Goal: Task Accomplishment & Management: Manage account settings

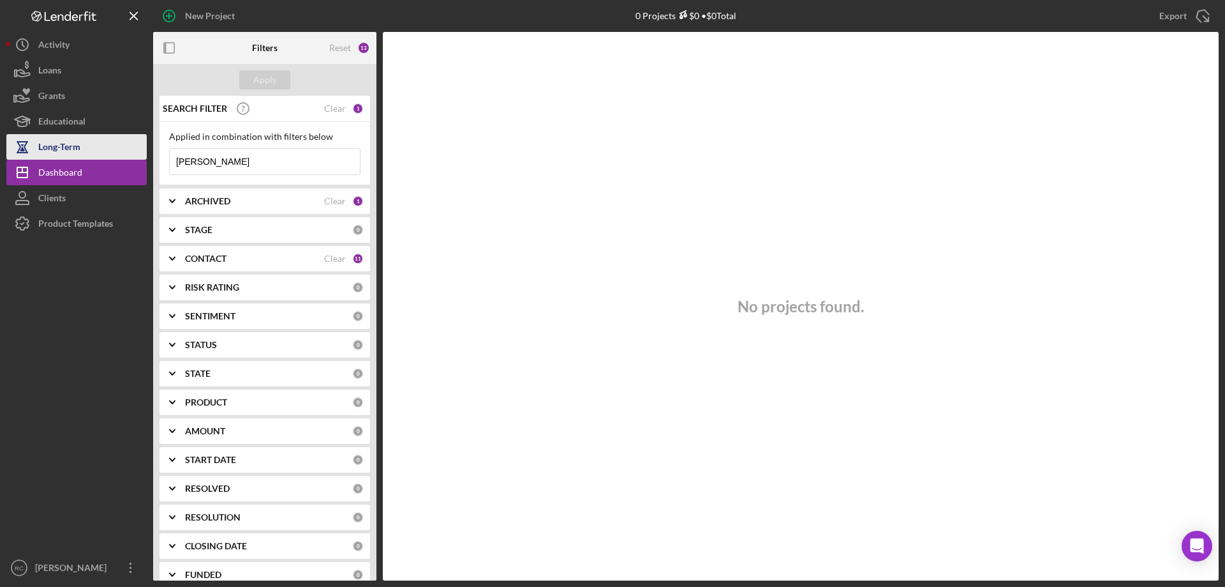
drag, startPoint x: 216, startPoint y: 160, endPoint x: 95, endPoint y: 145, distance: 121.5
click at [87, 156] on div "New Project 0 Projects $0 • $0 Total julia Export Icon/Export Filters Reset 13 …" at bounding box center [612, 290] width 1213 height 580
click at [215, 200] on b "ARCHIVED" at bounding box center [207, 201] width 45 height 10
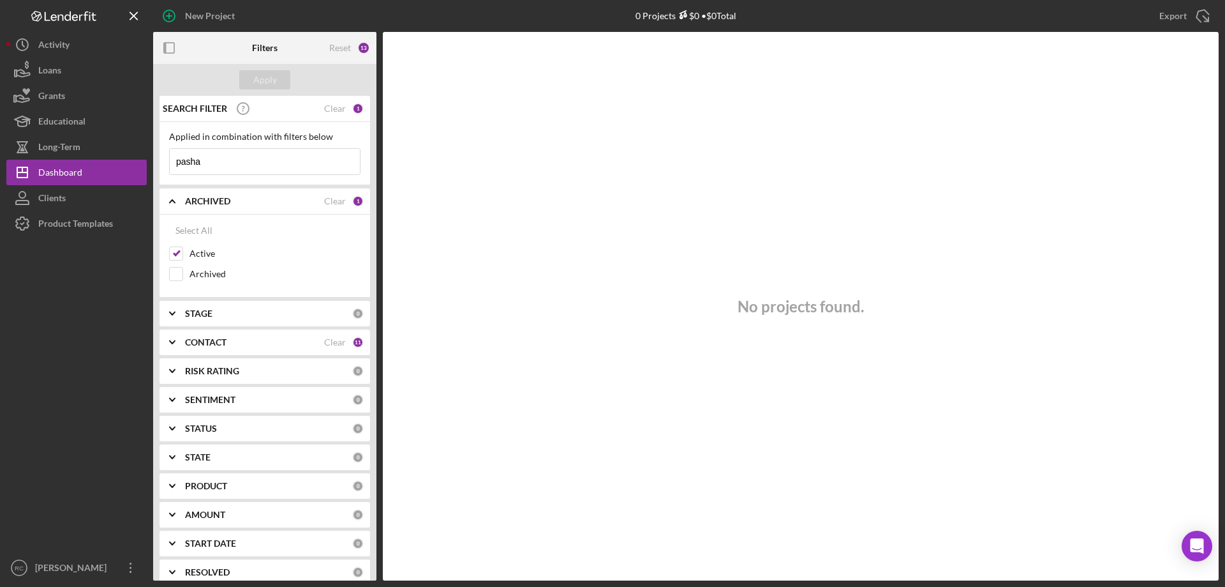
click at [186, 162] on input "pasha" at bounding box center [265, 162] width 190 height 26
click at [191, 162] on input "pasha" at bounding box center [265, 162] width 190 height 26
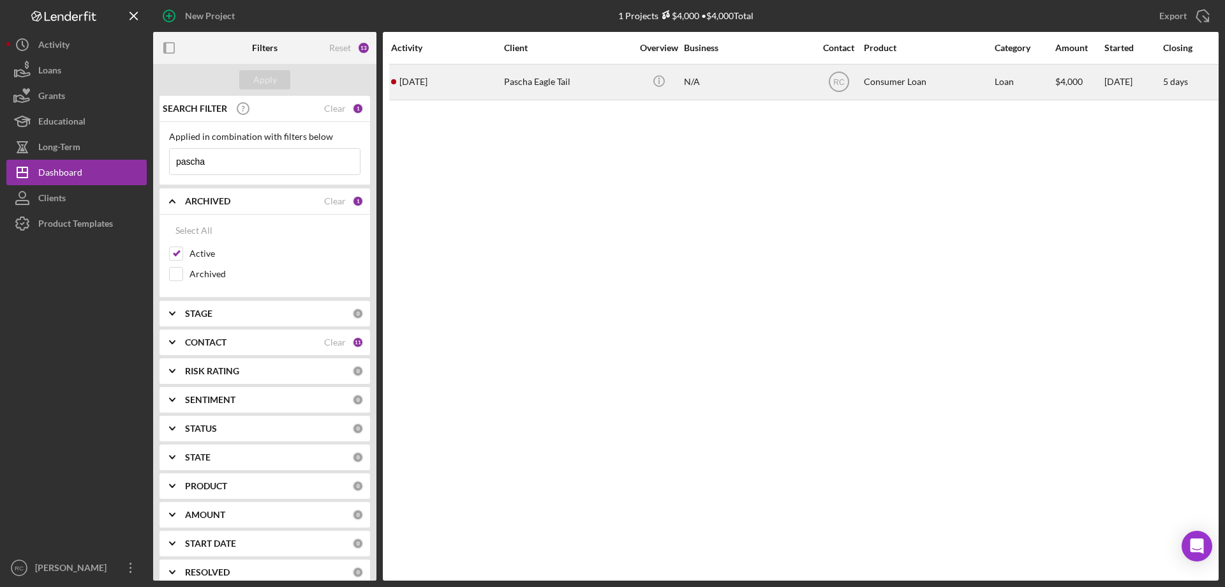
type input "pascha"
click at [532, 84] on div "Pascha Eagle Tail" at bounding box center [568, 82] width 128 height 34
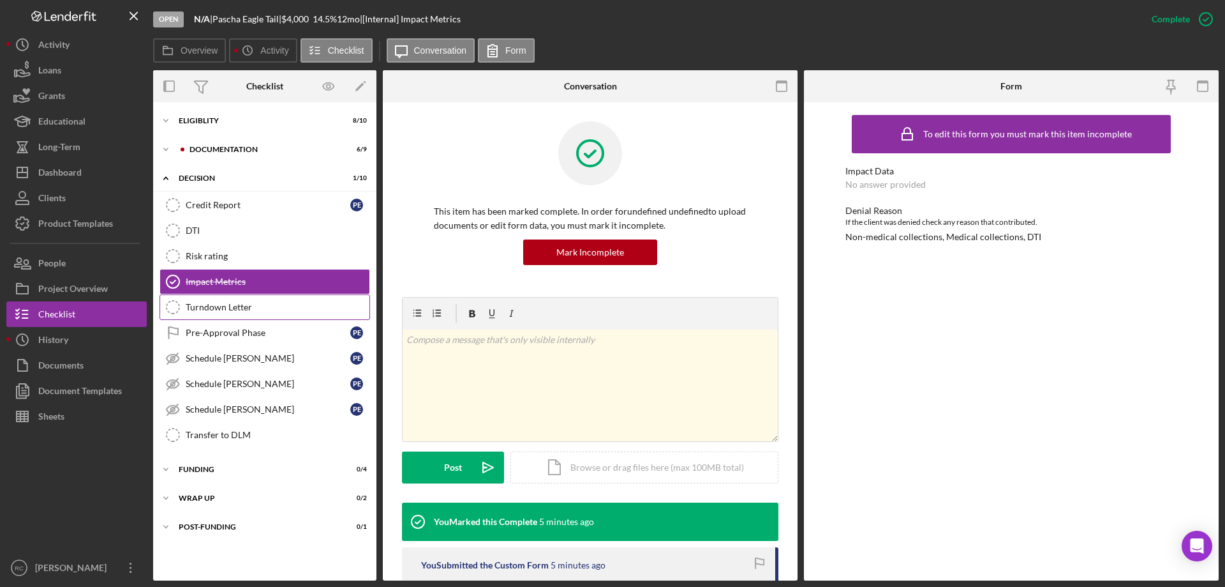
click at [226, 310] on div "Turndown Letter" at bounding box center [278, 307] width 184 height 10
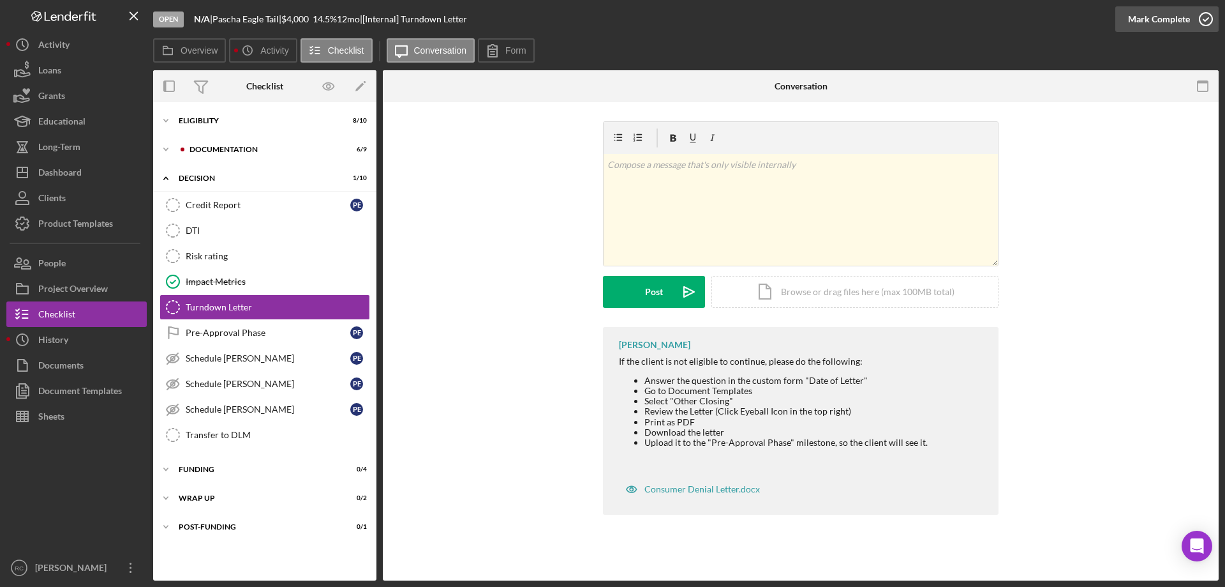
click at [1210, 19] on icon "button" at bounding box center [1206, 19] width 32 height 32
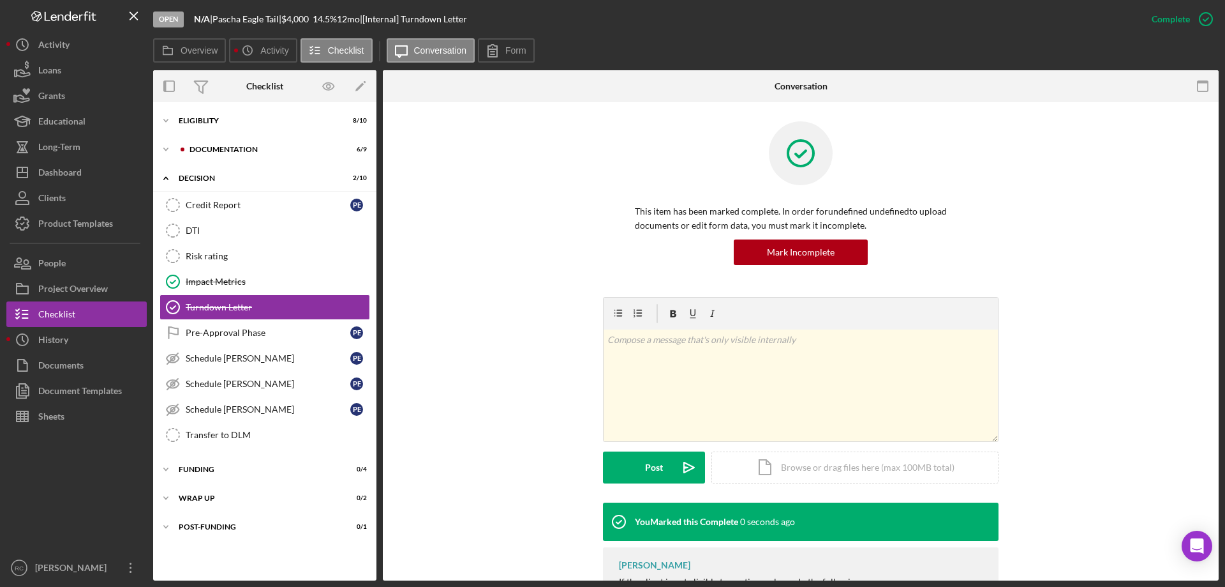
scroll to position [180, 0]
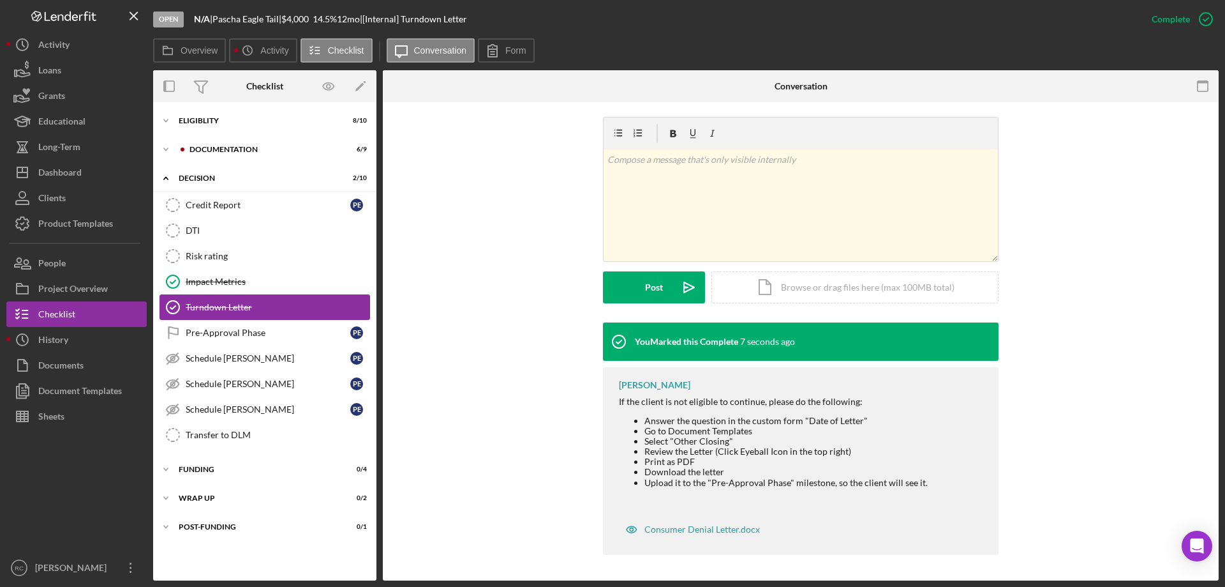
click at [246, 306] on div "Turndown Letter" at bounding box center [278, 307] width 184 height 10
click at [1207, 17] on icon "button" at bounding box center [1206, 19] width 32 height 32
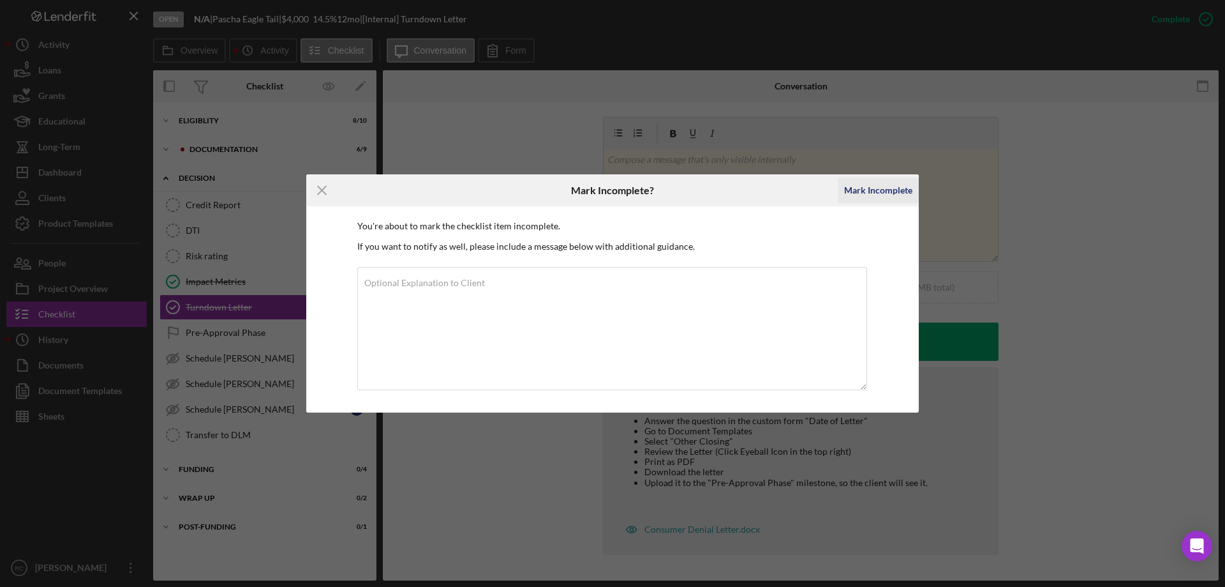
click at [889, 190] on div "Mark Incomplete" at bounding box center [878, 190] width 68 height 26
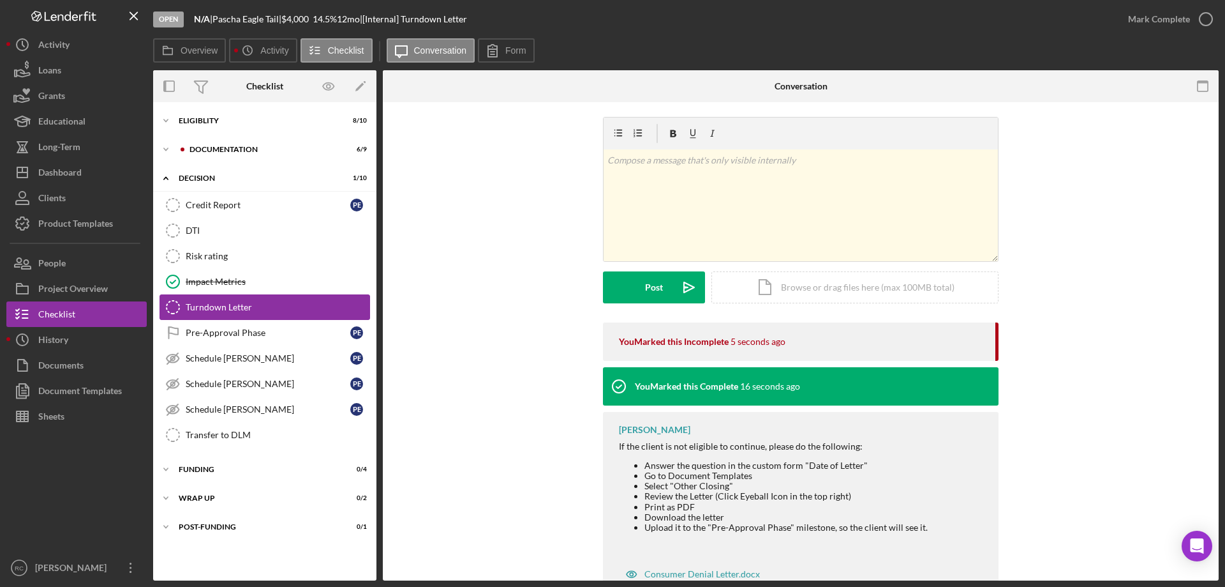
click at [250, 307] on div "Turndown Letter" at bounding box center [278, 307] width 184 height 10
click at [249, 304] on div "Turndown Letter" at bounding box center [278, 307] width 184 height 10
click at [246, 329] on div "Pre-Approval Phase" at bounding box center [268, 332] width 165 height 10
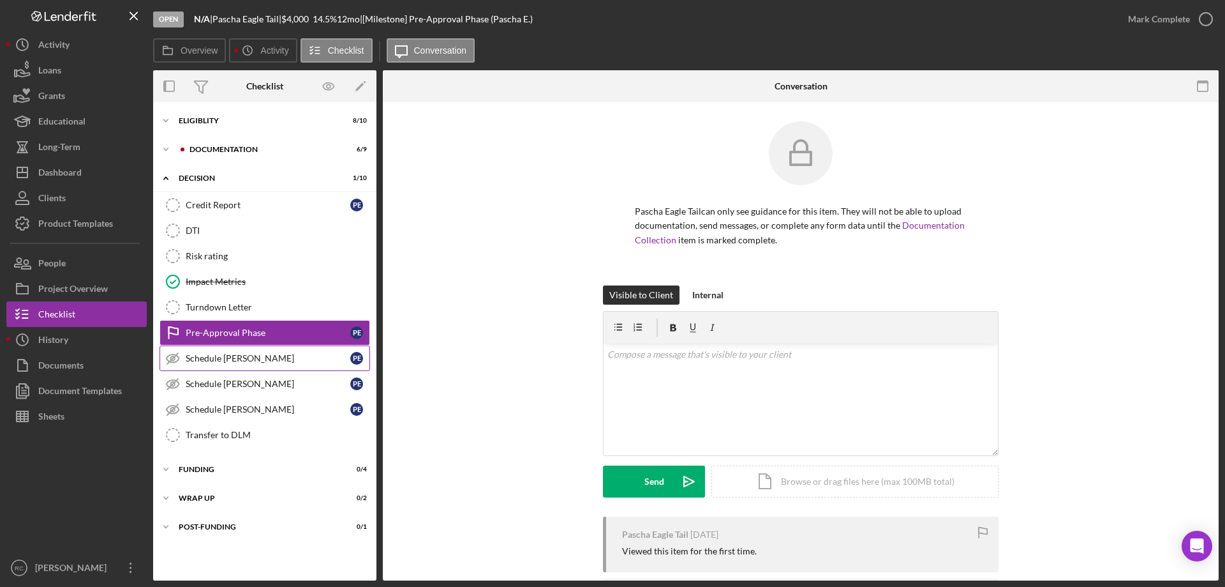
click at [250, 354] on div "Schedule [PERSON_NAME]" at bounding box center [268, 358] width 165 height 10
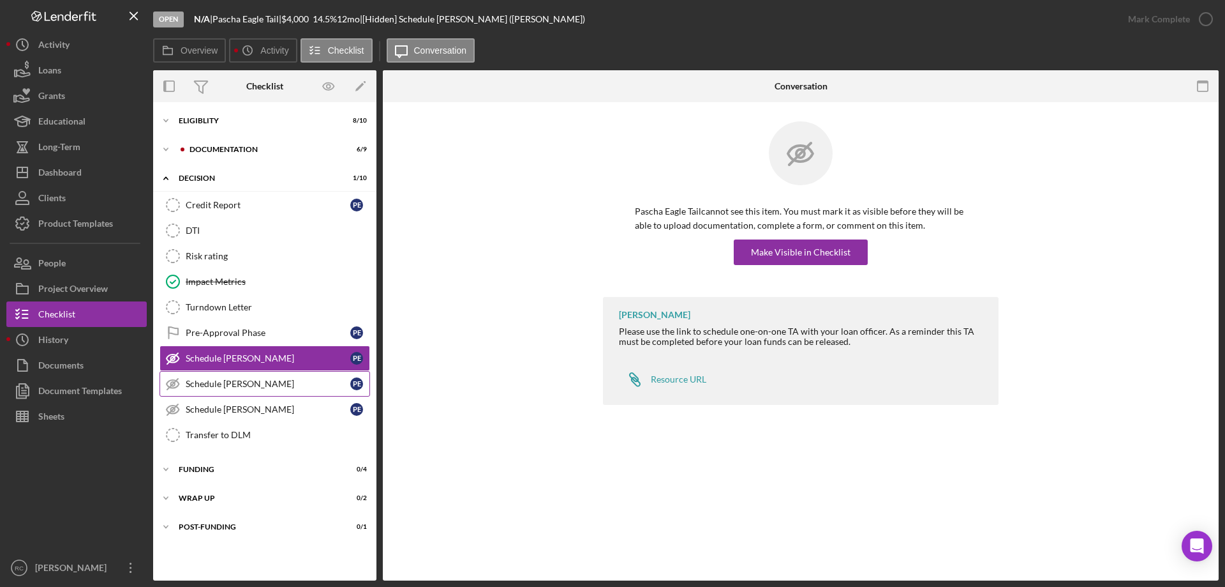
click at [248, 377] on link "Schedule TA-Ashley Schedule TA-Ashley P E" at bounding box center [265, 384] width 211 height 26
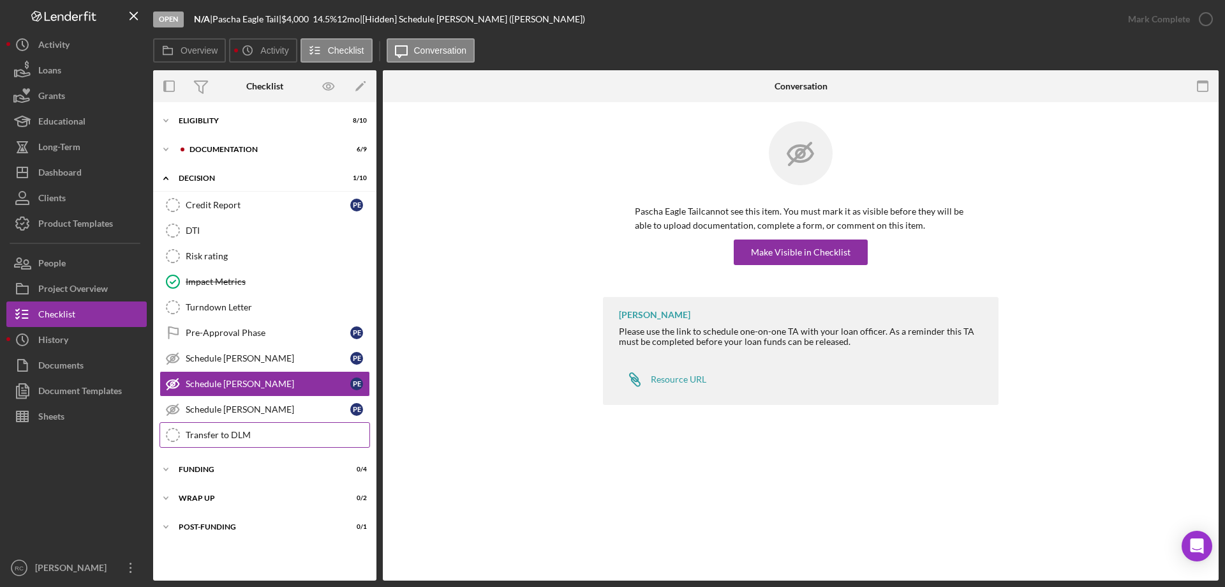
click at [249, 430] on div "Transfer to DLM" at bounding box center [278, 435] width 184 height 10
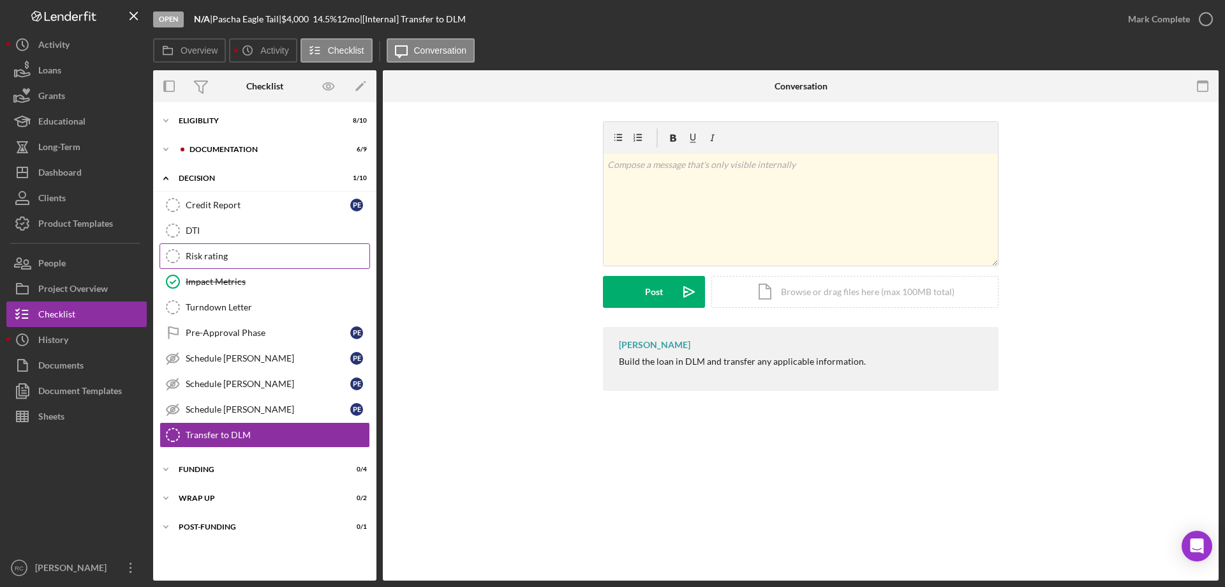
click at [217, 248] on link "Risk rating Risk rating" at bounding box center [265, 256] width 211 height 26
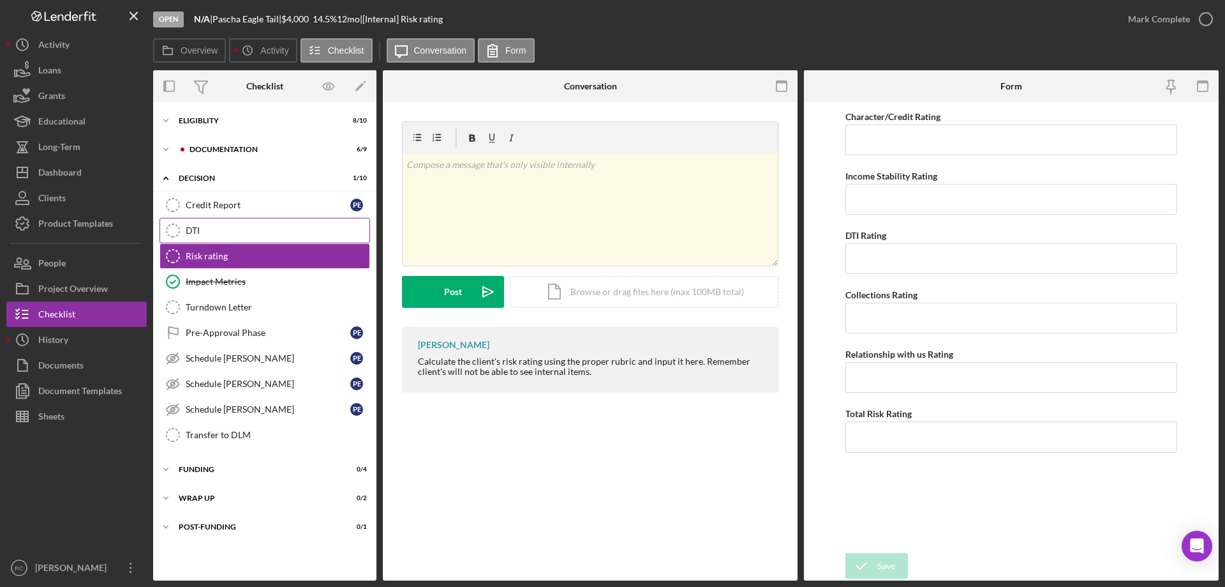
click at [201, 224] on link "DTI DTI" at bounding box center [265, 231] width 211 height 26
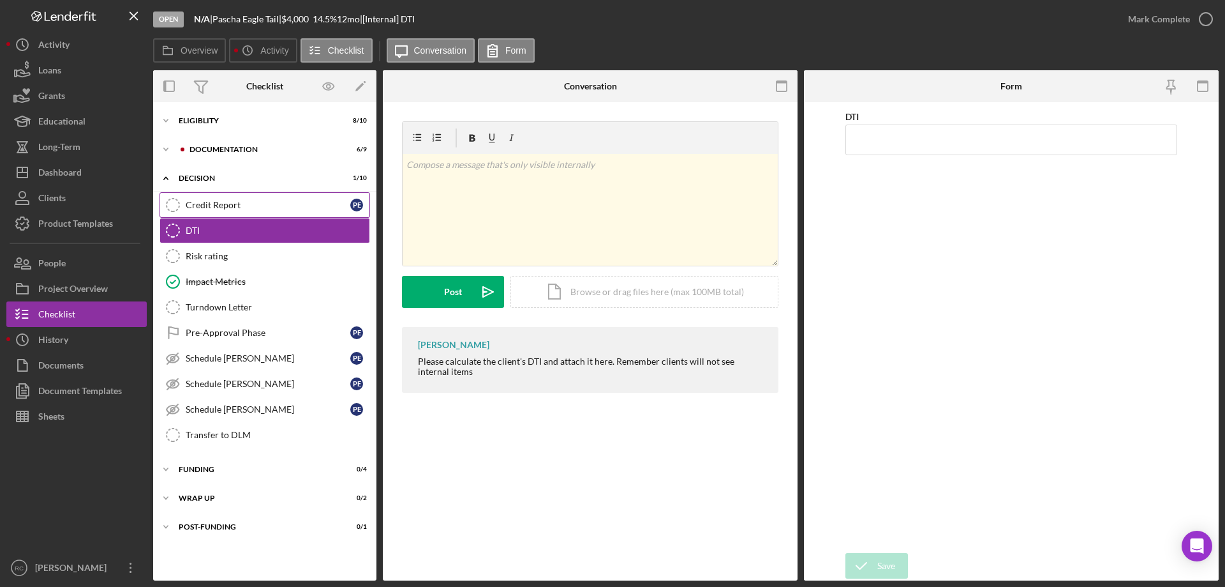
click at [234, 207] on div "Credit Report" at bounding box center [268, 205] width 165 height 10
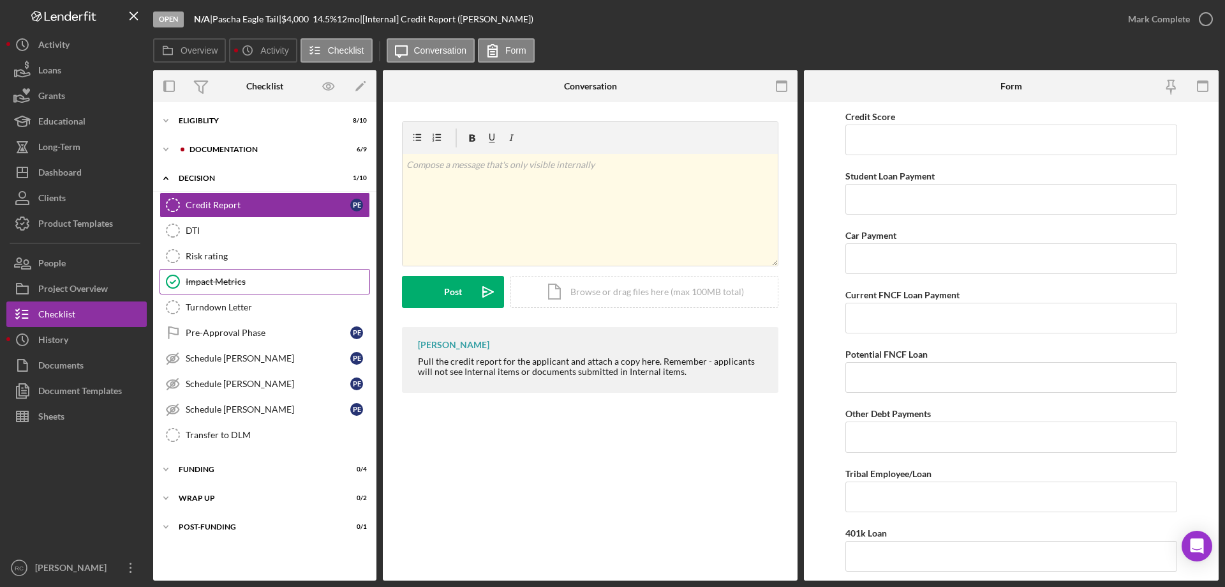
click at [232, 278] on div "Impact Metrics" at bounding box center [278, 281] width 184 height 10
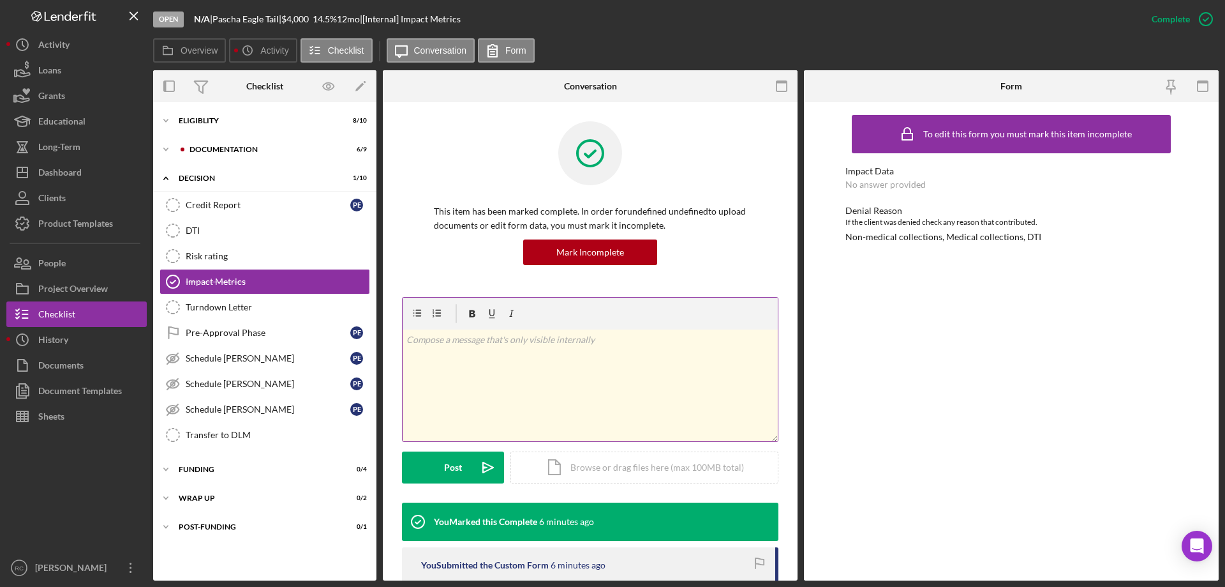
scroll to position [110, 0]
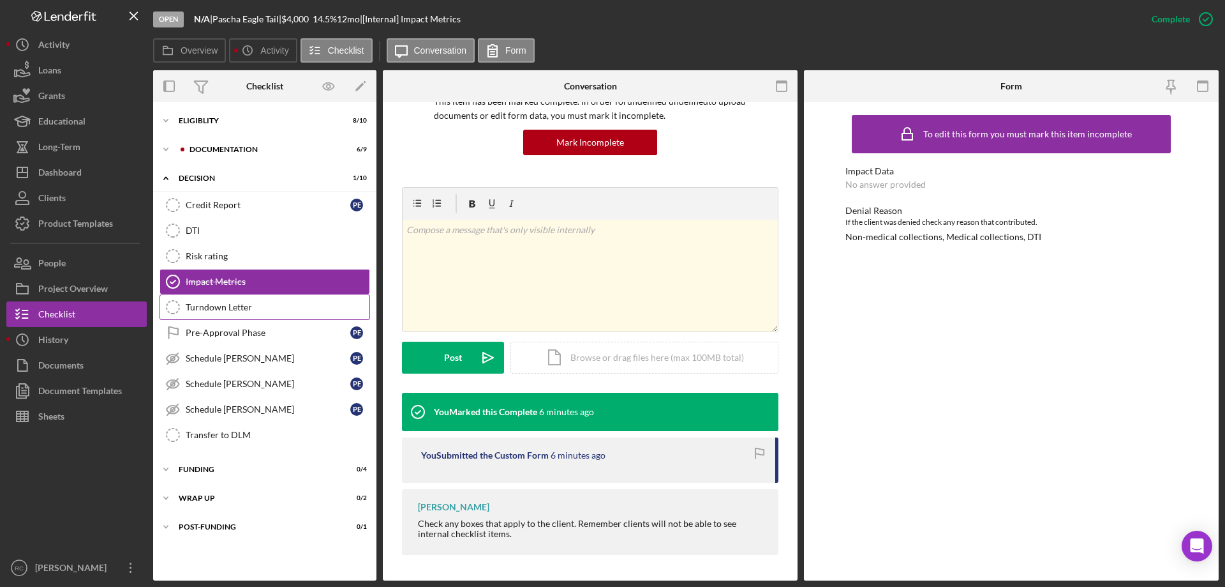
click at [238, 309] on div "Turndown Letter" at bounding box center [278, 307] width 184 height 10
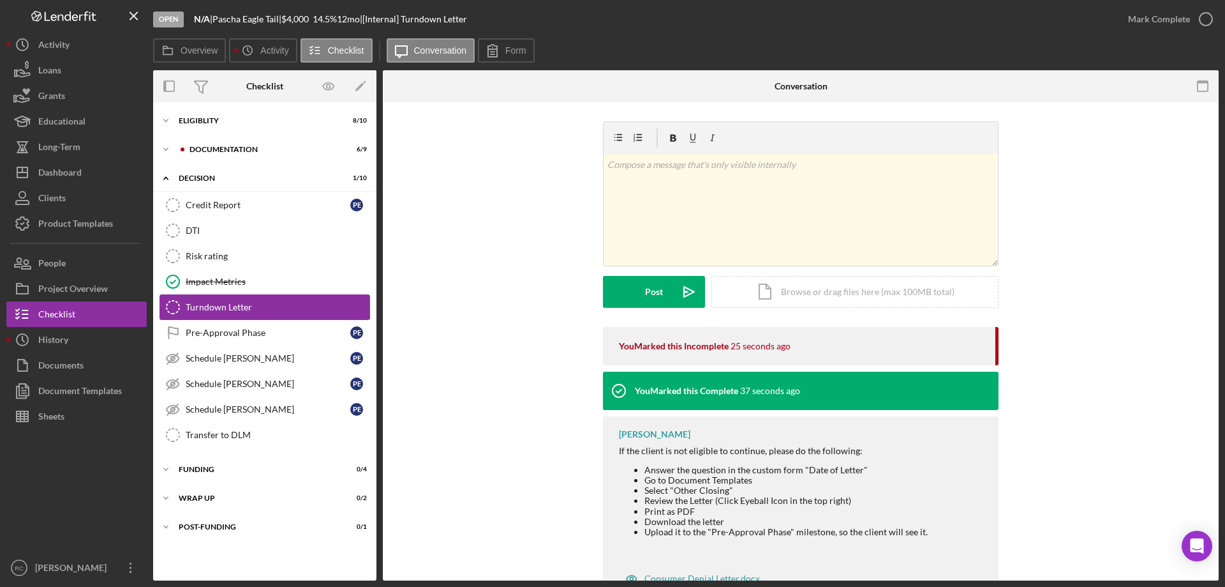
click at [174, 304] on icon "Turndown Letter" at bounding box center [173, 307] width 32 height 32
click at [1209, 15] on icon "button" at bounding box center [1206, 19] width 32 height 32
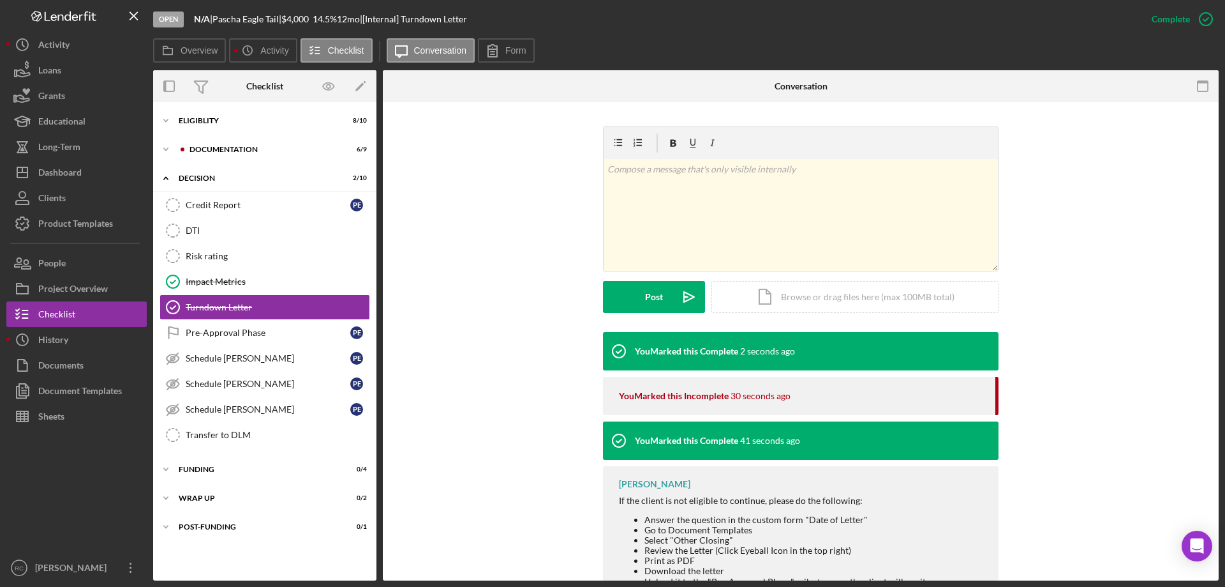
scroll to position [269, 0]
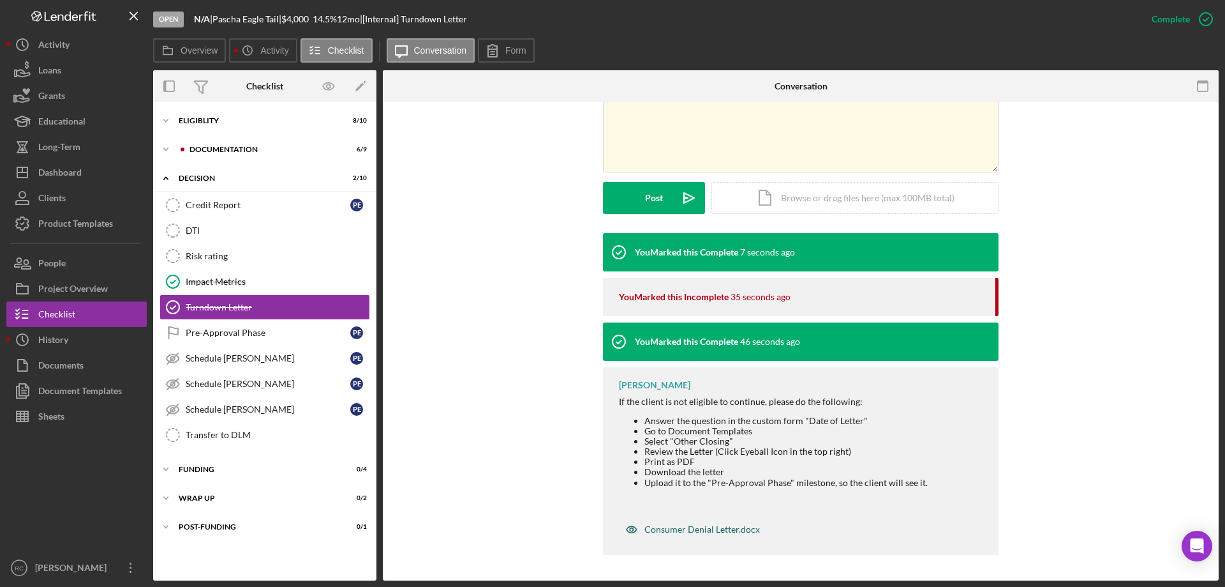
click at [701, 527] on div "Consumer Denial Letter.docx" at bounding box center [703, 529] width 116 height 10
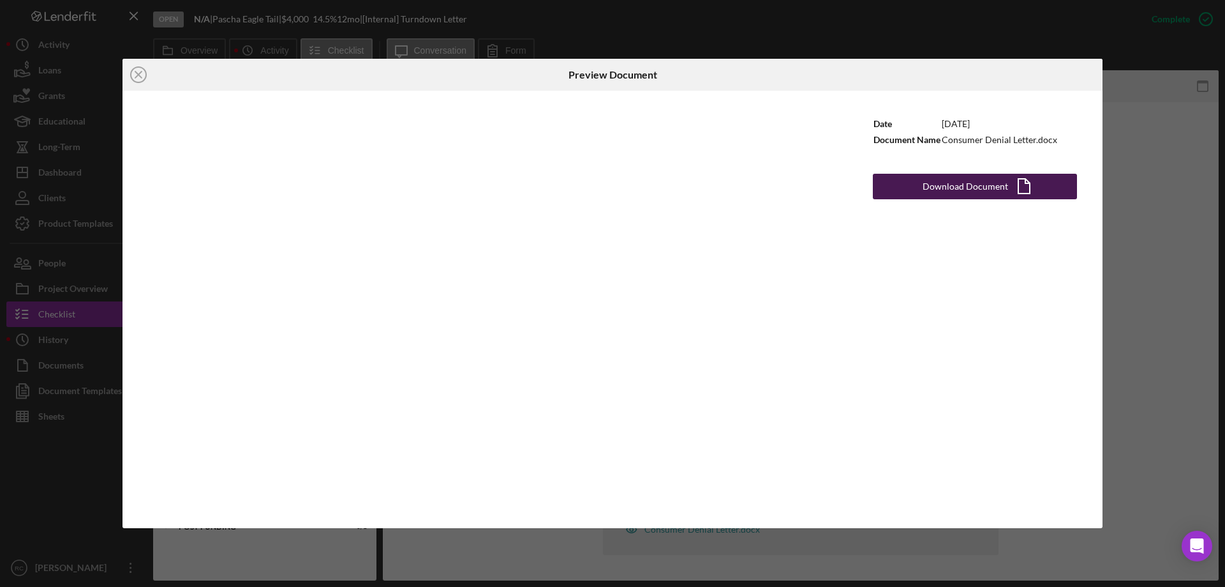
click at [964, 186] on div "Download Document" at bounding box center [966, 187] width 86 height 26
click at [1185, 133] on div "Icon/Close Preview Document Date 4/5/2024 Document Name Consumer Denial Letter.…" at bounding box center [612, 293] width 1225 height 587
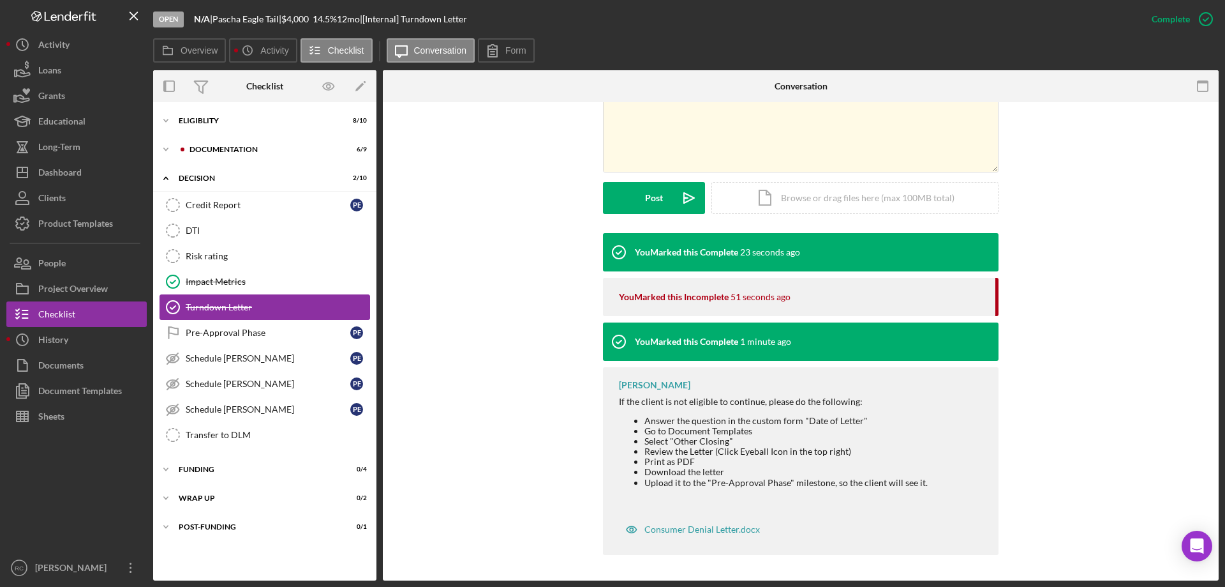
click at [211, 304] on div "Turndown Letter" at bounding box center [278, 307] width 184 height 10
click at [53, 389] on div "Document Templates" at bounding box center [80, 392] width 84 height 29
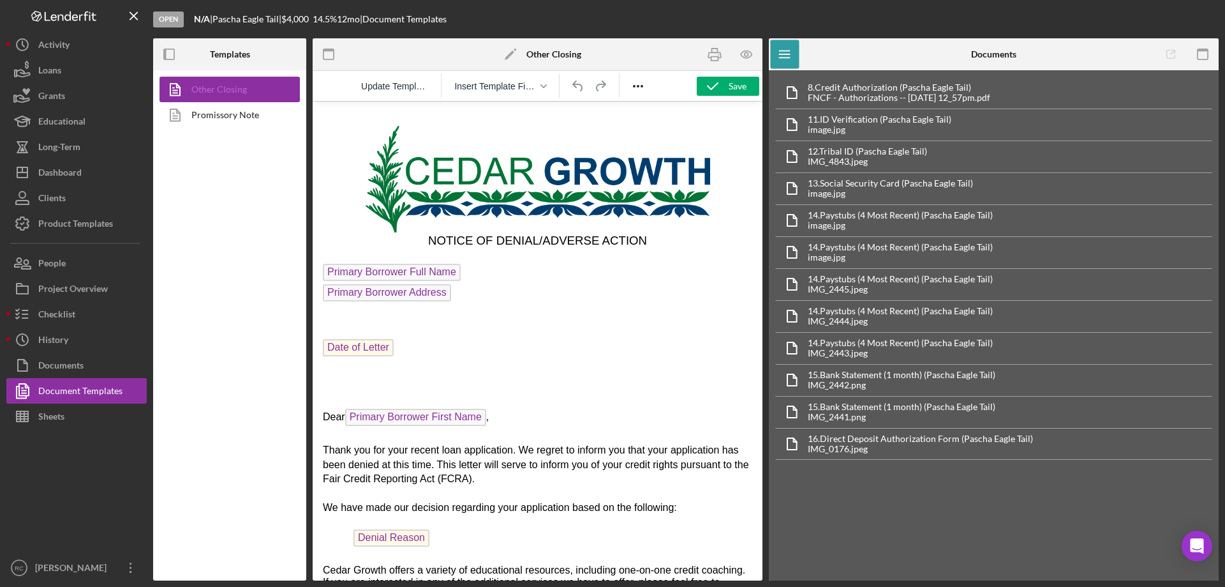
click at [232, 87] on link "Other Closing" at bounding box center [227, 90] width 134 height 26
click at [748, 54] on icon "button" at bounding box center [747, 54] width 4 height 4
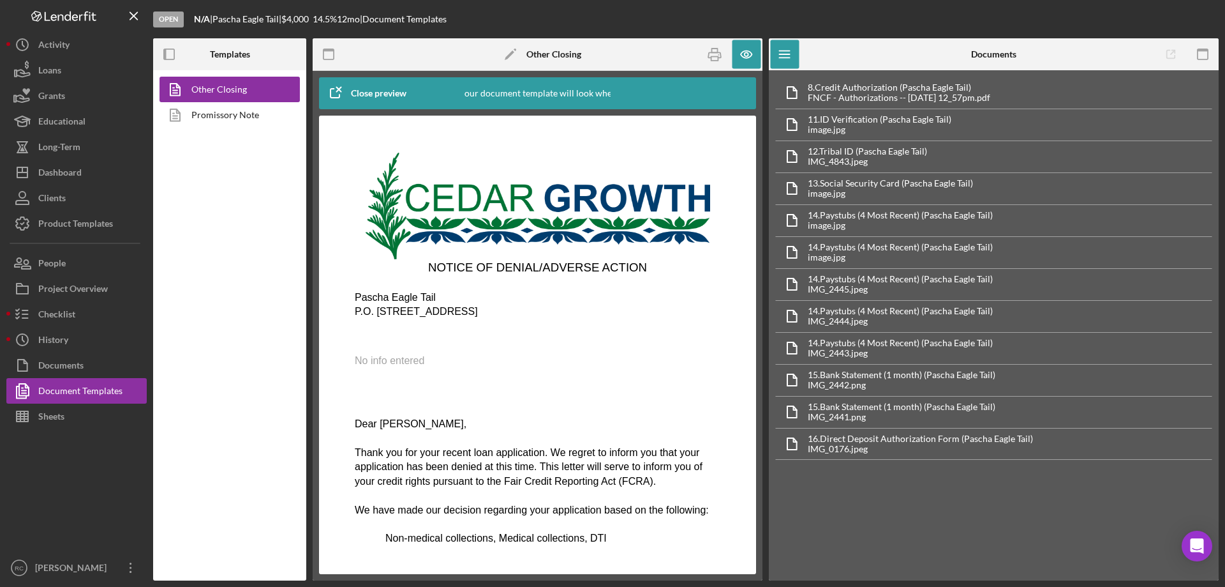
click at [435, 355] on p "No info entered" at bounding box center [538, 361] width 366 height 14
click at [410, 363] on span "No info entered" at bounding box center [390, 360] width 70 height 11
click at [378, 96] on div "Close preview" at bounding box center [379, 93] width 56 height 26
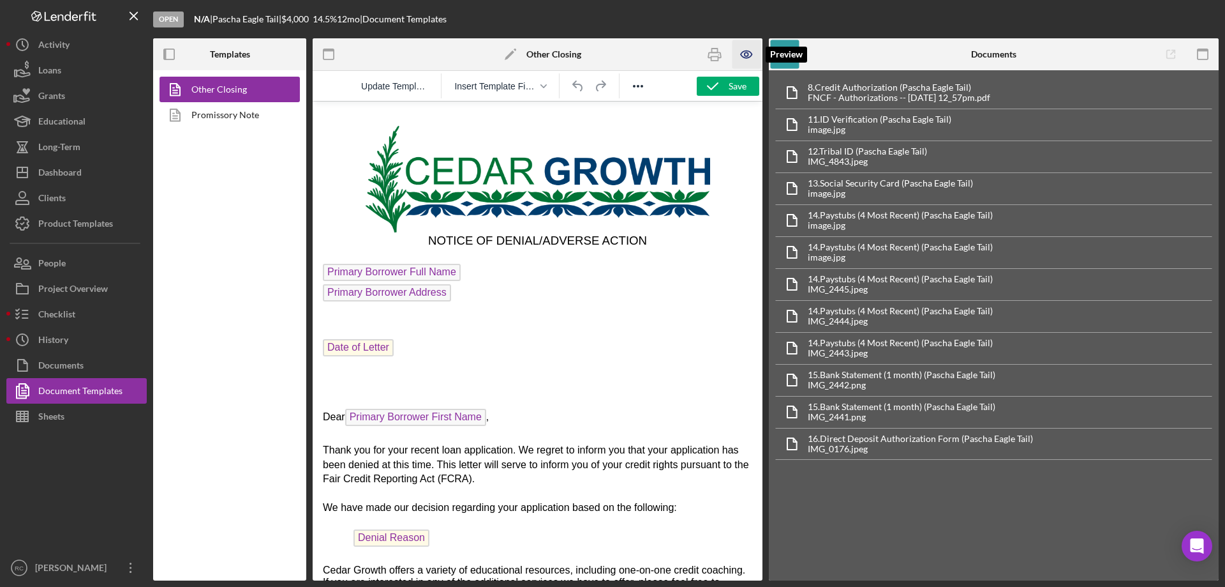
click at [747, 57] on icon "button" at bounding box center [747, 54] width 29 height 29
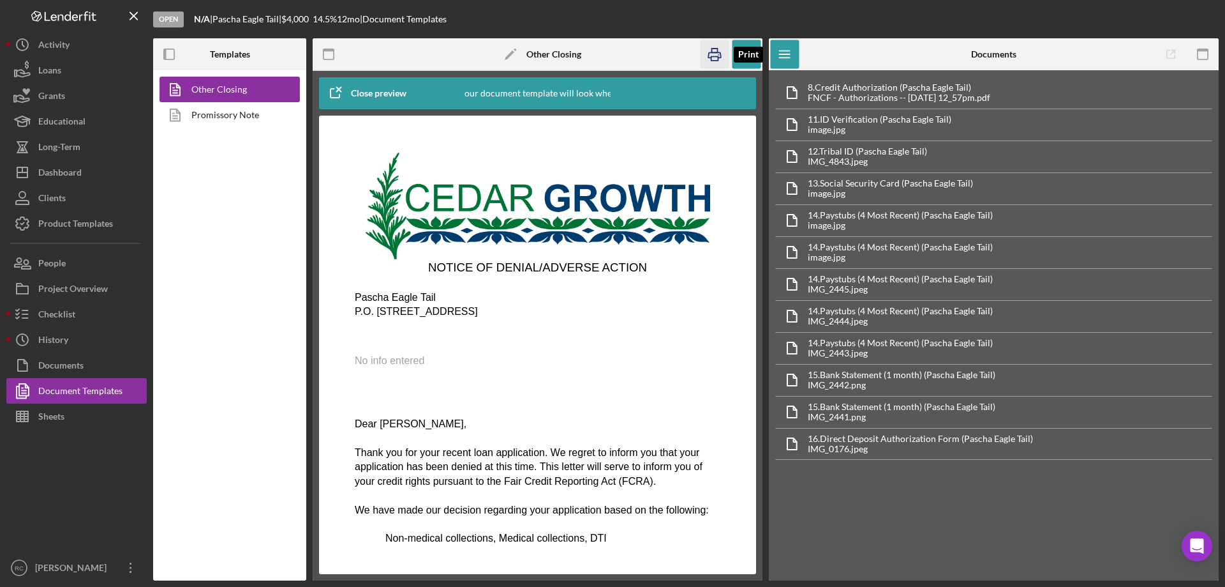
click at [717, 54] on icon "button" at bounding box center [715, 54] width 29 height 29
click at [73, 359] on div "Documents" at bounding box center [60, 366] width 45 height 29
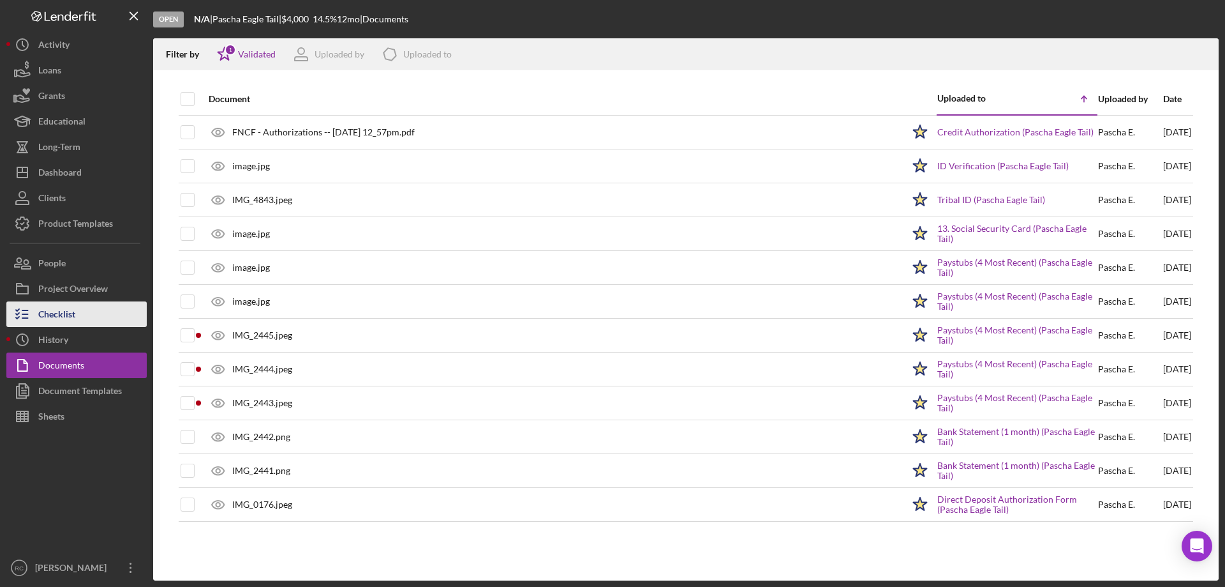
click at [80, 309] on button "Checklist" at bounding box center [76, 314] width 140 height 26
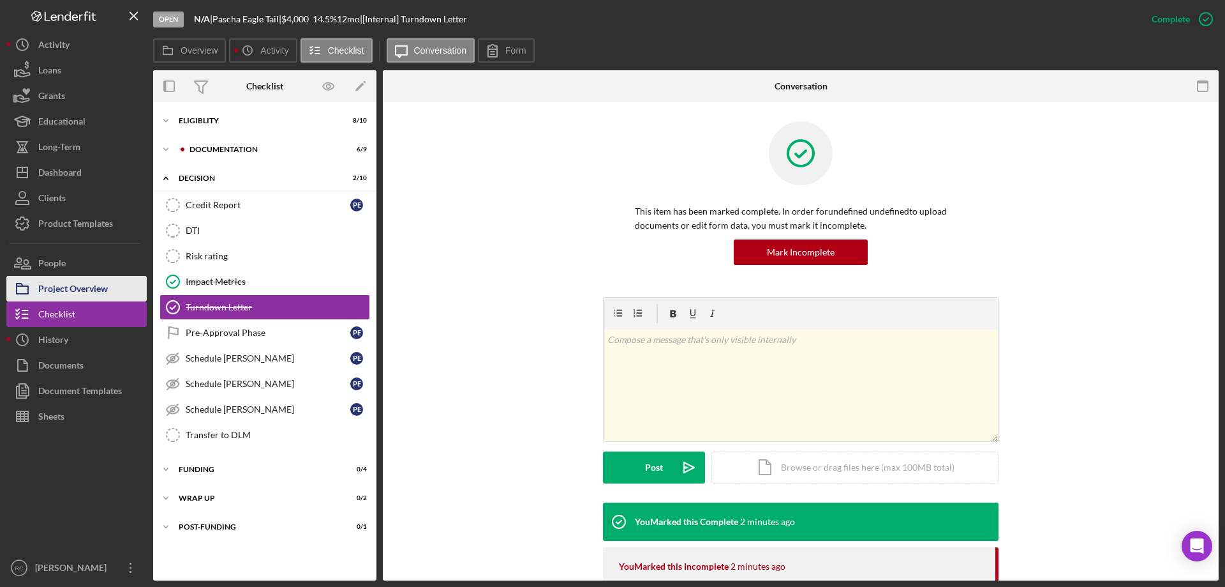
click at [75, 287] on div "Project Overview" at bounding box center [73, 290] width 70 height 29
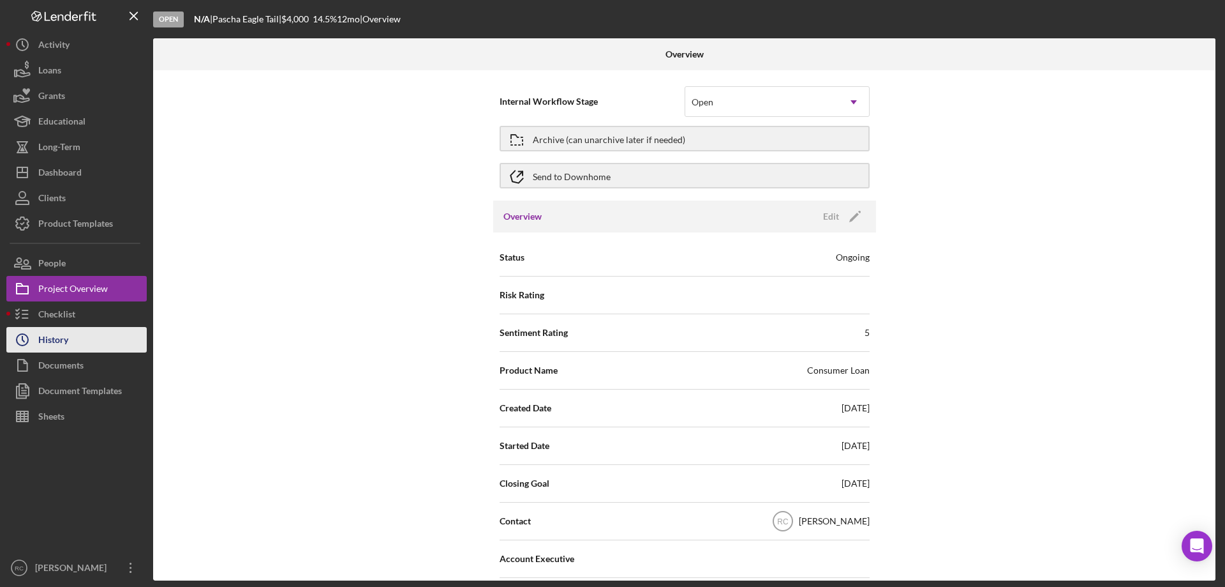
click at [63, 336] on div "History" at bounding box center [53, 341] width 30 height 29
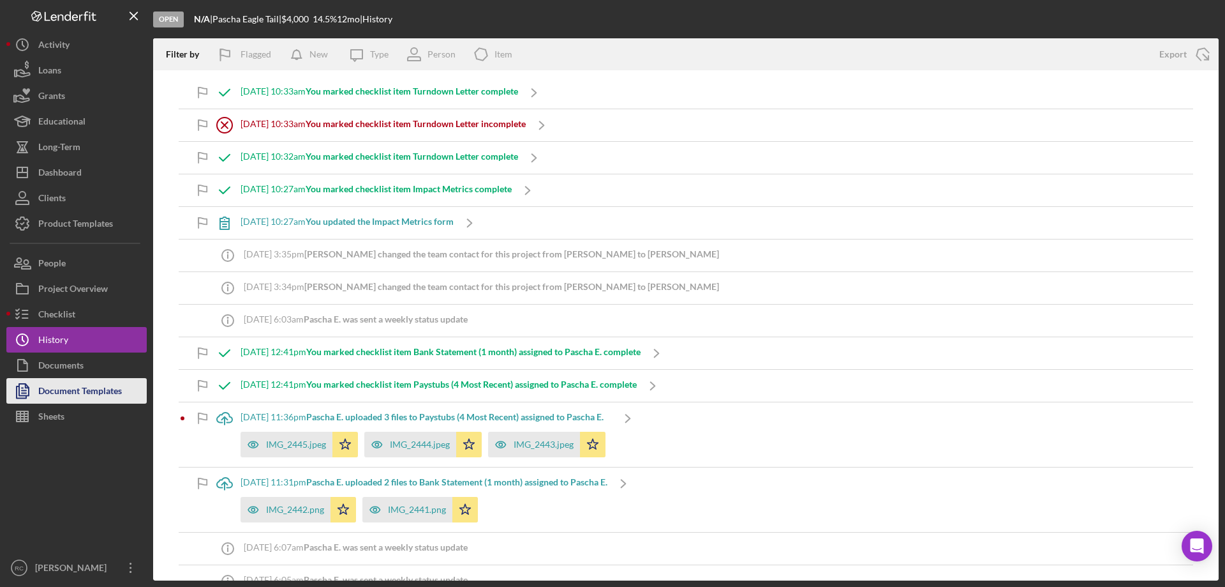
click at [59, 389] on div "Document Templates" at bounding box center [80, 392] width 84 height 29
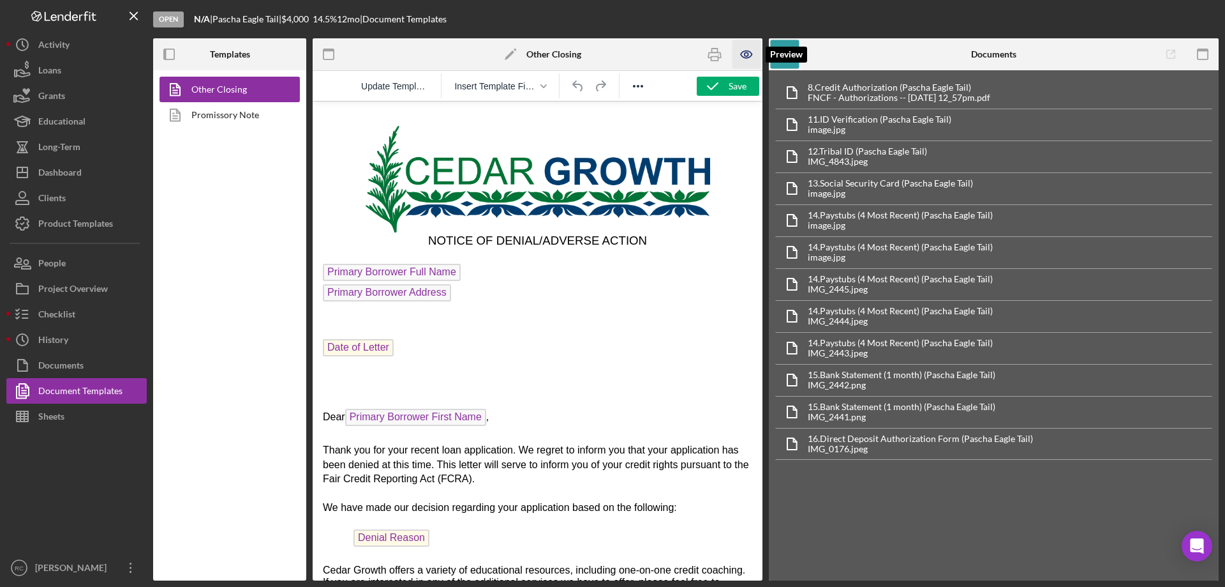
click at [747, 52] on icon "button" at bounding box center [747, 54] width 29 height 29
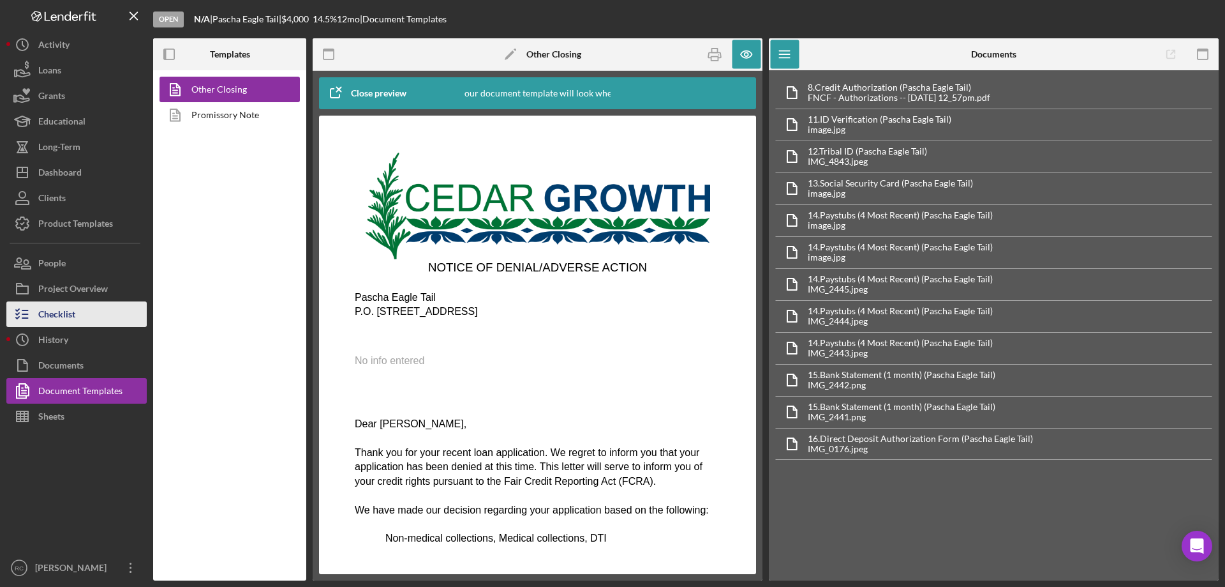
click at [47, 315] on div "Checklist" at bounding box center [56, 315] width 37 height 29
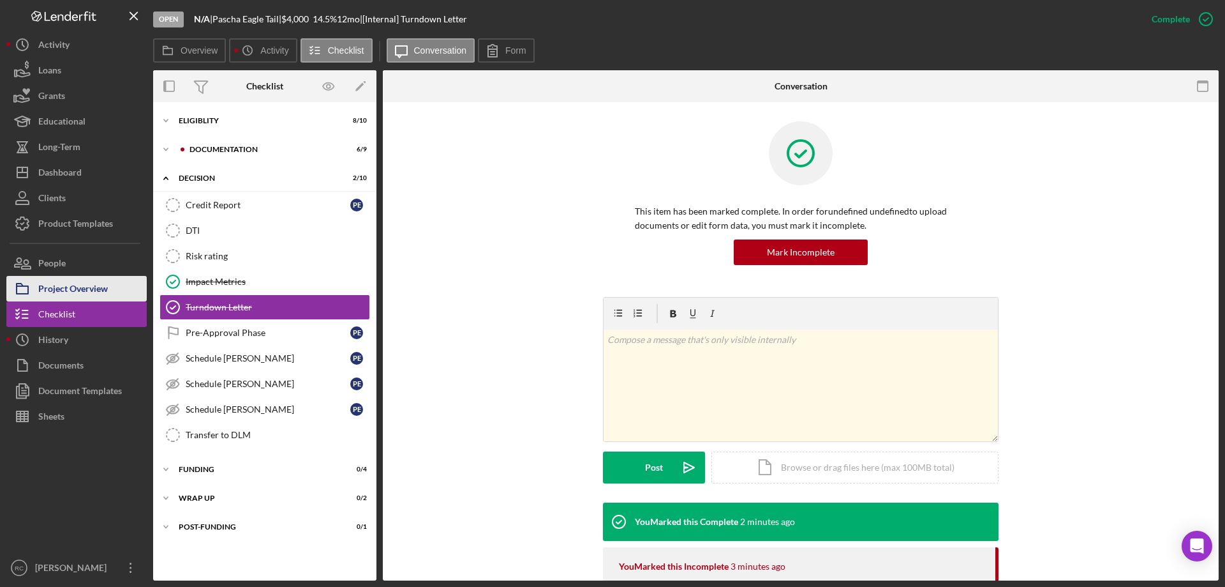
click at [78, 290] on div "Project Overview" at bounding box center [73, 290] width 70 height 29
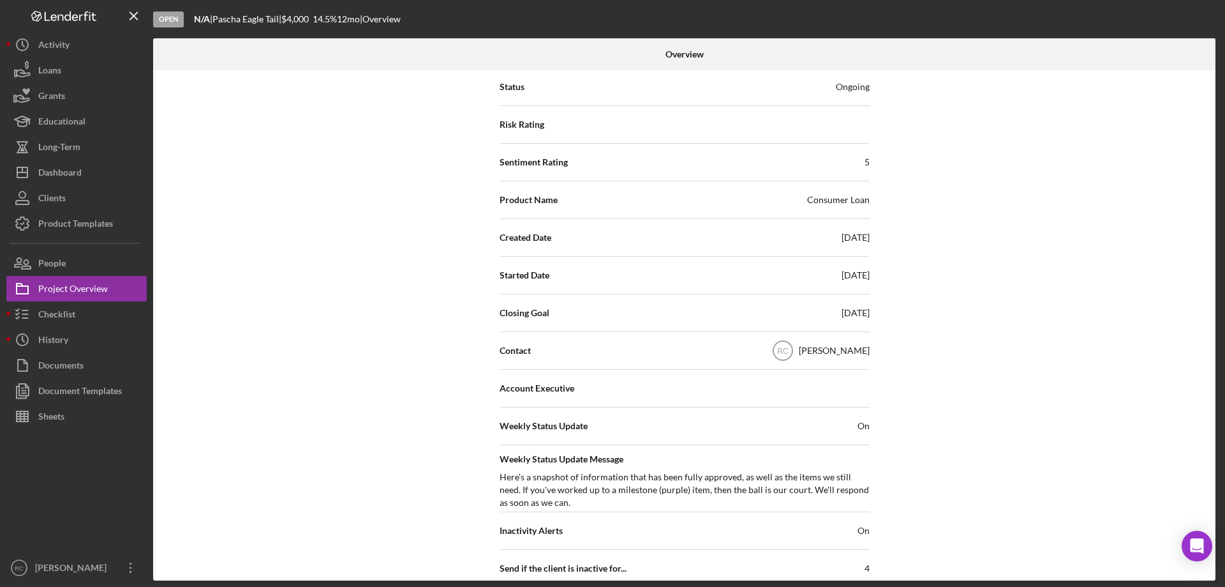
scroll to position [426, 0]
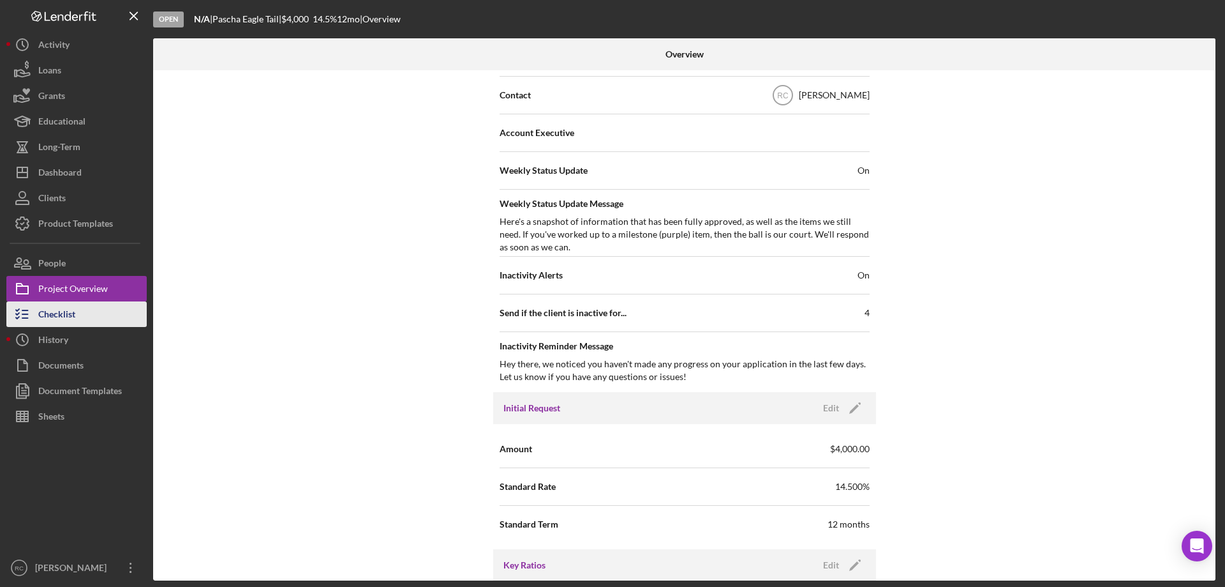
click at [55, 315] on div "Checklist" at bounding box center [56, 315] width 37 height 29
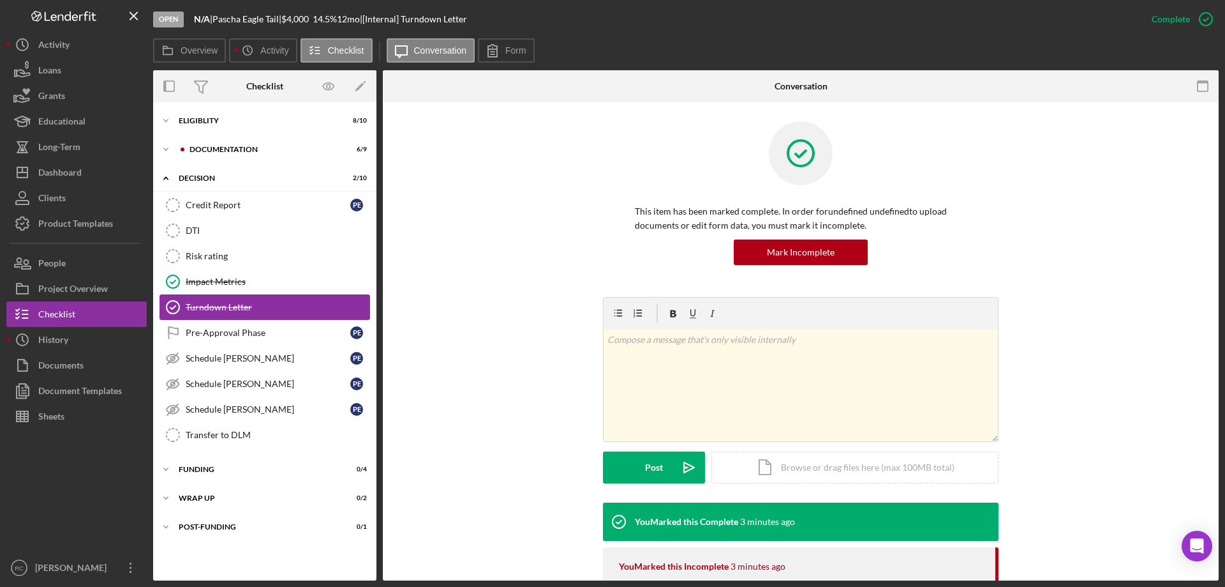
click at [220, 306] on div "Turndown Letter" at bounding box center [278, 307] width 184 height 10
click at [800, 251] on div "Mark Incomplete" at bounding box center [801, 252] width 68 height 26
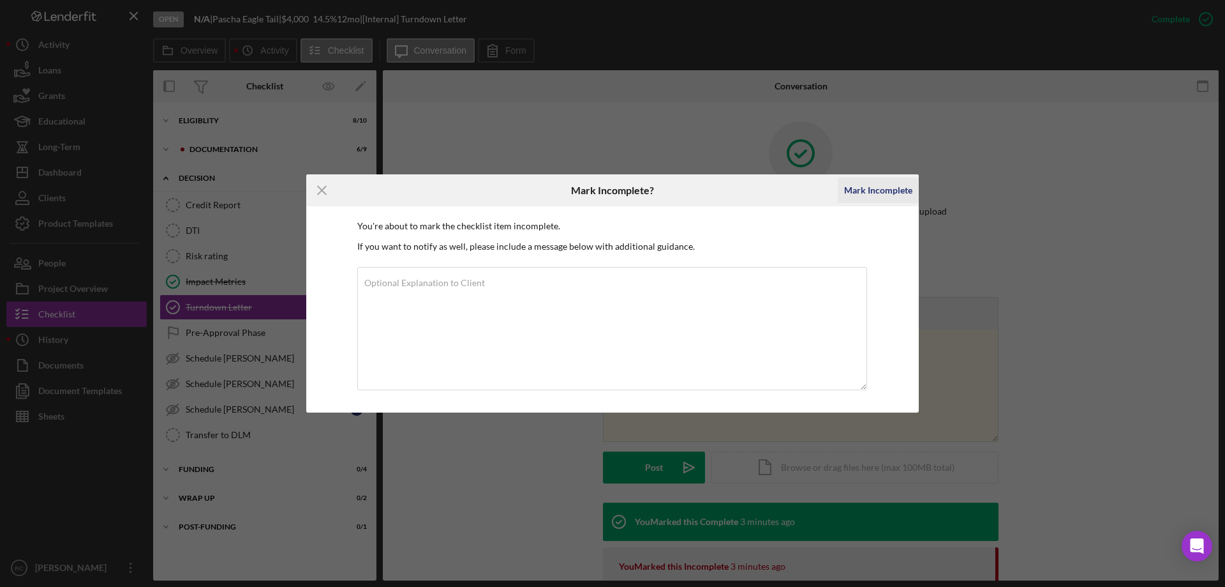
click at [886, 193] on div "Mark Incomplete" at bounding box center [878, 190] width 68 height 26
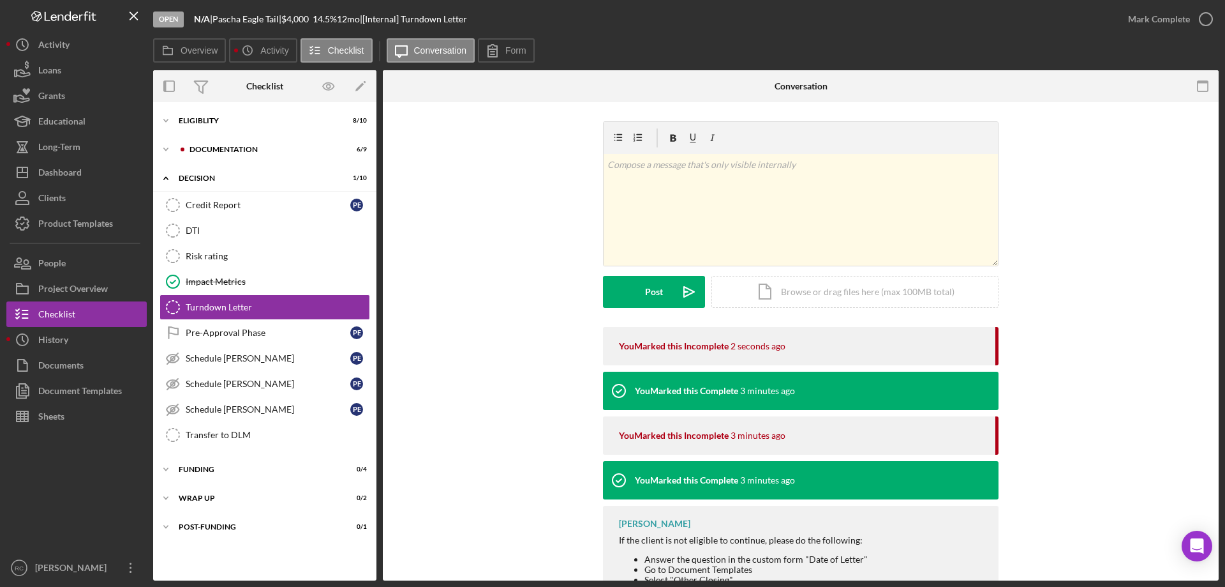
scroll to position [138, 0]
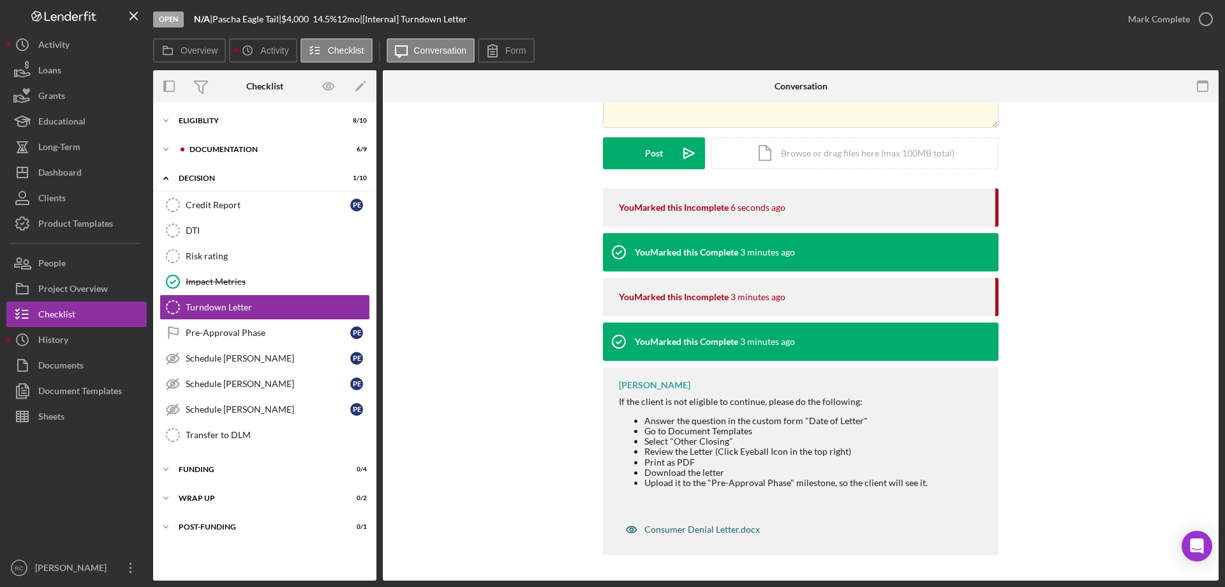
click at [676, 527] on div "Consumer Denial Letter.docx" at bounding box center [703, 529] width 116 height 10
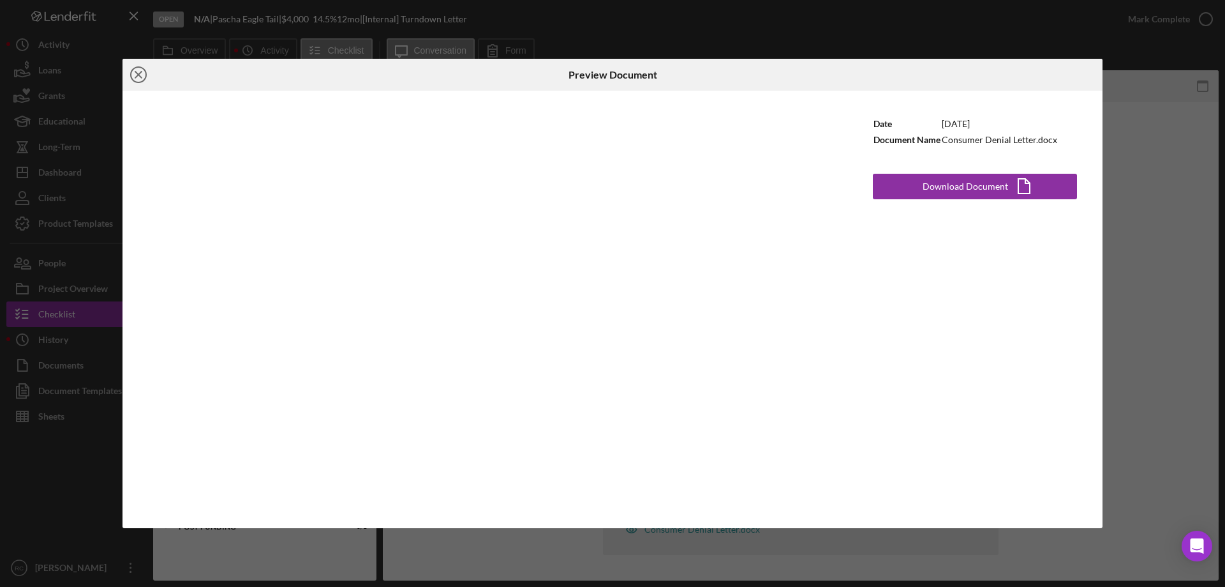
click at [137, 71] on icon "Icon/Close" at bounding box center [139, 75] width 32 height 32
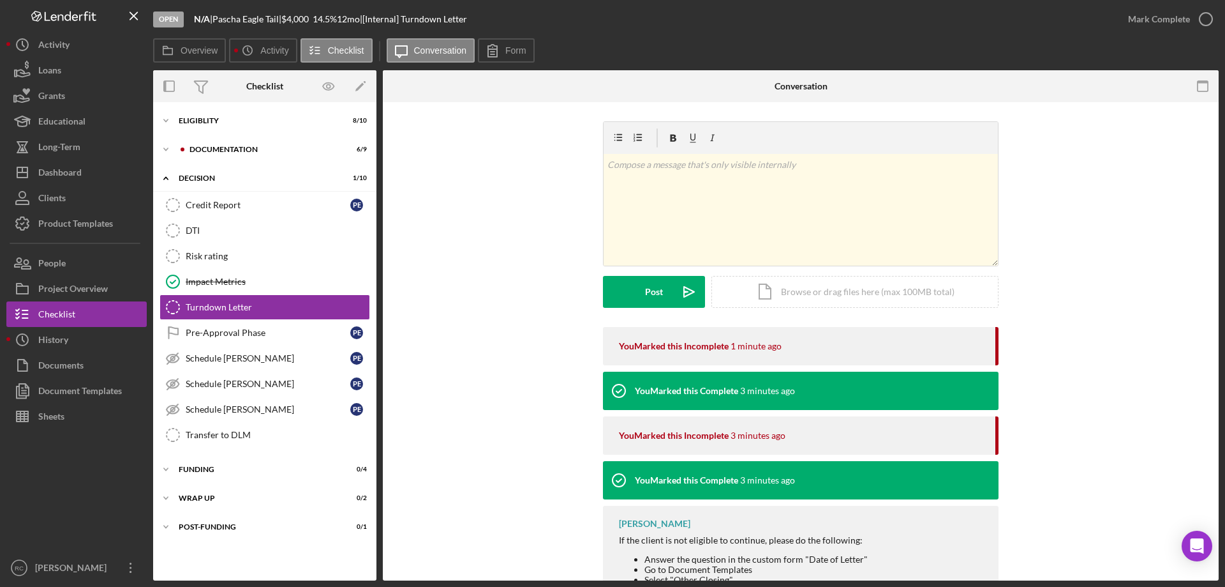
scroll to position [138, 0]
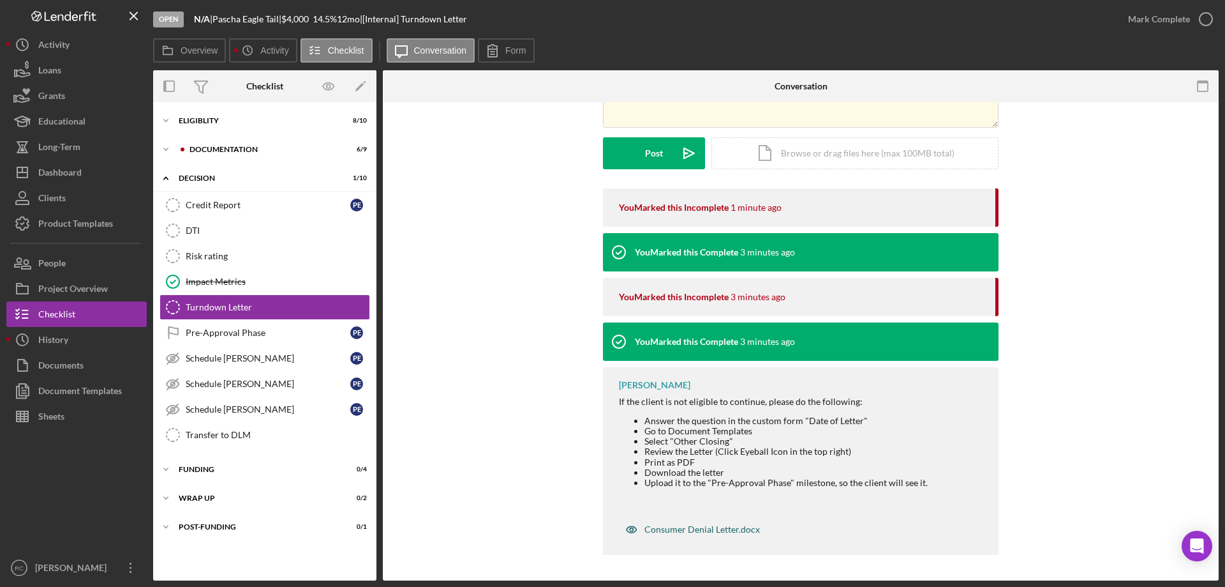
click at [629, 525] on icon "button" at bounding box center [632, 529] width 26 height 26
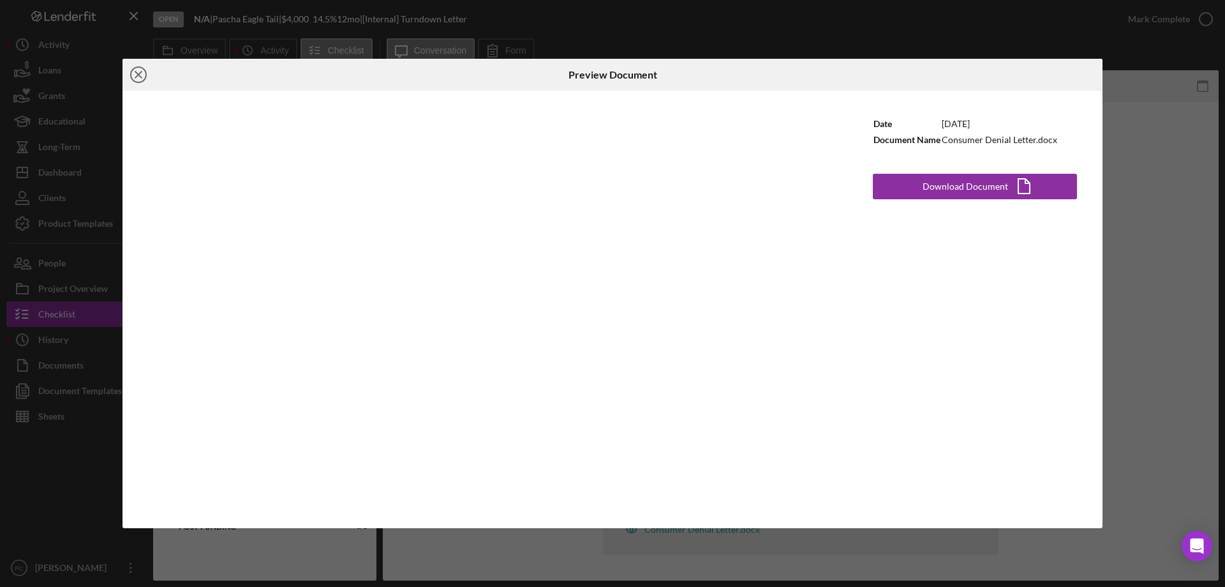
click at [134, 68] on circle at bounding box center [138, 74] width 15 height 15
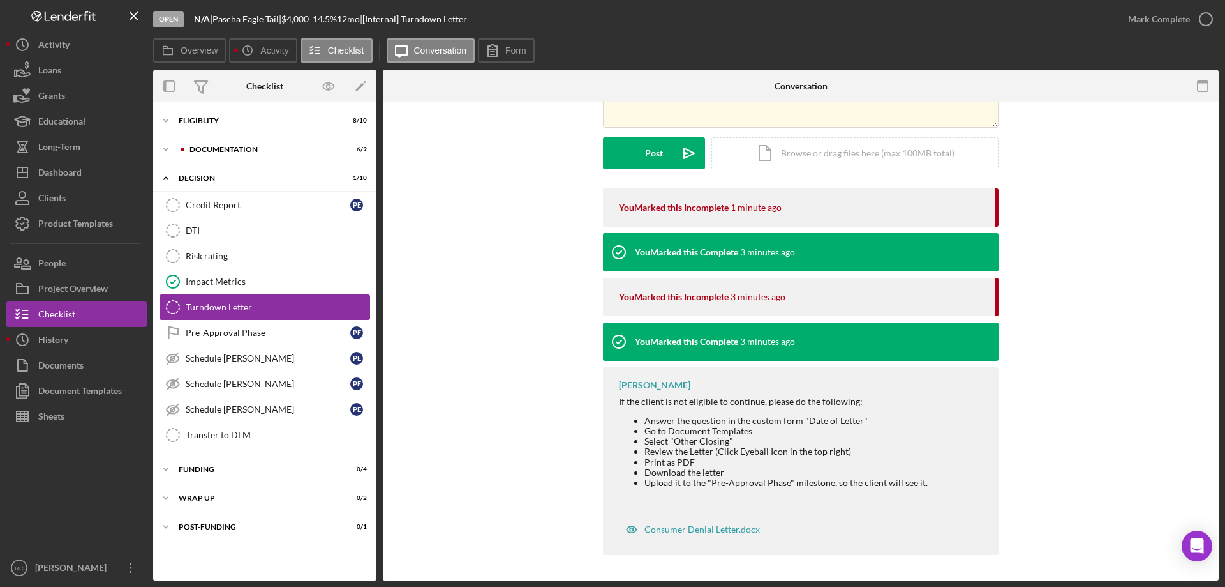
click at [217, 306] on div "Turndown Letter" at bounding box center [278, 307] width 184 height 10
click at [171, 303] on icon "Turndown Letter" at bounding box center [173, 307] width 32 height 32
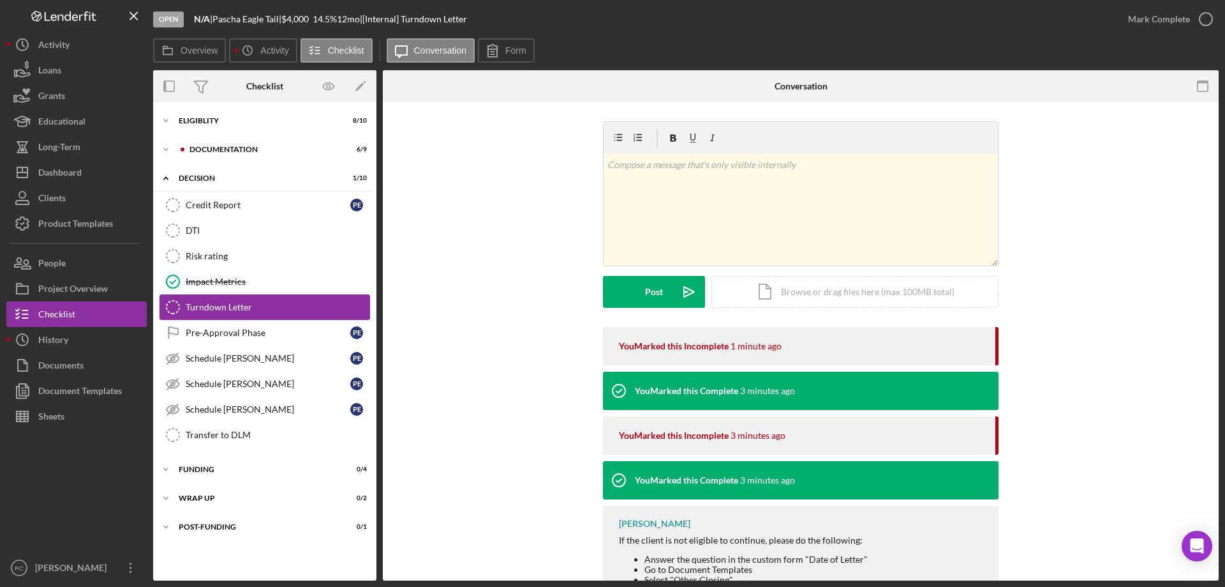
click at [240, 306] on div "Turndown Letter" at bounding box center [278, 307] width 184 height 10
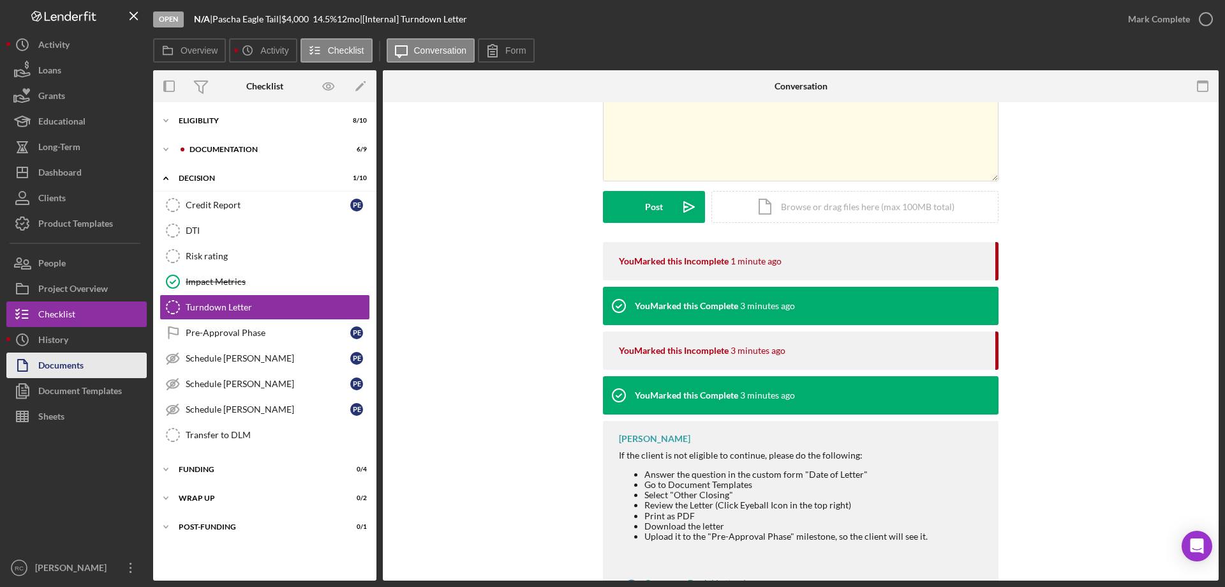
click at [68, 361] on div "Documents" at bounding box center [60, 366] width 45 height 29
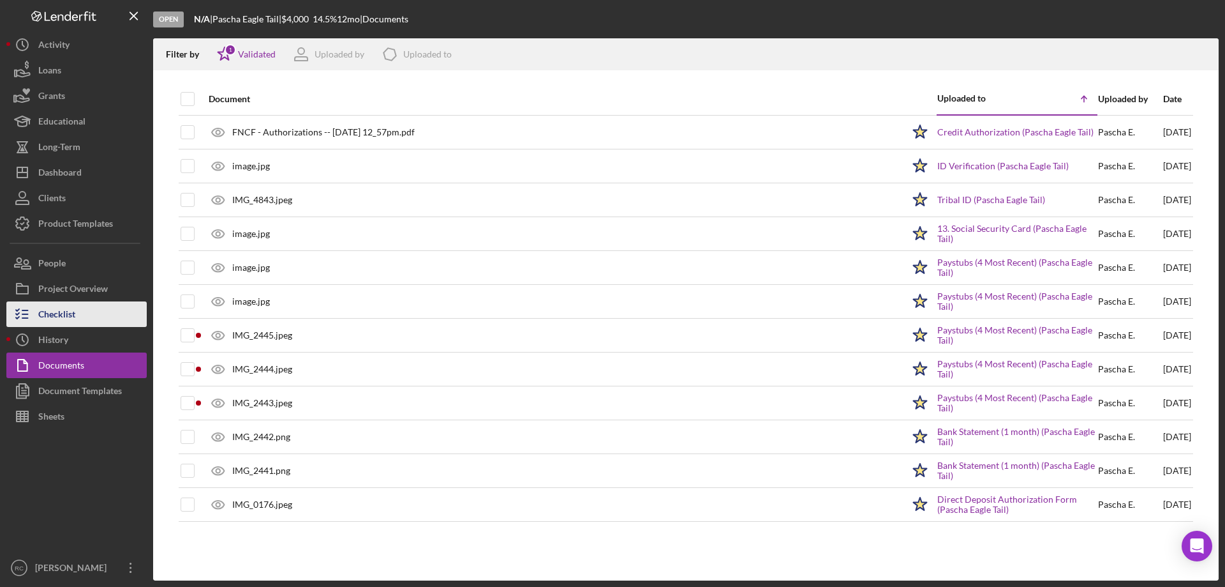
click at [71, 311] on div "Checklist" at bounding box center [56, 315] width 37 height 29
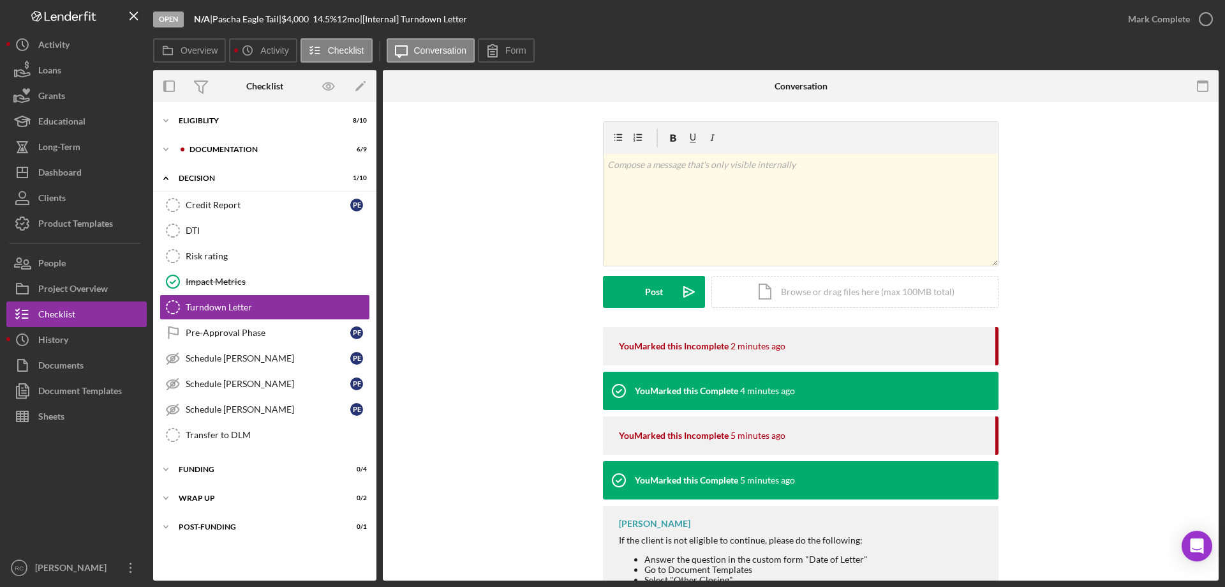
scroll to position [138, 0]
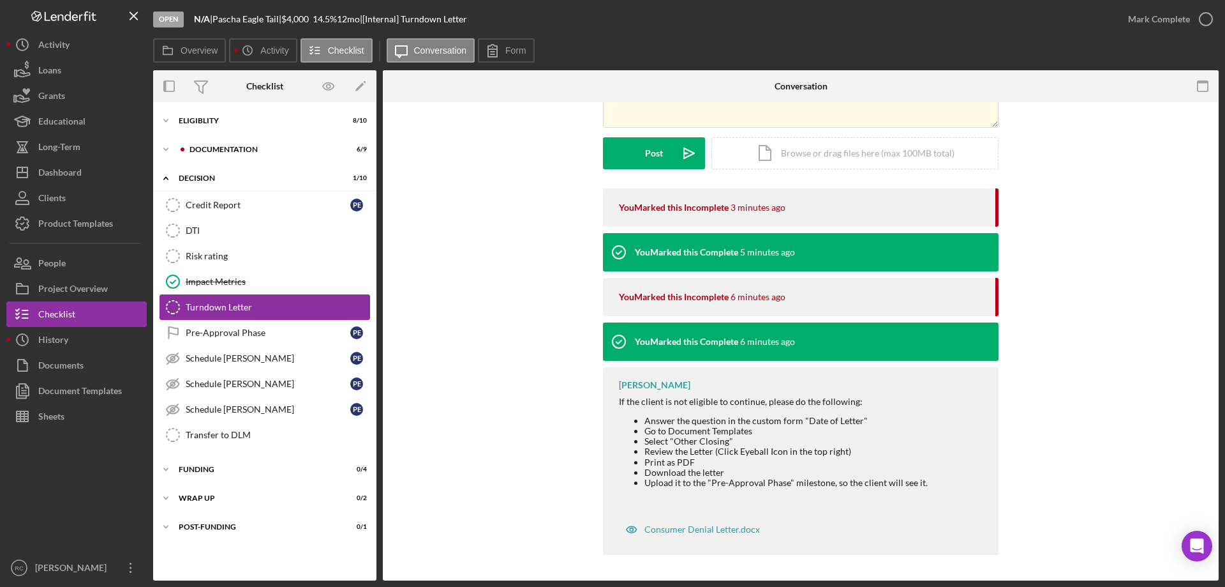
click at [238, 304] on div "Turndown Letter" at bounding box center [278, 307] width 184 height 10
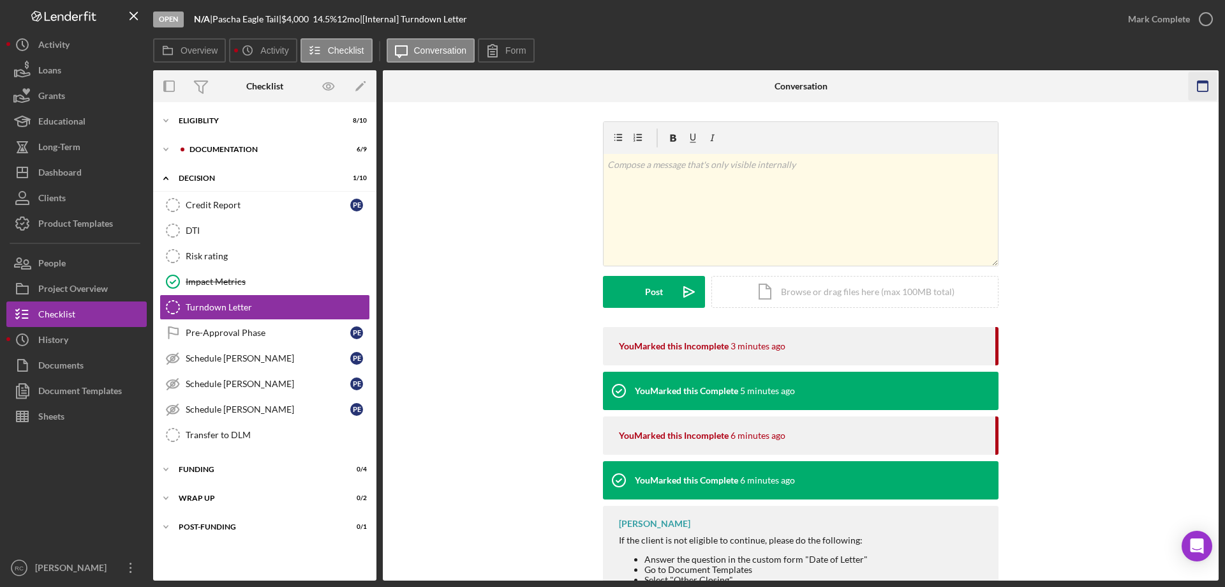
click at [1200, 86] on icon "button" at bounding box center [1203, 86] width 29 height 29
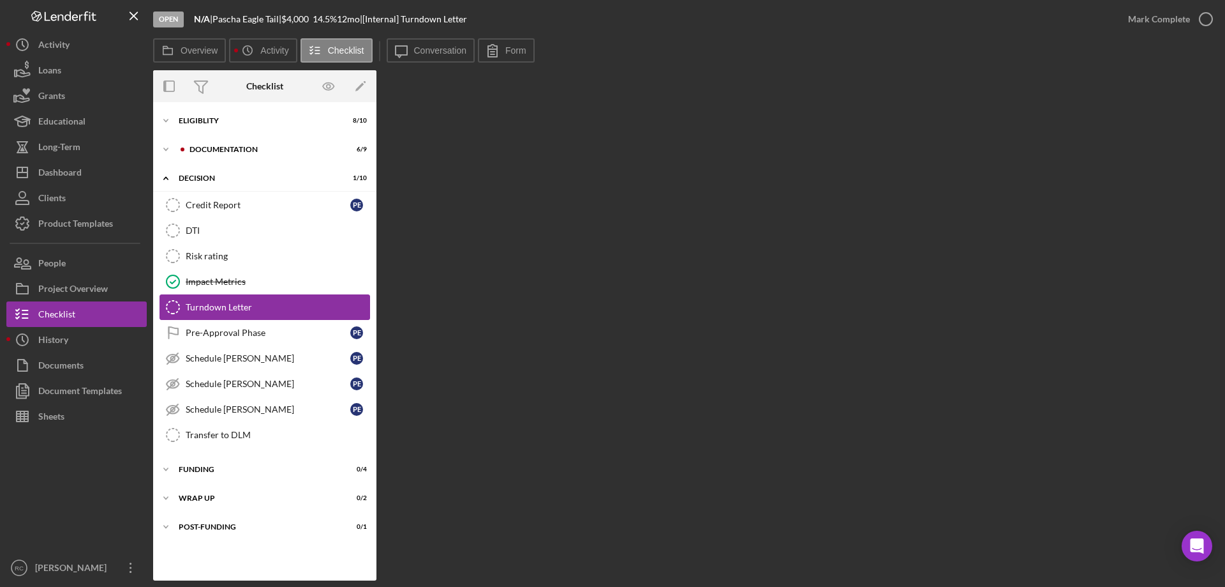
click at [226, 302] on div "Turndown Letter" at bounding box center [278, 307] width 184 height 10
click at [229, 304] on div "Turndown Letter" at bounding box center [278, 307] width 184 height 10
click at [174, 305] on icon "Turndown Letter" at bounding box center [173, 307] width 32 height 32
click at [219, 309] on div "Turndown Letter" at bounding box center [278, 307] width 184 height 10
click at [224, 304] on div "Turndown Letter" at bounding box center [278, 307] width 184 height 10
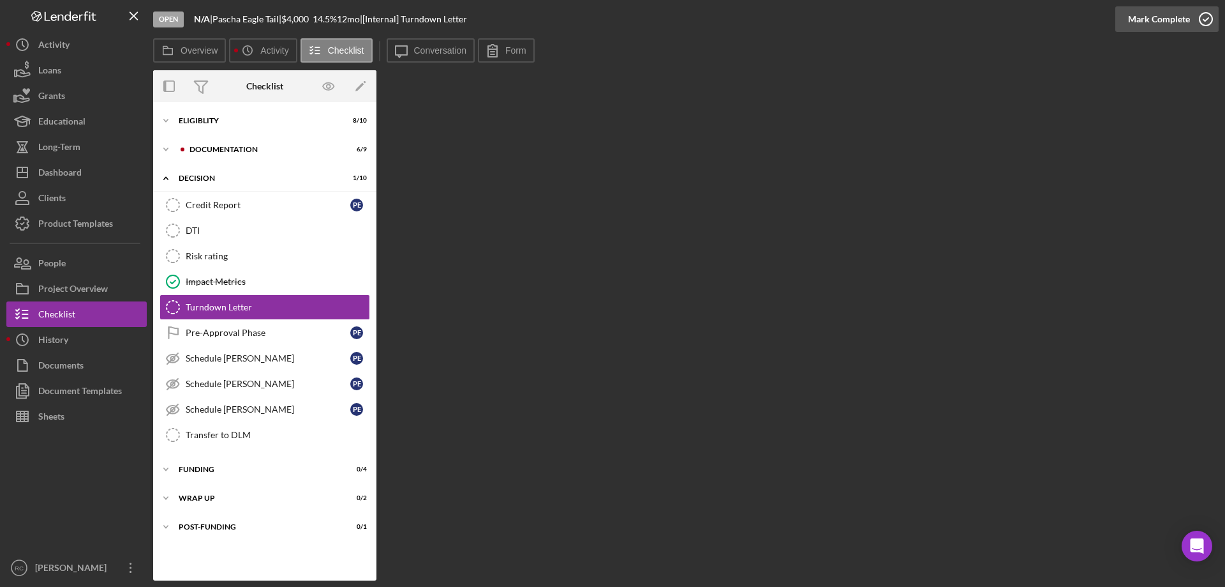
click at [1206, 16] on icon "button" at bounding box center [1206, 19] width 32 height 32
click at [1160, 17] on div "Mark Incomplete" at bounding box center [1156, 19] width 68 height 26
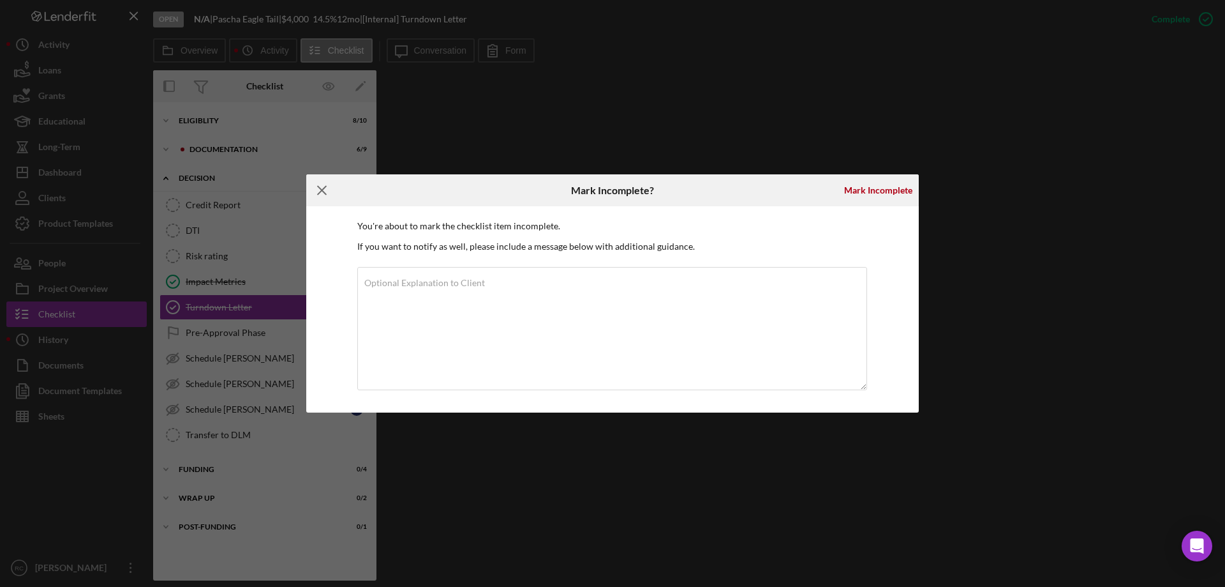
click at [320, 188] on line at bounding box center [322, 190] width 8 height 8
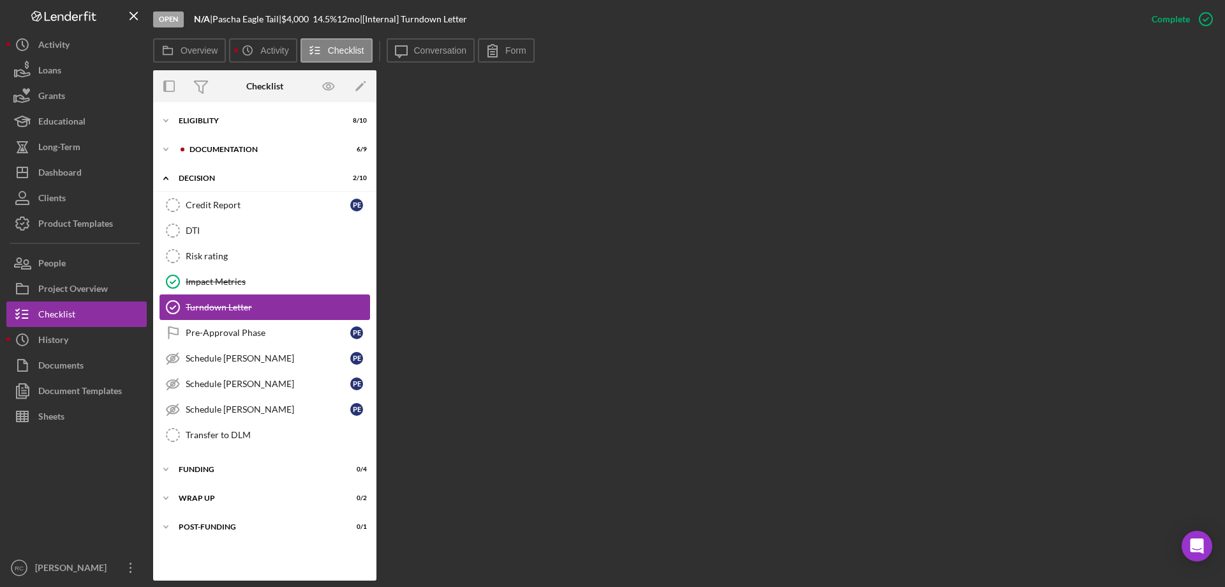
click at [242, 303] on div "Turndown Letter" at bounding box center [278, 307] width 184 height 10
click at [225, 303] on div "Turndown Letter" at bounding box center [278, 307] width 184 height 10
click at [239, 306] on div "Turndown Letter" at bounding box center [278, 307] width 184 height 10
click at [1207, 17] on icon "button" at bounding box center [1206, 19] width 32 height 32
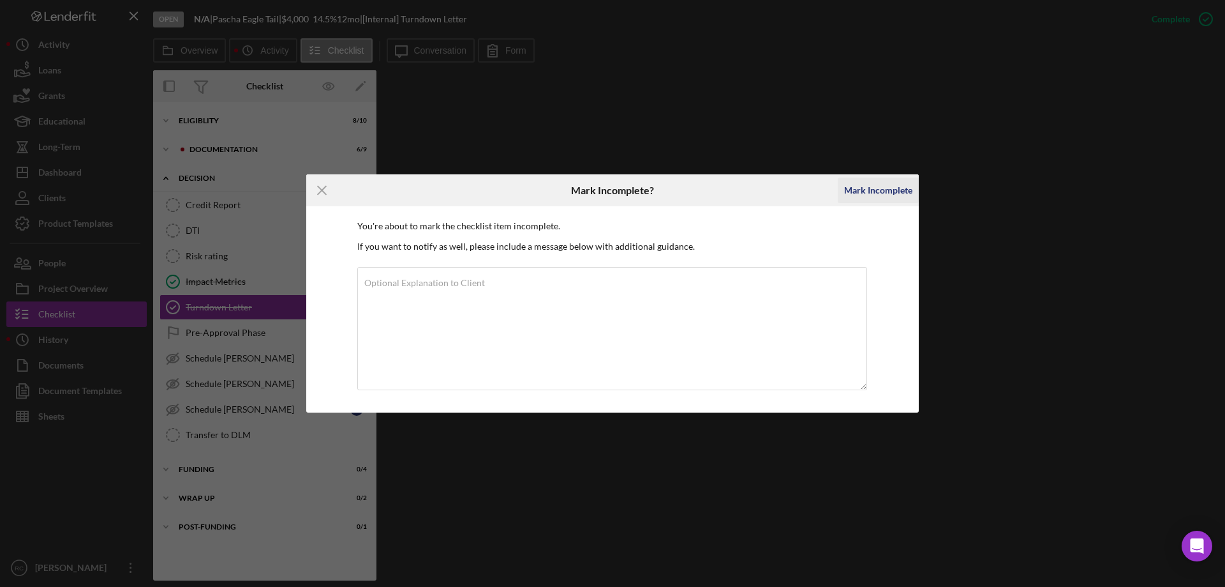
click at [883, 185] on div "Mark Incomplete" at bounding box center [878, 190] width 68 height 26
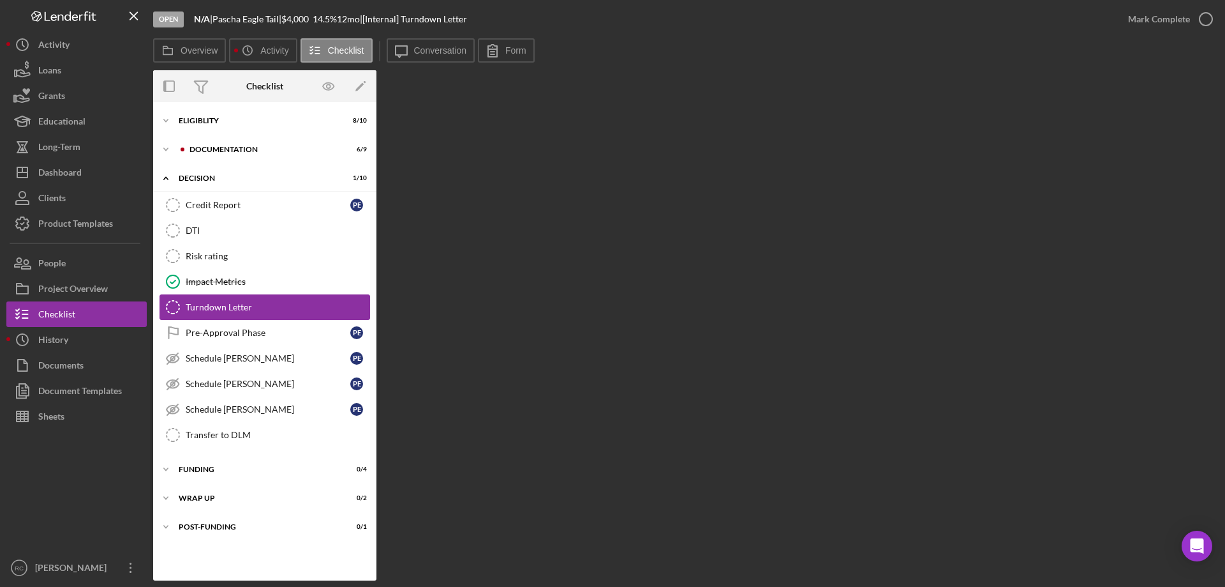
click at [227, 307] on div "Turndown Letter" at bounding box center [278, 307] width 184 height 10
click at [173, 306] on icon "Turndown Letter" at bounding box center [173, 307] width 32 height 32
click at [87, 292] on div "Project Overview" at bounding box center [73, 290] width 70 height 29
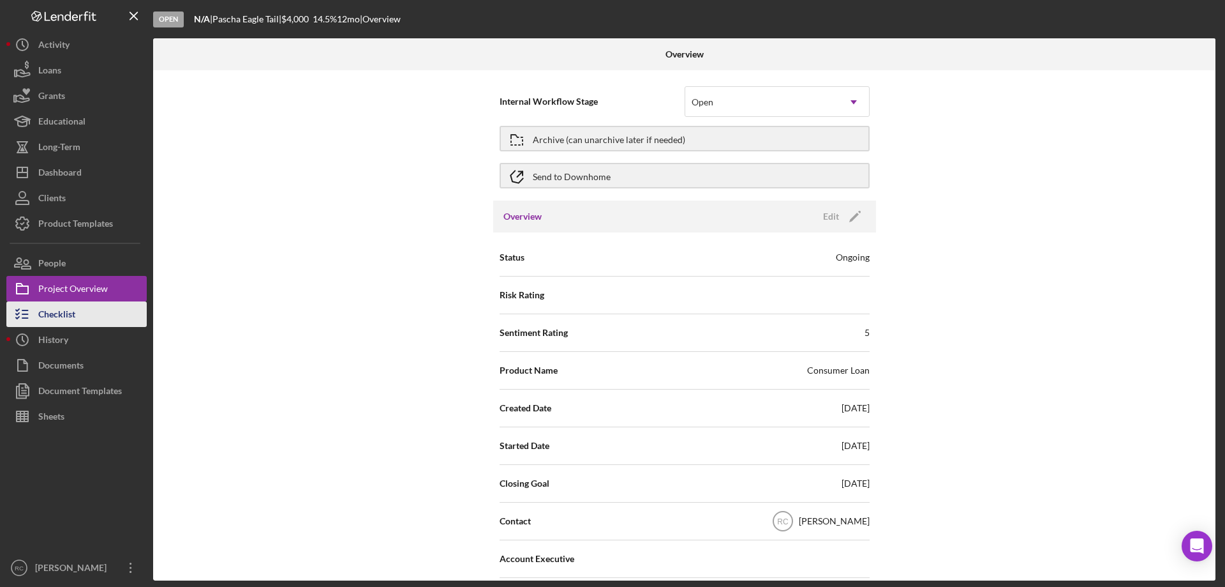
click at [66, 312] on div "Checklist" at bounding box center [56, 315] width 37 height 29
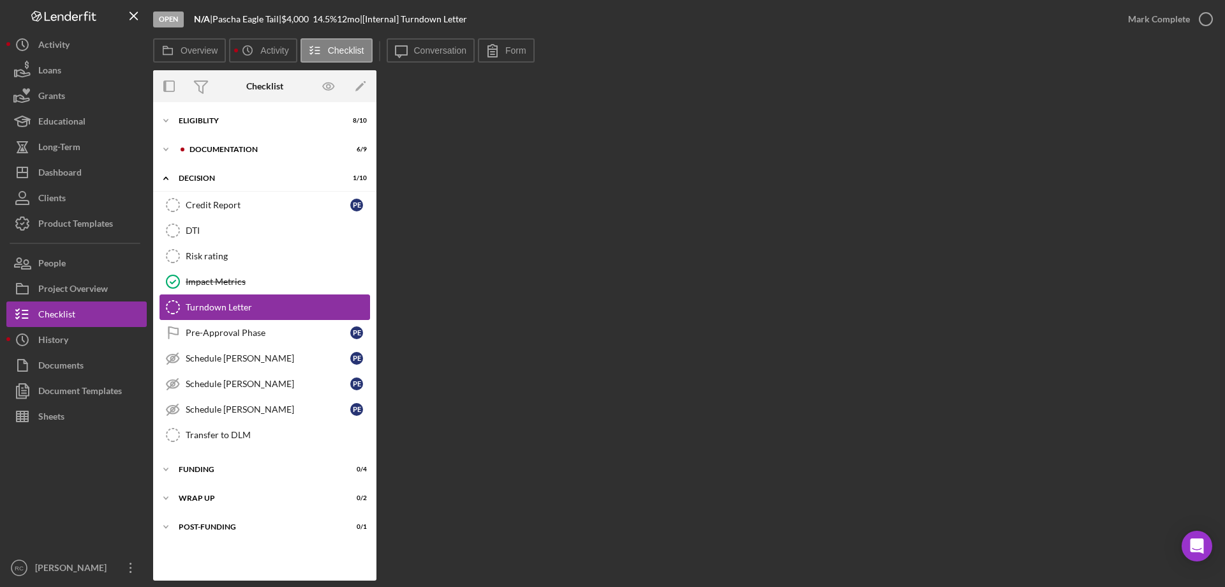
click at [233, 308] on div "Turndown Letter" at bounding box center [278, 307] width 184 height 10
click at [171, 306] on icon "Turndown Letter" at bounding box center [173, 307] width 32 height 32
click at [71, 287] on div "Project Overview" at bounding box center [73, 290] width 70 height 29
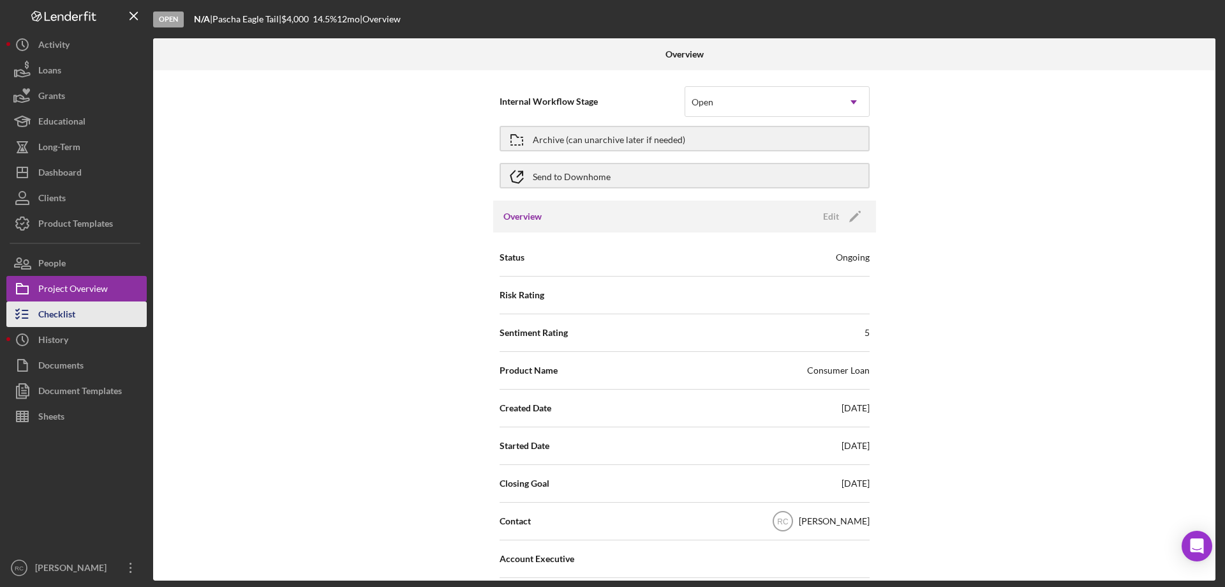
click at [68, 313] on div "Checklist" at bounding box center [56, 315] width 37 height 29
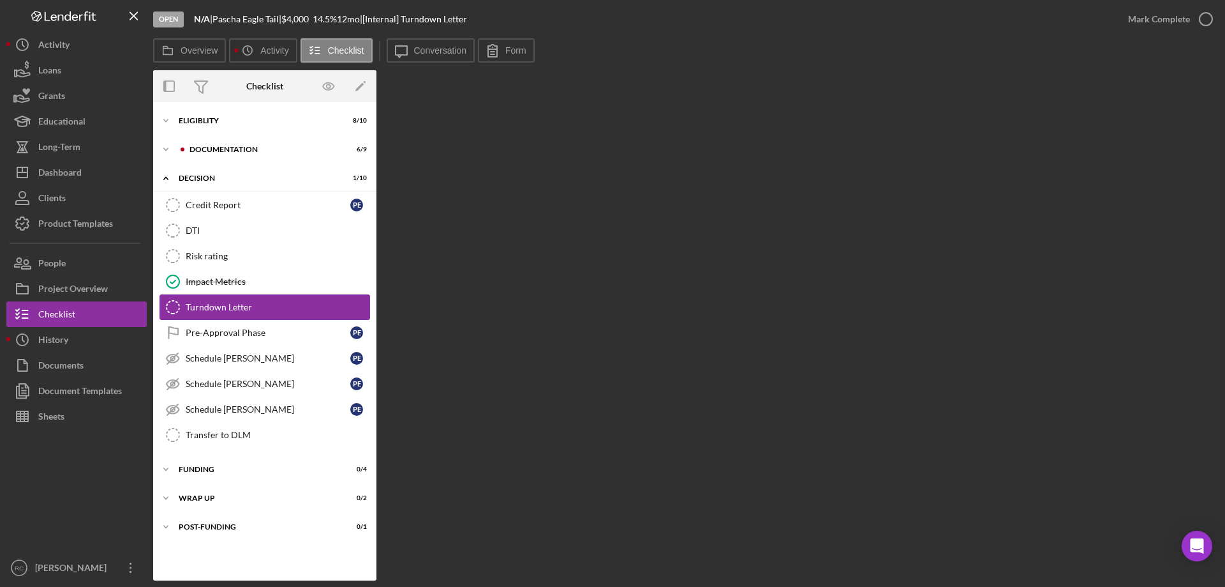
click at [174, 306] on icon "Turndown Letter" at bounding box center [173, 307] width 32 height 32
click at [253, 304] on div "Turndown Letter" at bounding box center [278, 307] width 184 height 10
click at [56, 42] on div "Activity" at bounding box center [53, 46] width 31 height 29
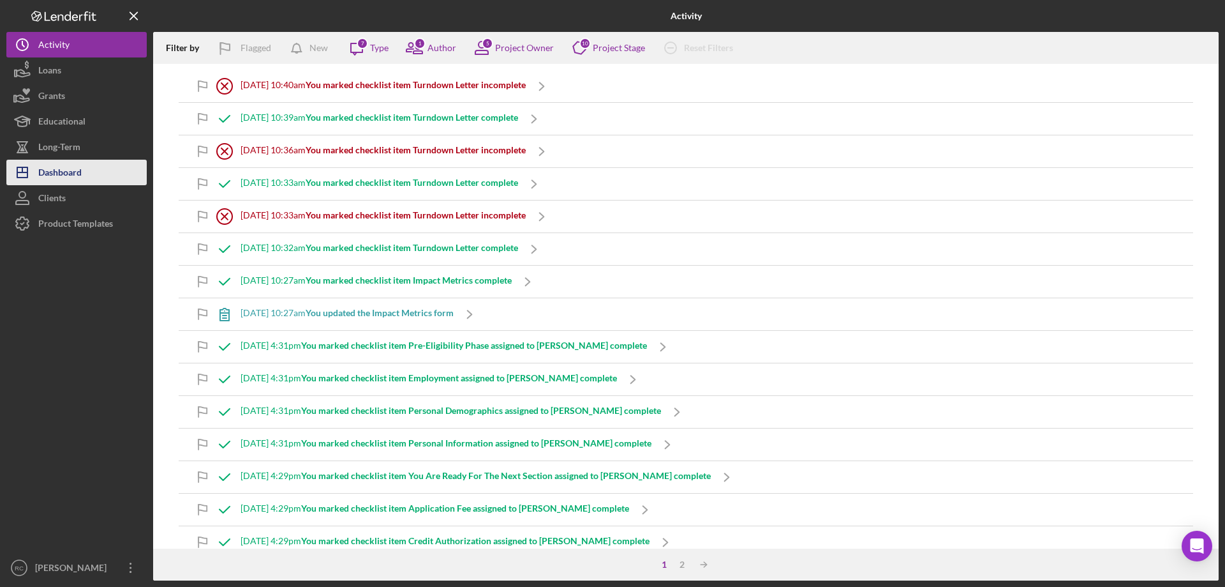
click at [69, 171] on div "Dashboard" at bounding box center [59, 174] width 43 height 29
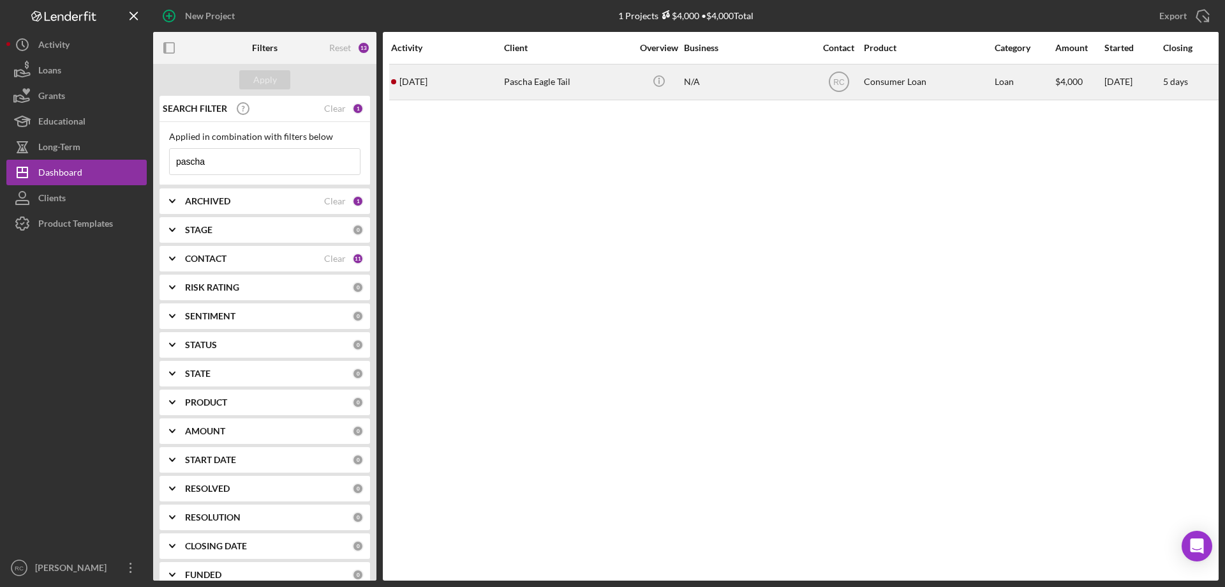
click at [549, 80] on div "Pascha Eagle Tail" at bounding box center [568, 82] width 128 height 34
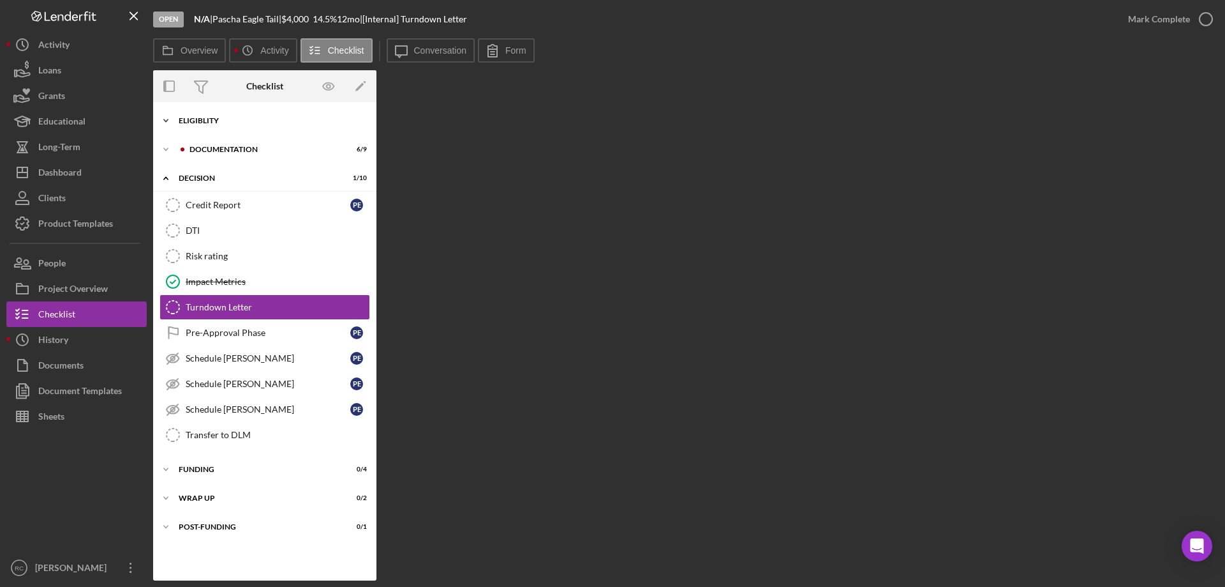
click at [228, 112] on div "Icon/Expander Eligiblity 8 / 10" at bounding box center [264, 121] width 223 height 26
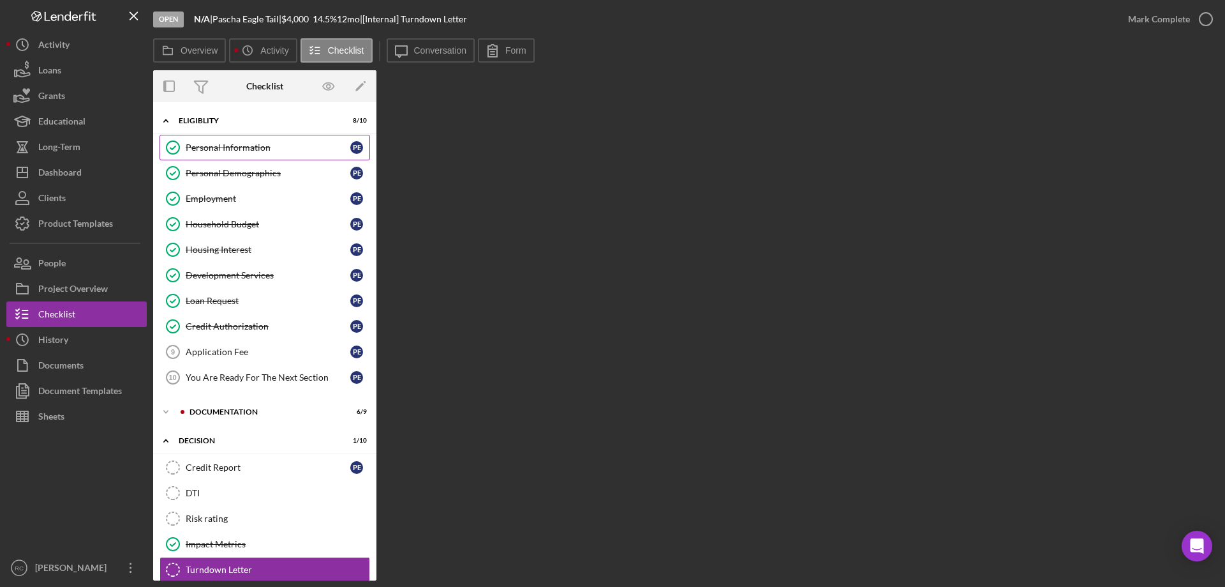
click at [228, 149] on div "Personal Information" at bounding box center [268, 147] width 165 height 10
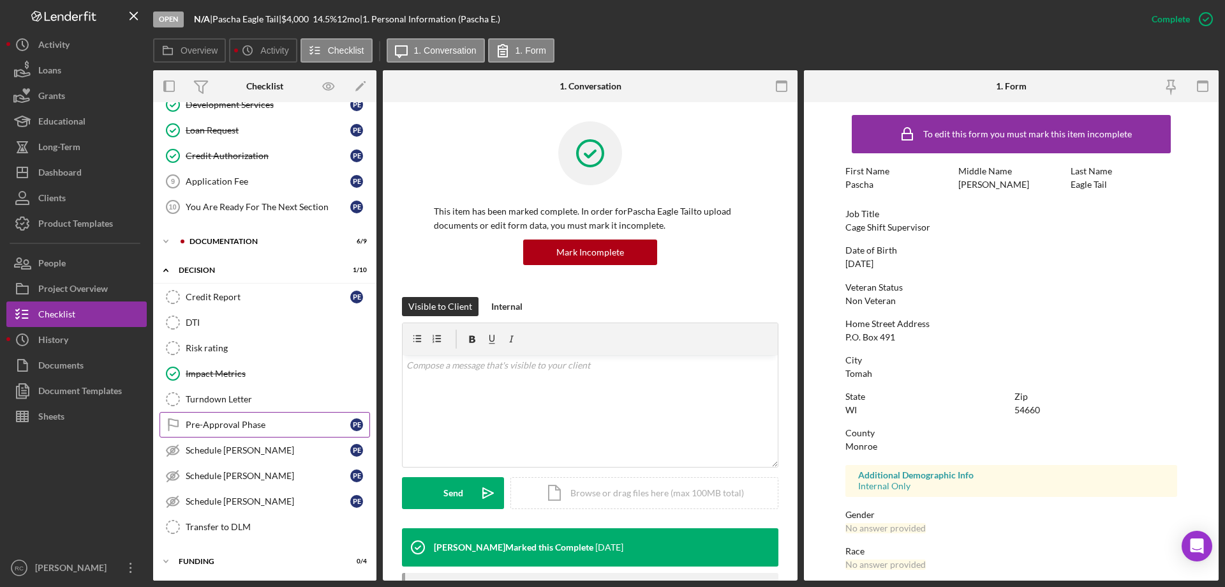
scroll to position [228, 0]
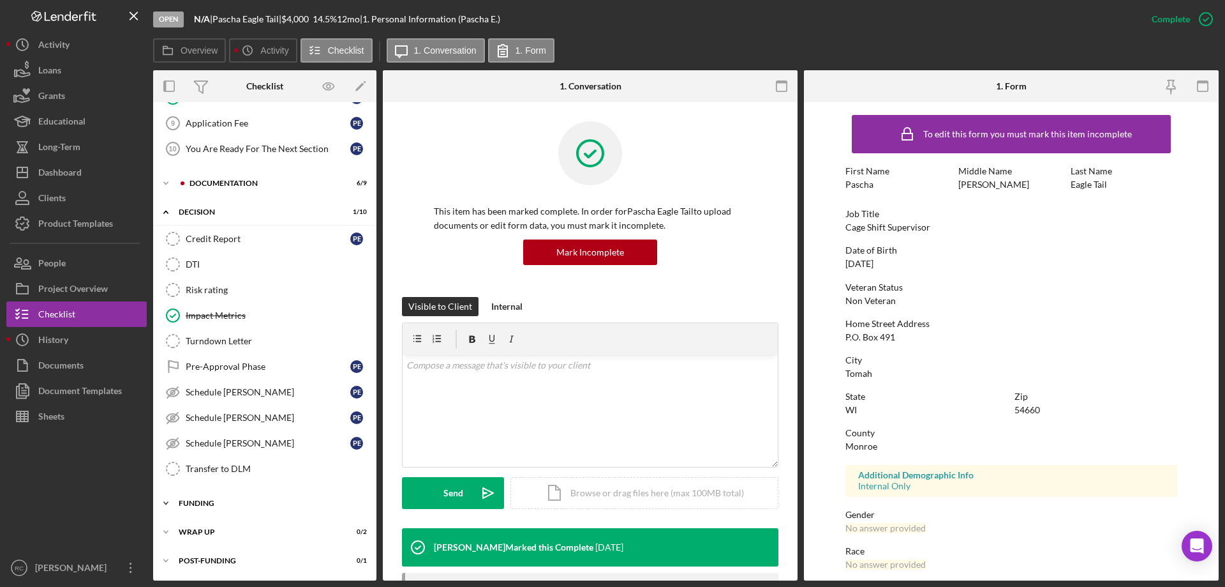
click at [199, 503] on div "Funding" at bounding box center [270, 503] width 182 height 8
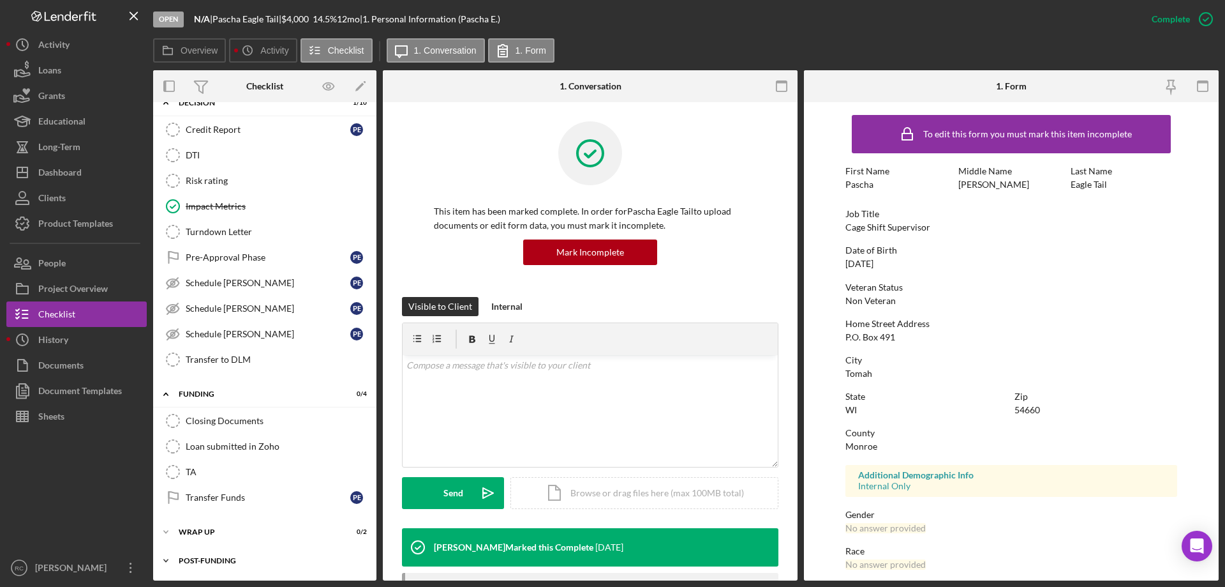
click at [216, 554] on div "Icon/Expander Post-Funding 0 / 1" at bounding box center [264, 561] width 223 height 26
click at [221, 230] on div "Turndown Letter" at bounding box center [278, 232] width 184 height 10
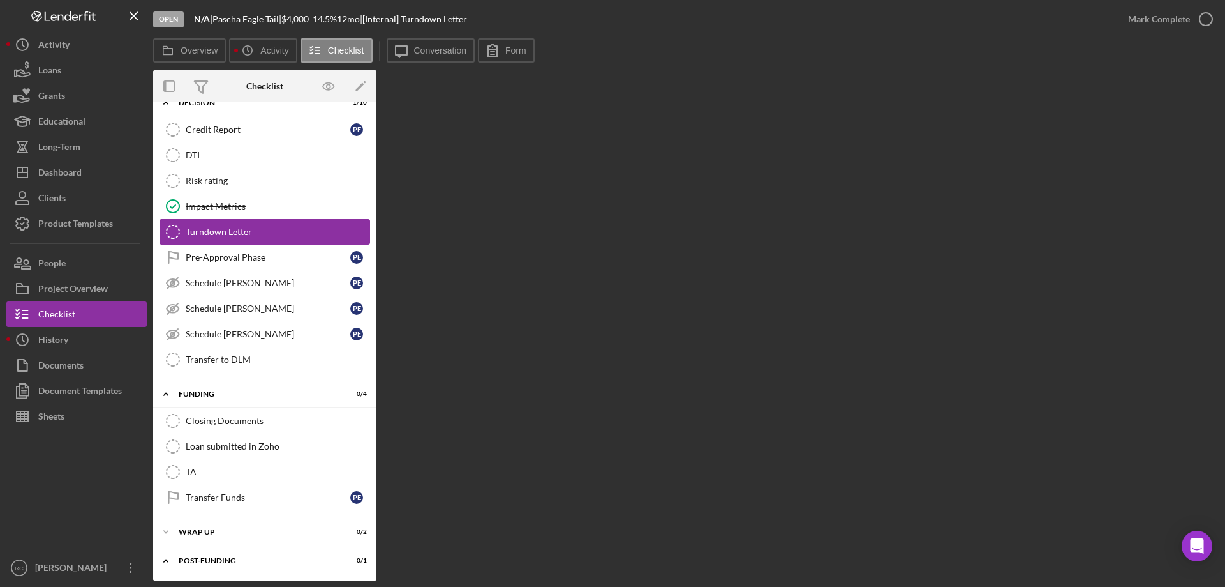
click at [173, 230] on icon "Turndown Letter" at bounding box center [173, 232] width 32 height 32
click at [1207, 17] on icon "button" at bounding box center [1206, 19] width 32 height 32
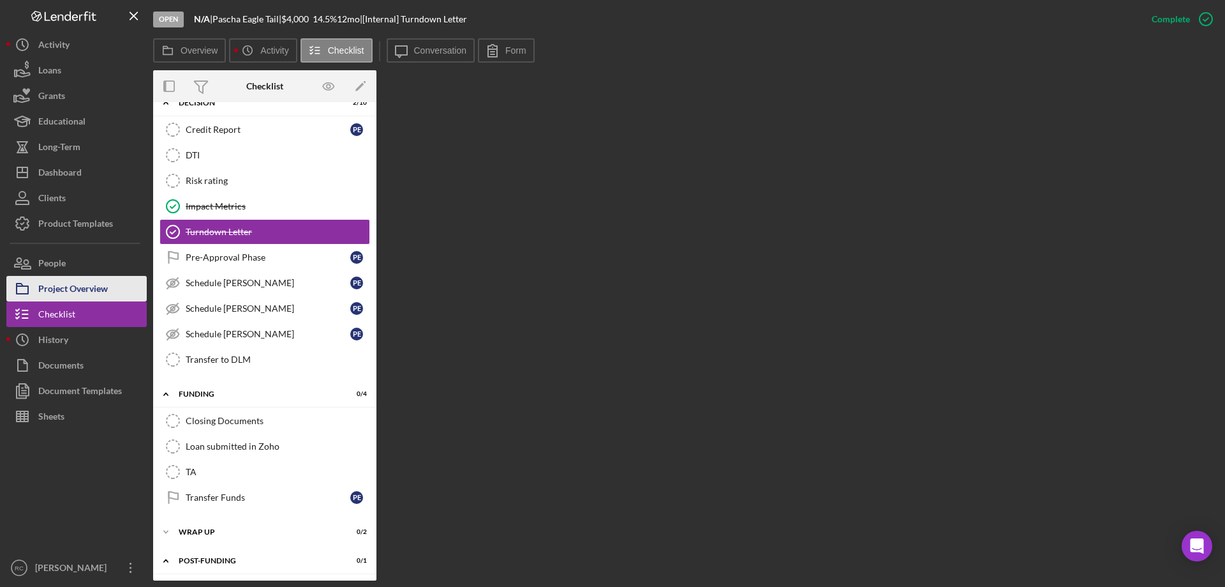
click at [79, 288] on div "Project Overview" at bounding box center [73, 290] width 70 height 29
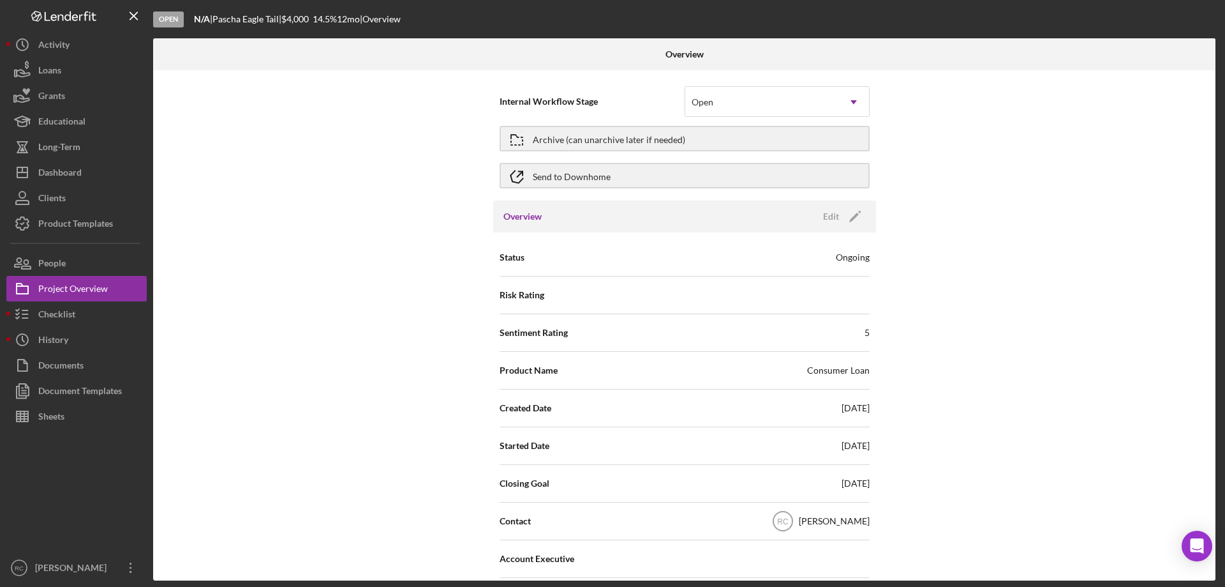
click at [844, 257] on div "Ongoing" at bounding box center [853, 257] width 34 height 13
click at [855, 217] on icon "Icon/Edit" at bounding box center [855, 216] width 32 height 32
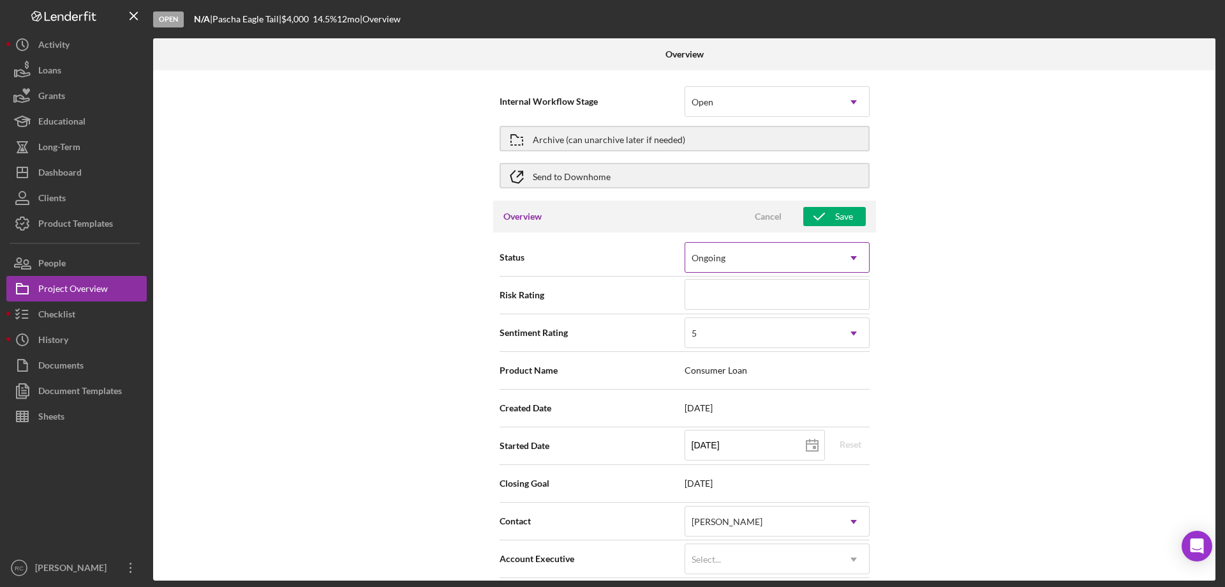
click at [801, 256] on div "Ongoing" at bounding box center [761, 257] width 153 height 29
click at [960, 280] on div "Internal Workflow Stage Open Icon/Dropdown Arrow Archive (can unarchive later i…" at bounding box center [684, 325] width 1063 height 510
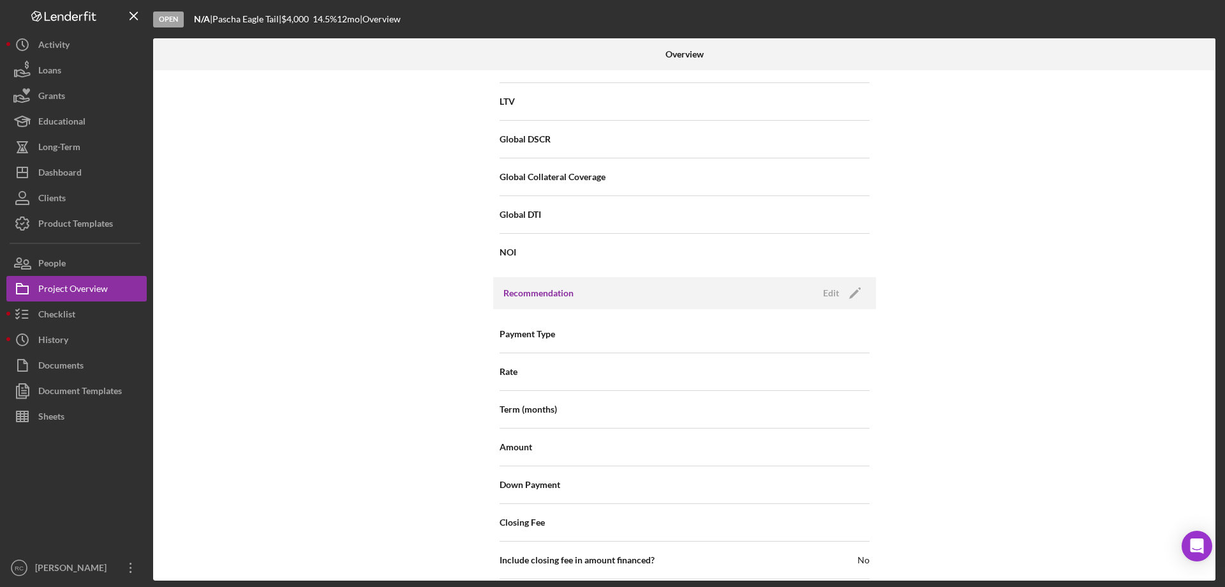
scroll to position [1462, 0]
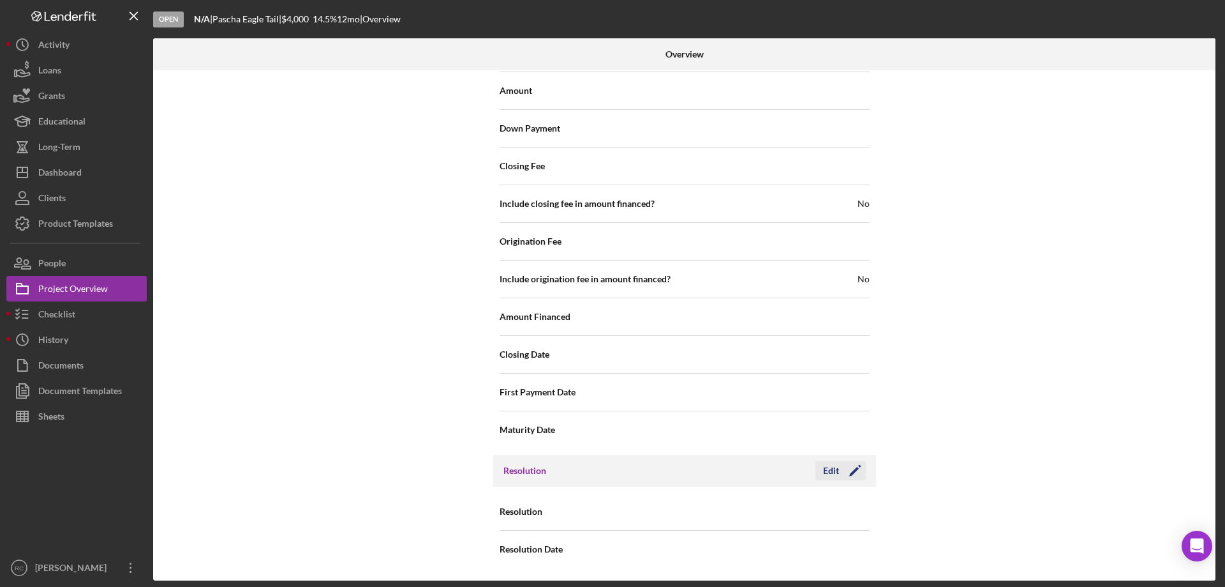
click at [853, 471] on icon "Icon/Edit" at bounding box center [855, 470] width 32 height 32
click at [822, 516] on div "Select..." at bounding box center [761, 511] width 153 height 29
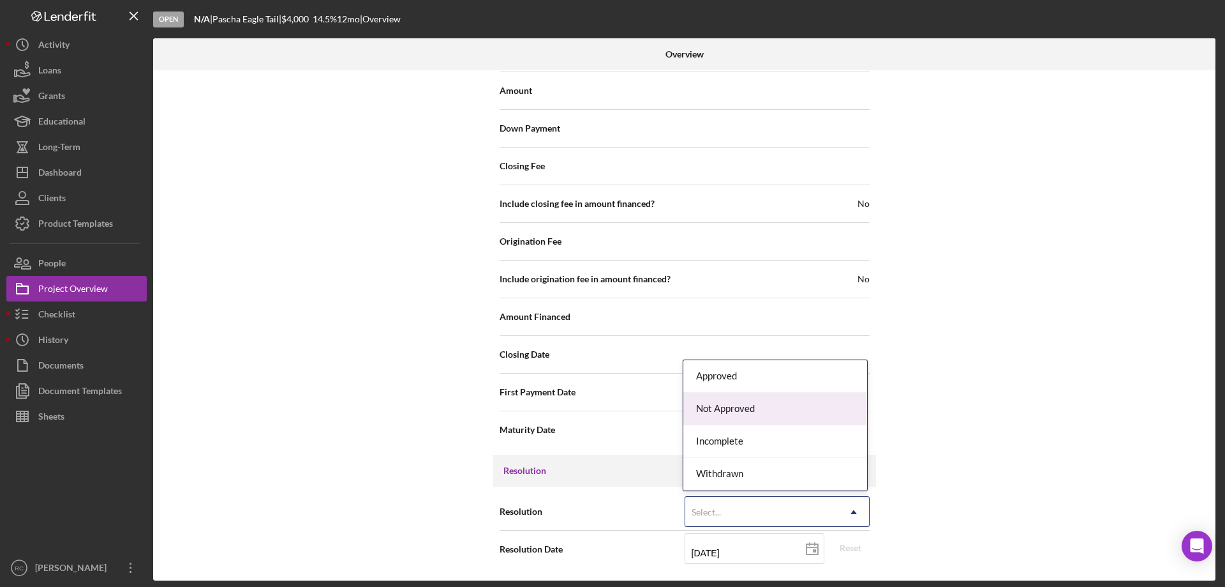
click at [773, 412] on div "Not Approved" at bounding box center [776, 408] width 184 height 33
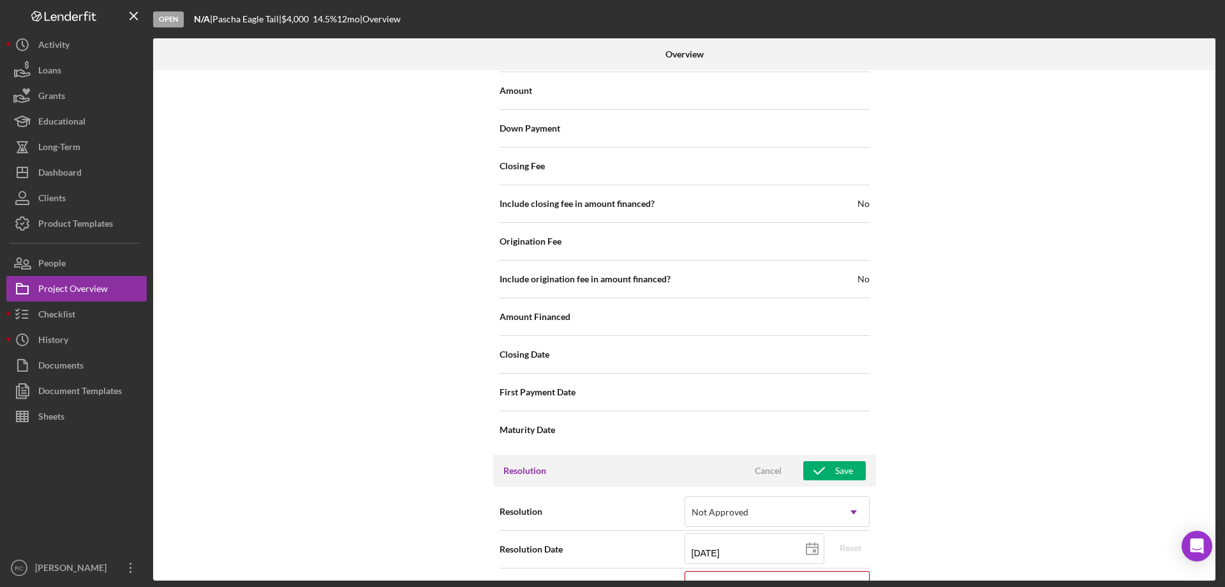
scroll to position [1543, 0]
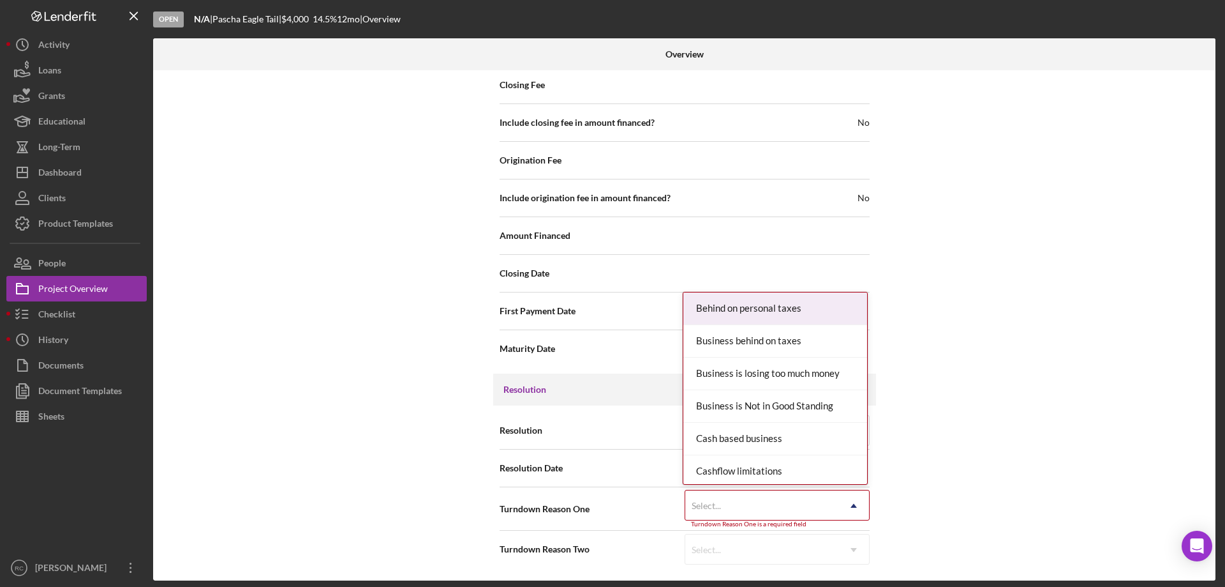
click at [752, 502] on div "Select..." at bounding box center [761, 505] width 153 height 29
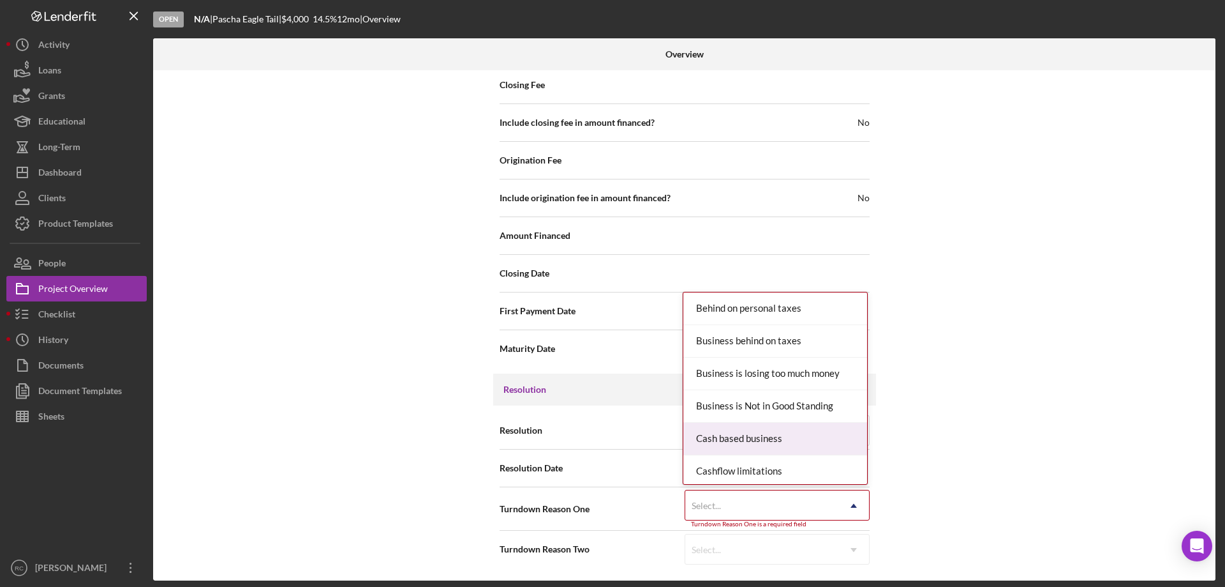
scroll to position [170, 0]
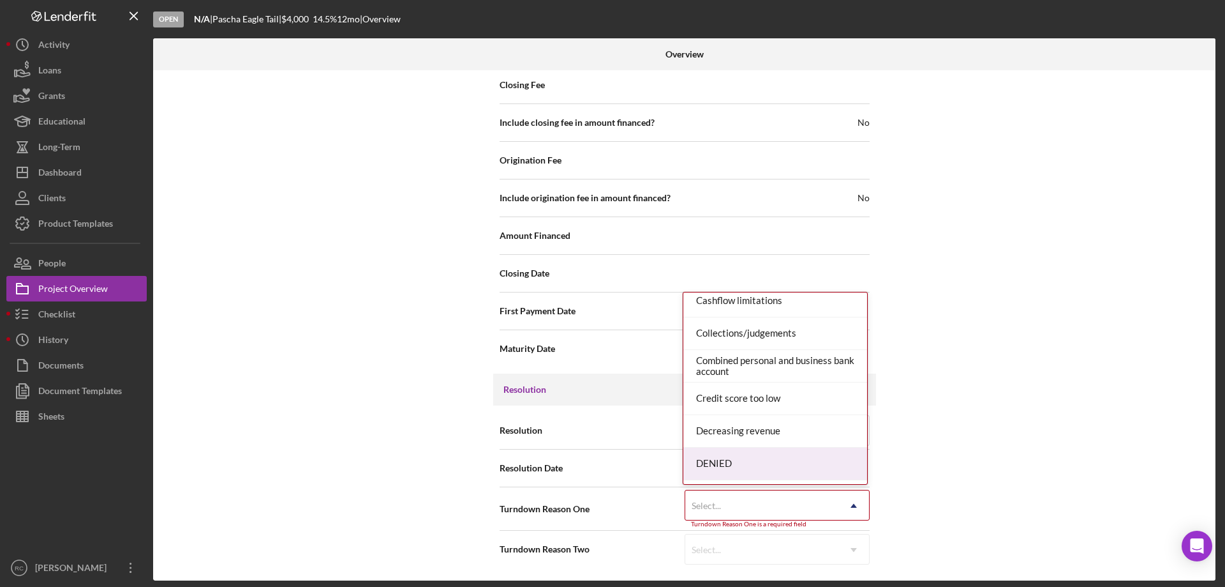
click at [736, 468] on div "DENIED" at bounding box center [776, 463] width 184 height 33
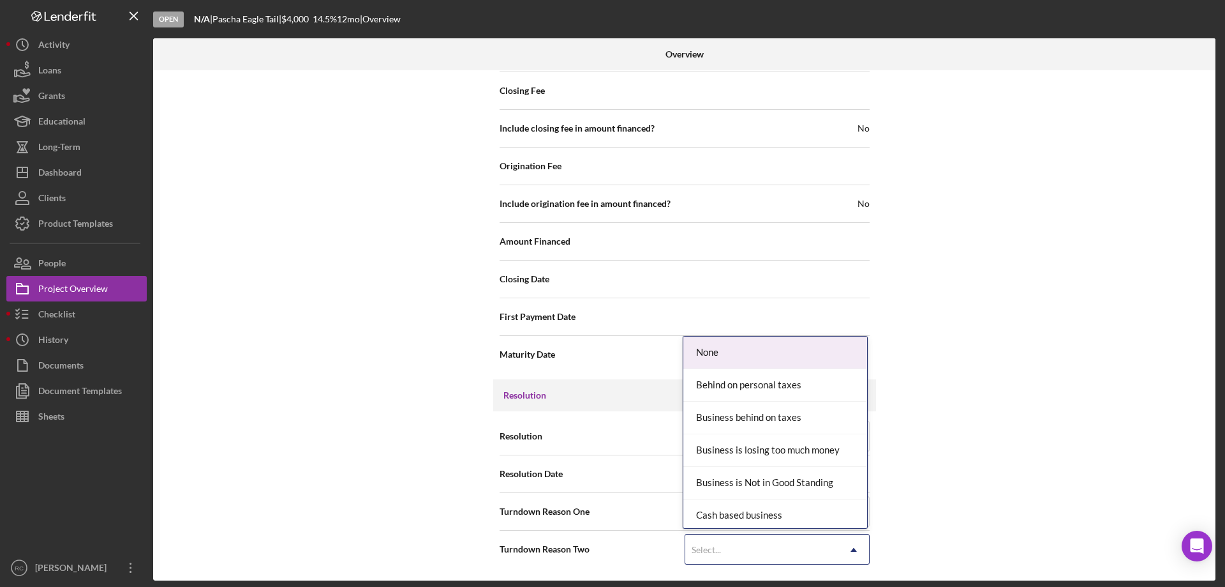
click at [770, 551] on div "Select..." at bounding box center [761, 549] width 153 height 29
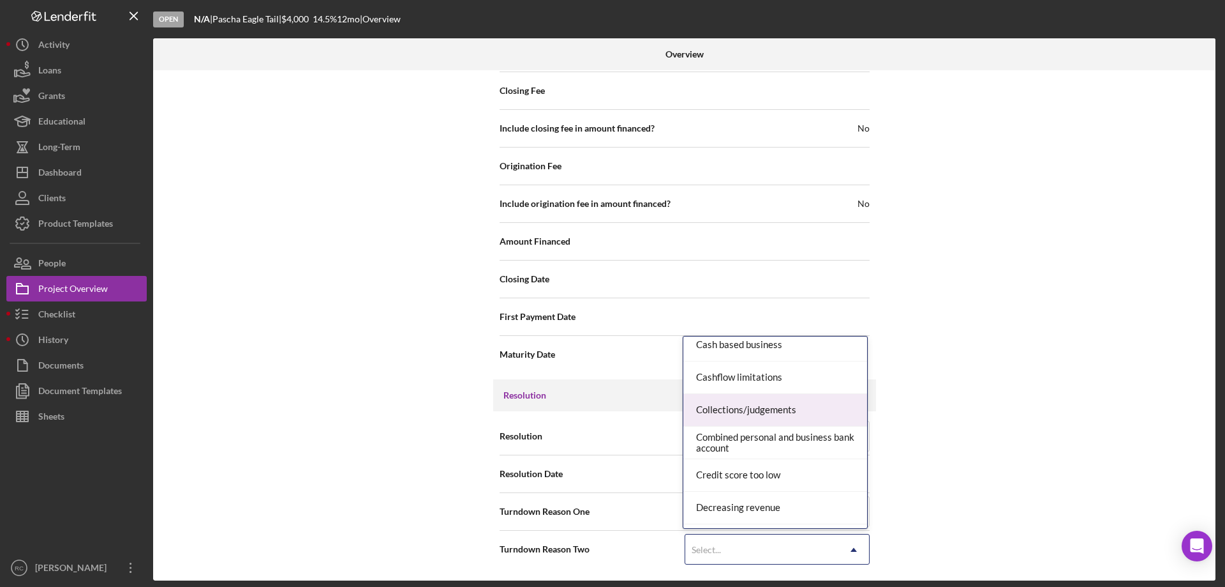
scroll to position [340, 0]
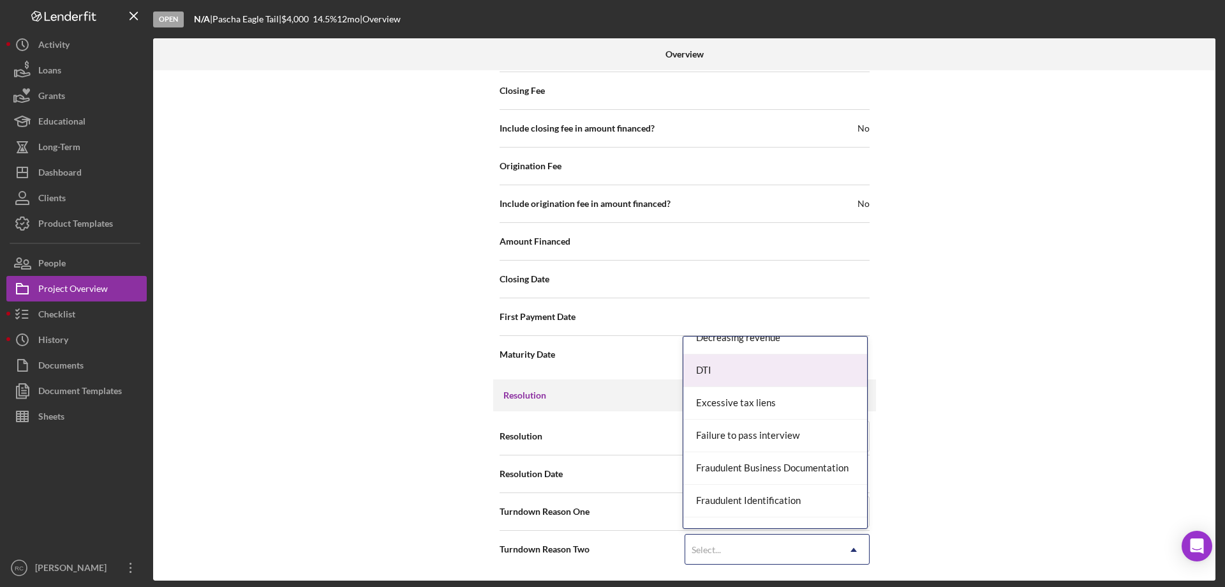
click at [738, 371] on div "DTI" at bounding box center [776, 370] width 184 height 33
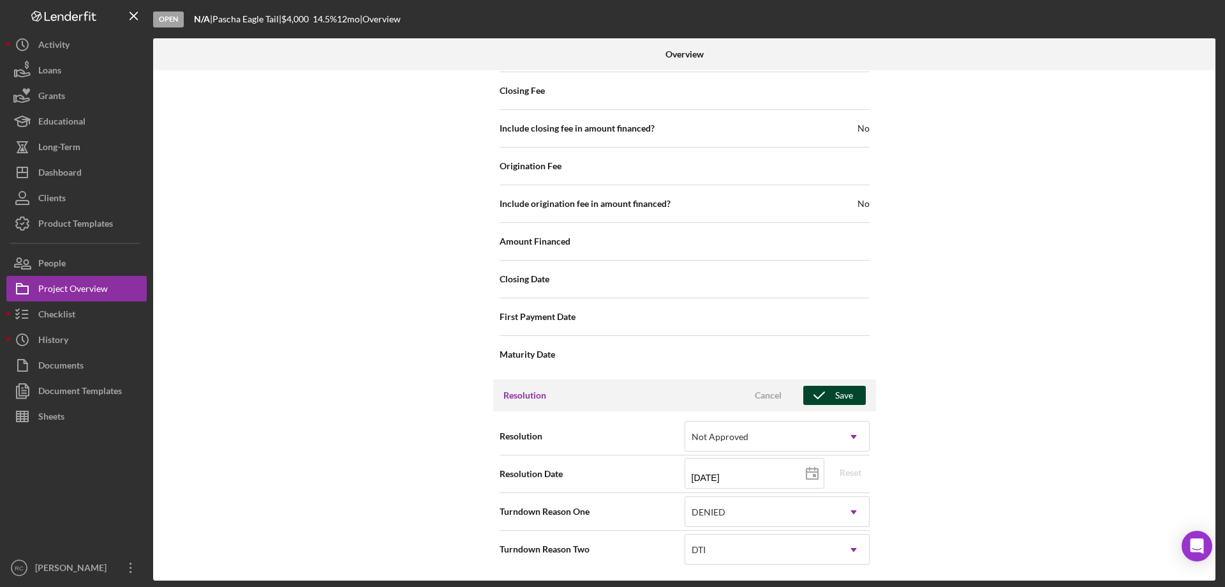
click at [837, 389] on div "Save" at bounding box center [844, 394] width 18 height 19
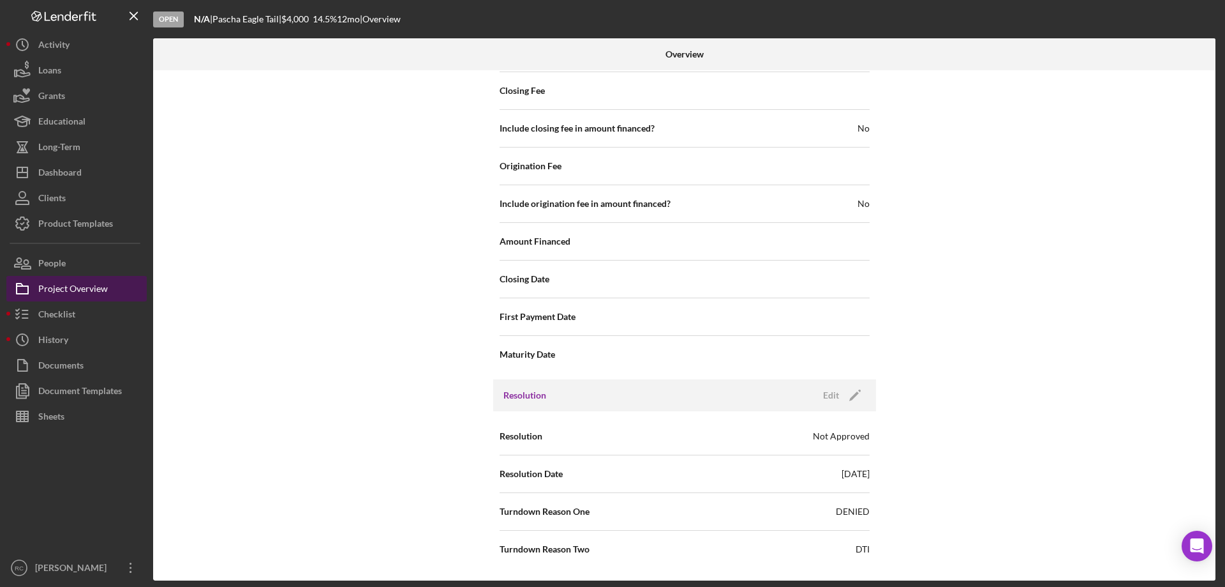
click at [68, 290] on div "Project Overview" at bounding box center [73, 290] width 70 height 29
type textarea "Here's a snapshot of information that has been fully approved, as well as the i…"
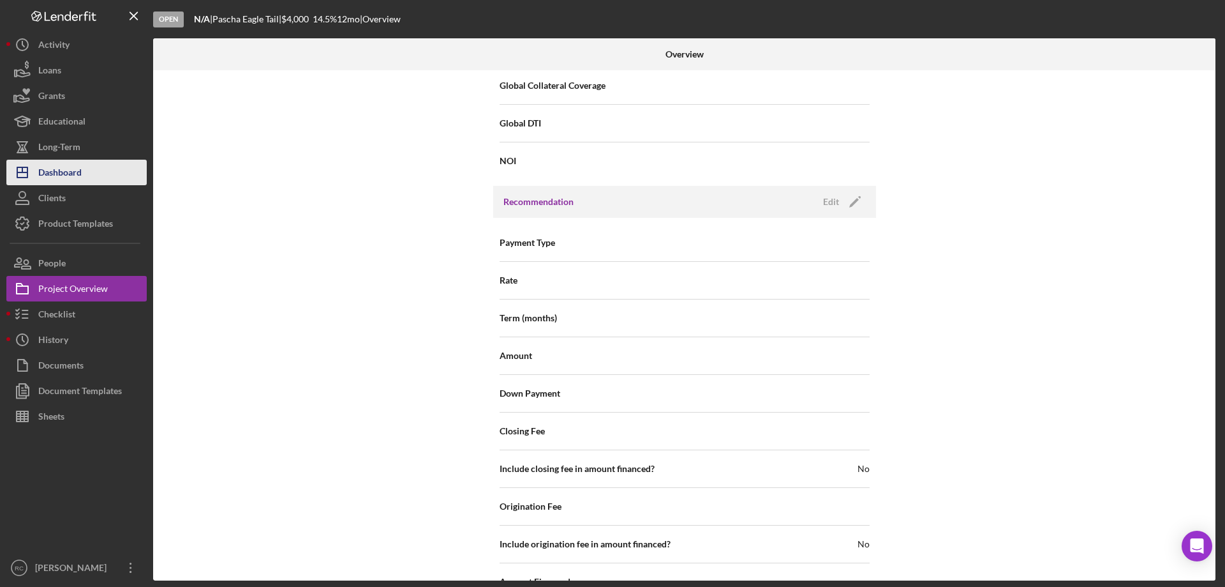
click at [62, 170] on div "Dashboard" at bounding box center [59, 174] width 43 height 29
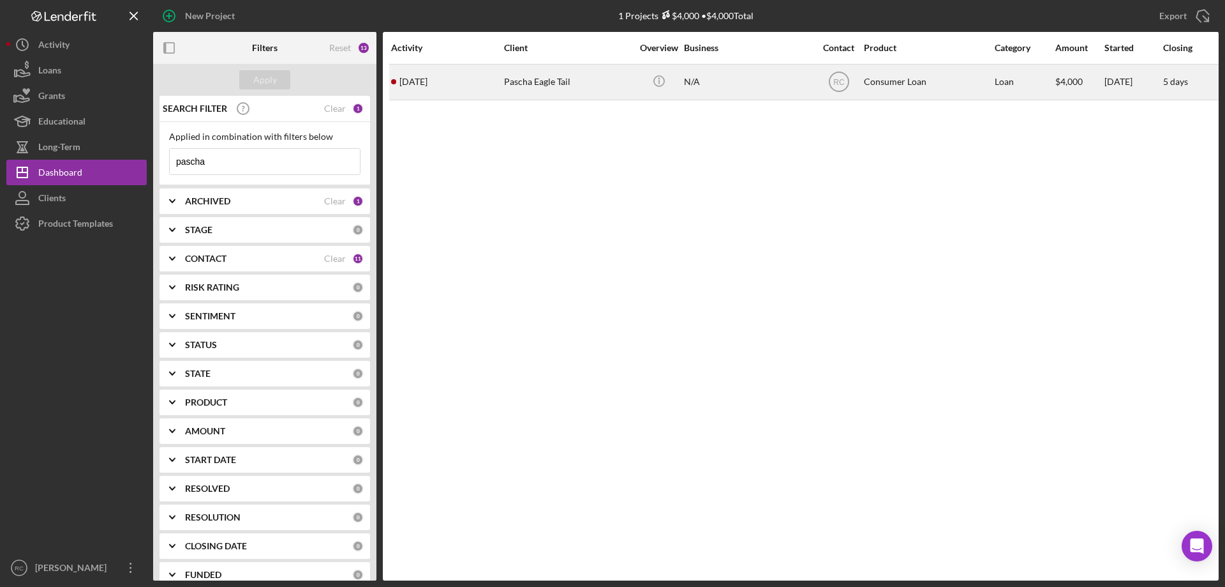
click at [529, 79] on div "Pascha Eagle Tail" at bounding box center [568, 82] width 128 height 34
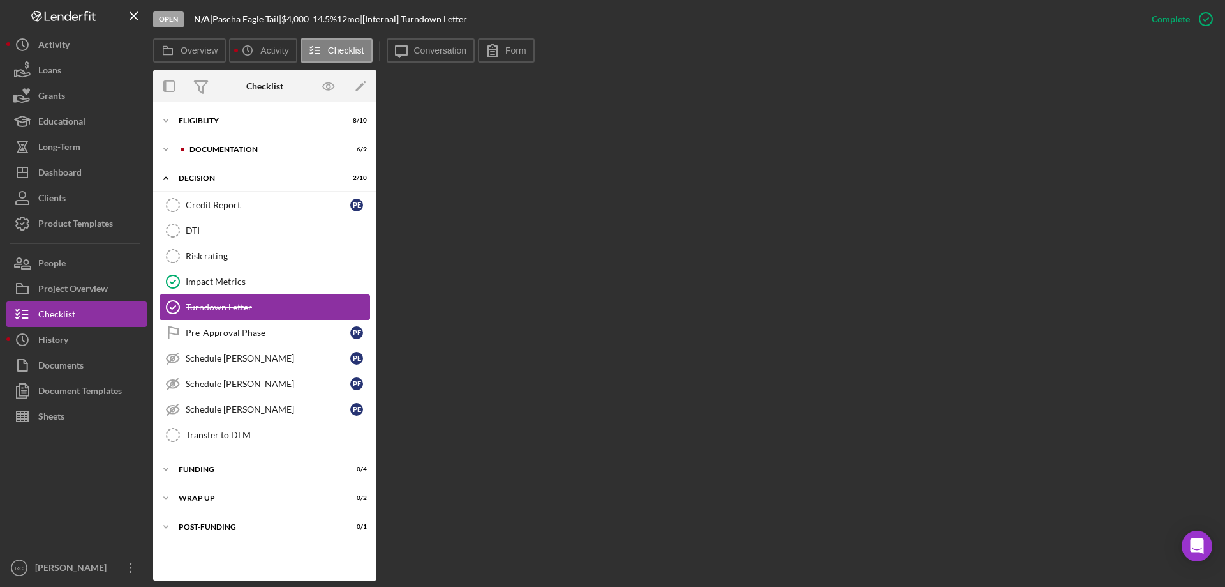
click at [222, 302] on div "Turndown Letter" at bounding box center [278, 307] width 184 height 10
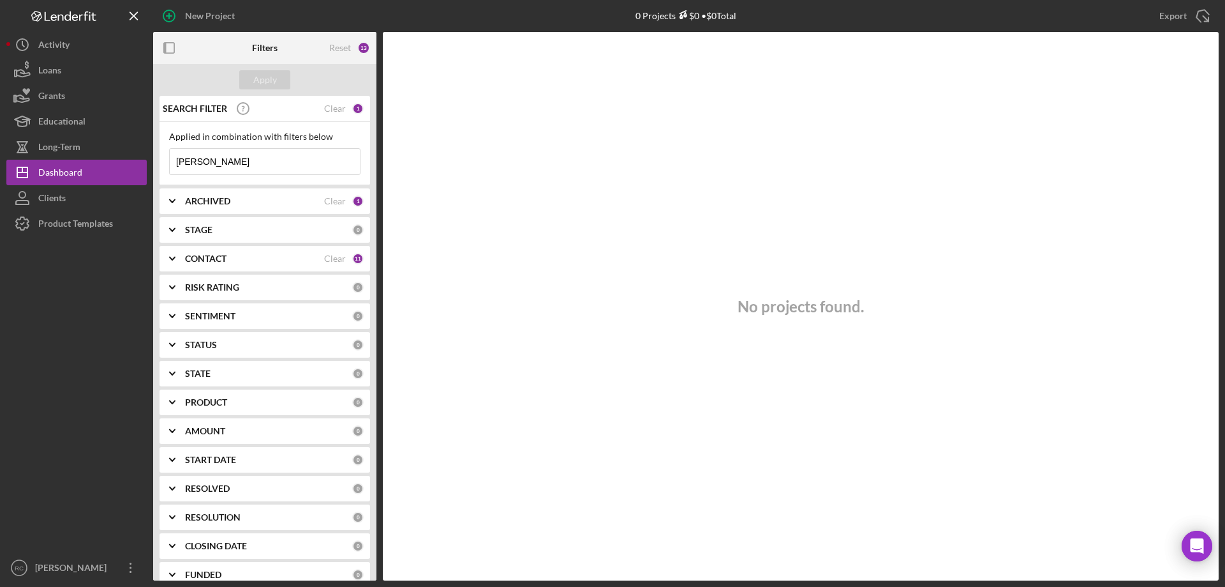
click at [222, 159] on input "julia" at bounding box center [265, 162] width 190 height 26
type input "j"
click at [70, 170] on div "Dashboard" at bounding box center [60, 174] width 44 height 29
click at [356, 107] on div "1" at bounding box center [357, 108] width 11 height 11
click at [355, 202] on div "1" at bounding box center [357, 200] width 11 height 11
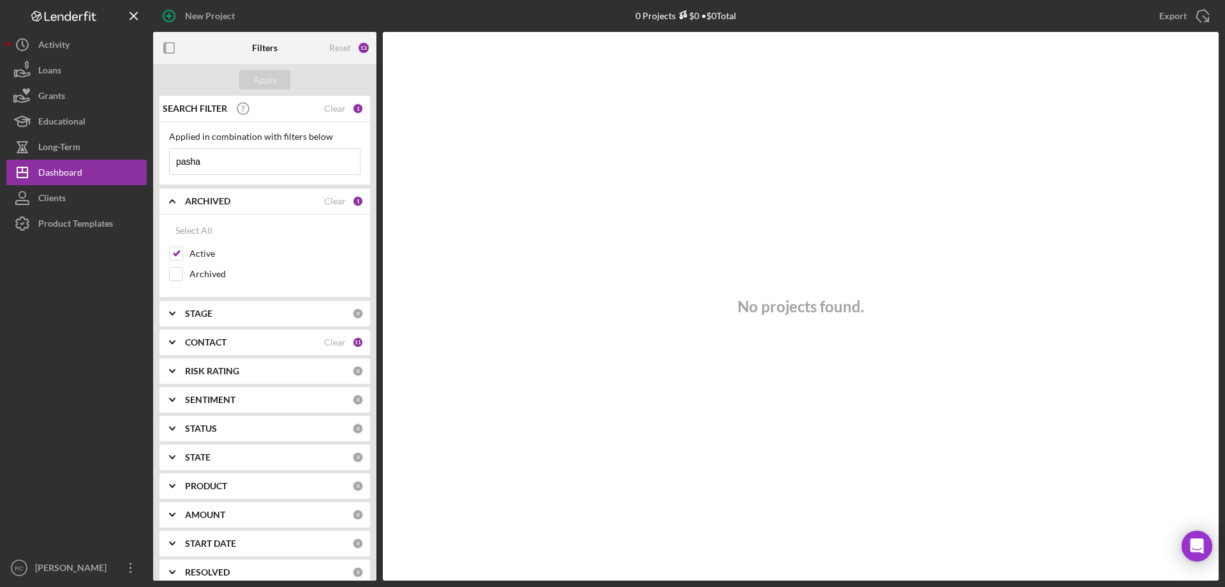
click at [371, 47] on div "Reset 13" at bounding box center [339, 48] width 75 height 32
click at [361, 44] on div "13" at bounding box center [363, 47] width 13 height 13
click at [359, 48] on div "13" at bounding box center [363, 47] width 13 height 13
click at [207, 341] on b "CONTACT" at bounding box center [205, 342] width 41 height 10
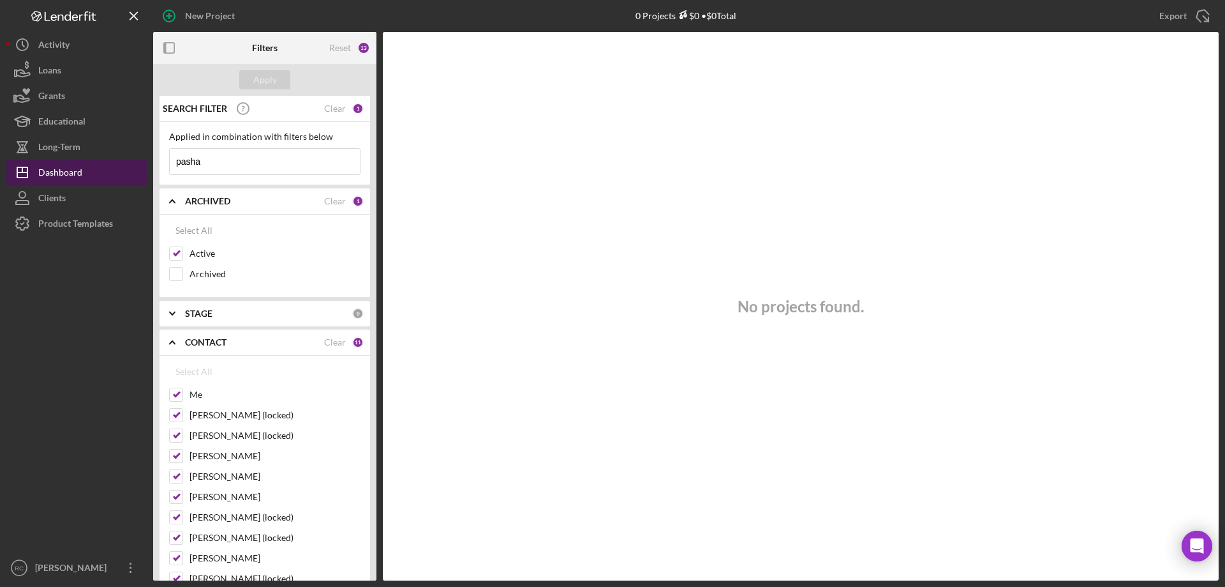
click at [75, 175] on div "Dashboard" at bounding box center [60, 174] width 44 height 29
click at [228, 163] on input "pasha" at bounding box center [265, 162] width 190 height 26
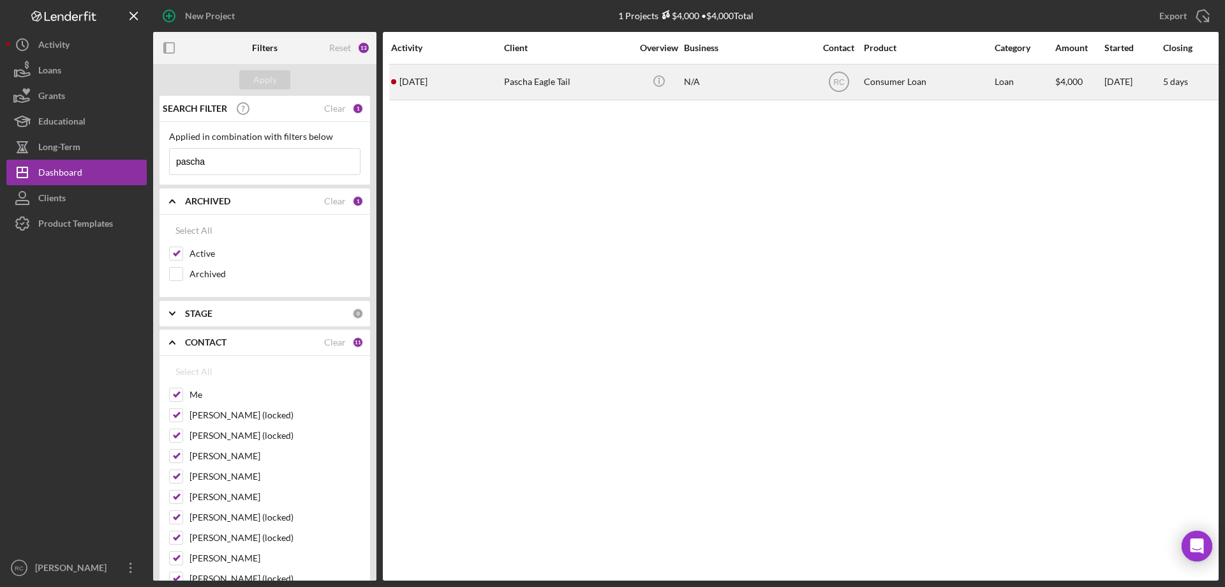
type input "pascha"
click at [556, 84] on div "Pascha Eagle Tail" at bounding box center [568, 82] width 128 height 34
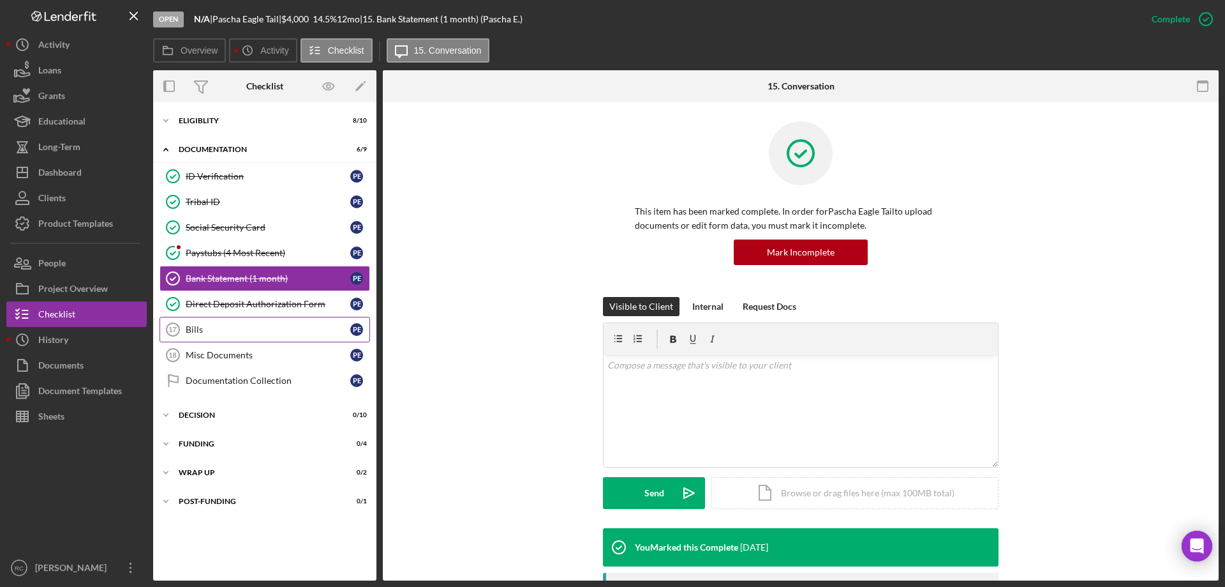
click at [247, 329] on div "Bills" at bounding box center [268, 329] width 165 height 10
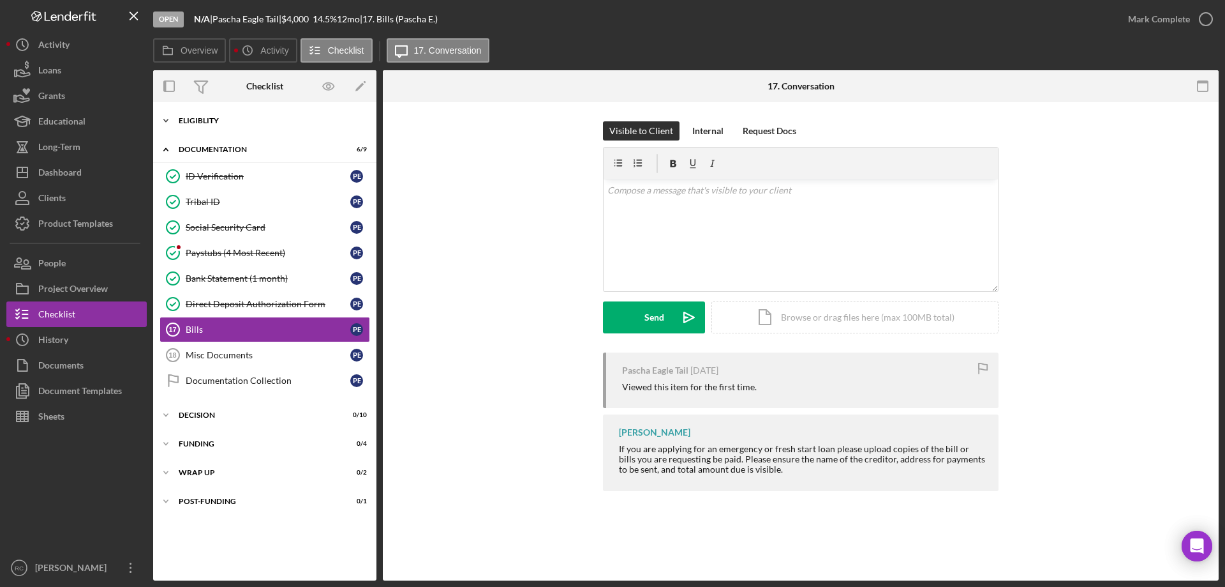
click at [227, 117] on div "Eligiblity" at bounding box center [270, 121] width 182 height 8
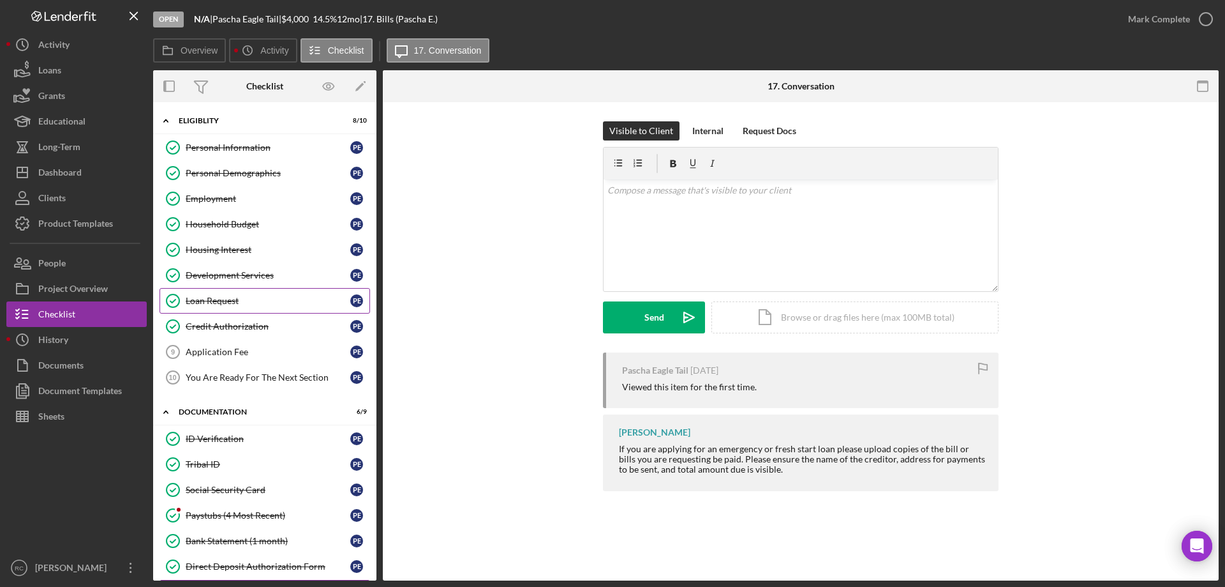
click at [240, 305] on div "Loan Request" at bounding box center [268, 300] width 165 height 10
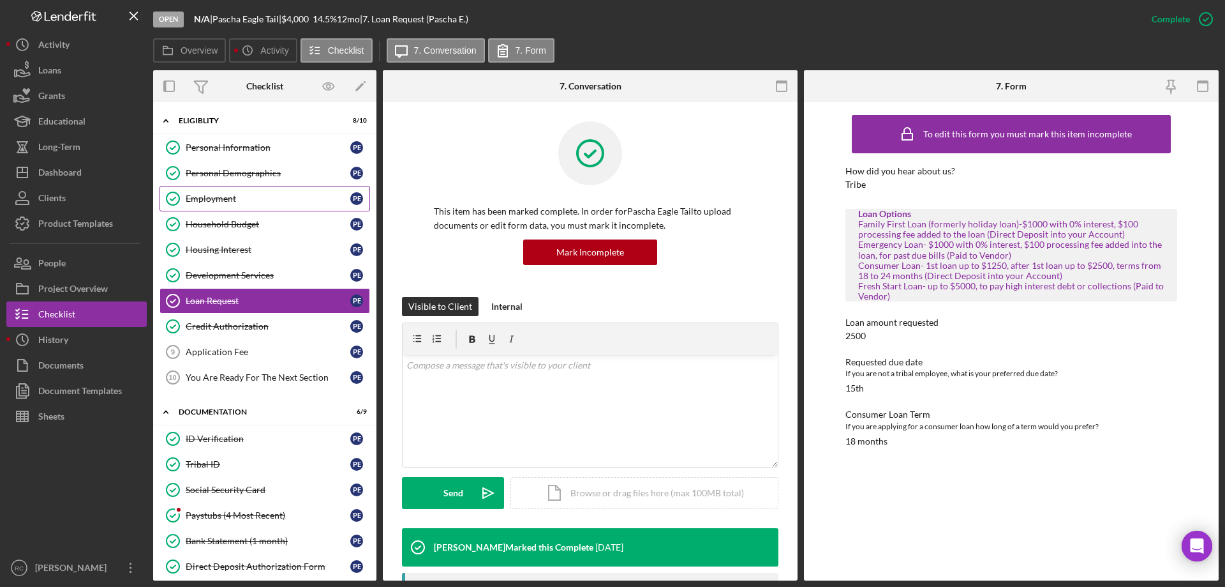
click at [226, 200] on div "Employment" at bounding box center [268, 198] width 165 height 10
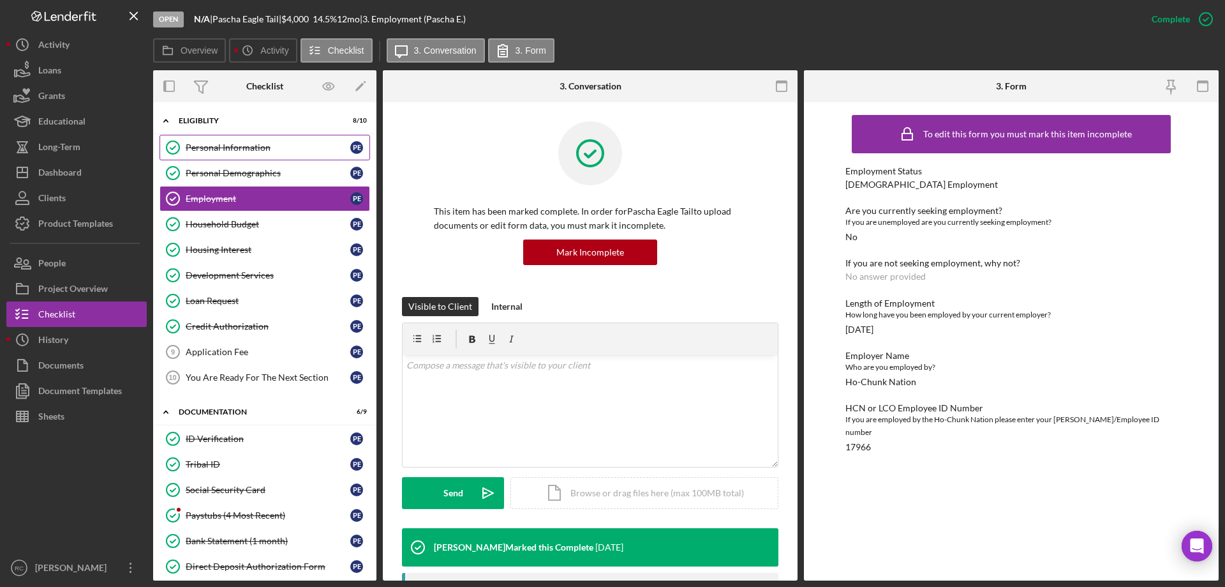
click at [235, 149] on div "Personal Information" at bounding box center [268, 147] width 165 height 10
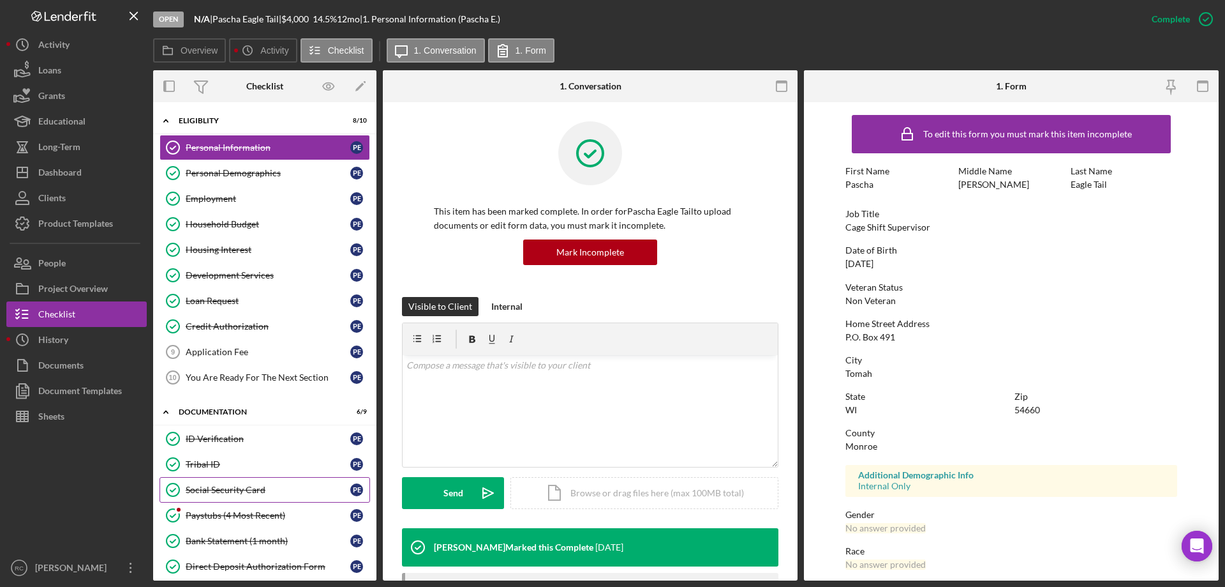
click at [230, 489] on div "Social Security Card" at bounding box center [268, 489] width 165 height 10
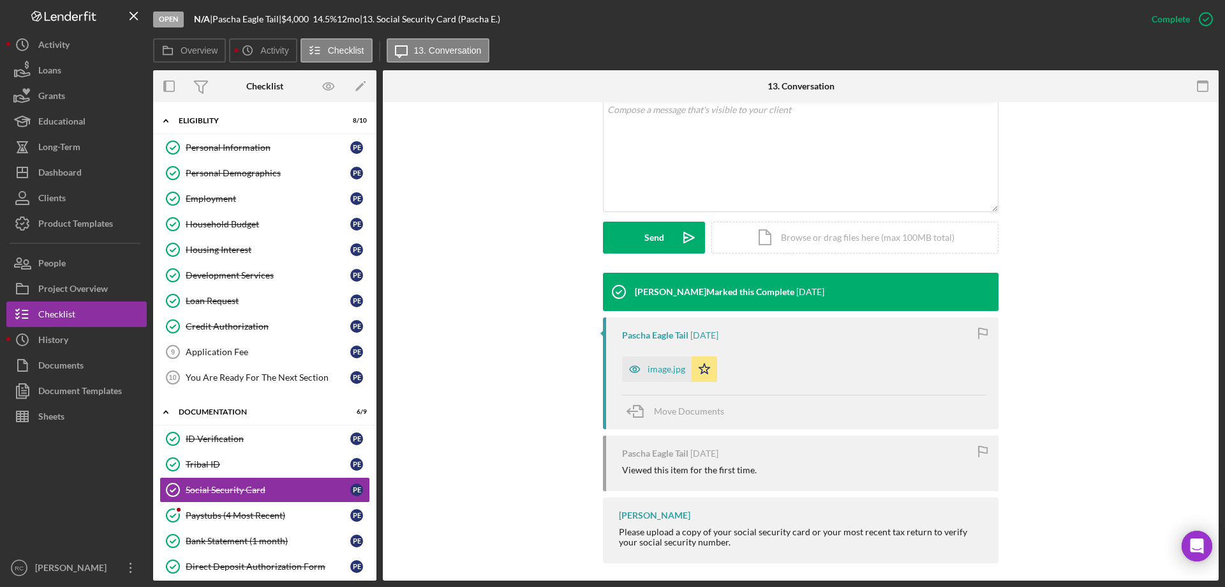
scroll to position [264, 0]
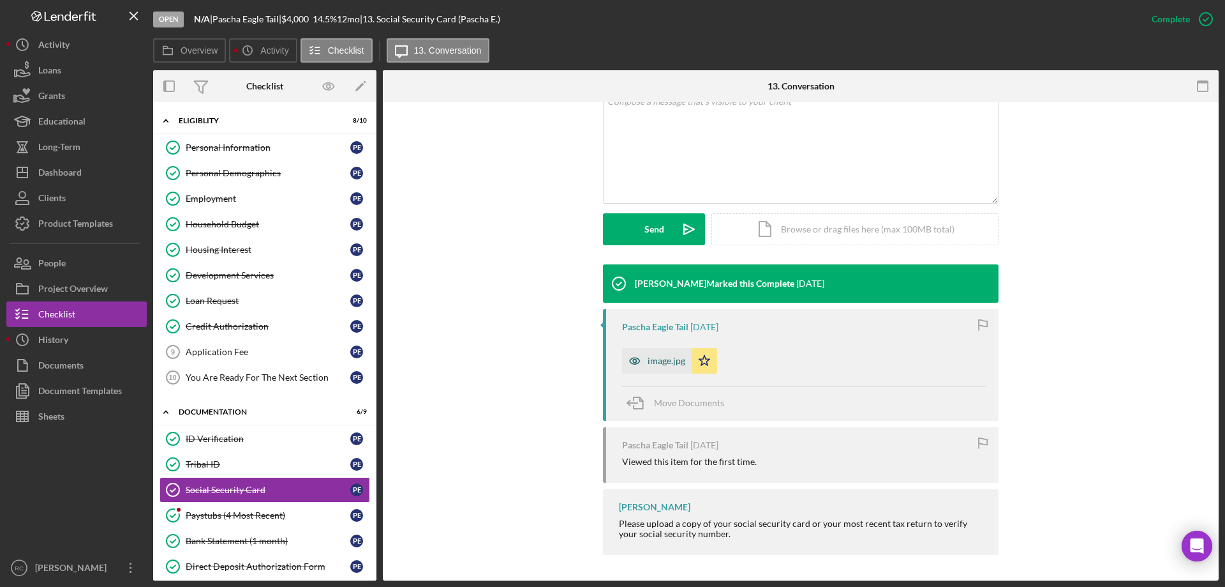
click at [673, 362] on div "image.jpg" at bounding box center [667, 360] width 38 height 10
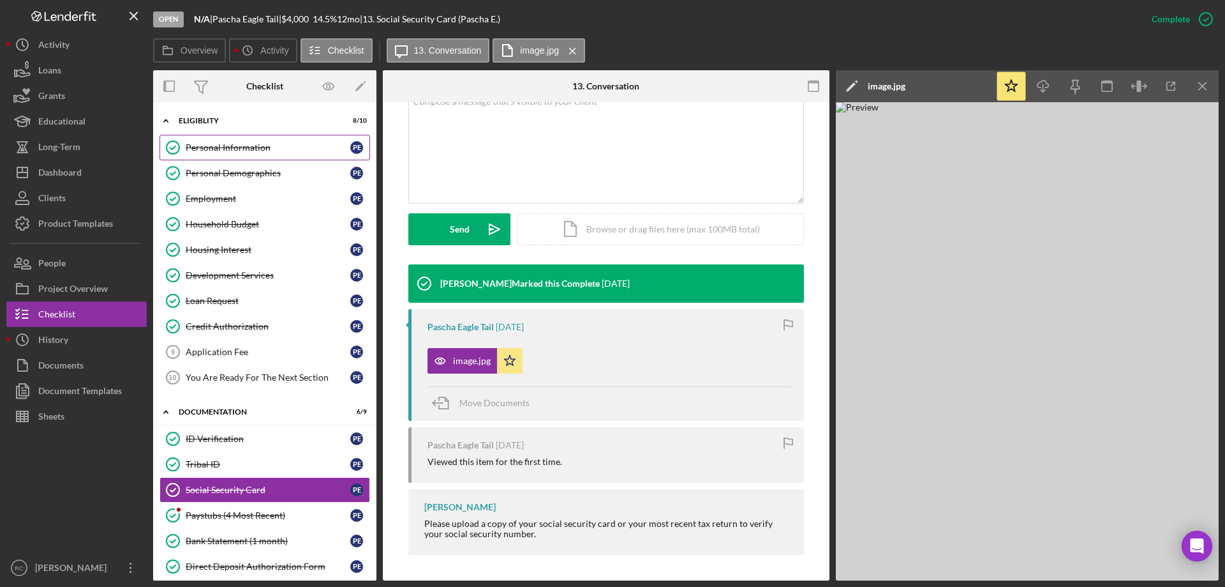
click at [239, 146] on div "Personal Information" at bounding box center [268, 147] width 165 height 10
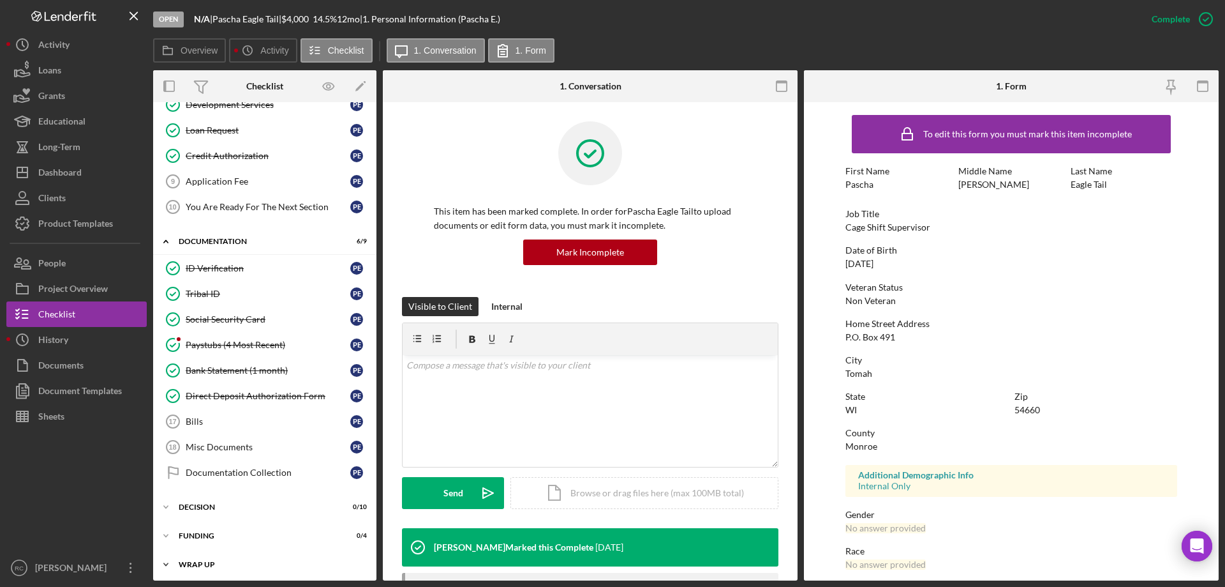
scroll to position [203, 0]
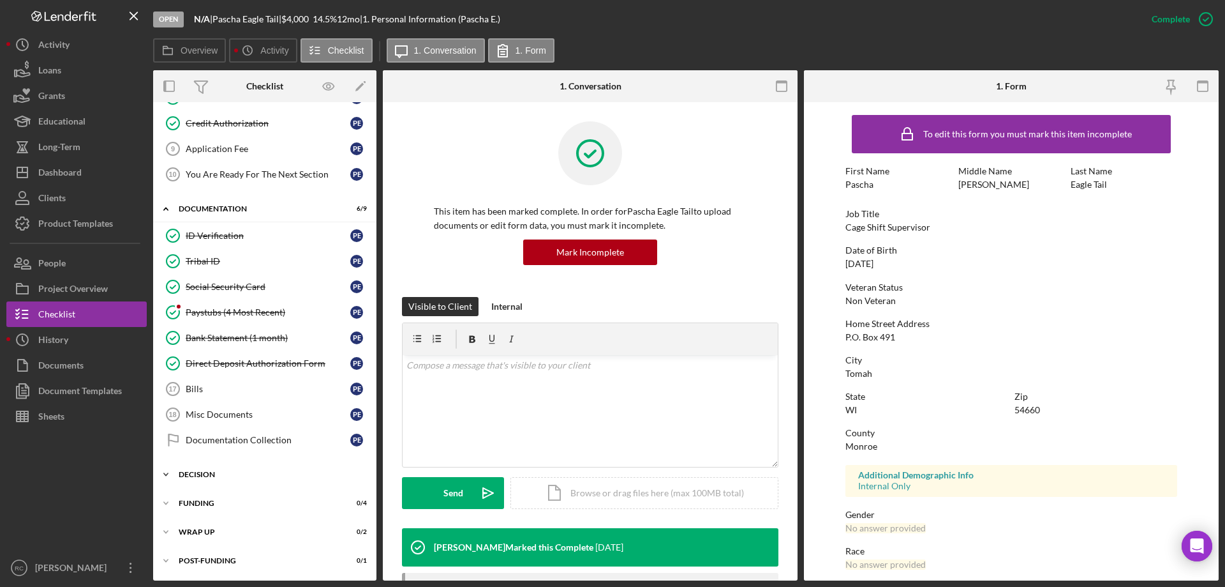
click at [211, 475] on div "Decision" at bounding box center [270, 474] width 182 height 8
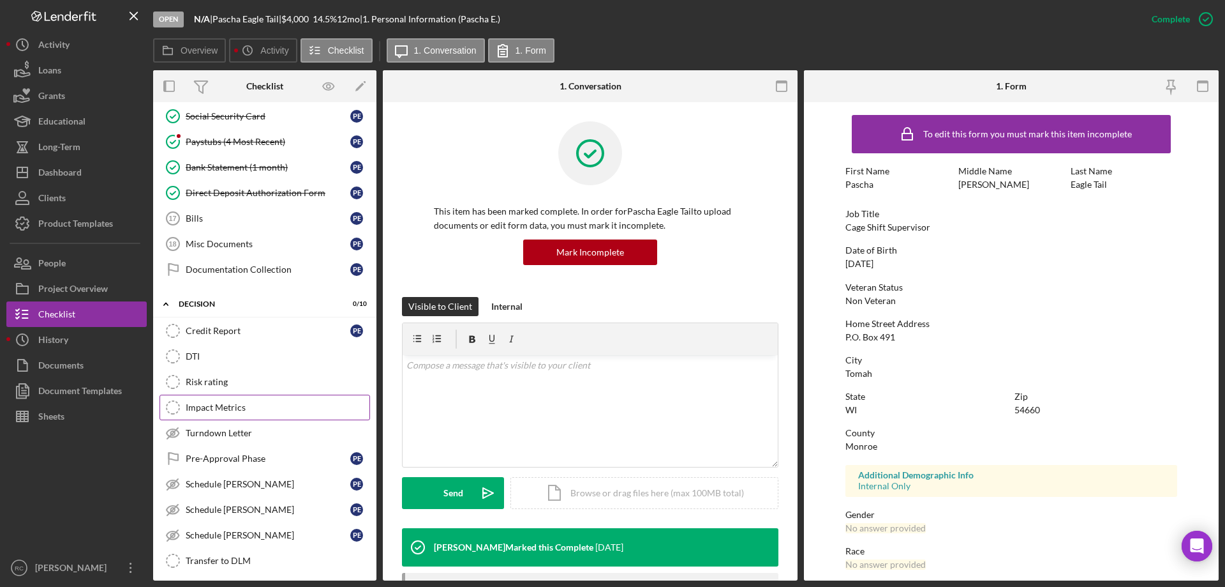
click at [234, 407] on div "Impact Metrics" at bounding box center [278, 407] width 184 height 10
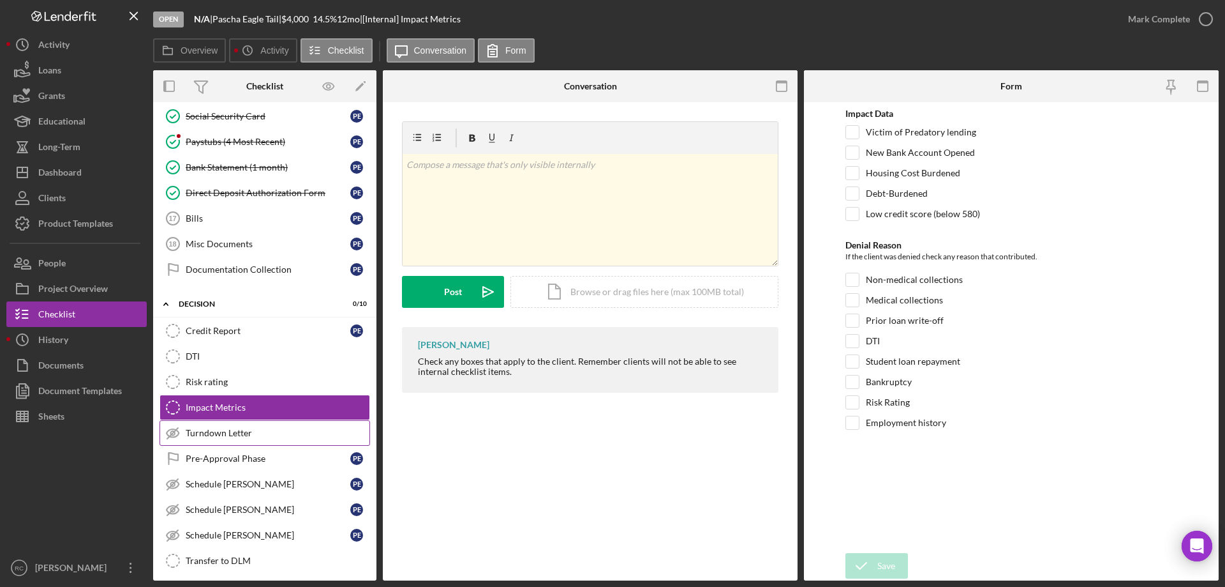
click at [230, 428] on div "Turndown Letter" at bounding box center [278, 433] width 184 height 10
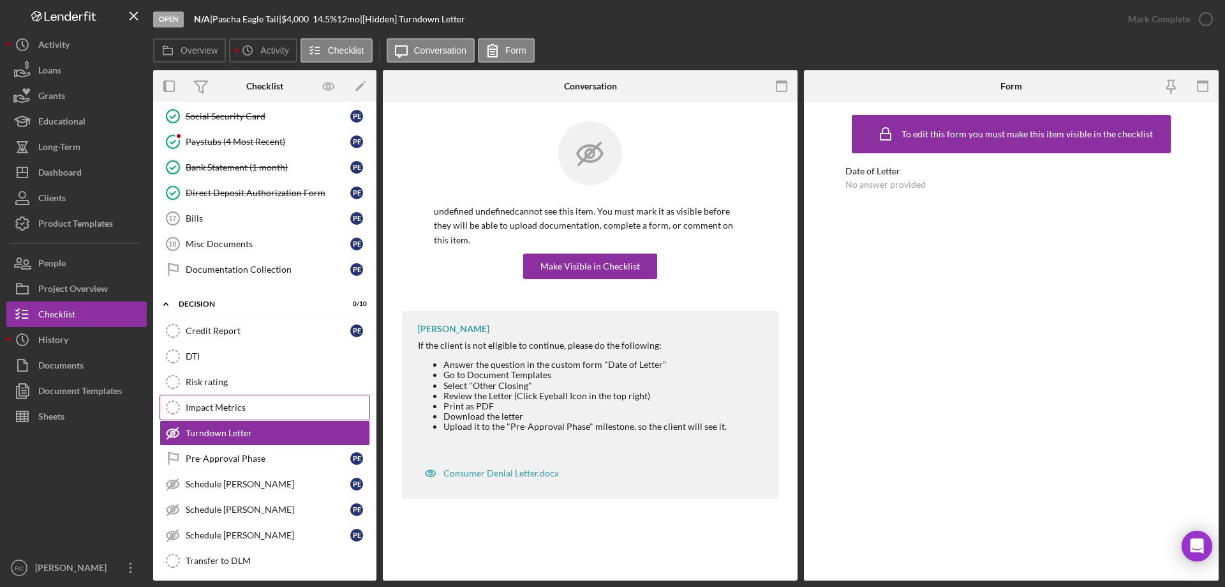
click at [231, 406] on div "Impact Metrics" at bounding box center [278, 407] width 184 height 10
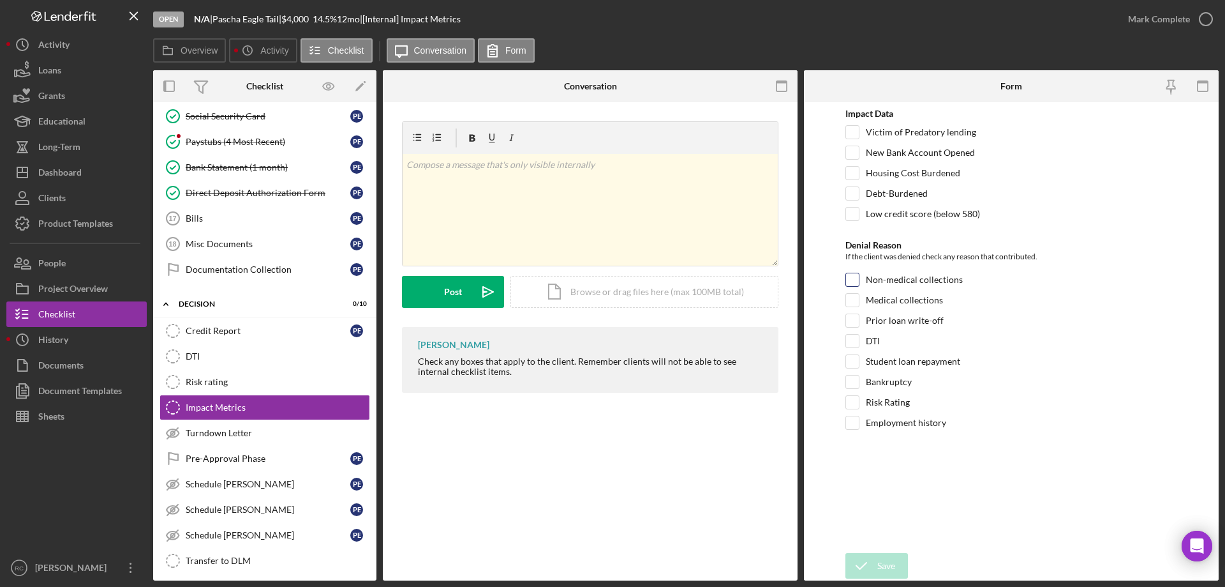
click at [855, 278] on input "Non-medical collections" at bounding box center [852, 279] width 13 height 13
checkbox input "true"
click at [852, 303] on input "Medical collections" at bounding box center [852, 300] width 13 height 13
checkbox input "true"
click at [850, 340] on input "DTI" at bounding box center [852, 340] width 13 height 13
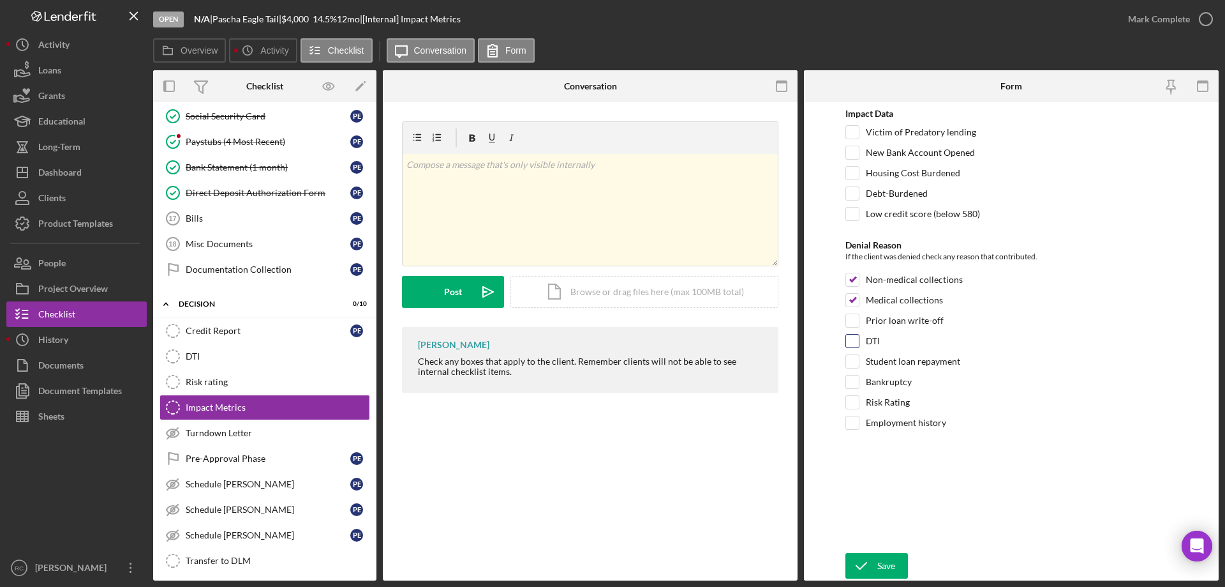
checkbox input "true"
click at [864, 567] on icon "submit" at bounding box center [862, 565] width 32 height 32
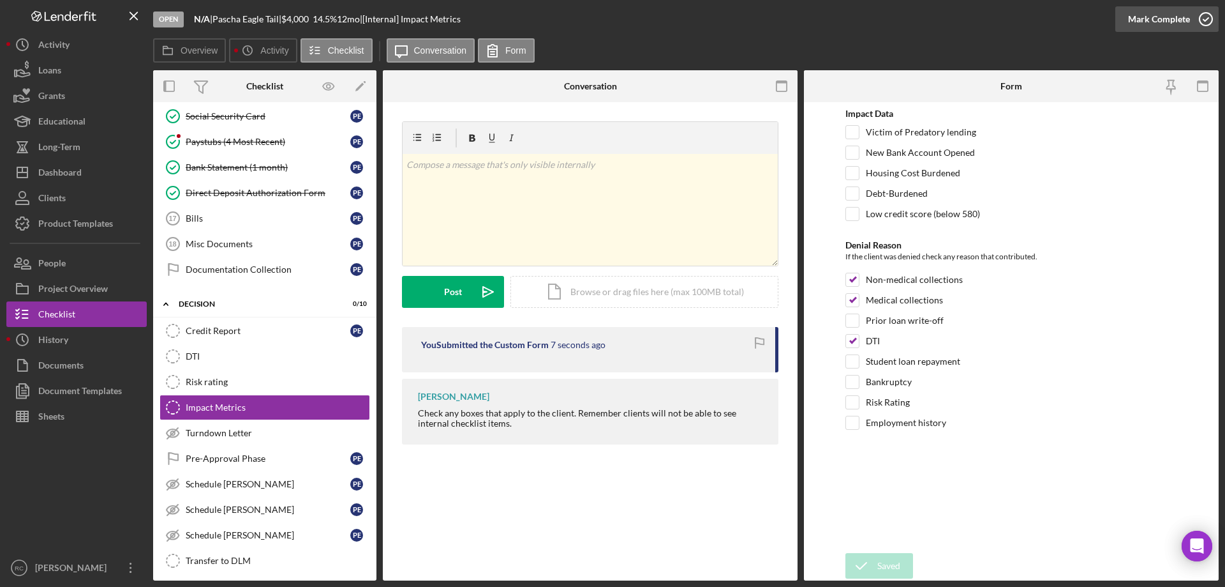
click at [1208, 17] on icon "button" at bounding box center [1206, 19] width 32 height 32
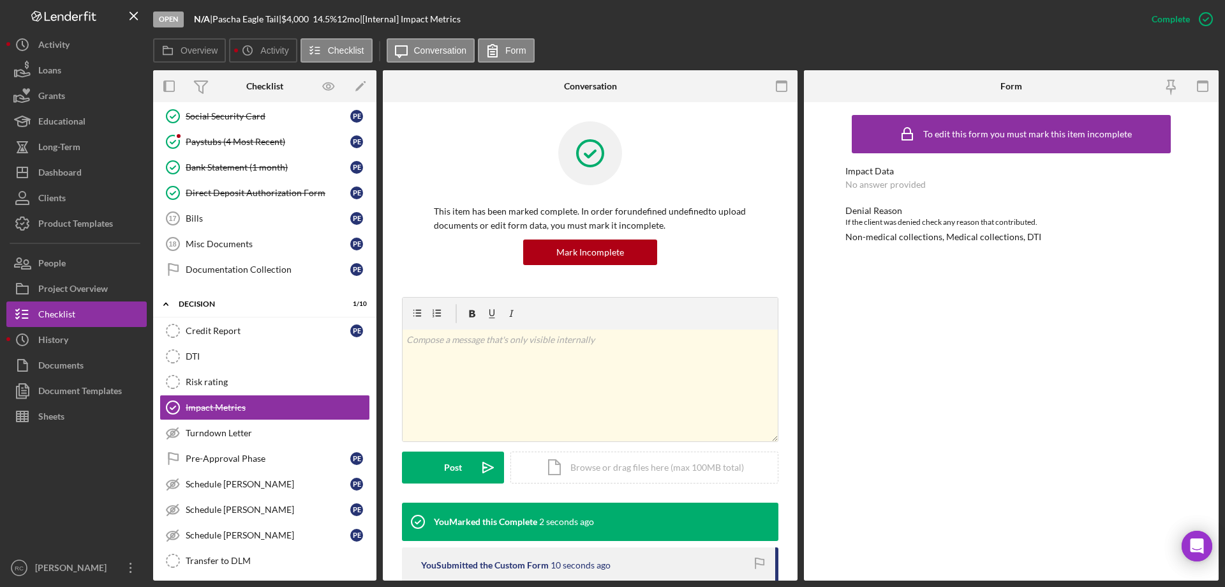
scroll to position [110, 0]
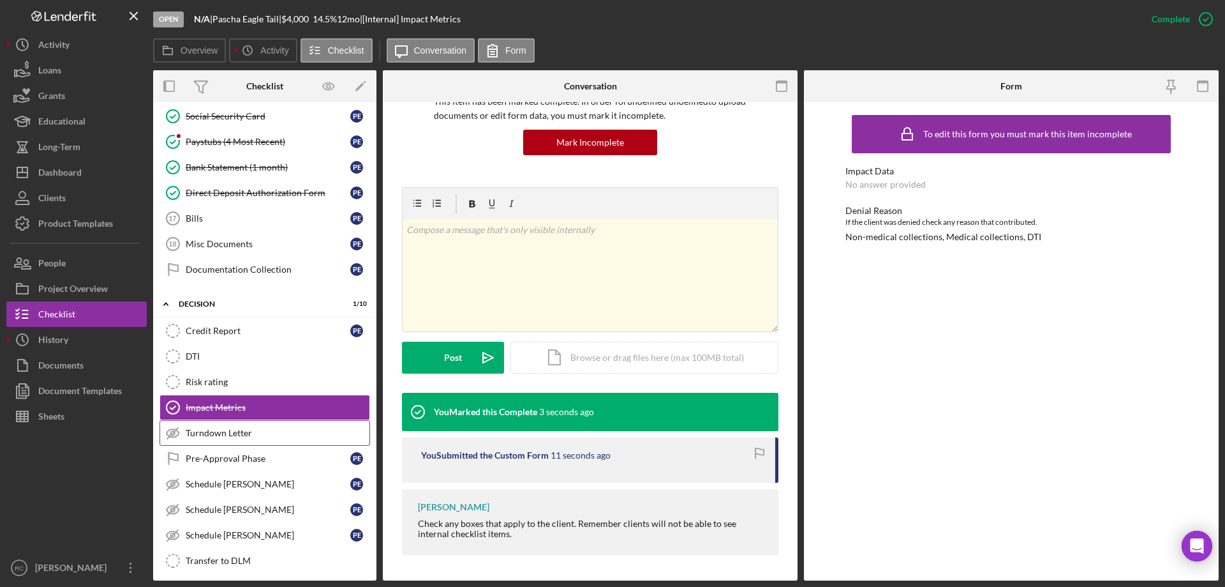
click at [215, 432] on div "Turndown Letter" at bounding box center [278, 433] width 184 height 10
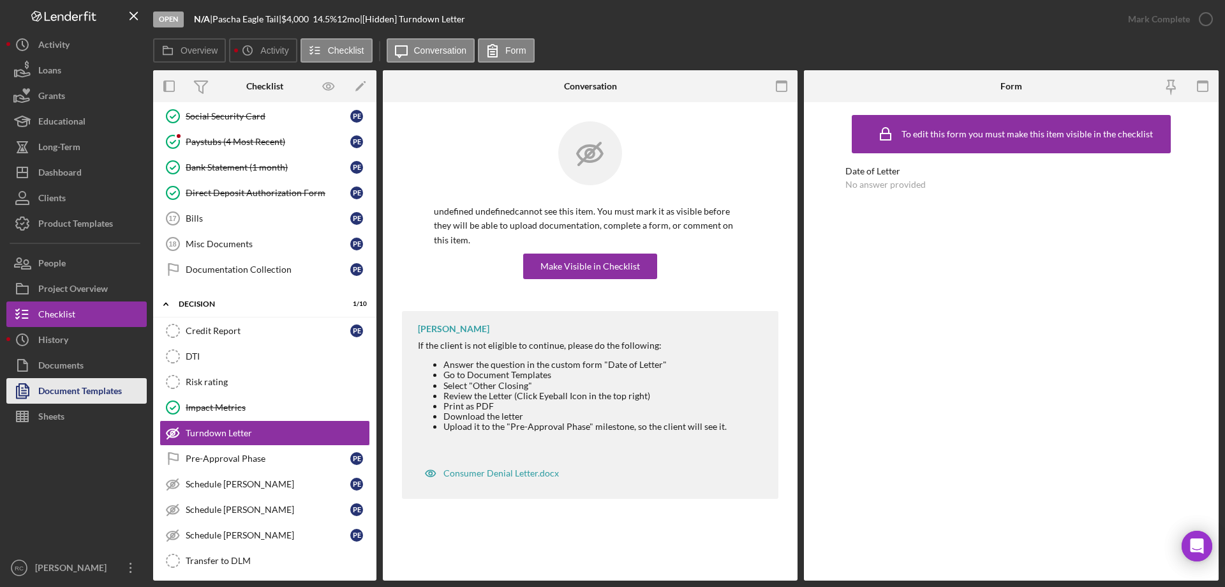
click at [63, 391] on div "Document Templates" at bounding box center [80, 392] width 84 height 29
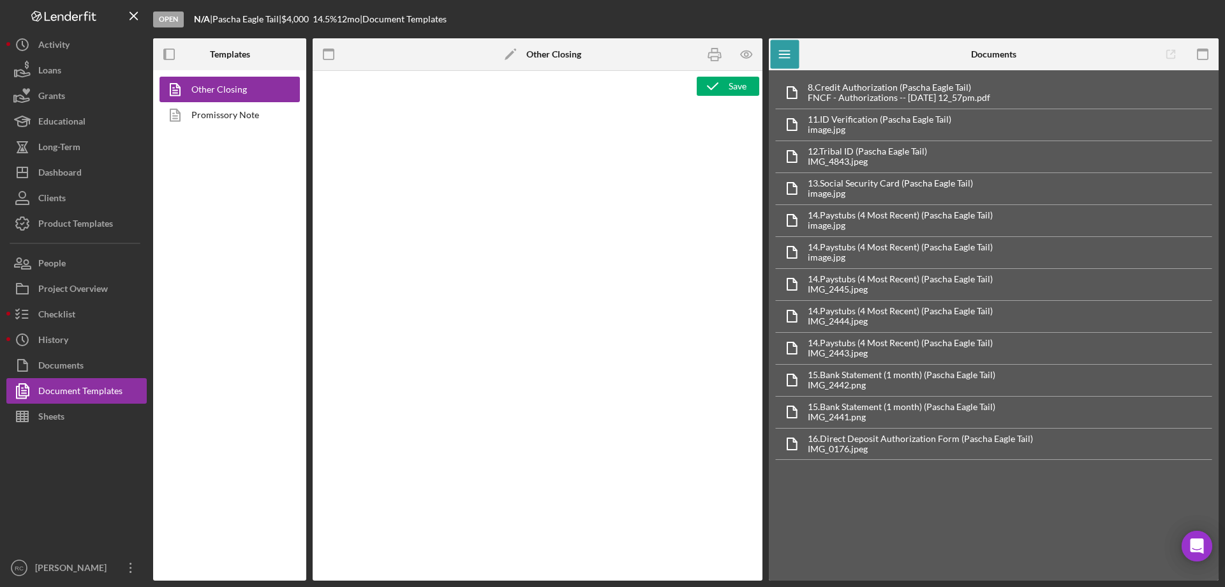
type textarea "<p style="margin-top: 0pt; margin-bottom: 0pt;">&nbsp;</p> <p style="margin-top…"
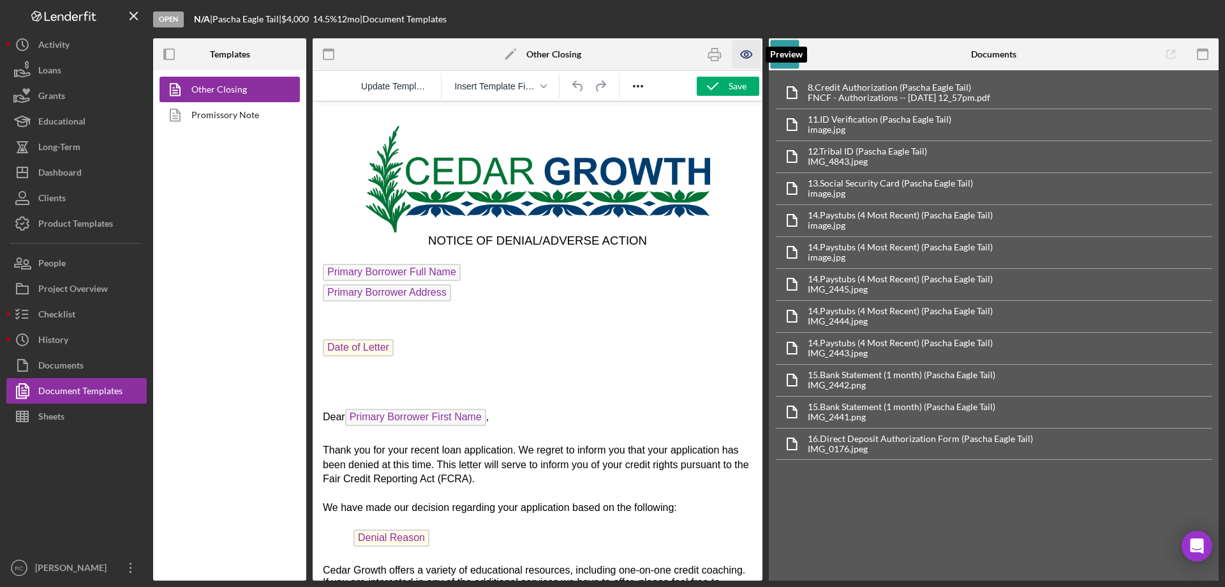
click at [748, 53] on icon "button" at bounding box center [747, 54] width 4 height 4
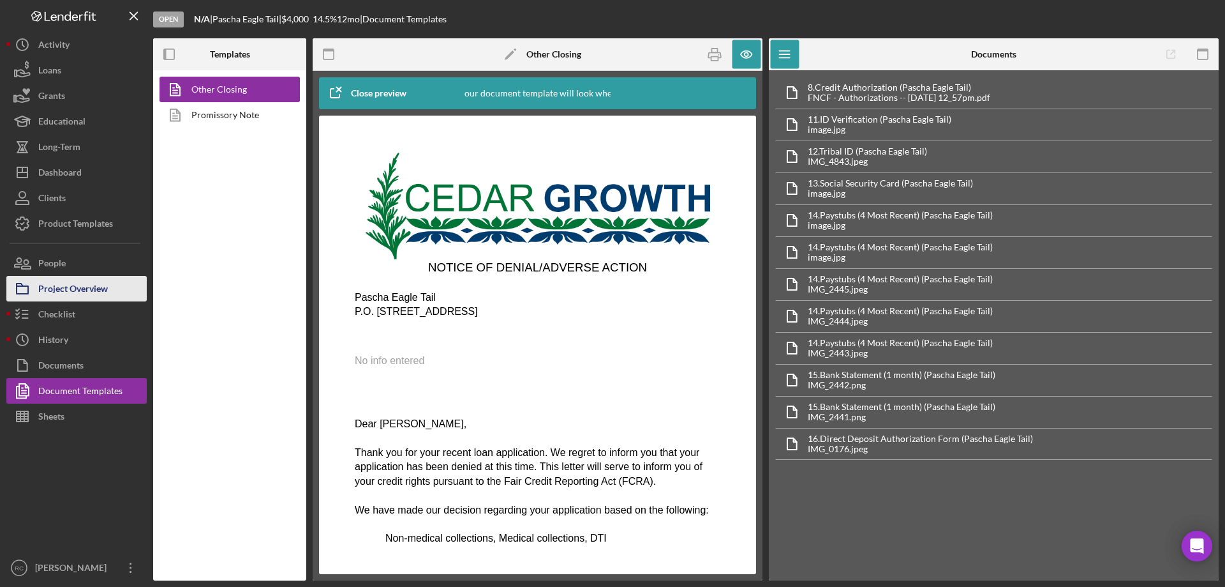
click at [68, 290] on div "Project Overview" at bounding box center [73, 290] width 70 height 29
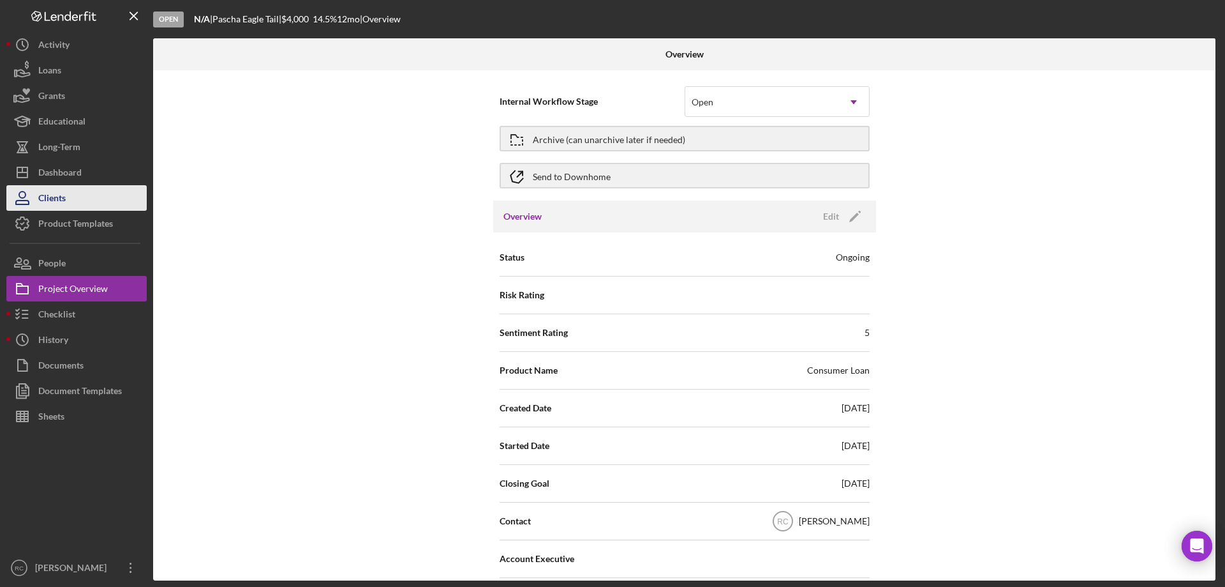
click at [62, 193] on div "Clients" at bounding box center [51, 199] width 27 height 29
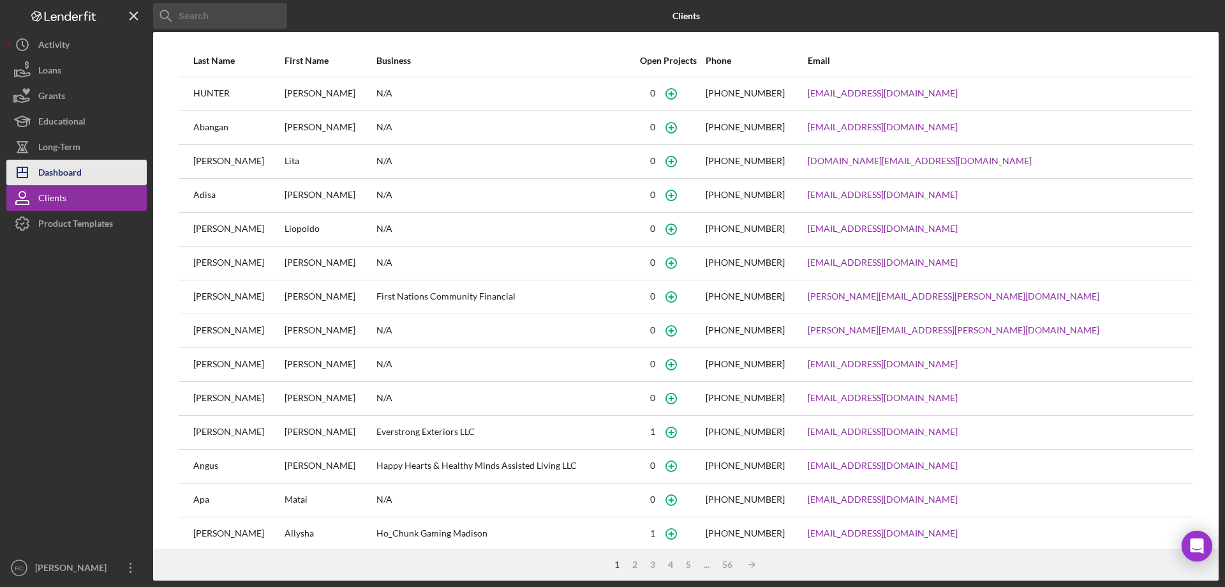
click at [70, 165] on div "Dashboard" at bounding box center [59, 174] width 43 height 29
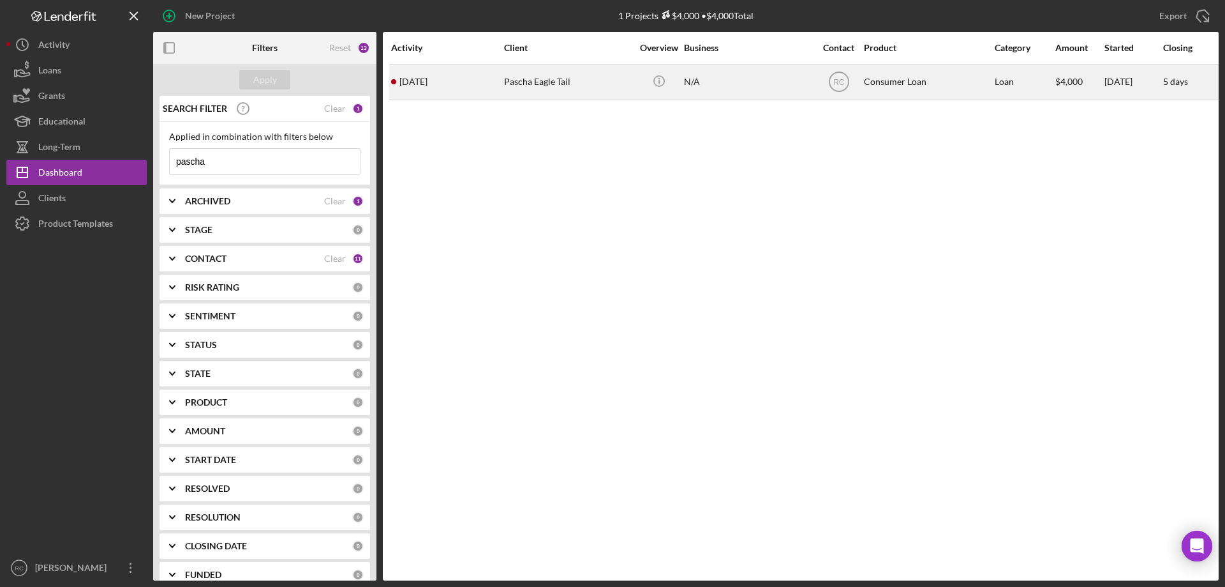
click at [543, 81] on div "Pascha Eagle Tail" at bounding box center [568, 82] width 128 height 34
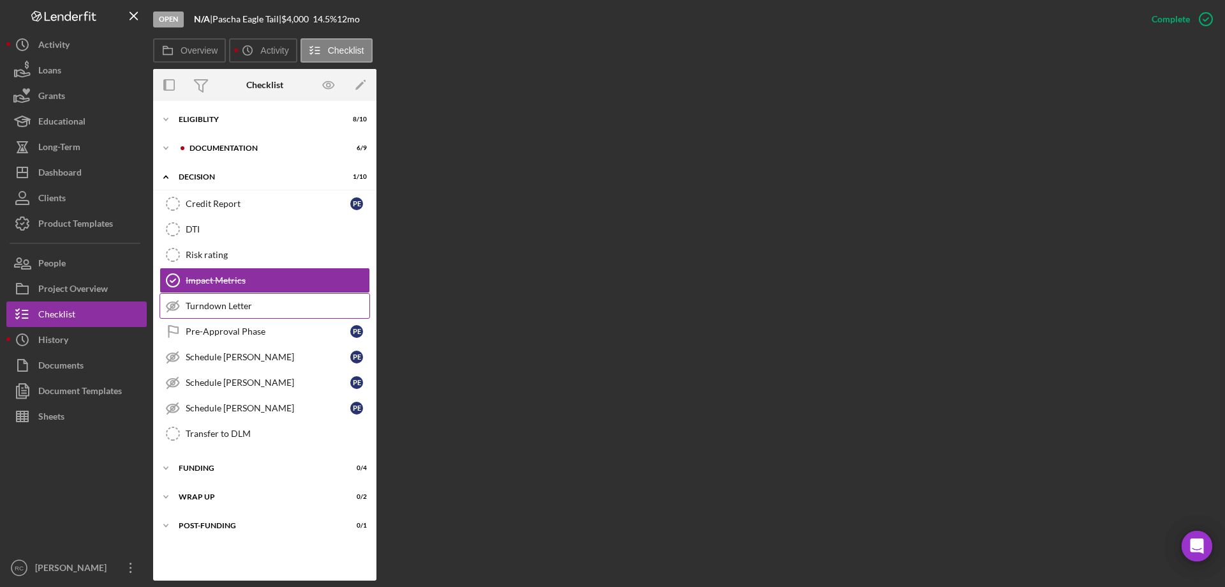
click at [234, 304] on div "Turndown Letter" at bounding box center [278, 306] width 184 height 10
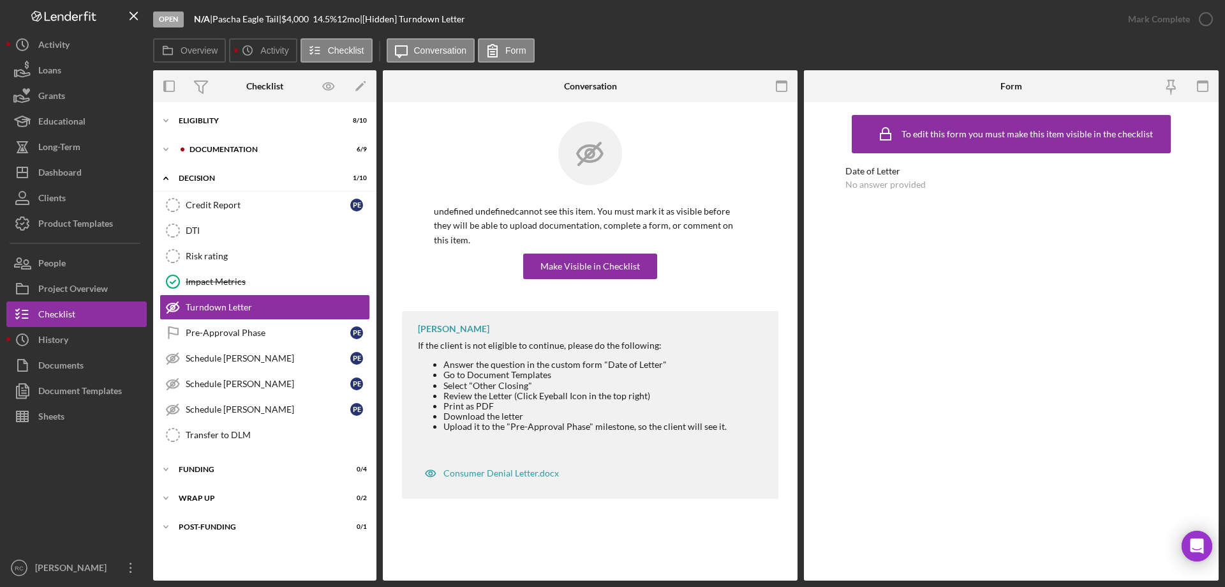
click at [891, 178] on div "Date of Letter No answer provided" at bounding box center [1012, 178] width 332 height 24
click at [602, 253] on div "Make Visible in Checklist" at bounding box center [591, 266] width 100 height 26
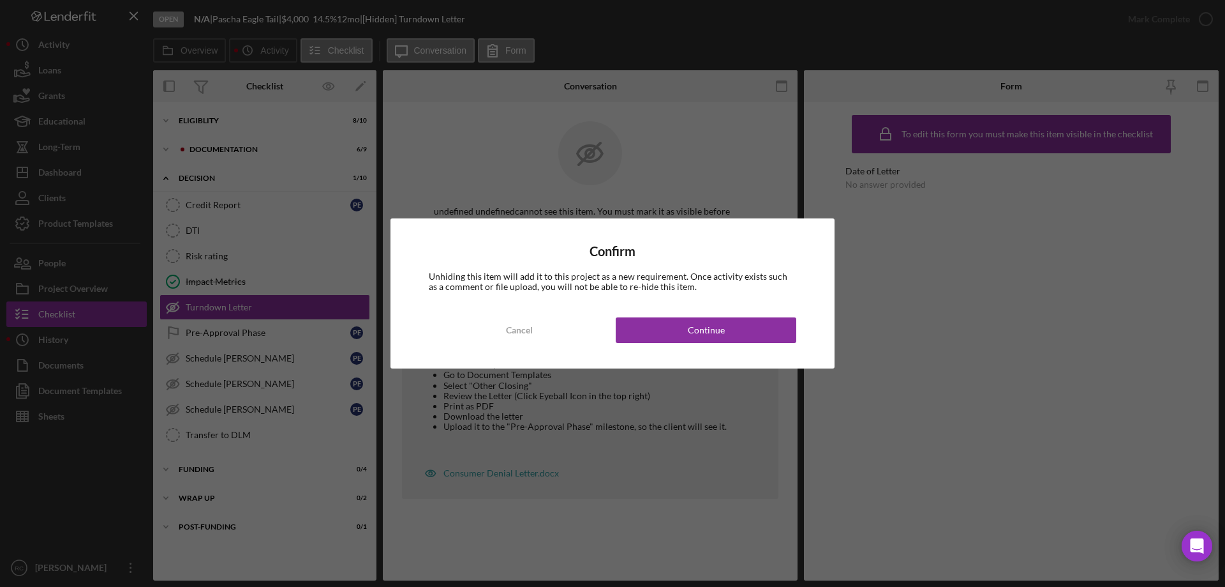
click at [530, 325] on div "Cancel" at bounding box center [519, 330] width 27 height 26
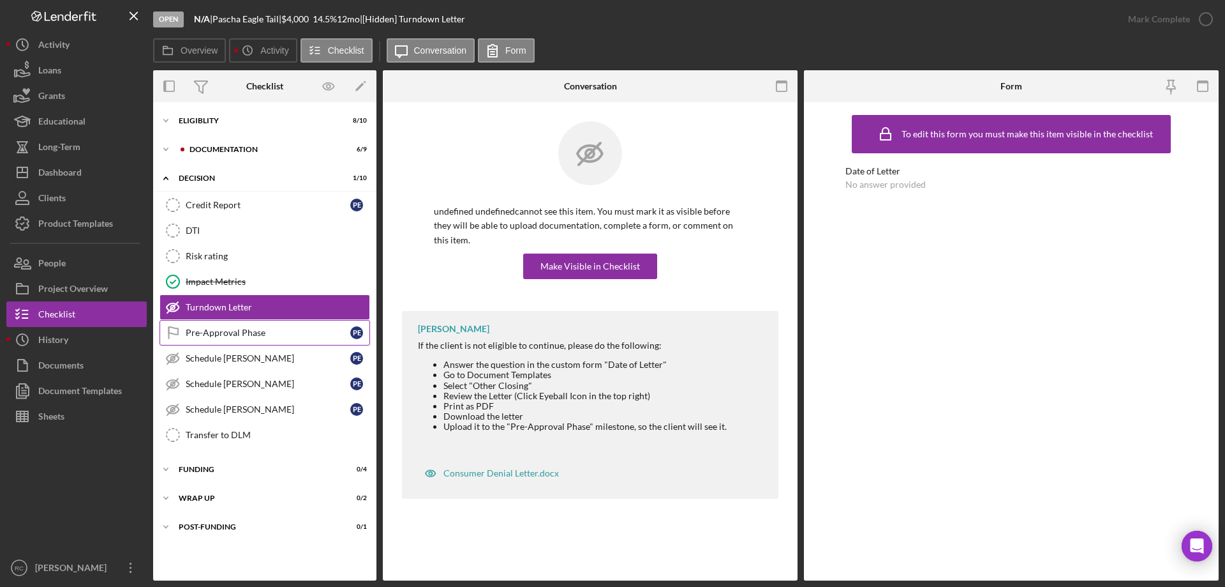
click at [231, 333] on div "Pre-Approval Phase" at bounding box center [268, 332] width 165 height 10
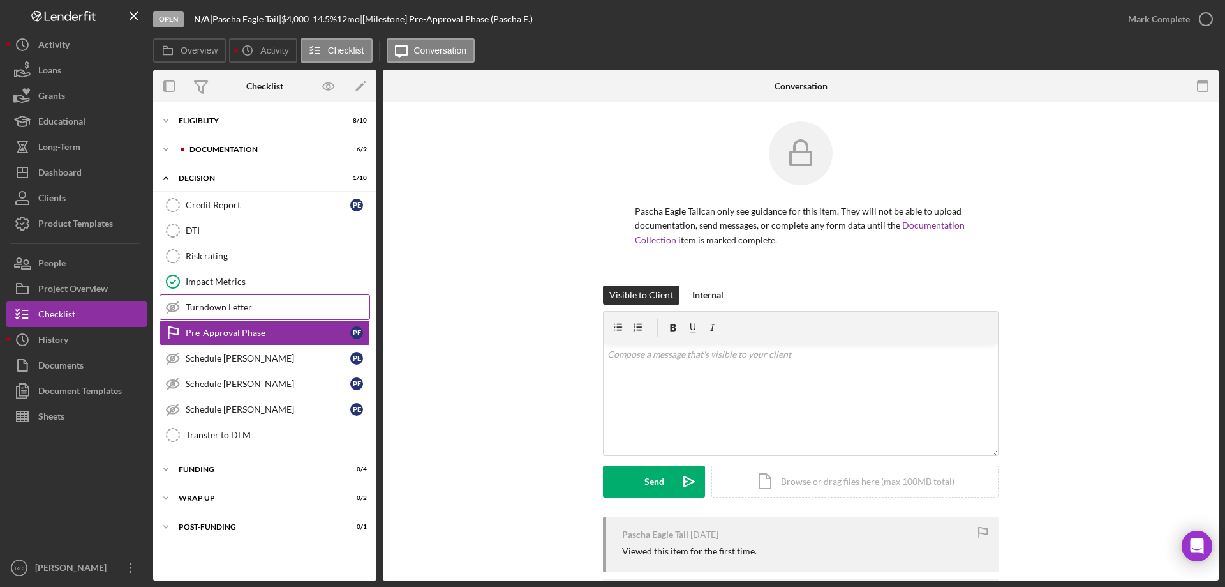
click at [214, 305] on div "Turndown Letter" at bounding box center [278, 307] width 184 height 10
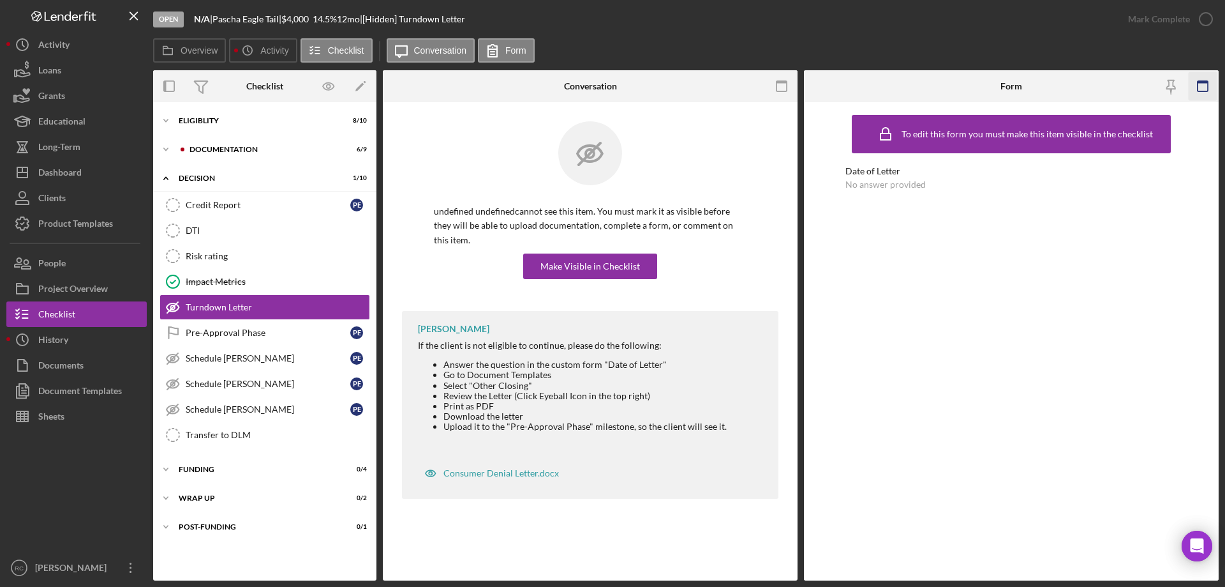
click at [1206, 85] on icon "button" at bounding box center [1203, 86] width 29 height 29
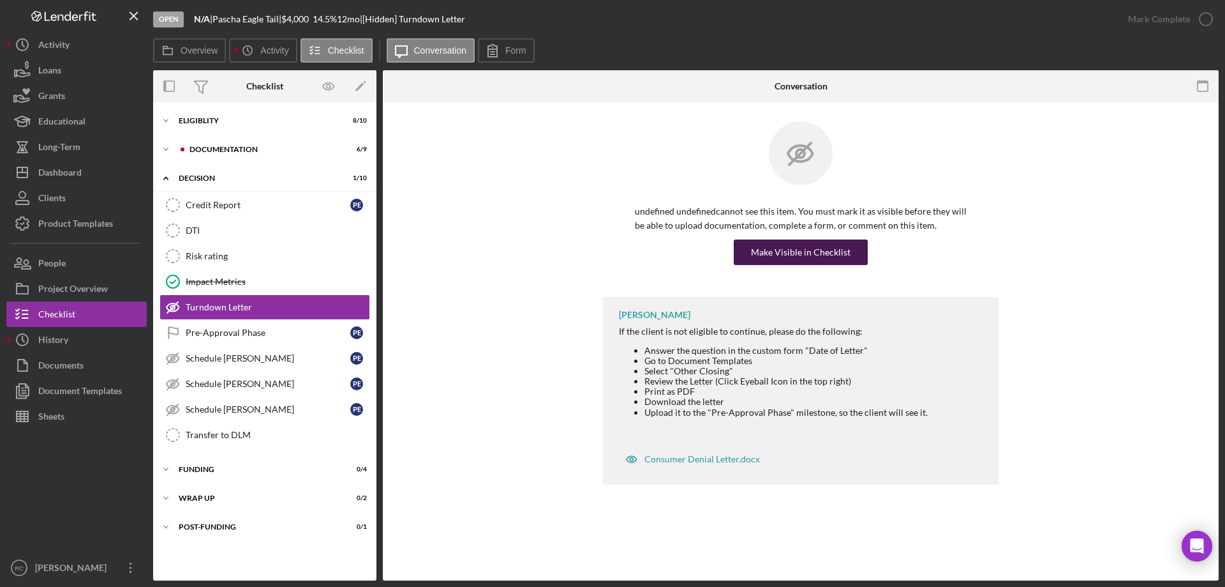
click at [802, 239] on div "Make Visible in Checklist" at bounding box center [801, 252] width 332 height 26
click at [802, 245] on div "Make Visible in Checklist" at bounding box center [801, 252] width 100 height 26
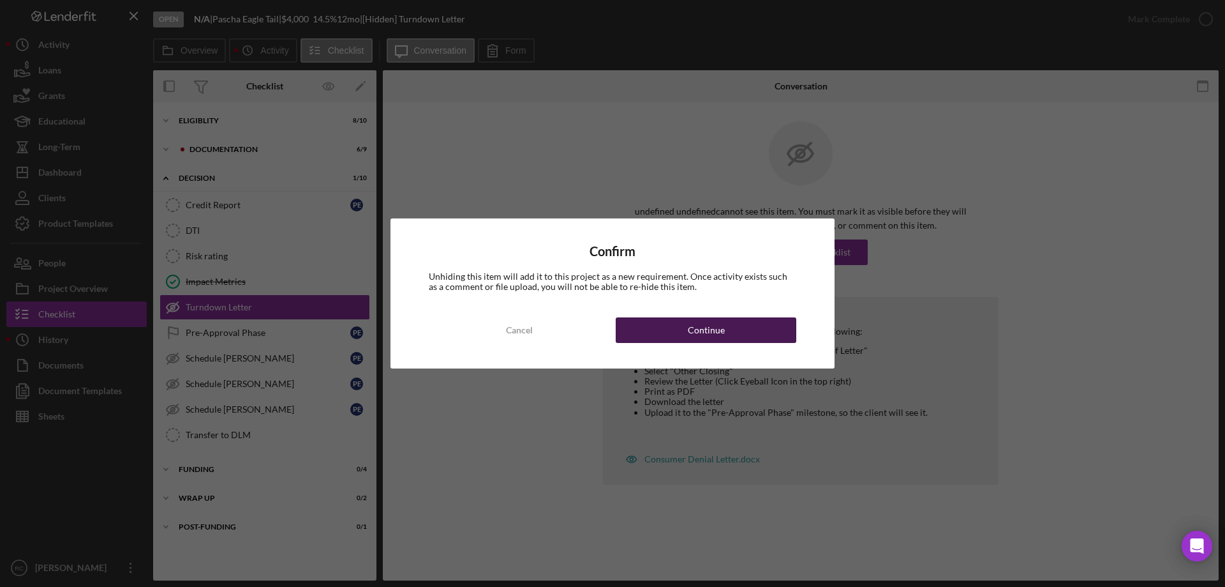
click at [760, 329] on button "Continue" at bounding box center [706, 330] width 181 height 26
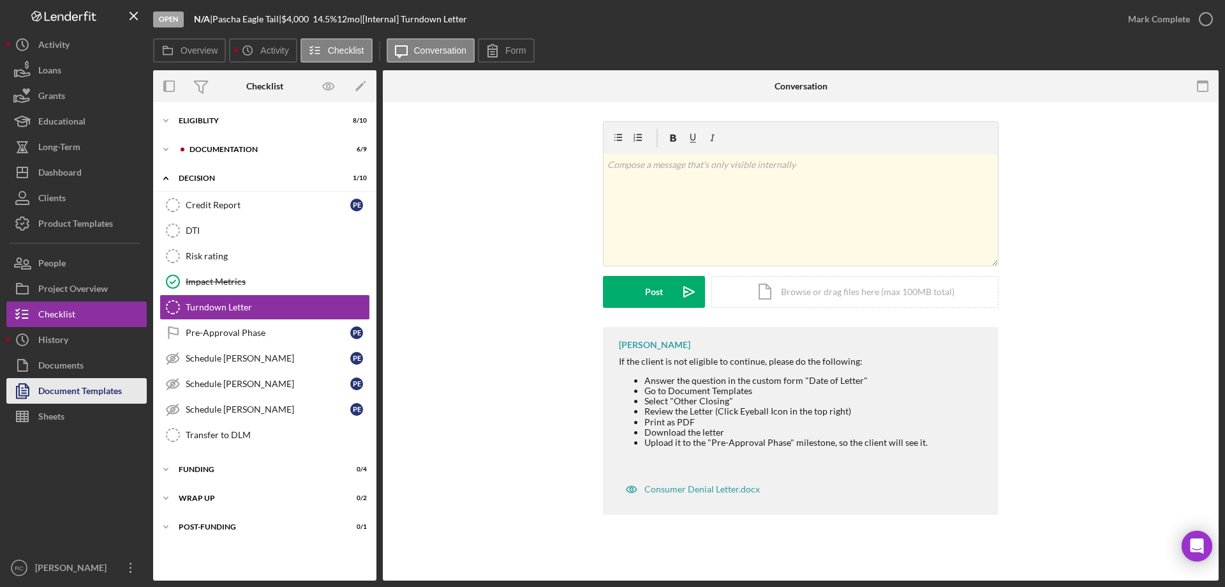
click at [61, 391] on div "Document Templates" at bounding box center [80, 392] width 84 height 29
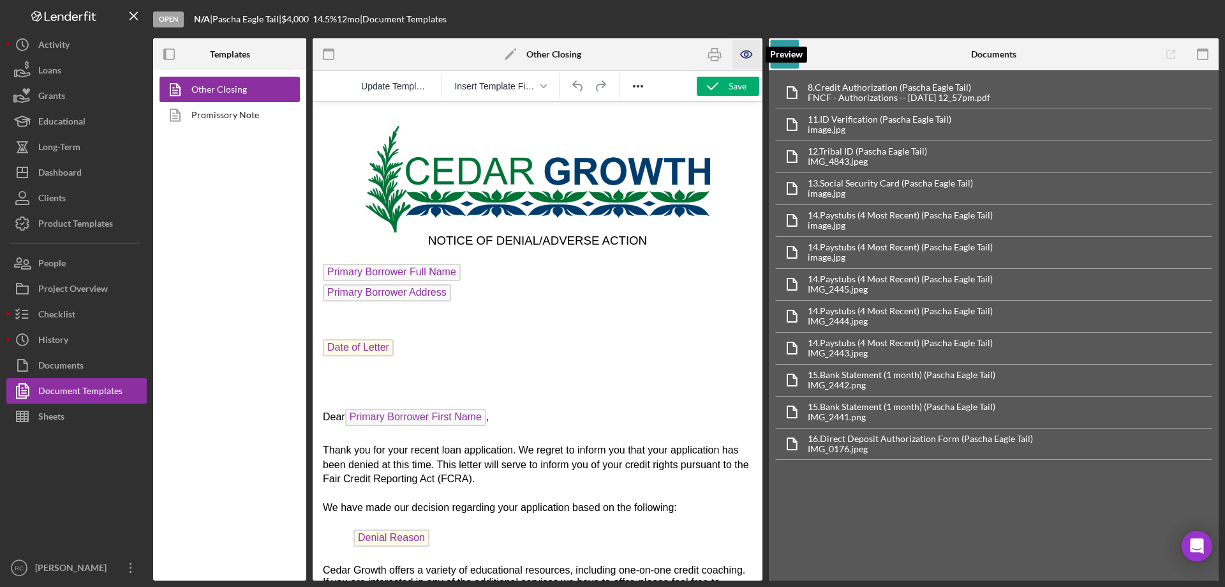
click at [747, 52] on icon "button" at bounding box center [747, 54] width 4 height 4
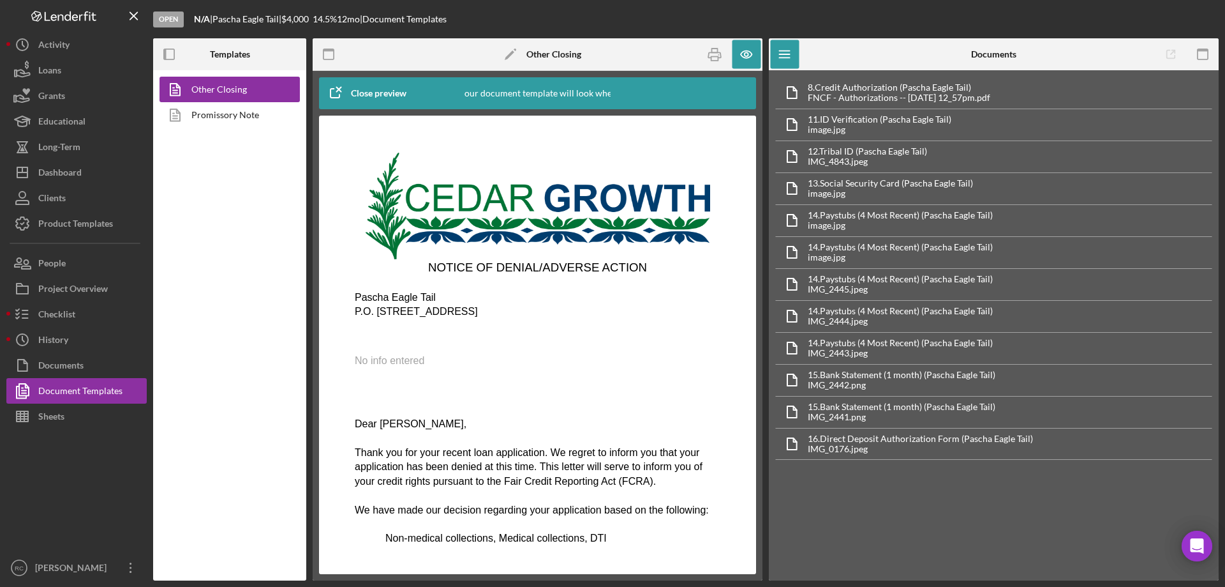
click at [428, 361] on p "No info entered" at bounding box center [538, 361] width 366 height 14
click at [706, 57] on icon "button" at bounding box center [715, 54] width 29 height 29
click at [67, 364] on div "Documents" at bounding box center [60, 366] width 45 height 29
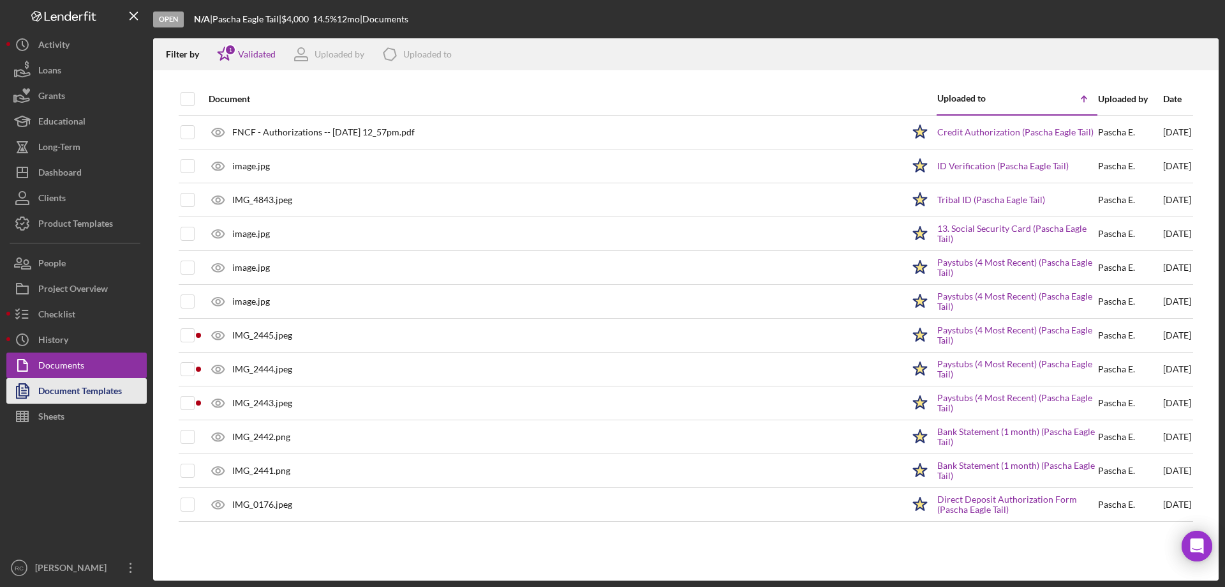
click at [61, 391] on div "Document Templates" at bounding box center [80, 392] width 84 height 29
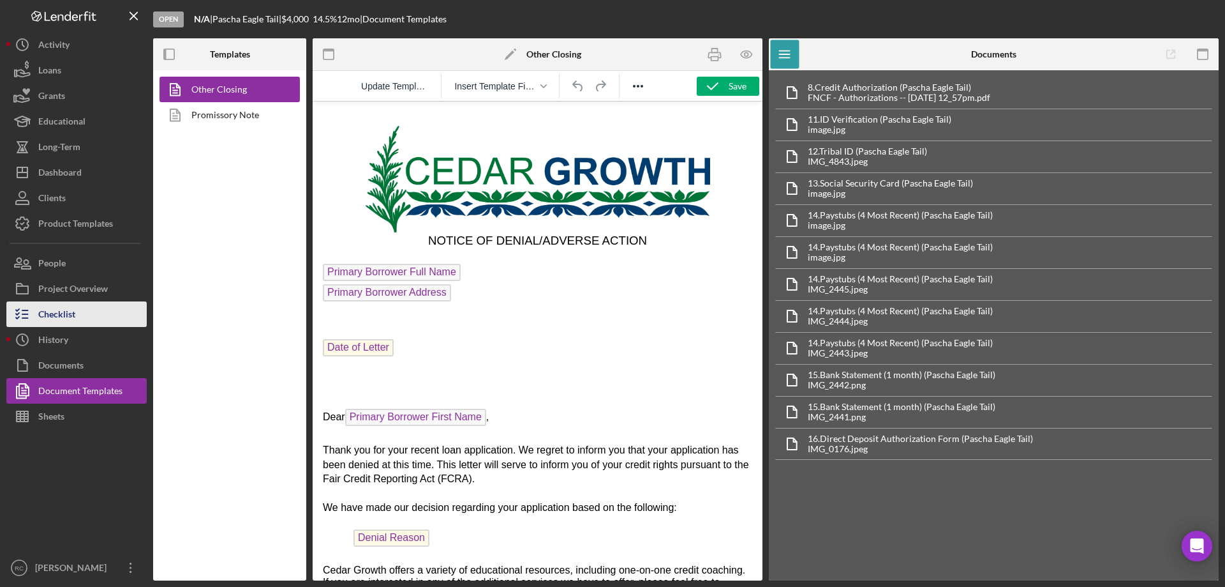
click at [56, 311] on div "Checklist" at bounding box center [56, 315] width 37 height 29
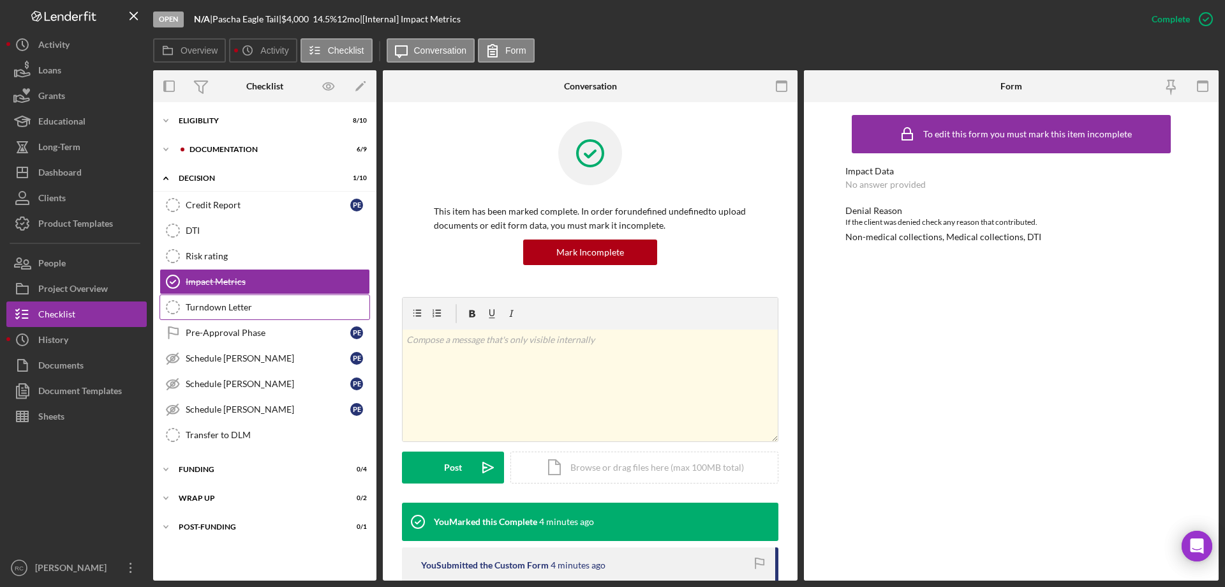
click at [225, 308] on div "Turndown Letter" at bounding box center [278, 307] width 184 height 10
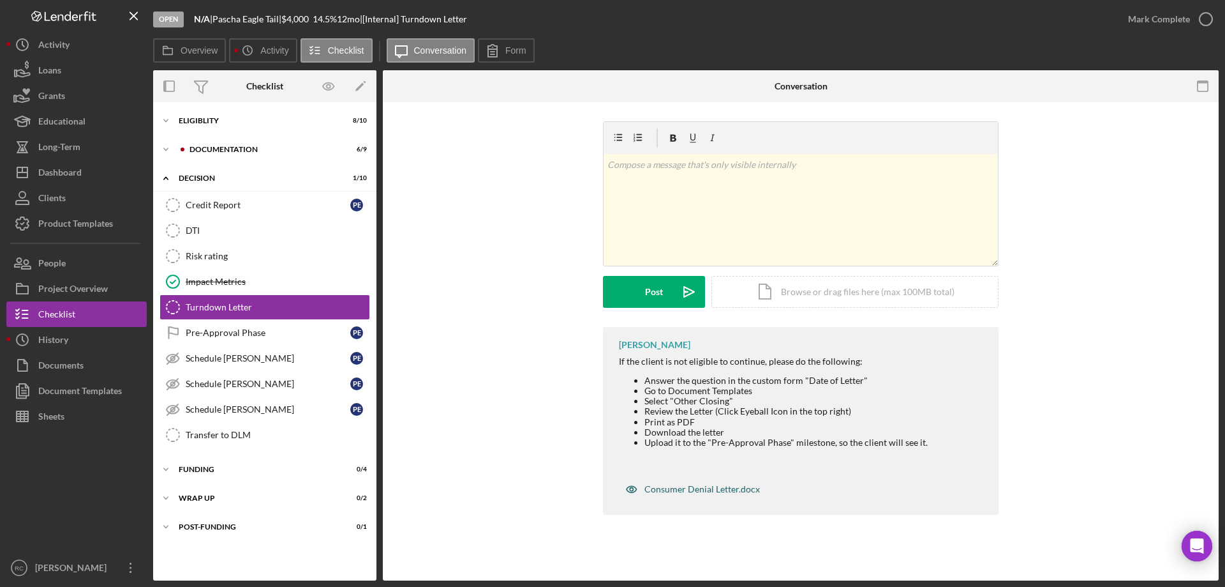
click at [685, 487] on div "Consumer Denial Letter.docx" at bounding box center [703, 489] width 116 height 10
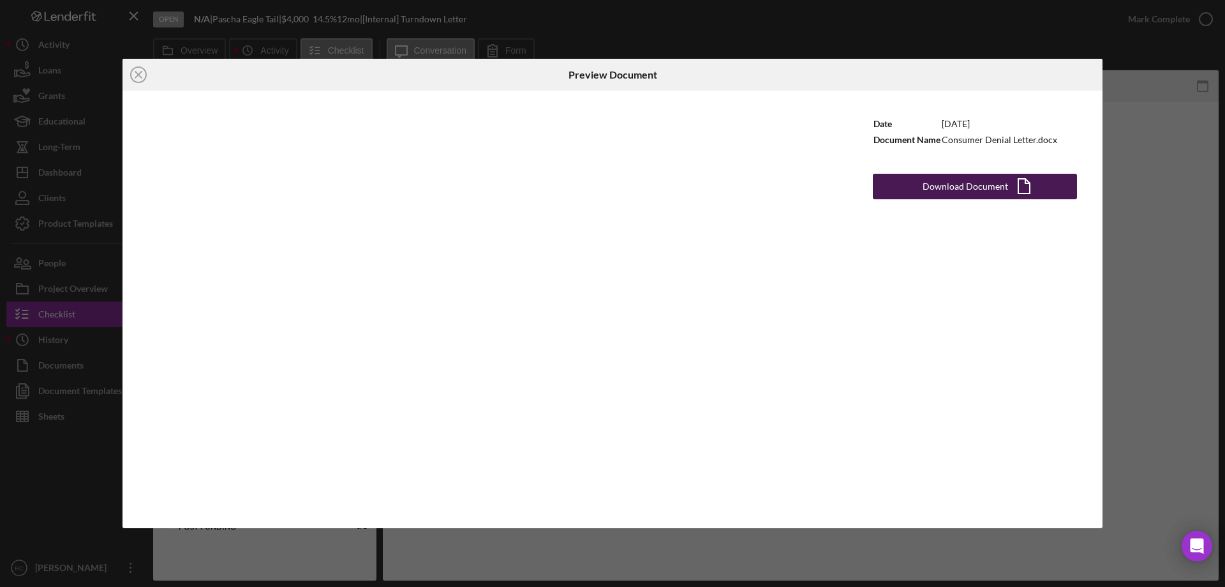
click at [955, 188] on div "Download Document" at bounding box center [966, 187] width 86 height 26
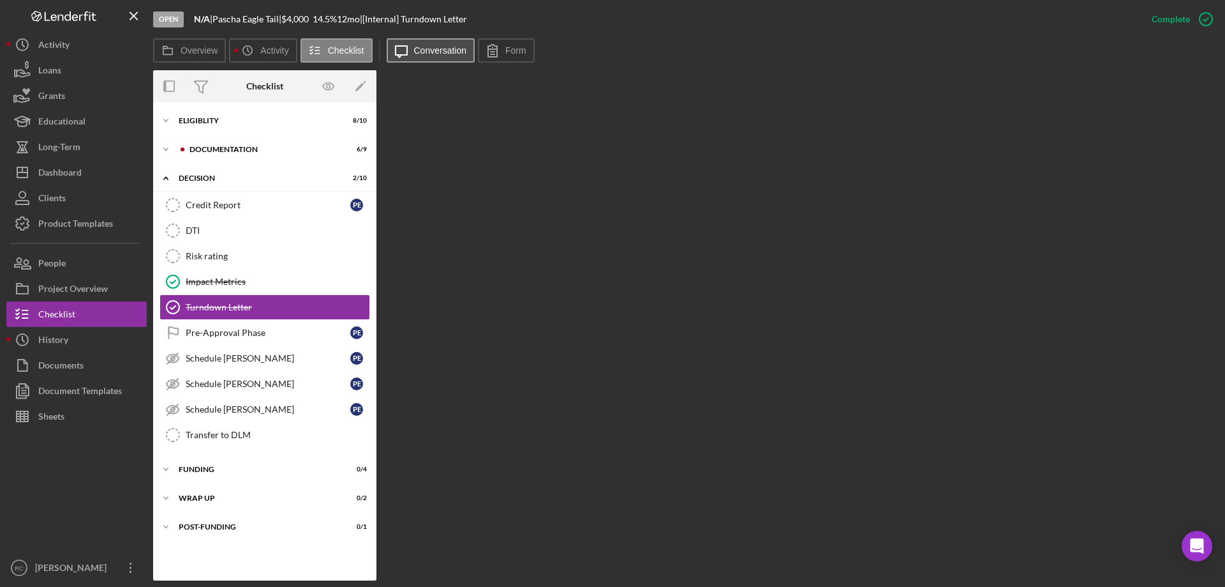
click at [412, 48] on icon "Icon/Message" at bounding box center [401, 50] width 32 height 32
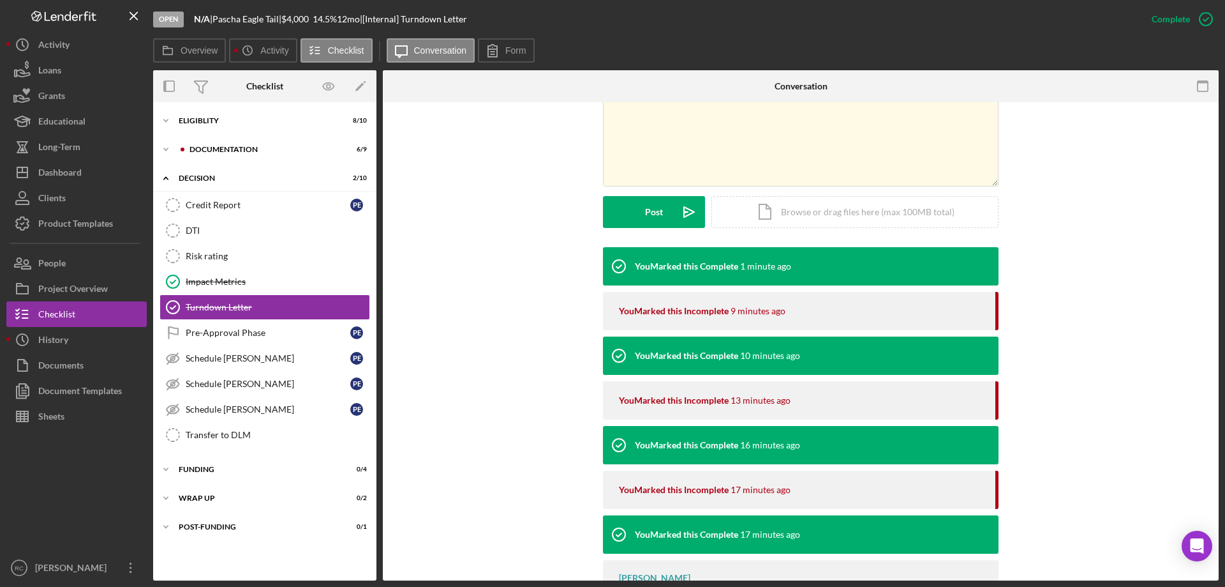
scroll to position [448, 0]
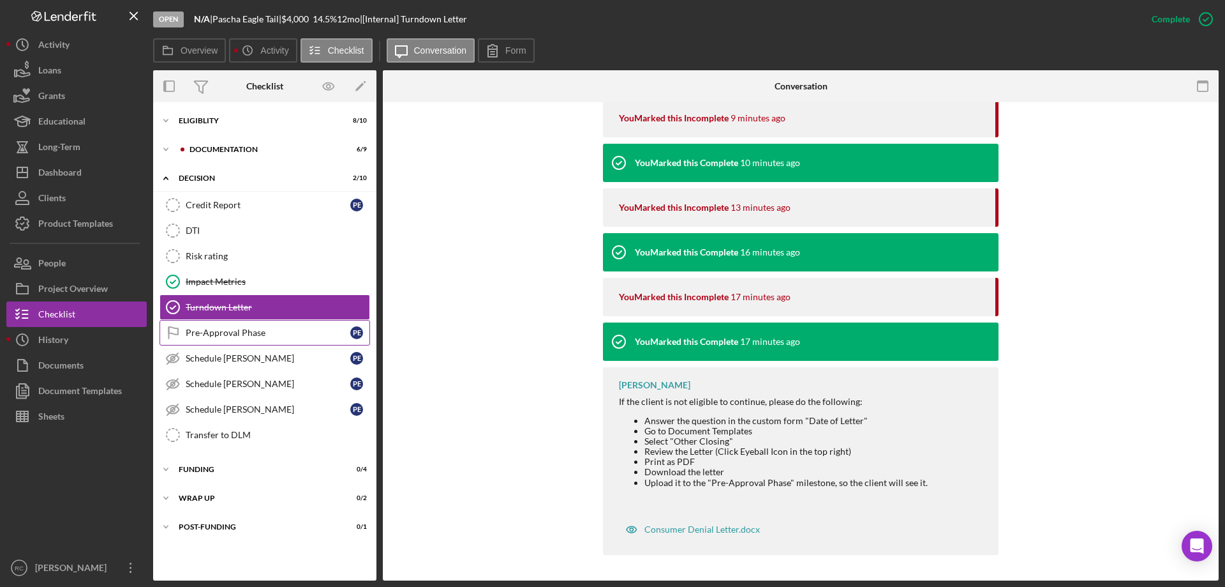
click at [269, 332] on div "Pre-Approval Phase" at bounding box center [268, 332] width 165 height 10
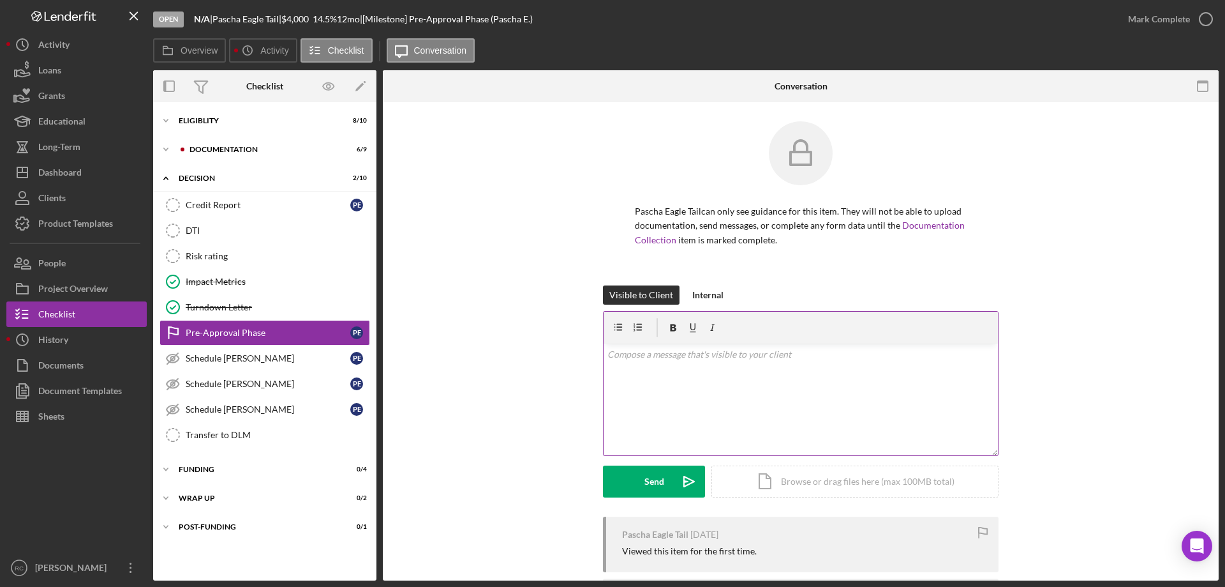
click at [715, 352] on p at bounding box center [801, 354] width 387 height 14
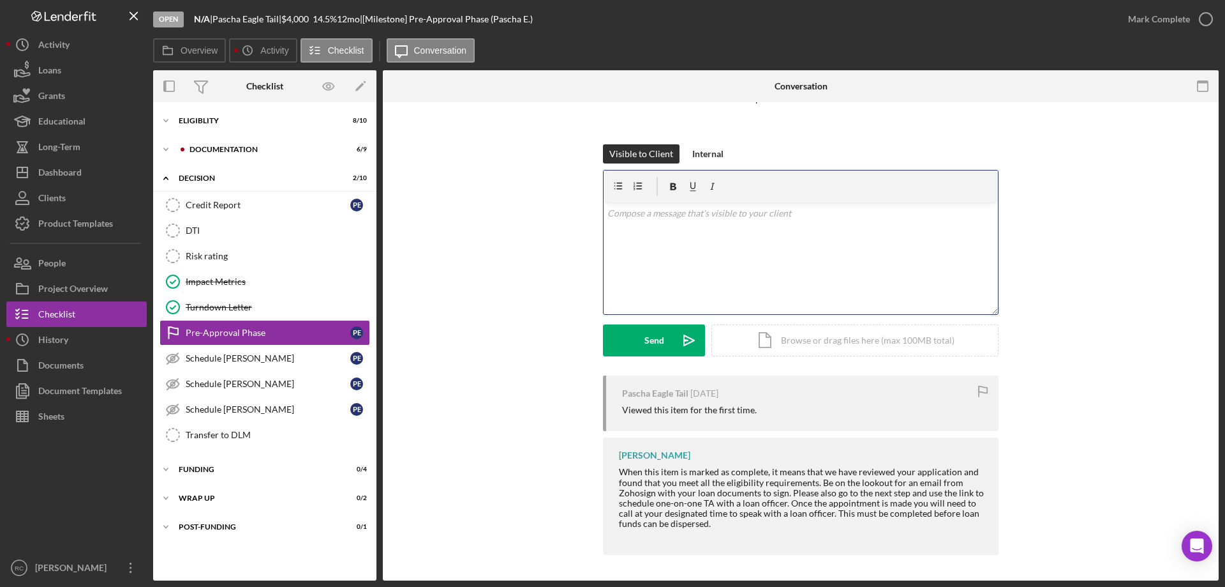
click at [679, 218] on p at bounding box center [801, 213] width 387 height 14
drag, startPoint x: 248, startPoint y: 119, endPoint x: 244, endPoint y: 124, distance: 6.8
click at [247, 121] on div "Eligiblity" at bounding box center [270, 121] width 182 height 8
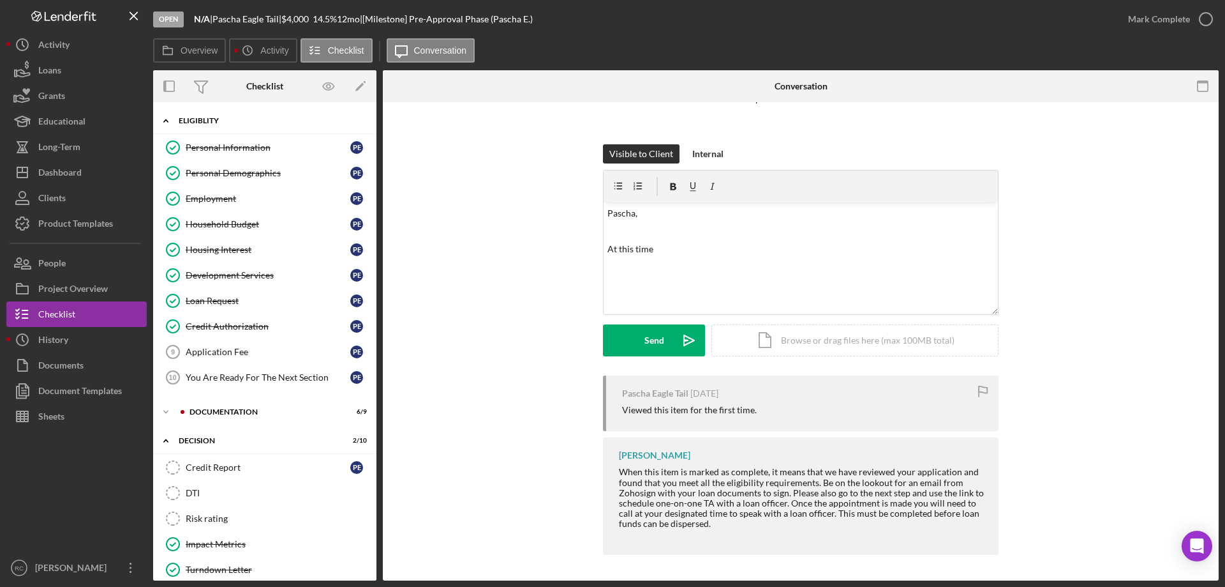
click at [212, 124] on div "Eligiblity" at bounding box center [270, 121] width 182 height 8
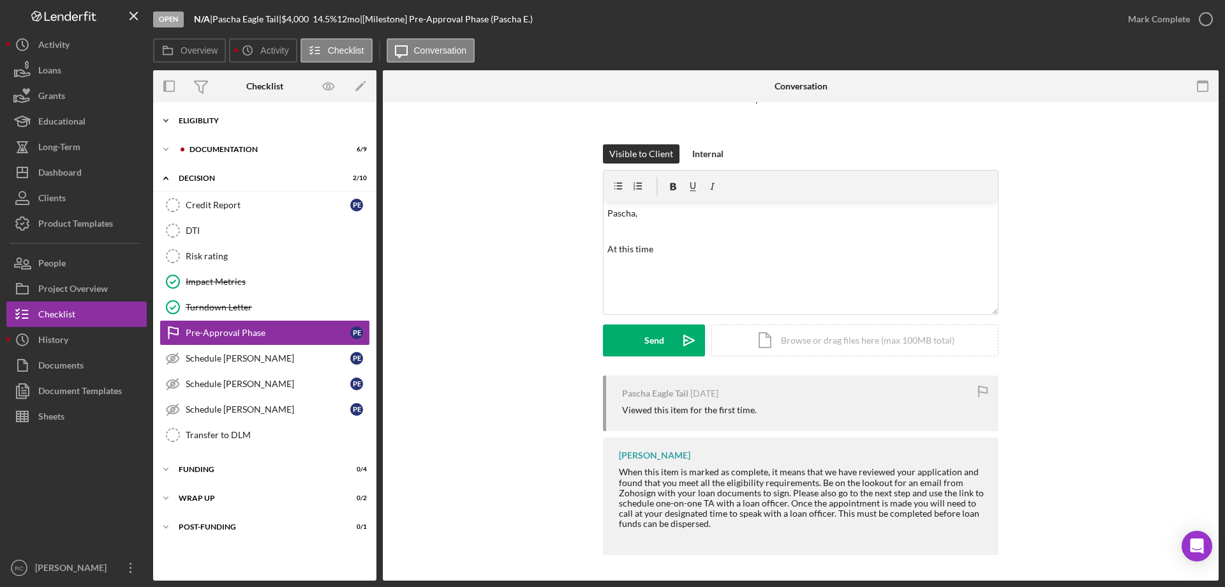
click at [222, 125] on div "Icon/Expander Eligiblity 8 / 10" at bounding box center [264, 121] width 223 height 26
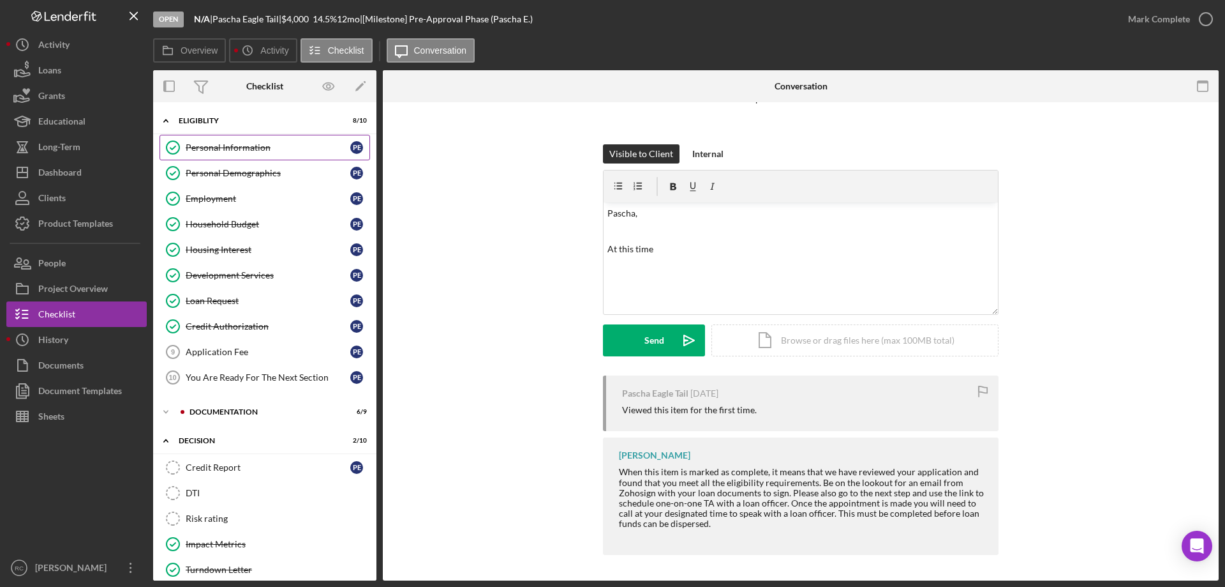
click at [245, 151] on div "Personal Information" at bounding box center [268, 147] width 165 height 10
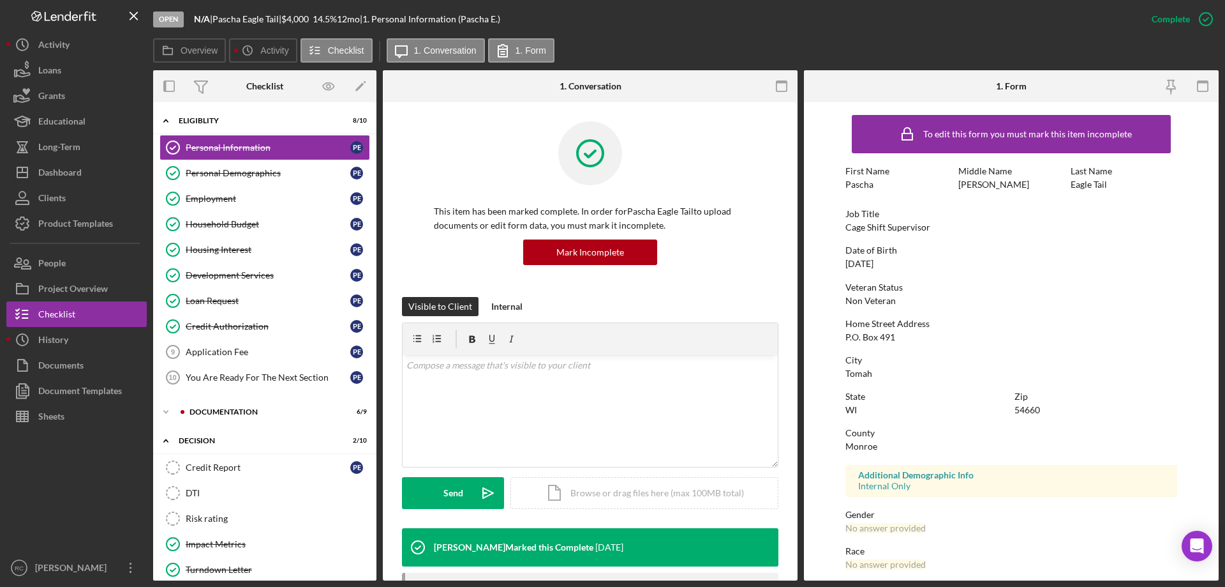
scroll to position [117, 0]
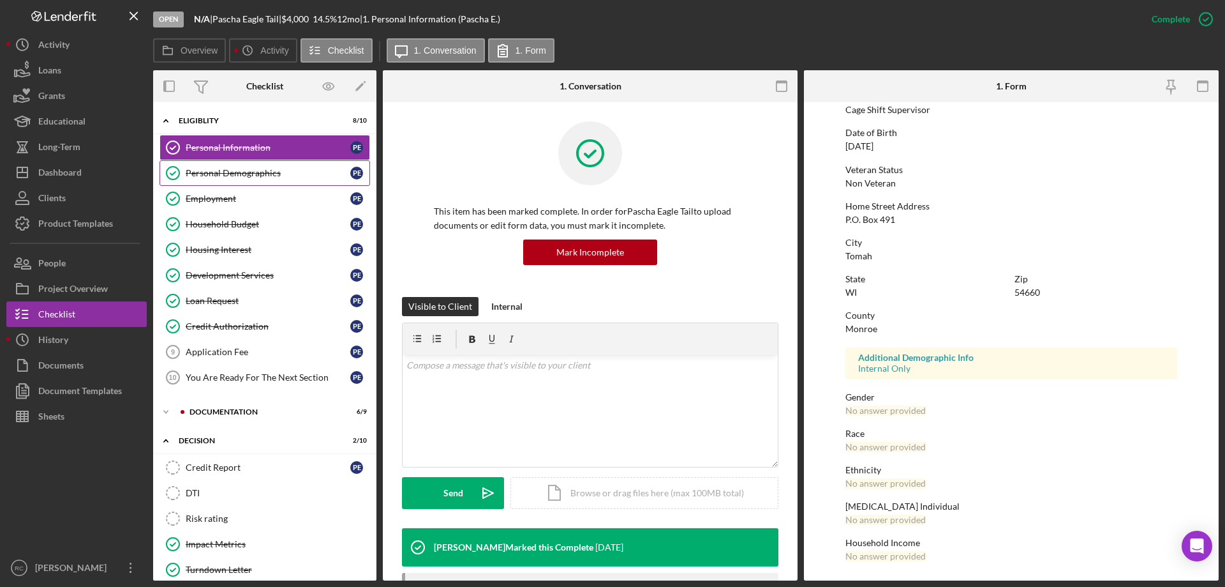
click at [244, 171] on div "Personal Demographics" at bounding box center [268, 173] width 165 height 10
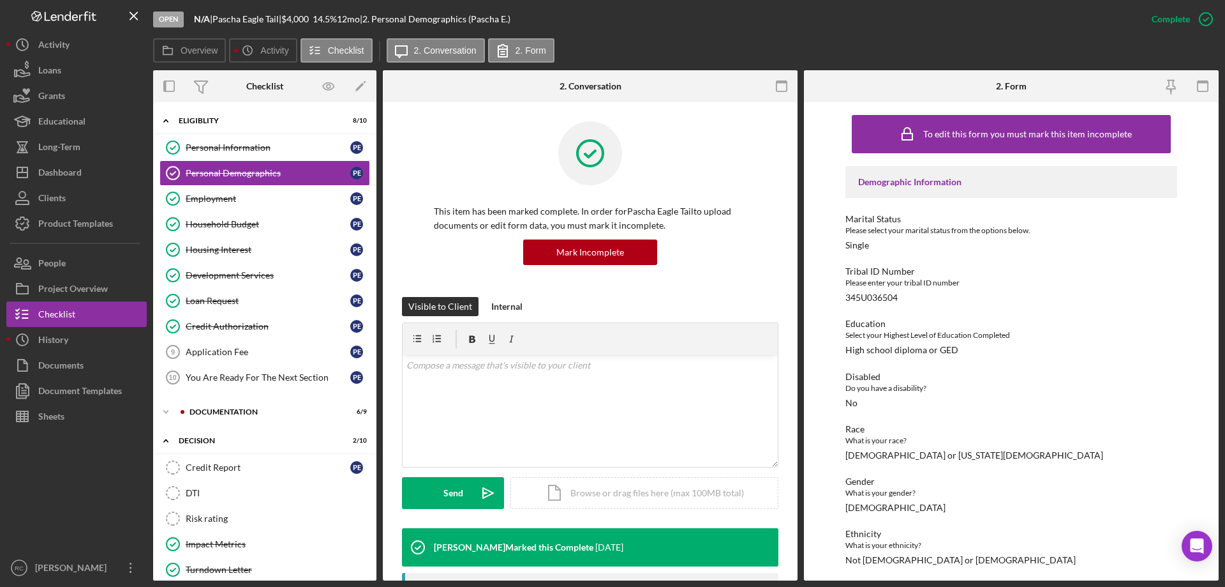
scroll to position [149, 0]
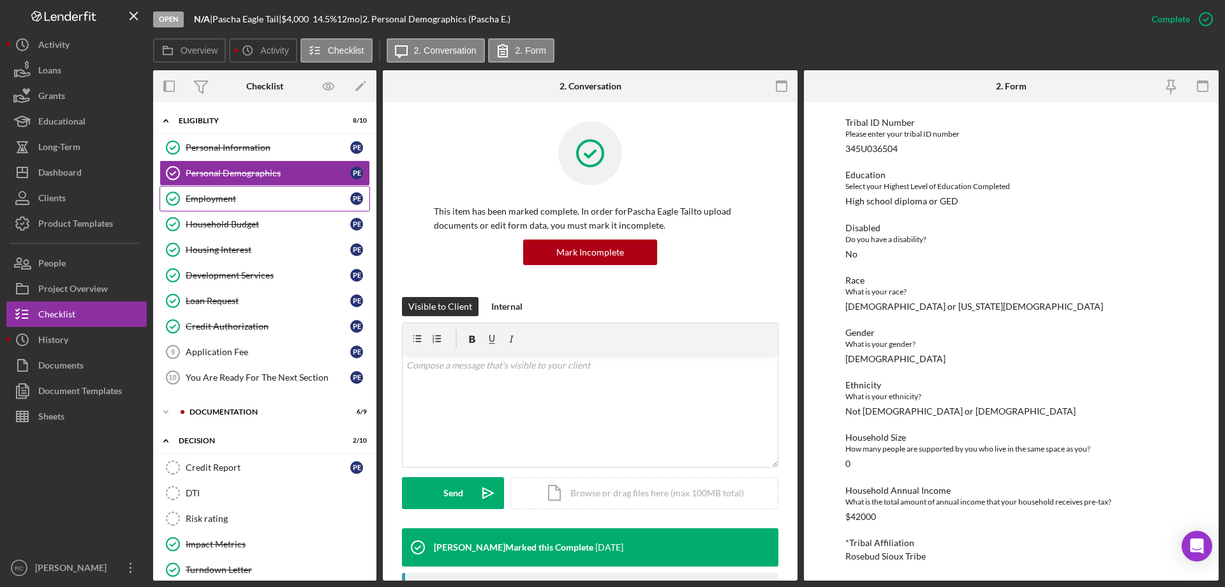
click at [227, 200] on div "Employment" at bounding box center [268, 198] width 165 height 10
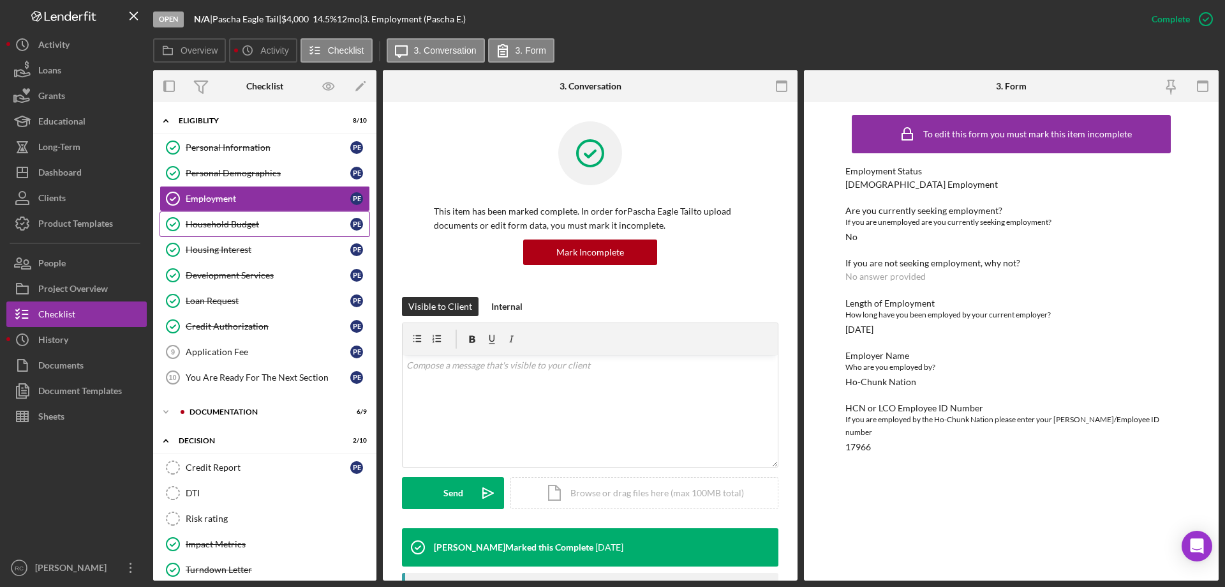
click at [243, 222] on div "Household Budget" at bounding box center [268, 224] width 165 height 10
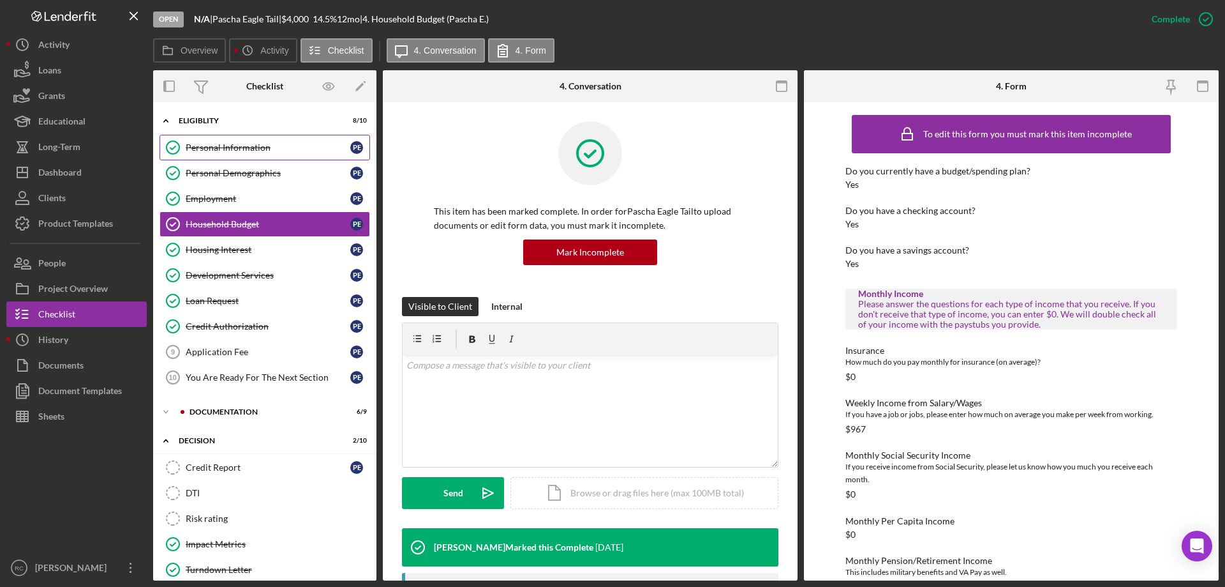
click at [257, 142] on div "Personal Information" at bounding box center [268, 147] width 165 height 10
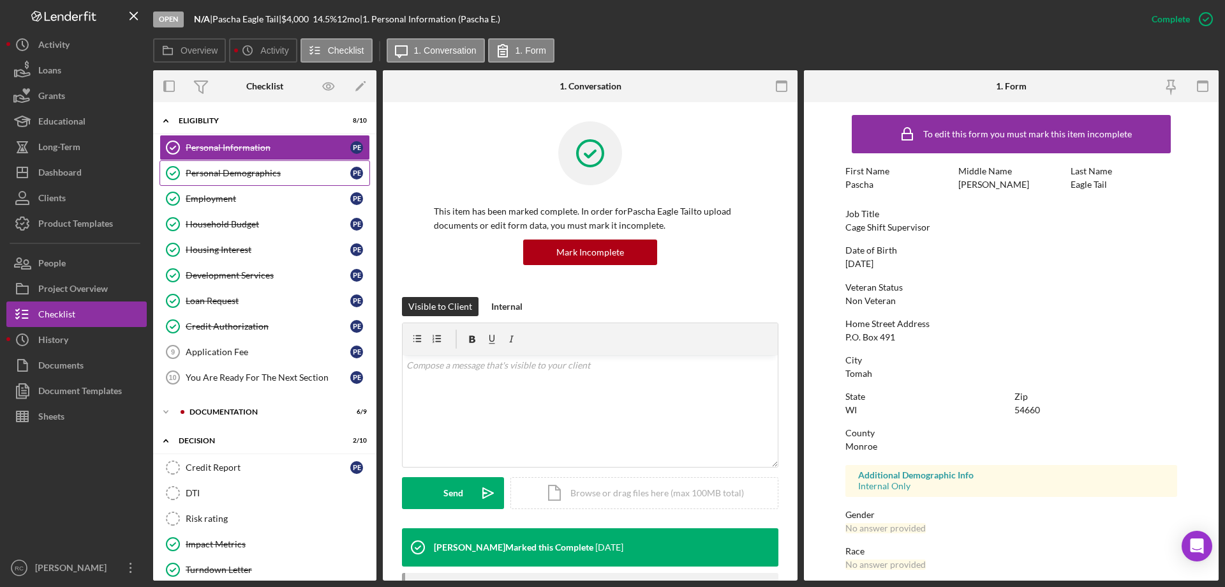
click at [273, 169] on div "Personal Demographics" at bounding box center [268, 173] width 165 height 10
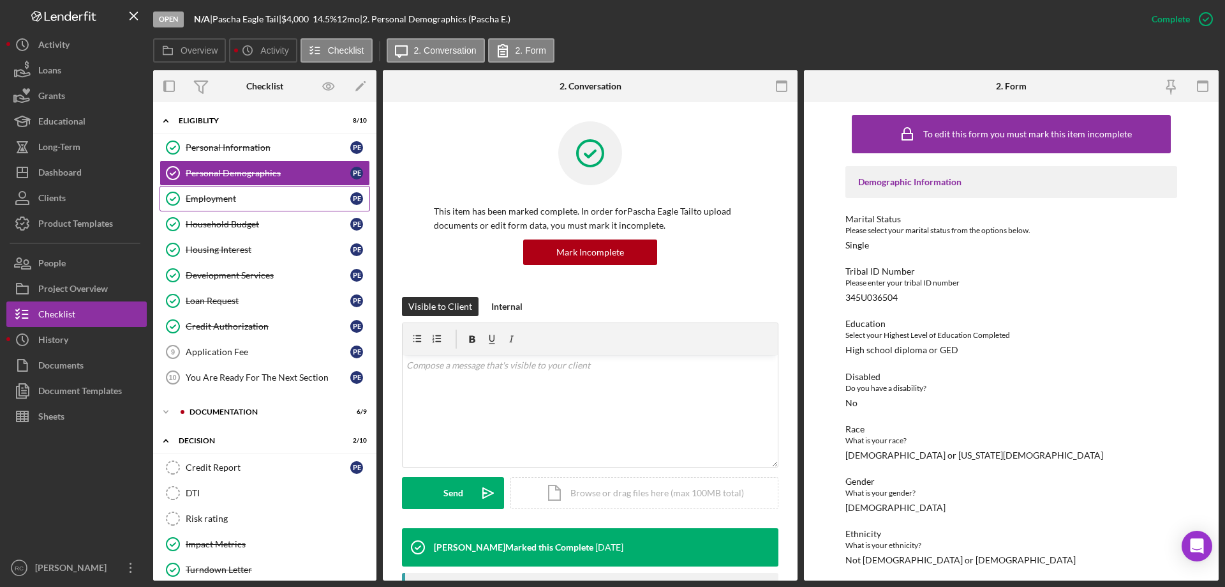
click at [232, 197] on div "Employment" at bounding box center [268, 198] width 165 height 10
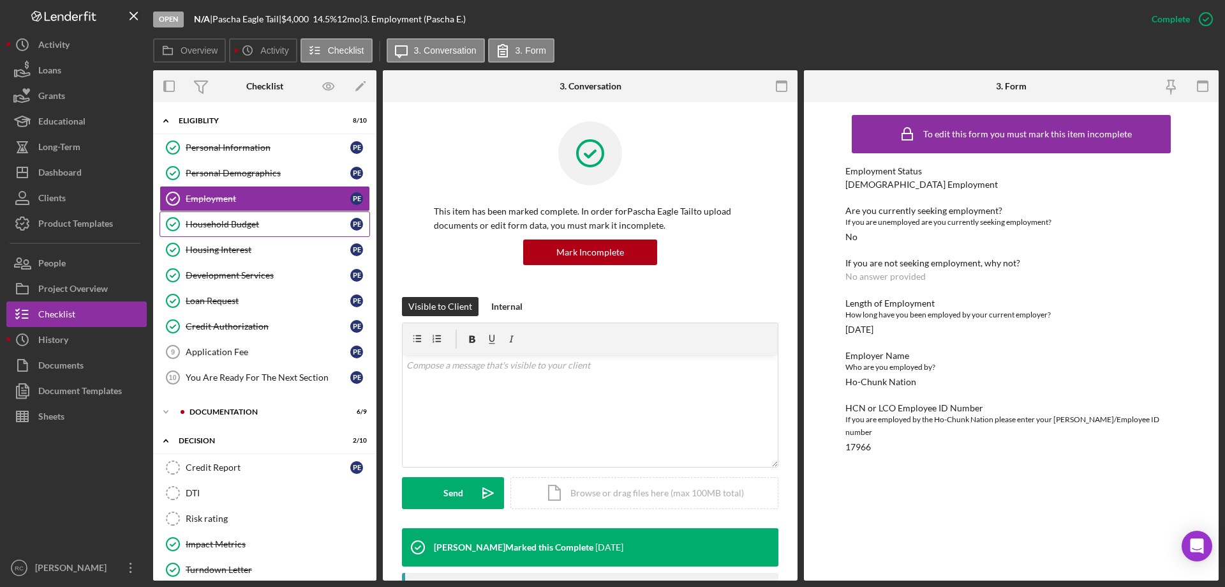
click at [245, 224] on div "Household Budget" at bounding box center [268, 224] width 165 height 10
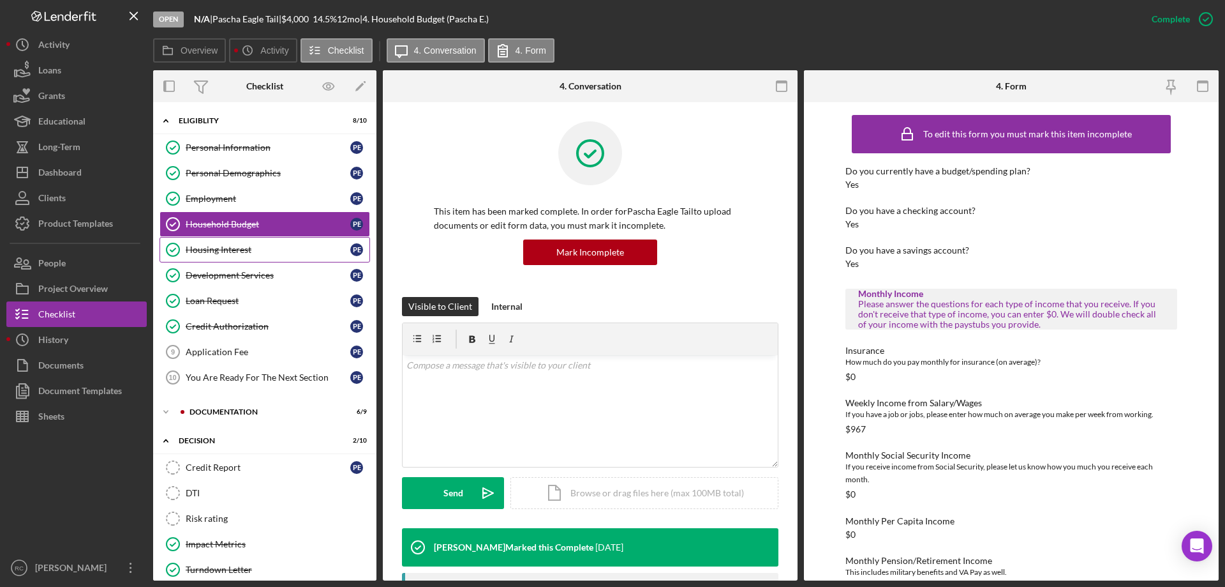
click at [242, 253] on div "Housing Interest" at bounding box center [268, 249] width 165 height 10
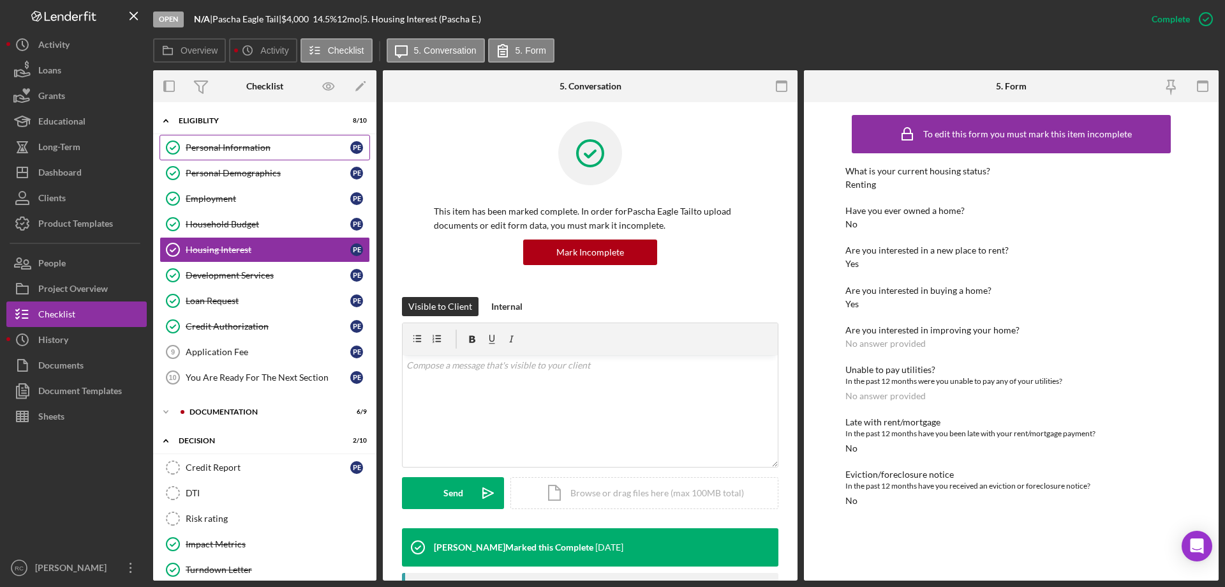
click at [238, 150] on div "Personal Information" at bounding box center [268, 147] width 165 height 10
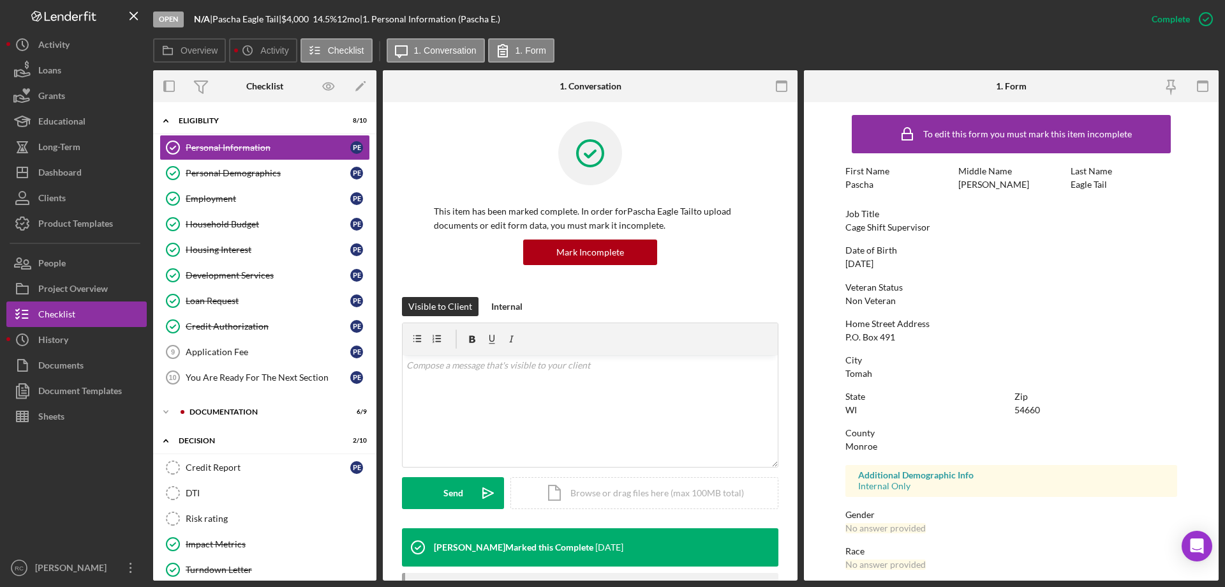
scroll to position [117, 0]
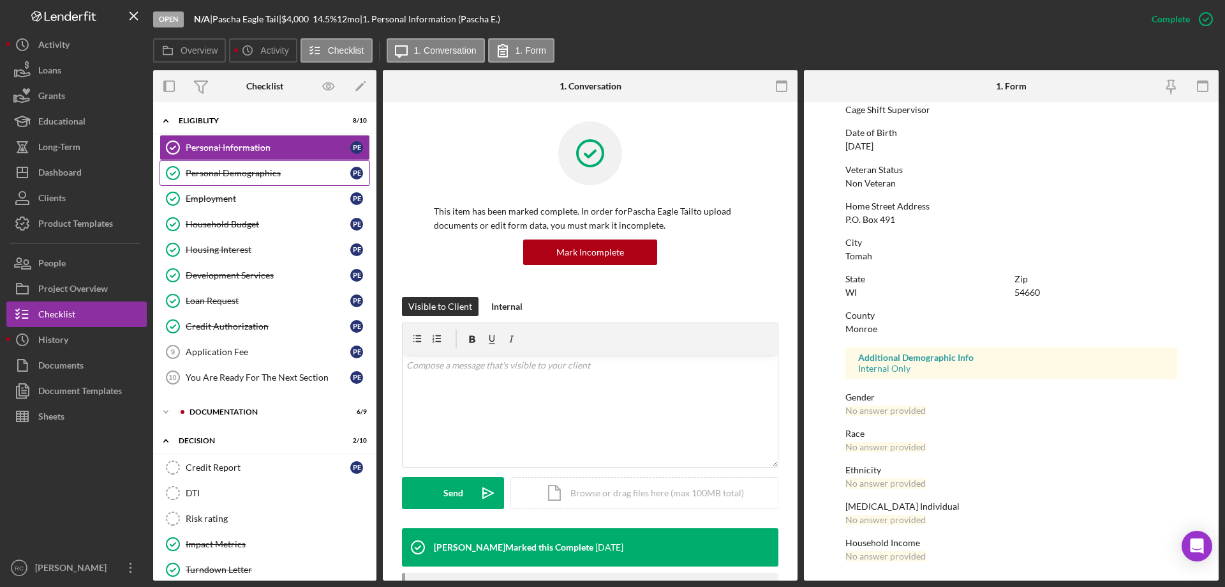
click at [273, 172] on div "Personal Demographics" at bounding box center [268, 173] width 165 height 10
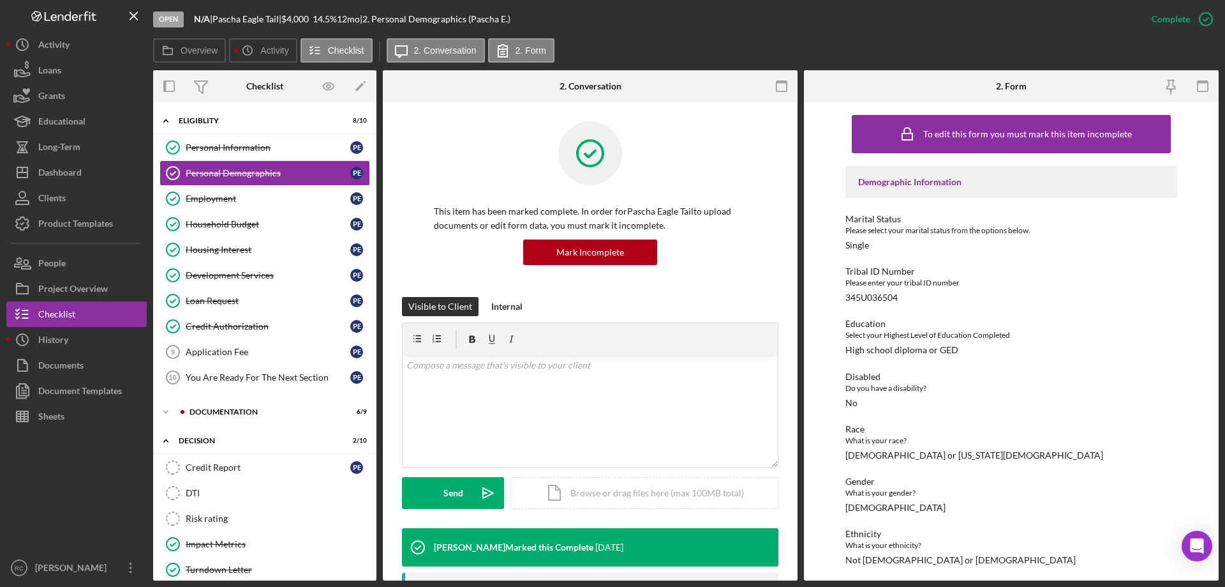
scroll to position [149, 0]
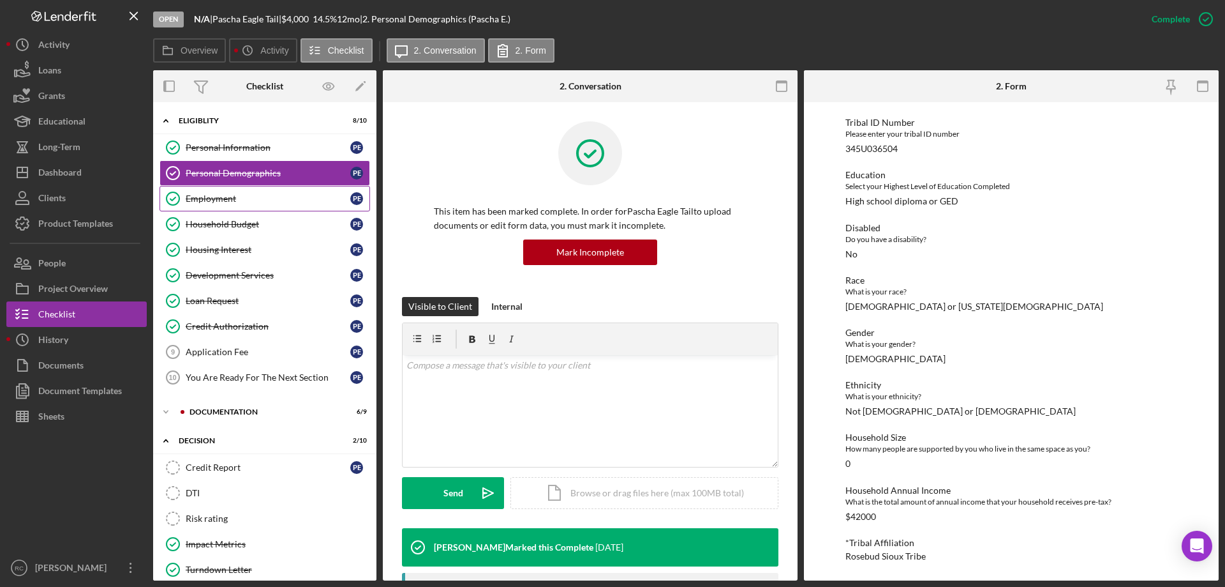
click at [220, 200] on div "Employment" at bounding box center [268, 198] width 165 height 10
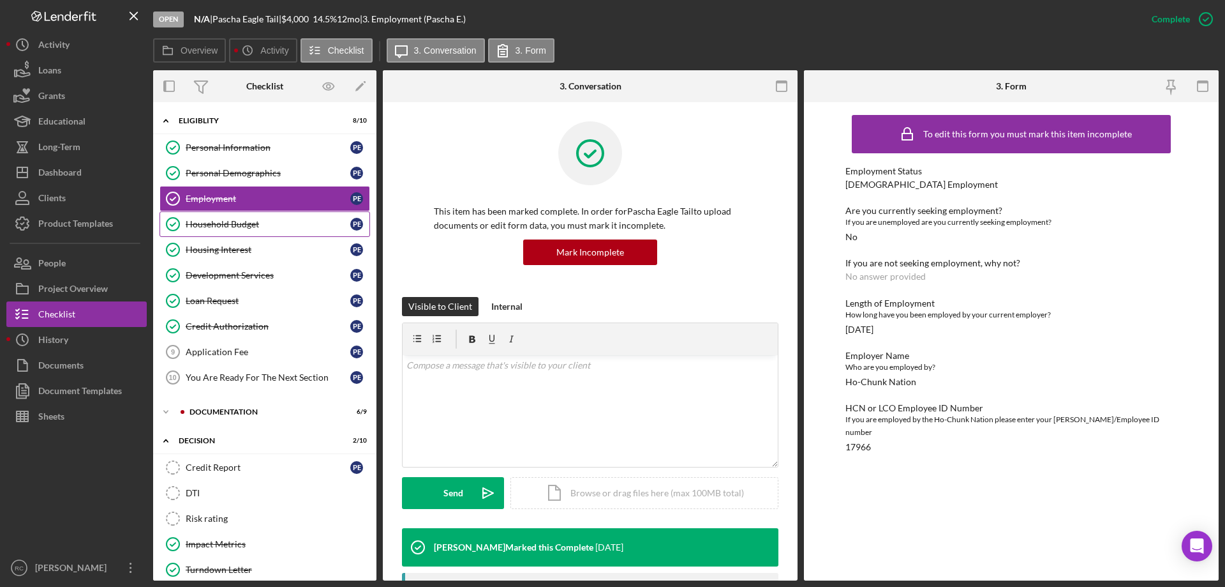
click at [219, 226] on div "Household Budget" at bounding box center [268, 224] width 165 height 10
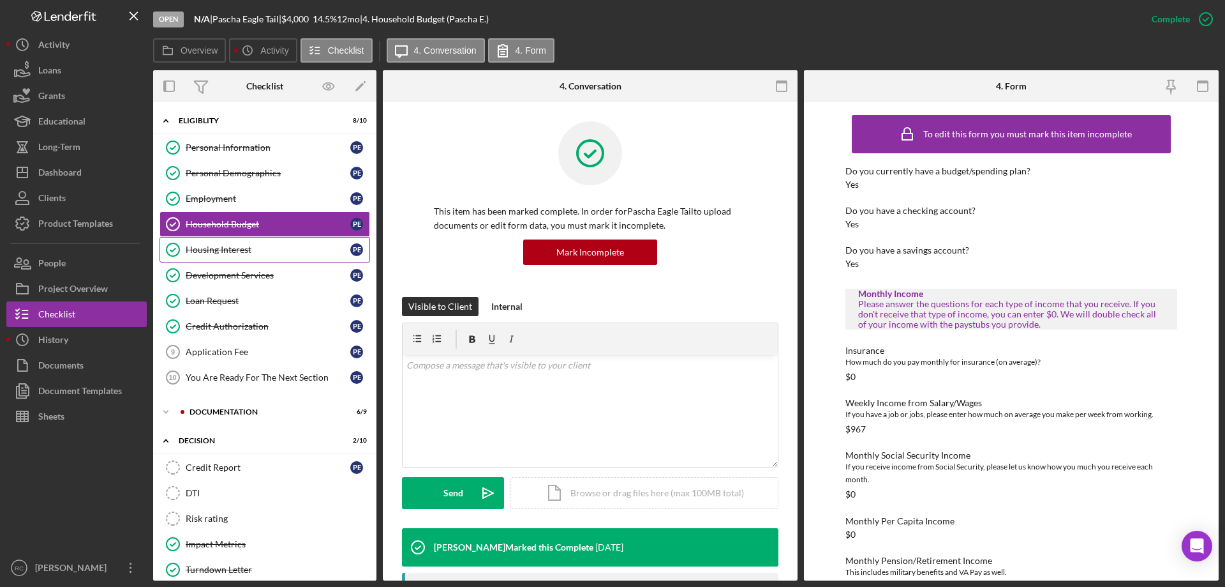
click at [230, 248] on div "Housing Interest" at bounding box center [268, 249] width 165 height 10
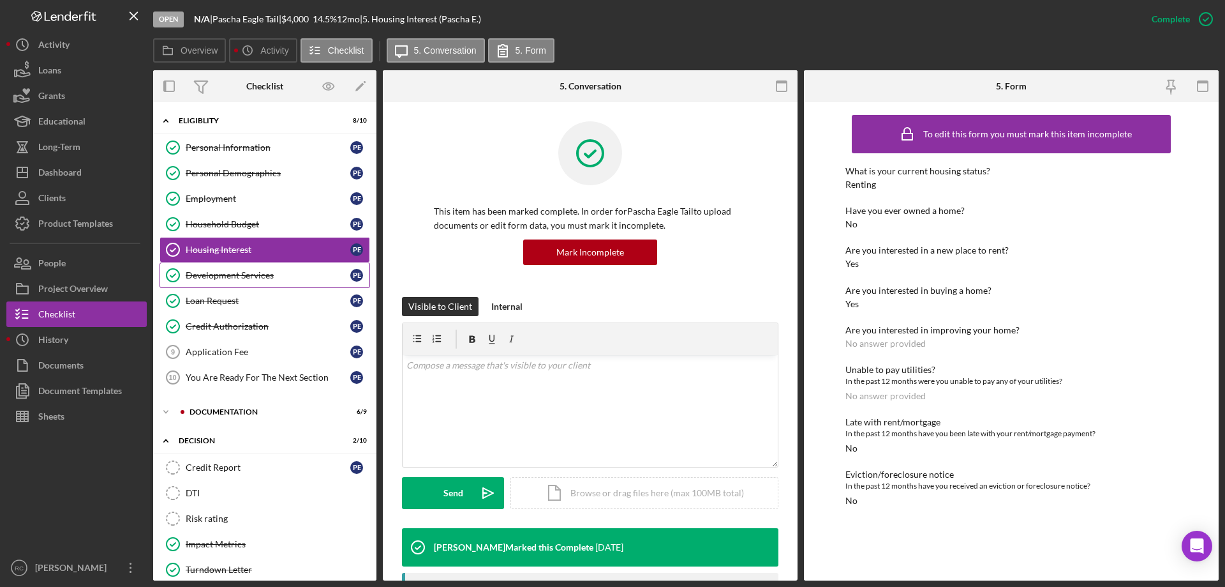
click at [261, 278] on div "Development Services" at bounding box center [268, 275] width 165 height 10
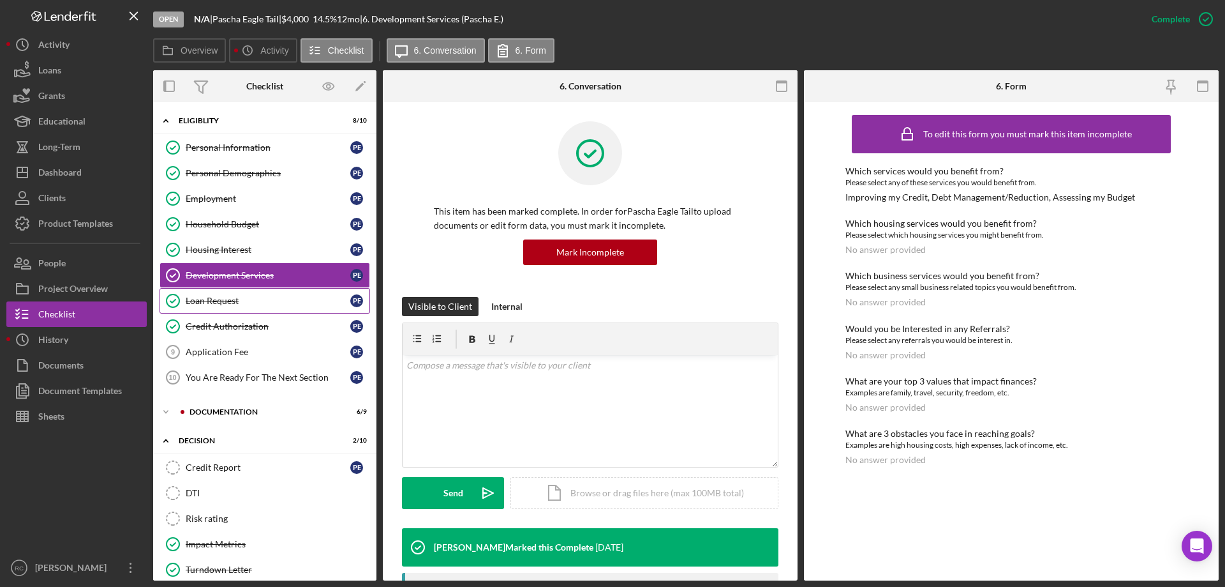
click at [228, 303] on div "Loan Request" at bounding box center [268, 300] width 165 height 10
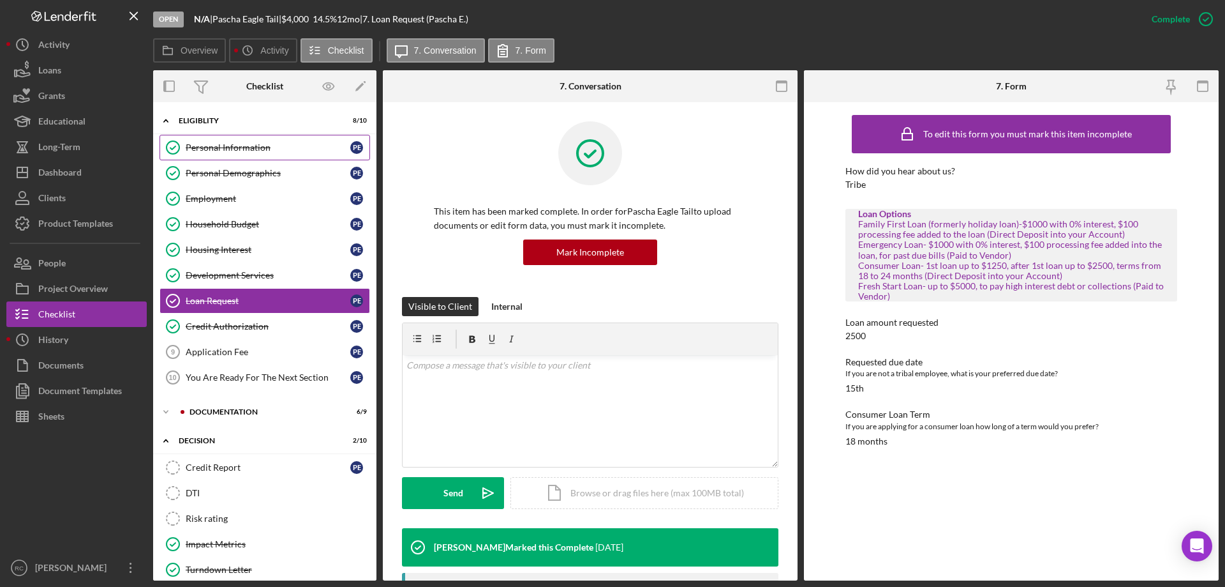
click at [253, 146] on div "Personal Information" at bounding box center [268, 147] width 165 height 10
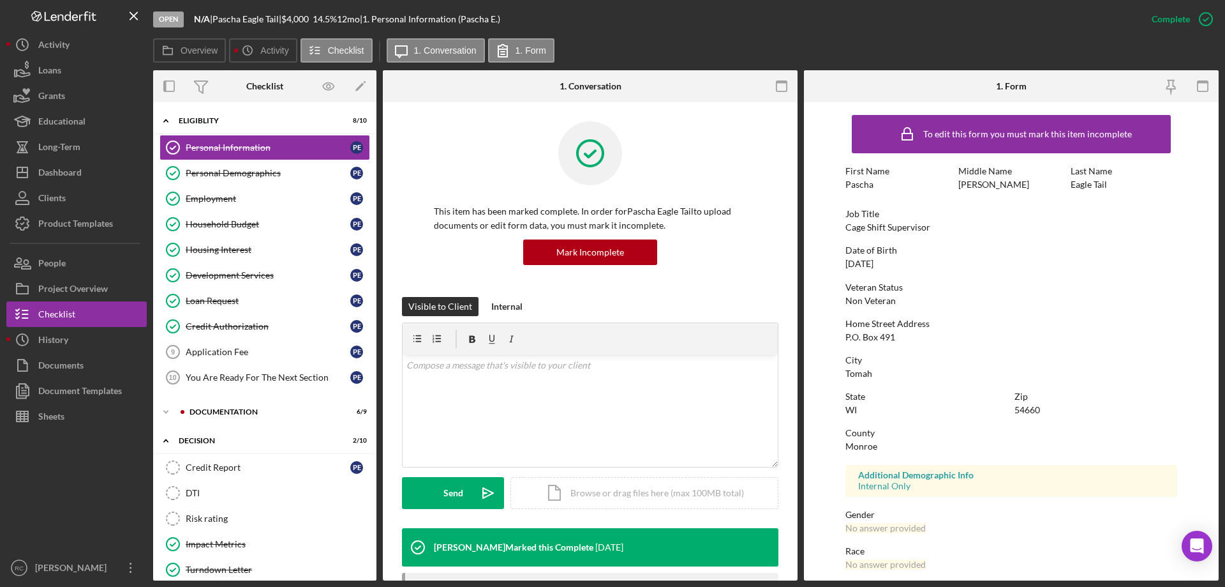
scroll to position [117, 0]
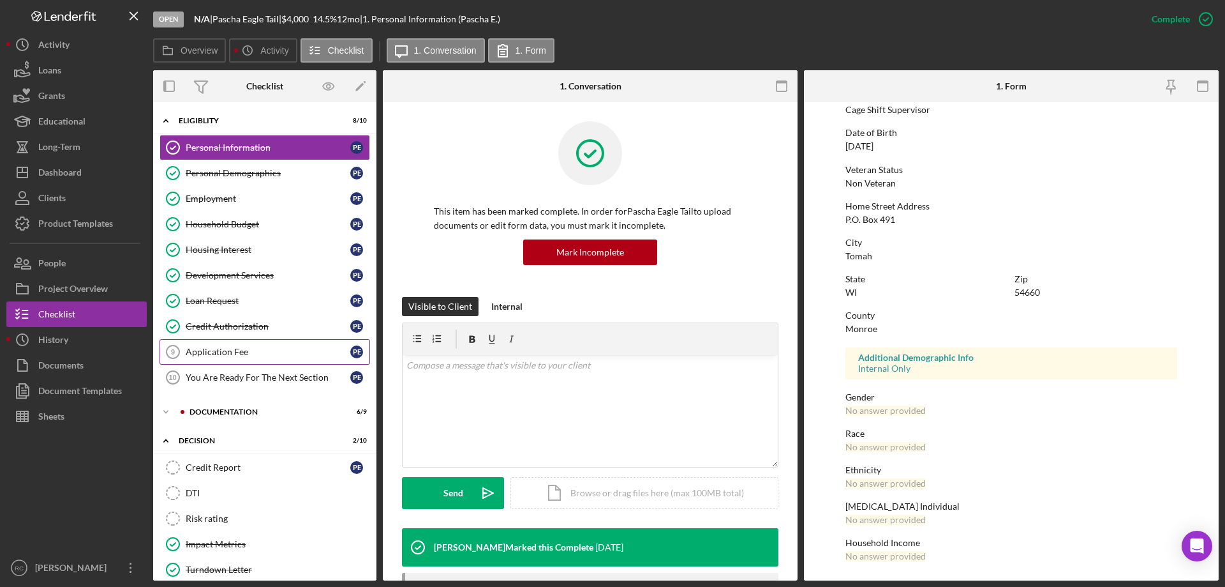
click at [232, 352] on div "Application Fee" at bounding box center [268, 352] width 165 height 10
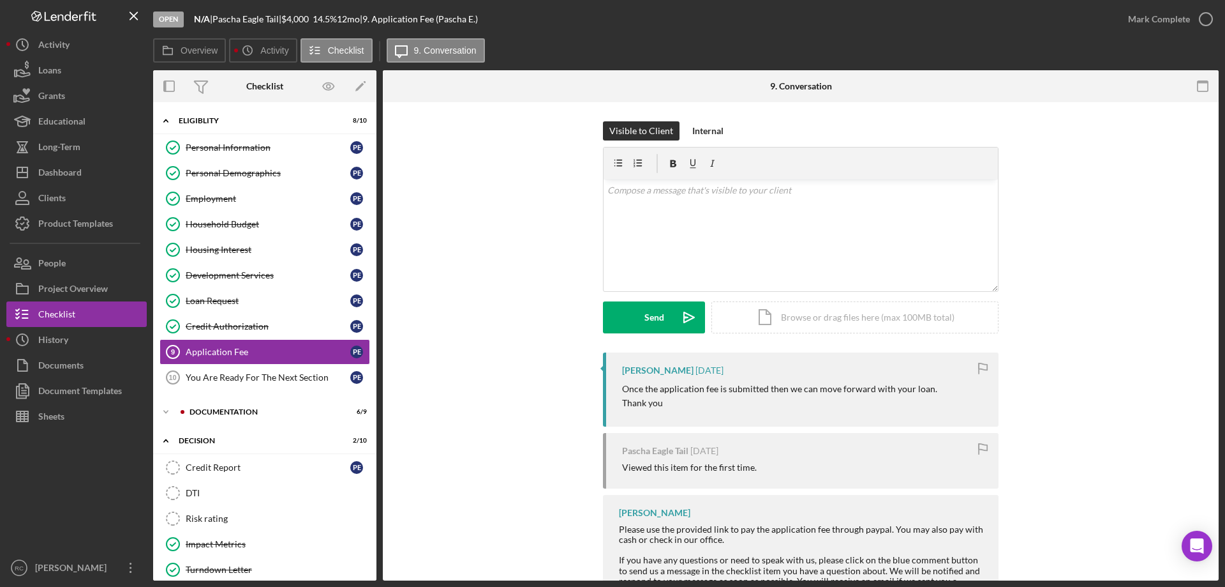
scroll to position [170, 0]
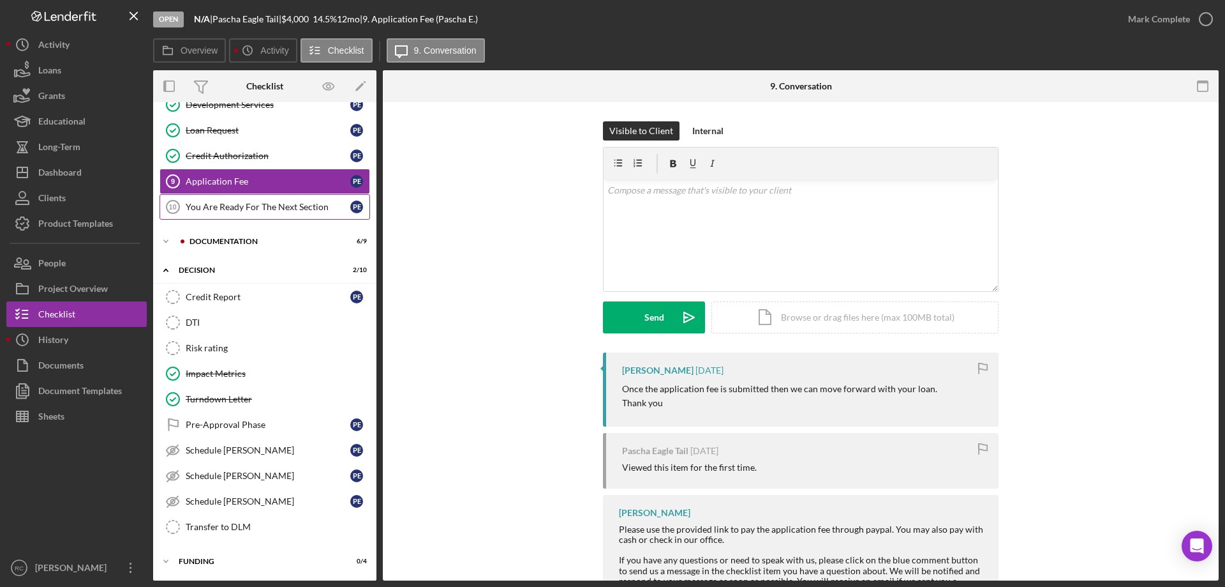
click at [249, 208] on div "You Are Ready For The Next Section" at bounding box center [268, 207] width 165 height 10
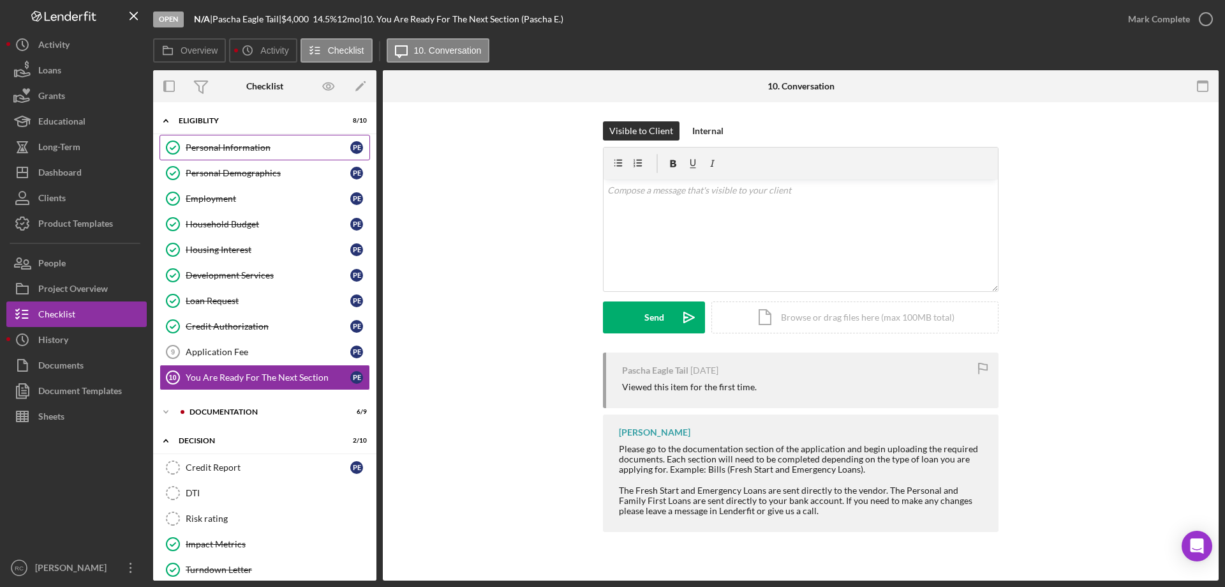
click at [238, 148] on div "Personal Information" at bounding box center [268, 147] width 165 height 10
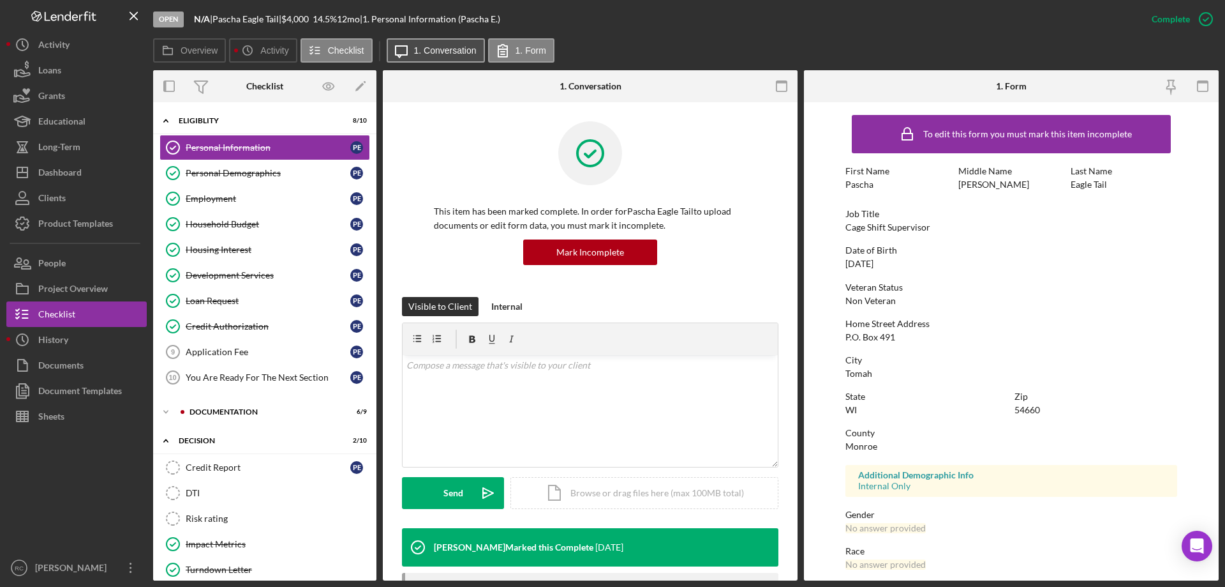
click at [422, 52] on label "1. Conversation" at bounding box center [445, 50] width 63 height 10
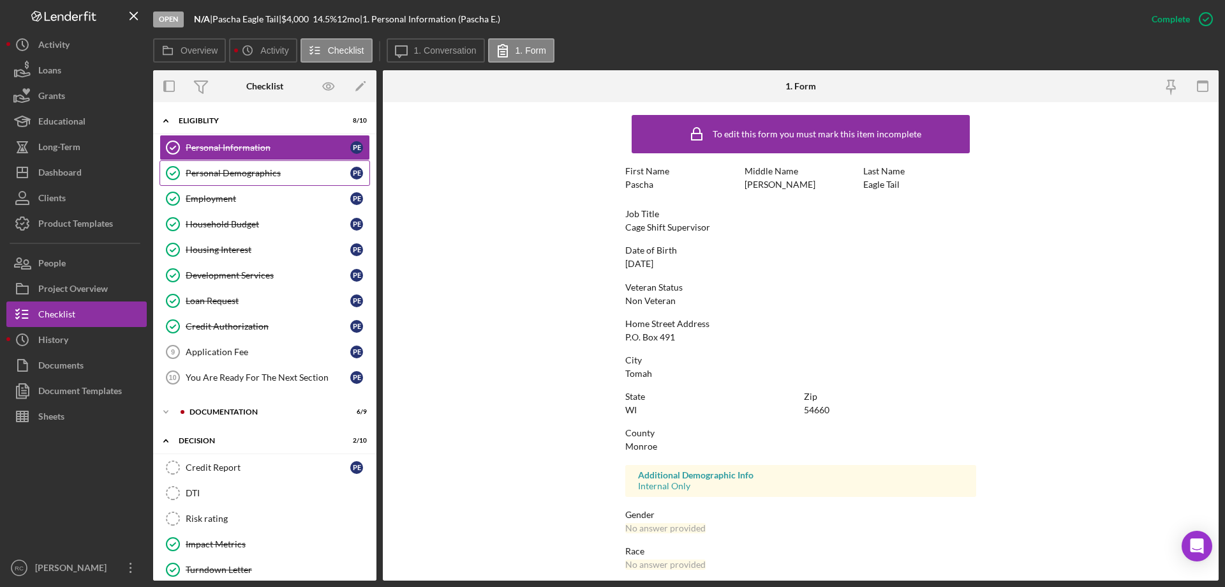
click at [260, 175] on div "Personal Demographics" at bounding box center [268, 173] width 165 height 10
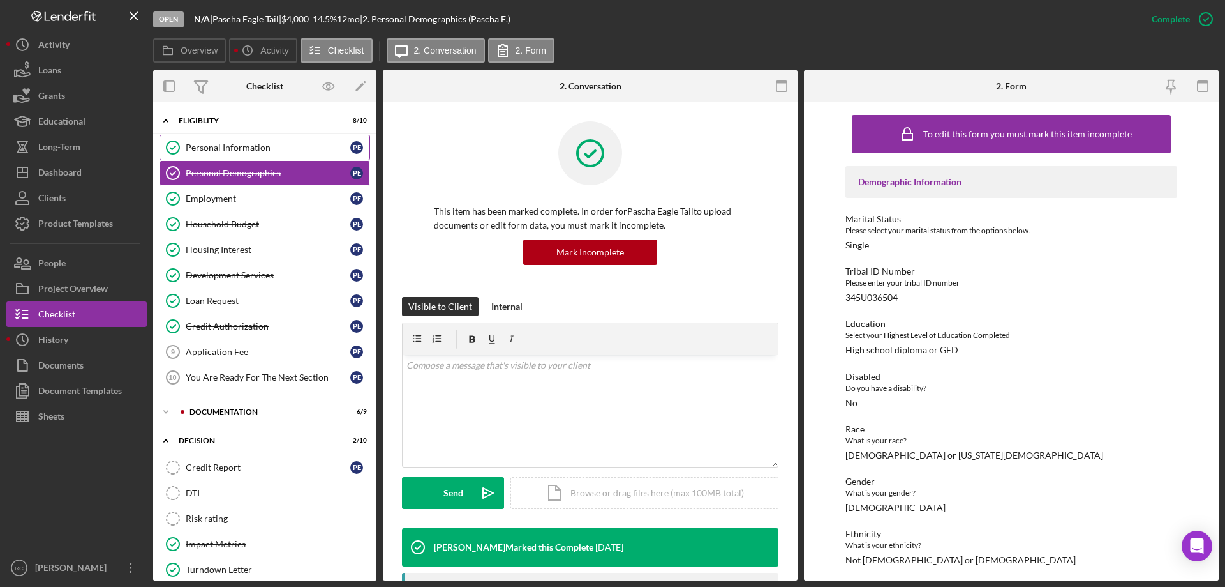
click at [248, 146] on div "Personal Information" at bounding box center [268, 147] width 165 height 10
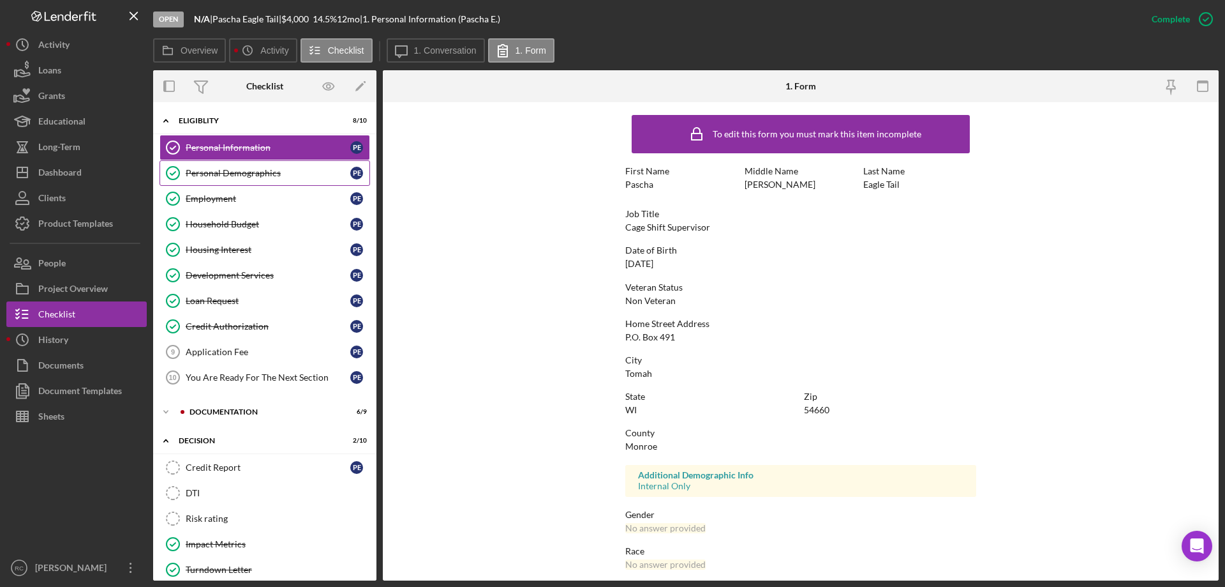
click at [248, 172] on div "Personal Demographics" at bounding box center [268, 173] width 165 height 10
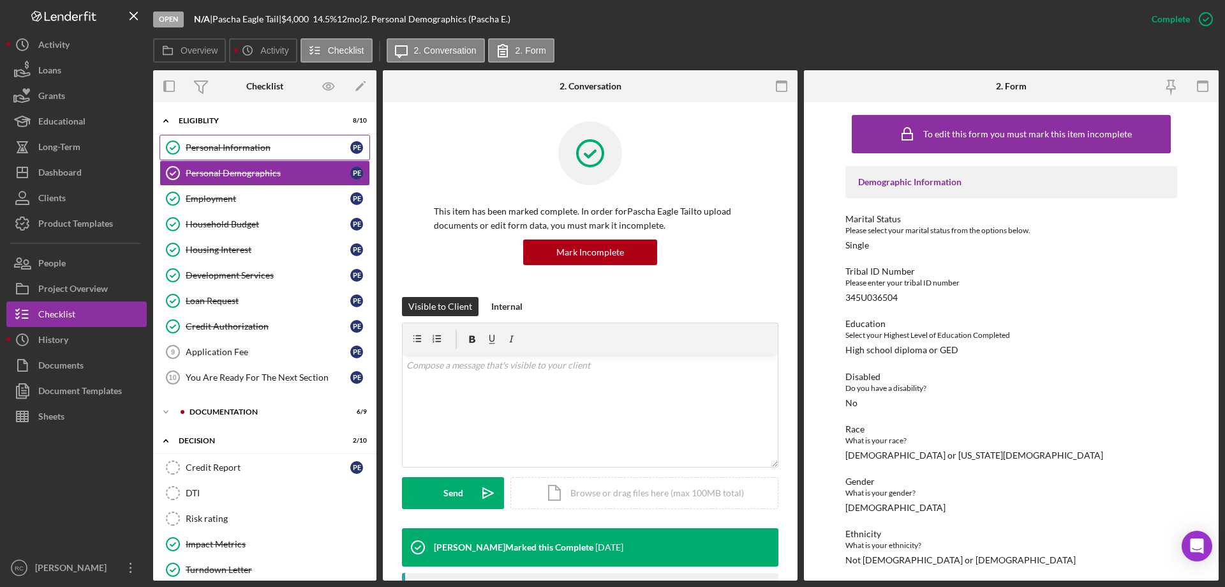
click at [232, 146] on div "Personal Information" at bounding box center [268, 147] width 165 height 10
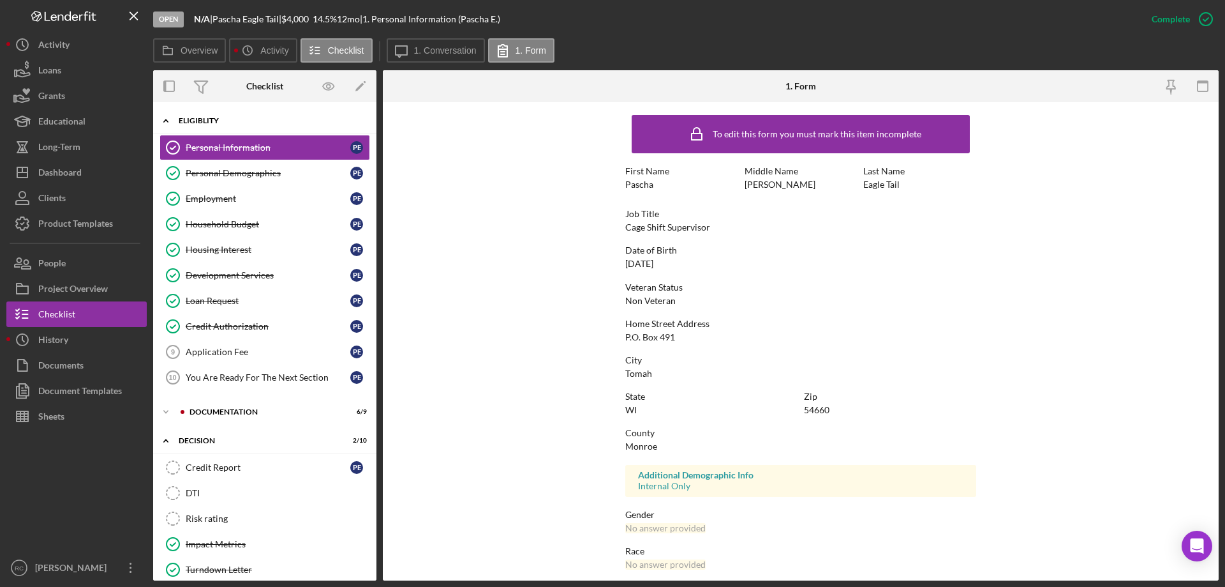
click at [195, 116] on div "Icon/Expander Eligiblity 8 / 10" at bounding box center [264, 121] width 223 height 26
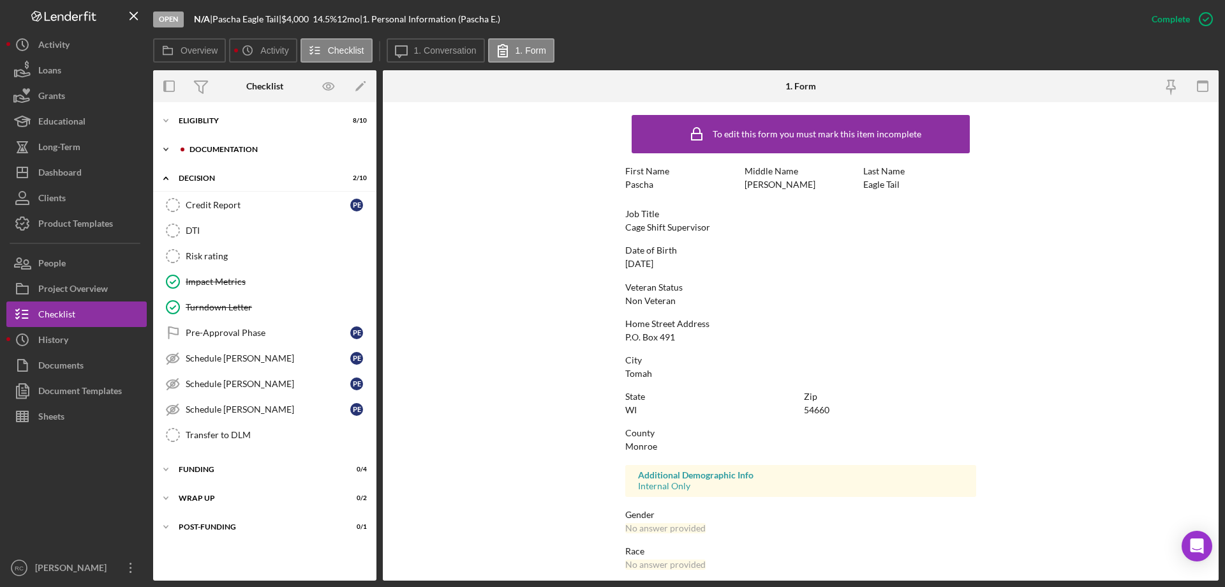
click at [222, 143] on div "Icon/Expander Documentation 6 / 9" at bounding box center [264, 150] width 223 height 26
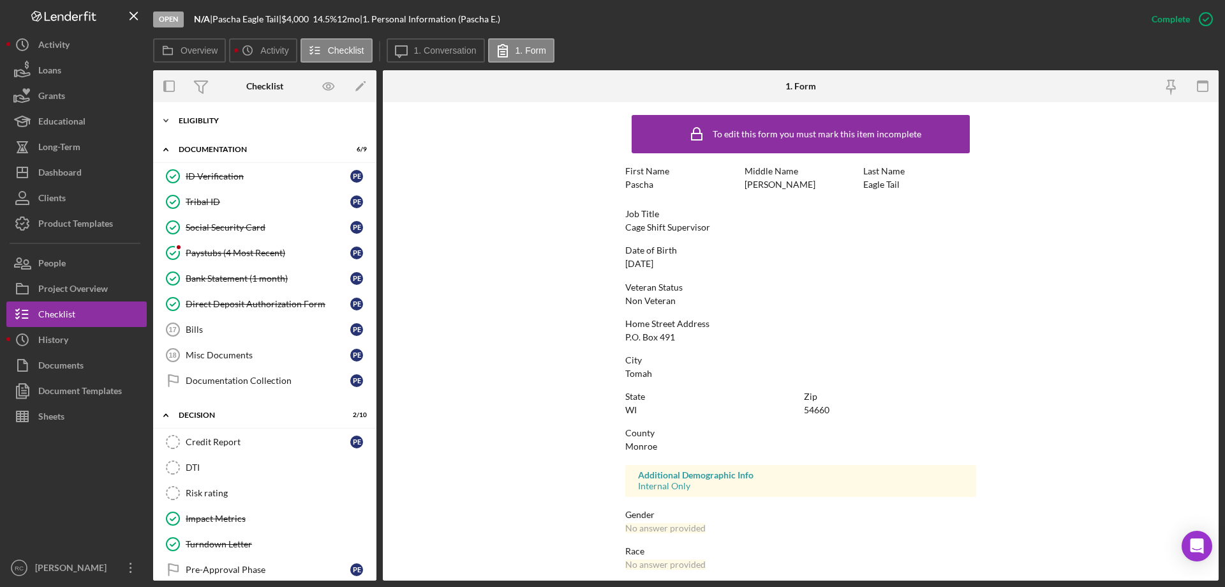
click at [202, 118] on div "Eligiblity" at bounding box center [270, 121] width 182 height 8
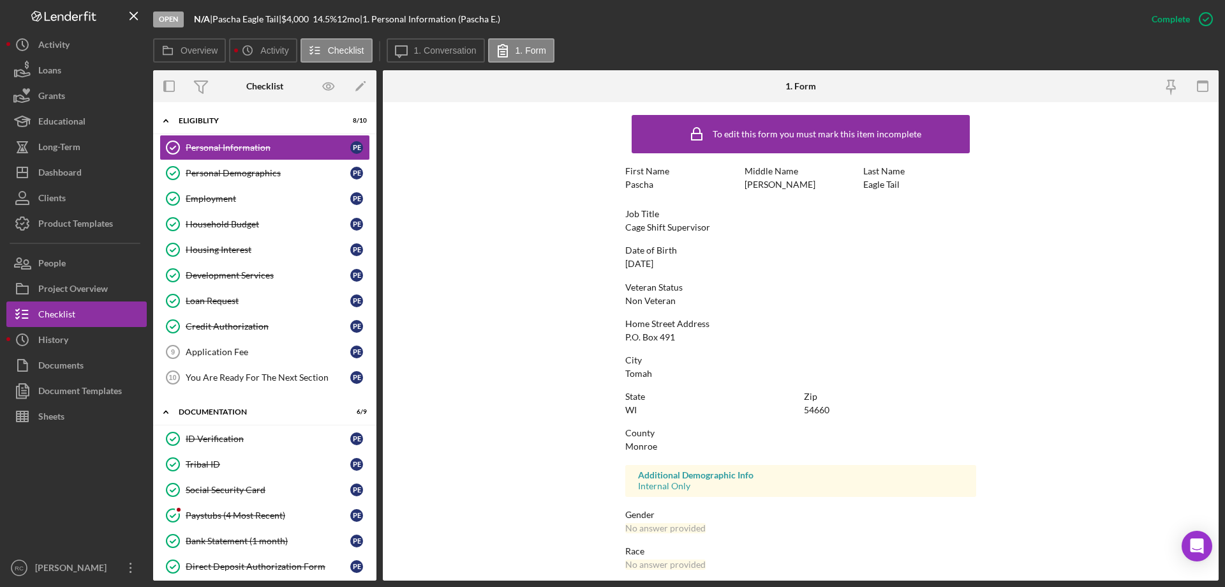
scroll to position [117, 0]
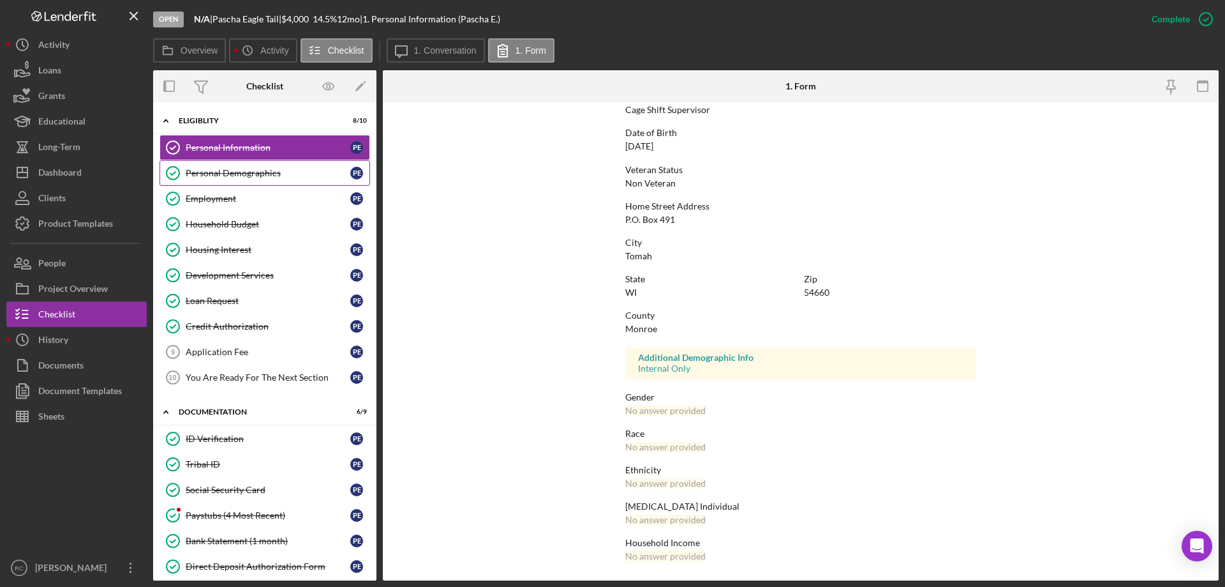
click at [235, 176] on div "Personal Demographics" at bounding box center [268, 173] width 165 height 10
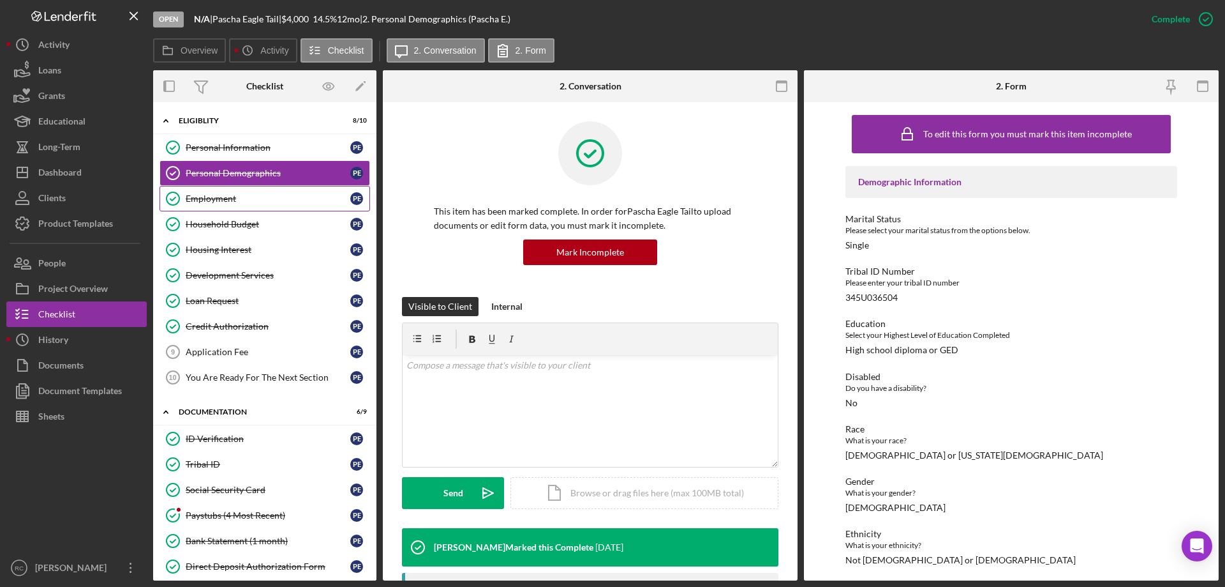
click at [222, 201] on div "Employment" at bounding box center [268, 198] width 165 height 10
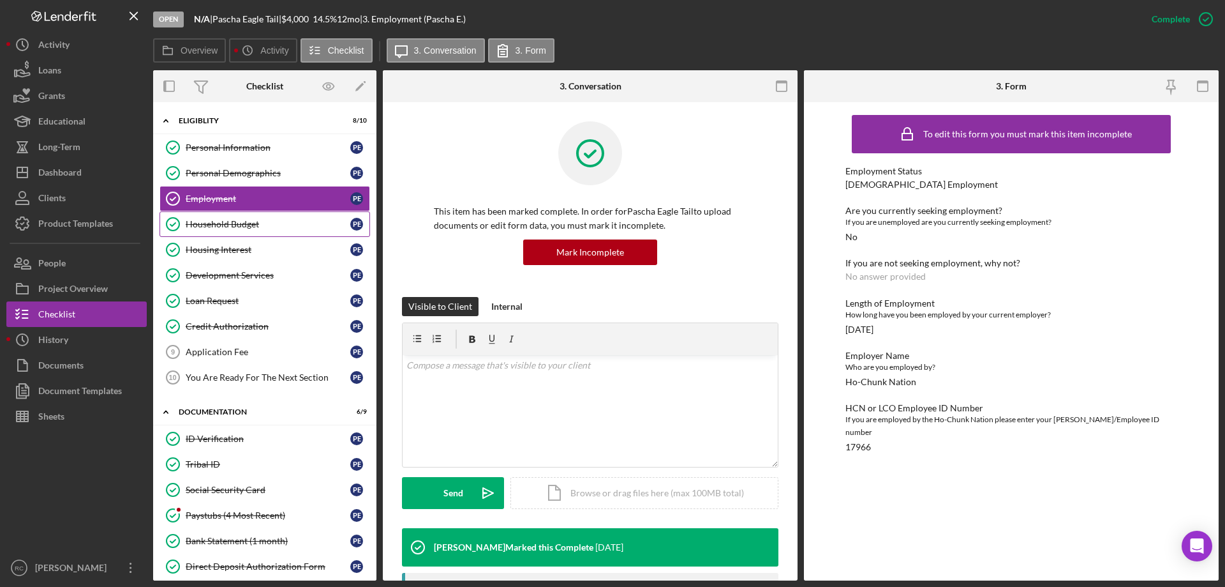
click at [230, 223] on div "Household Budget" at bounding box center [268, 224] width 165 height 10
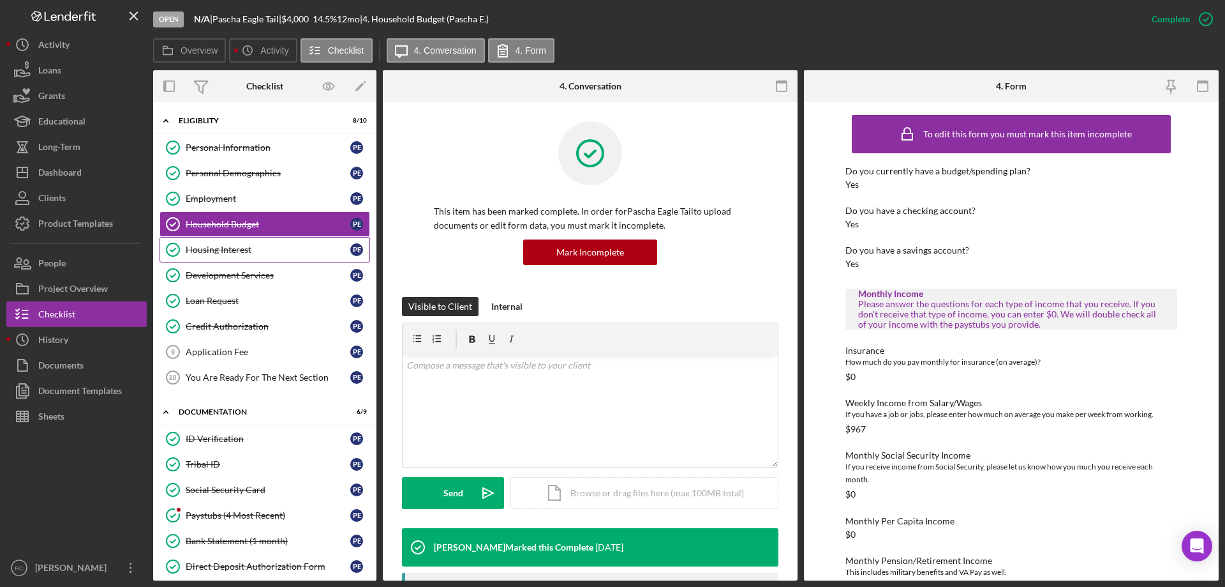
click at [232, 251] on div "Housing Interest" at bounding box center [268, 249] width 165 height 10
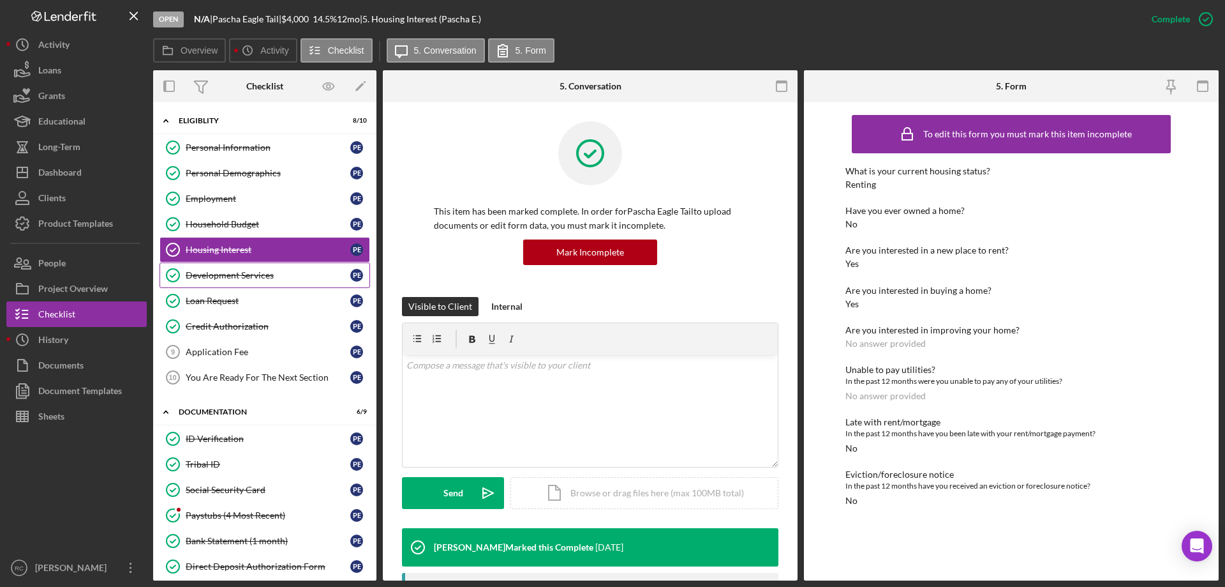
click at [259, 273] on div "Development Services" at bounding box center [268, 275] width 165 height 10
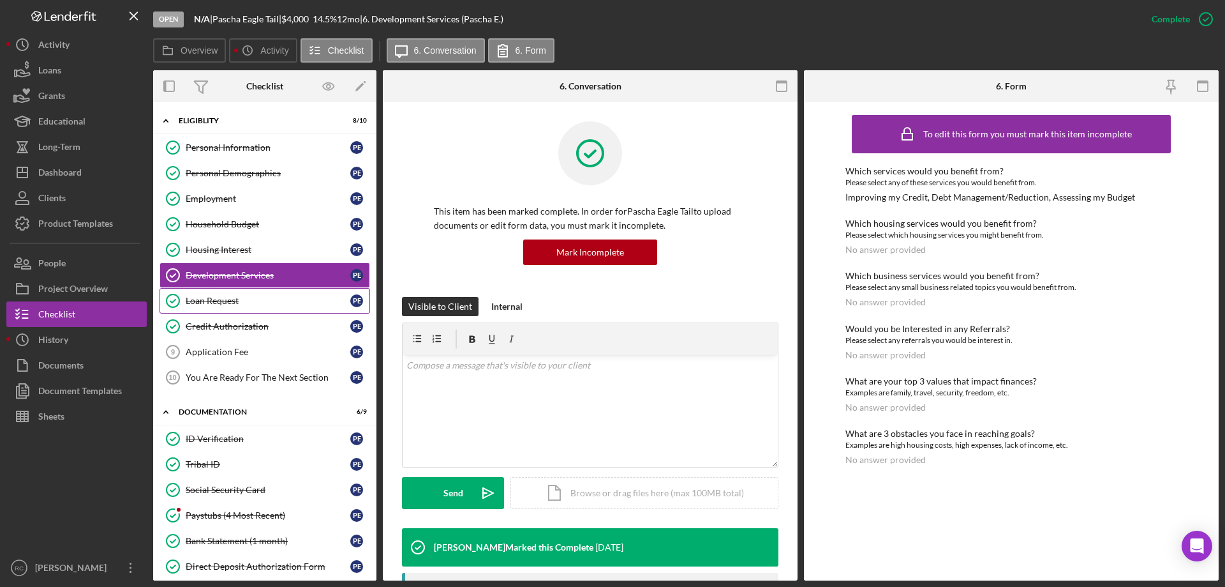
click at [220, 299] on div "Loan Request" at bounding box center [268, 300] width 165 height 10
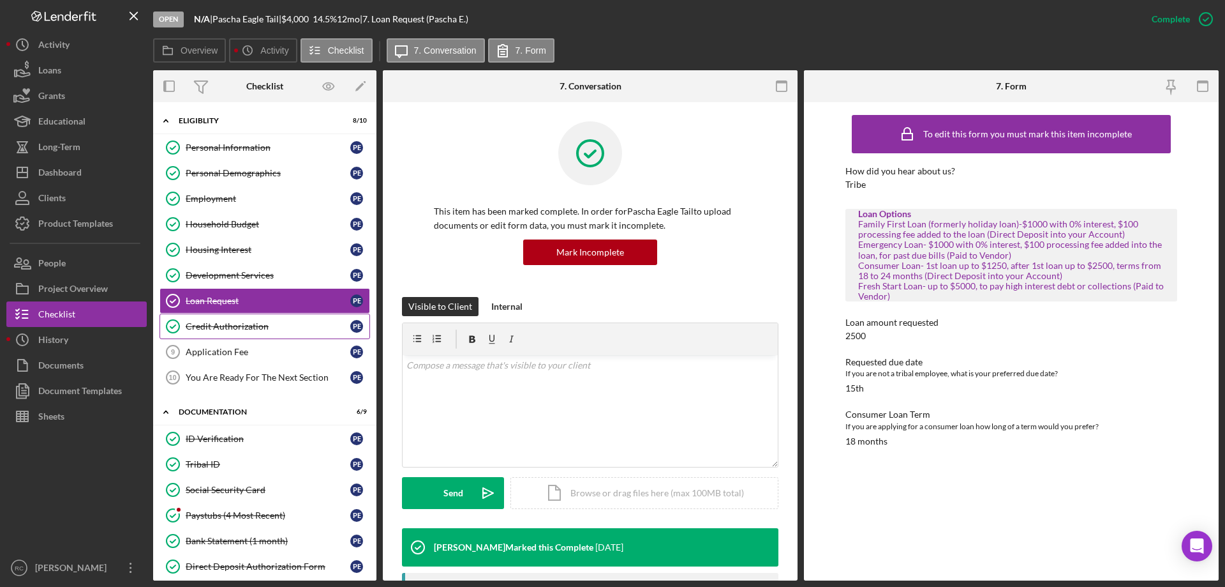
click at [228, 324] on div "Credit Authorization" at bounding box center [268, 326] width 165 height 10
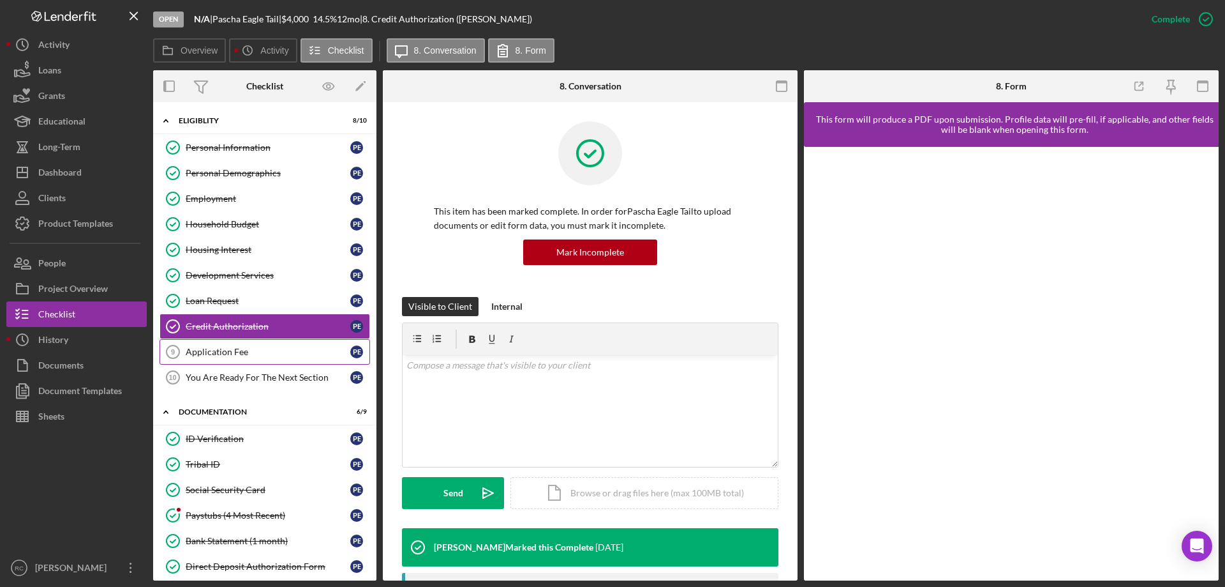
click at [229, 348] on div "Application Fee" at bounding box center [268, 352] width 165 height 10
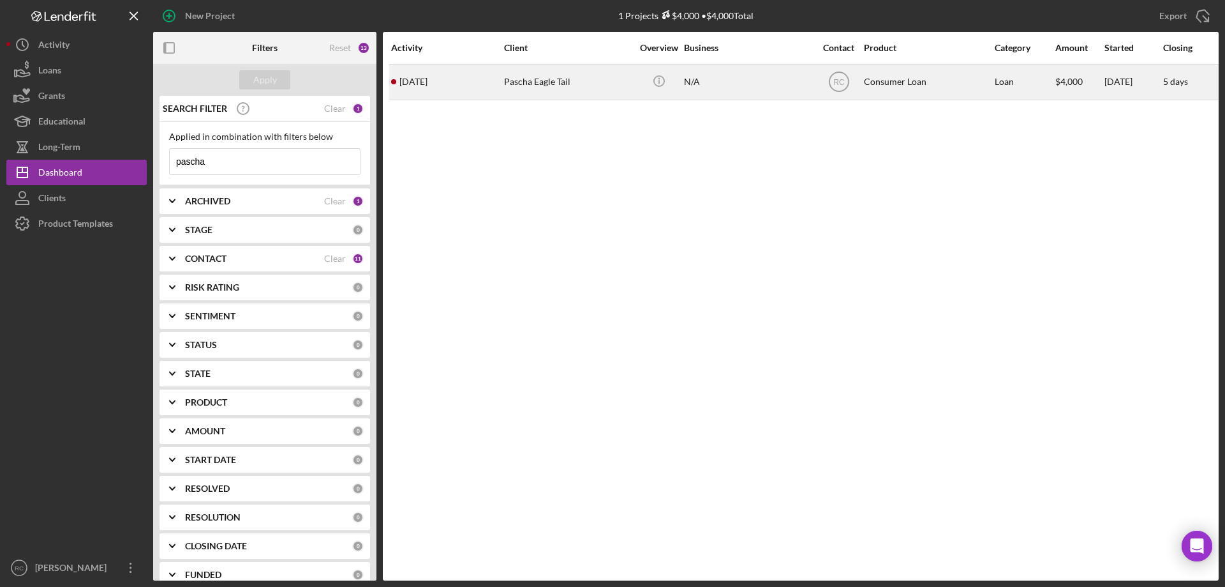
click at [554, 81] on div "Pascha Eagle Tail" at bounding box center [568, 82] width 128 height 34
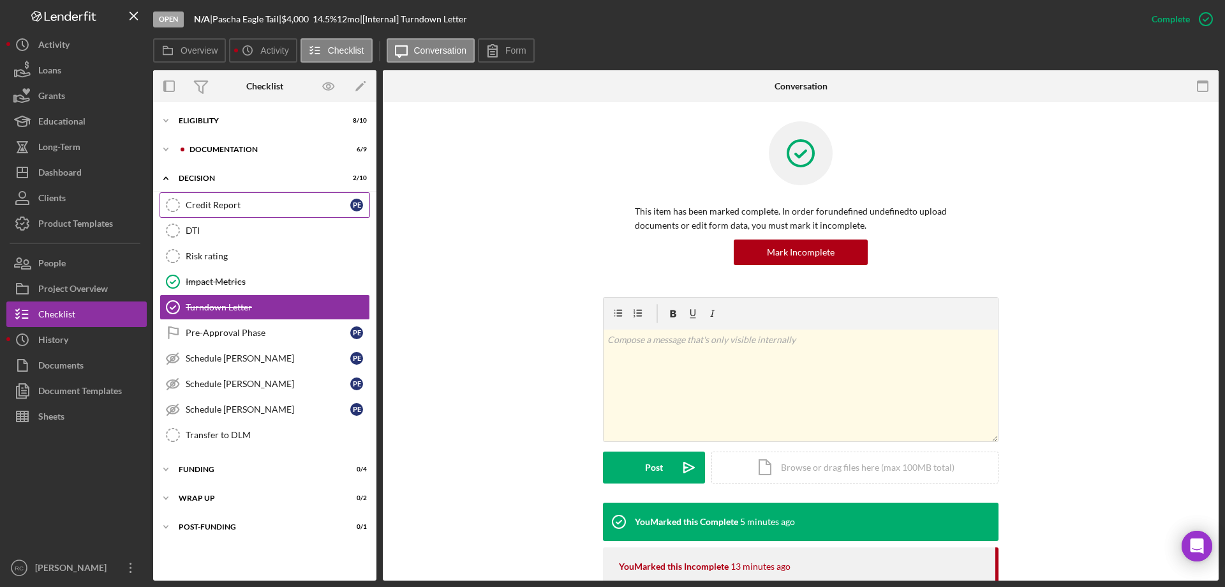
click at [216, 204] on div "Credit Report" at bounding box center [268, 205] width 165 height 10
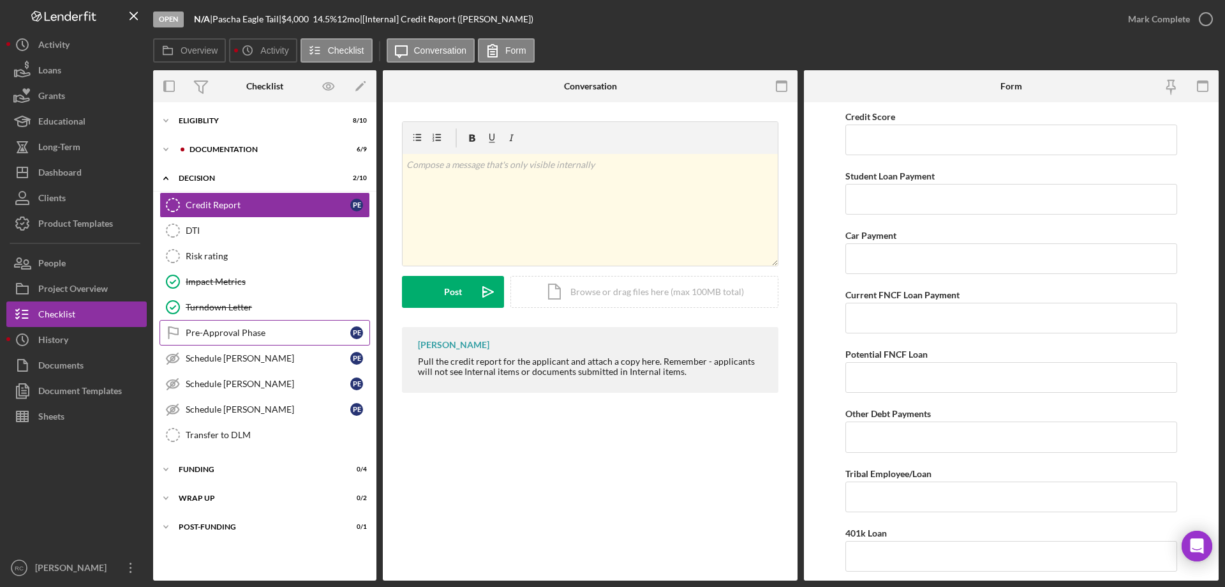
click at [218, 331] on div "Pre-Approval Phase" at bounding box center [268, 332] width 165 height 10
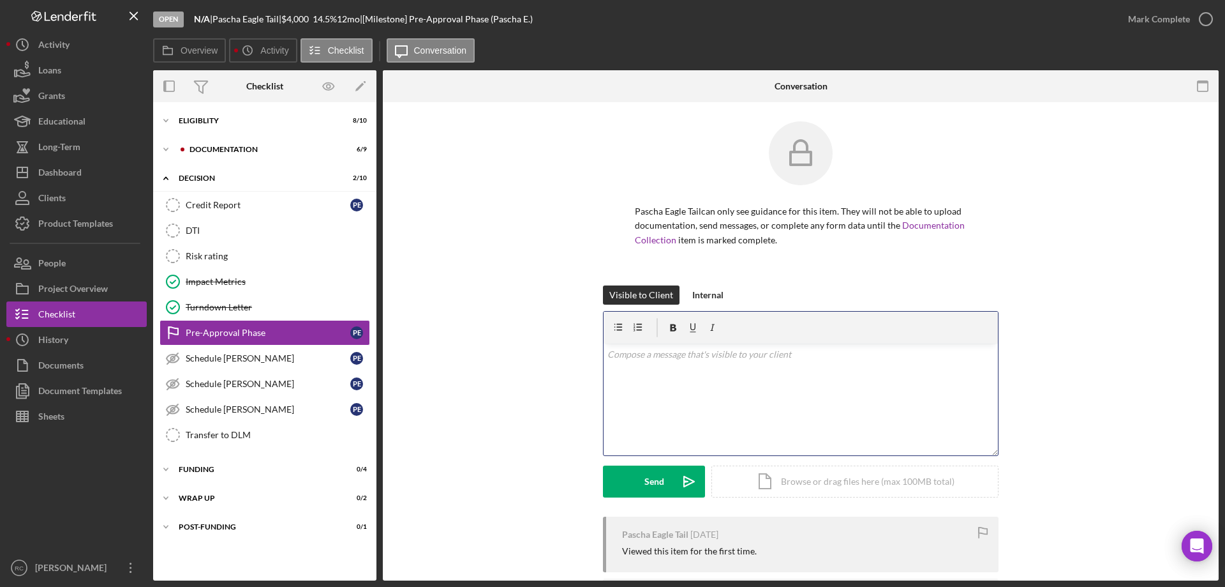
click at [682, 354] on p at bounding box center [801, 354] width 387 height 14
click at [964, 391] on p "I regret to inform you at this time we will not able to lend to you do to colle…" at bounding box center [801, 390] width 387 height 14
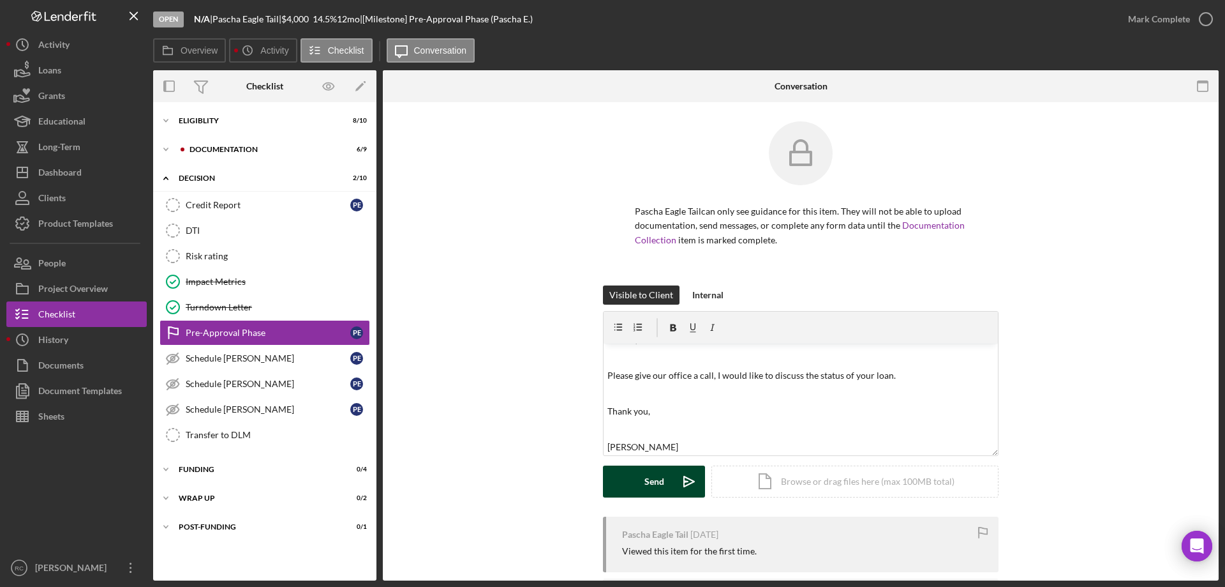
click at [652, 482] on div "Send" at bounding box center [655, 481] width 20 height 32
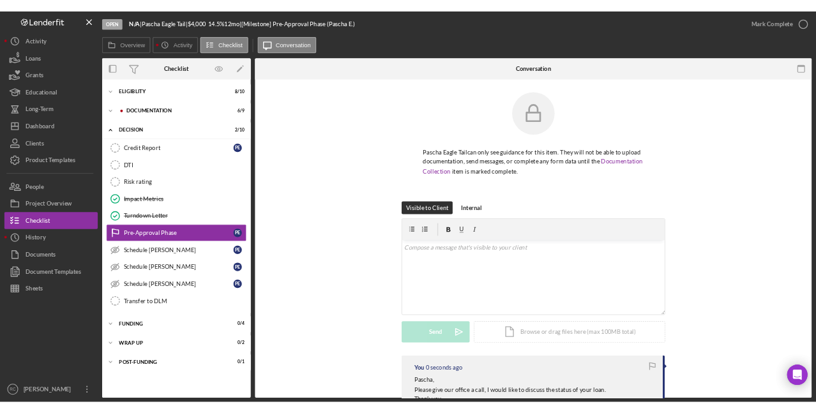
scroll to position [0, 0]
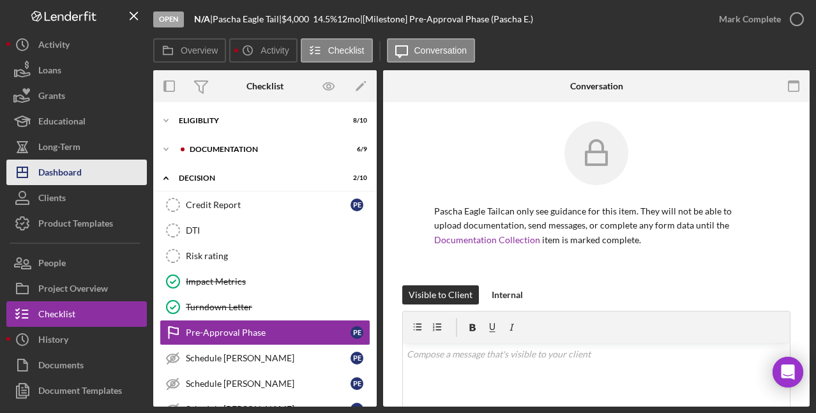
click at [73, 172] on div "Dashboard" at bounding box center [59, 174] width 43 height 29
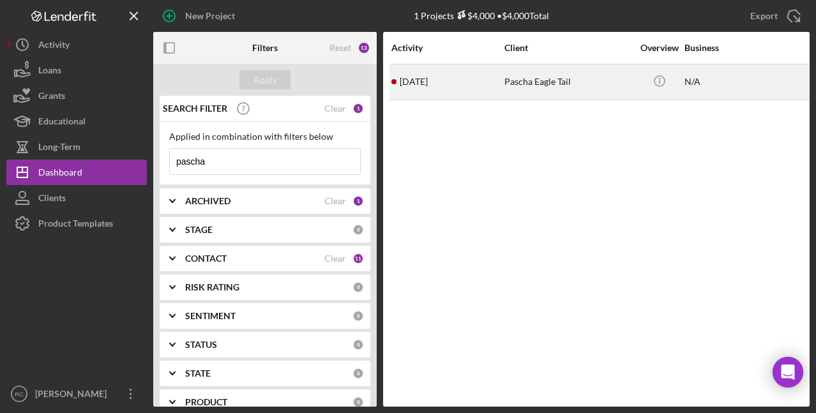
click at [425, 79] on time "4 days ago" at bounding box center [414, 82] width 28 height 10
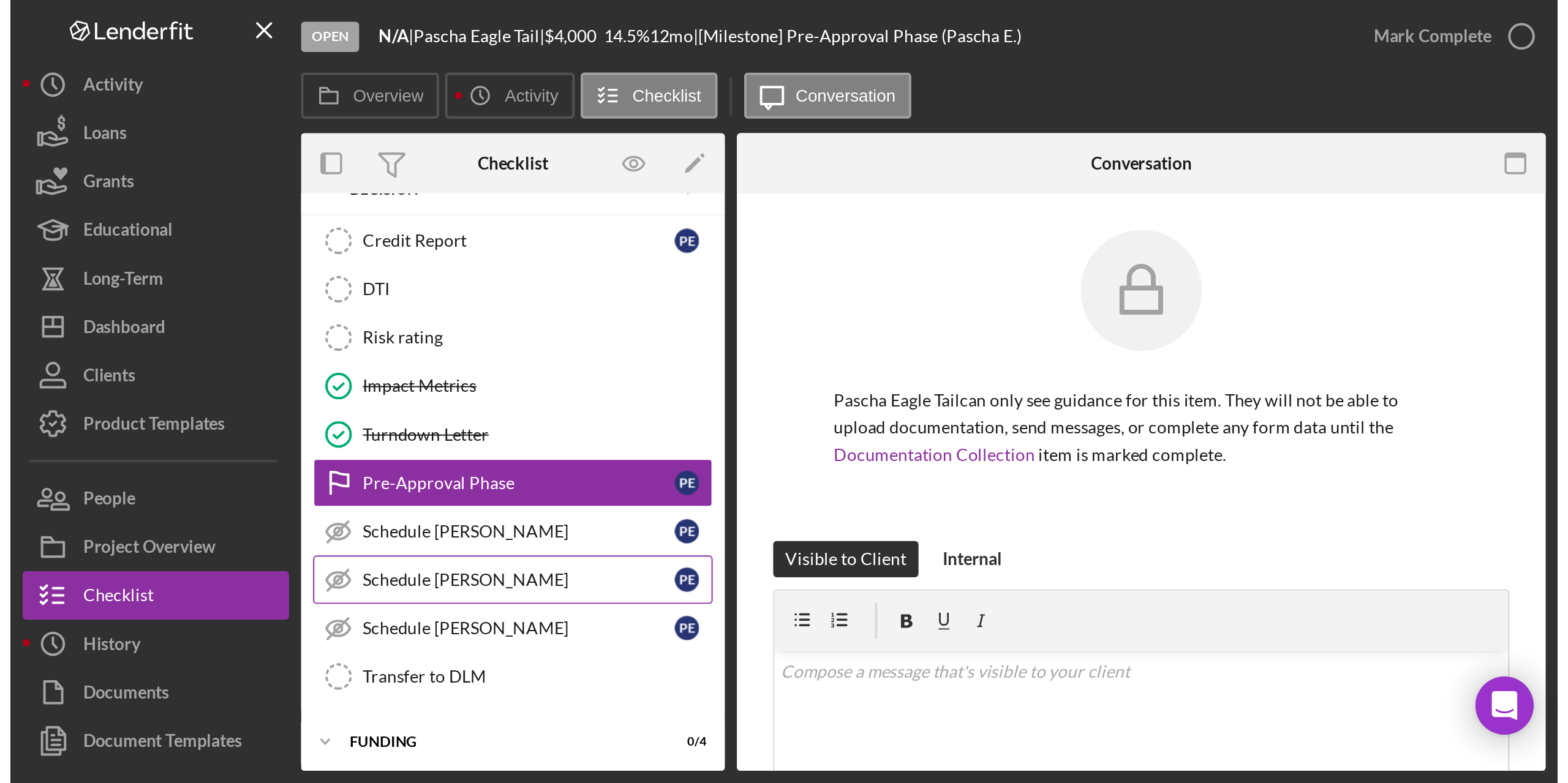
scroll to position [134, 0]
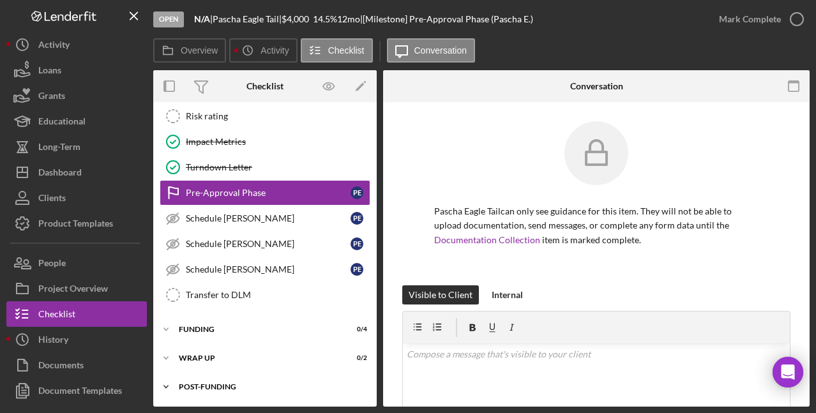
click at [212, 384] on div "Post-Funding" at bounding box center [270, 387] width 182 height 8
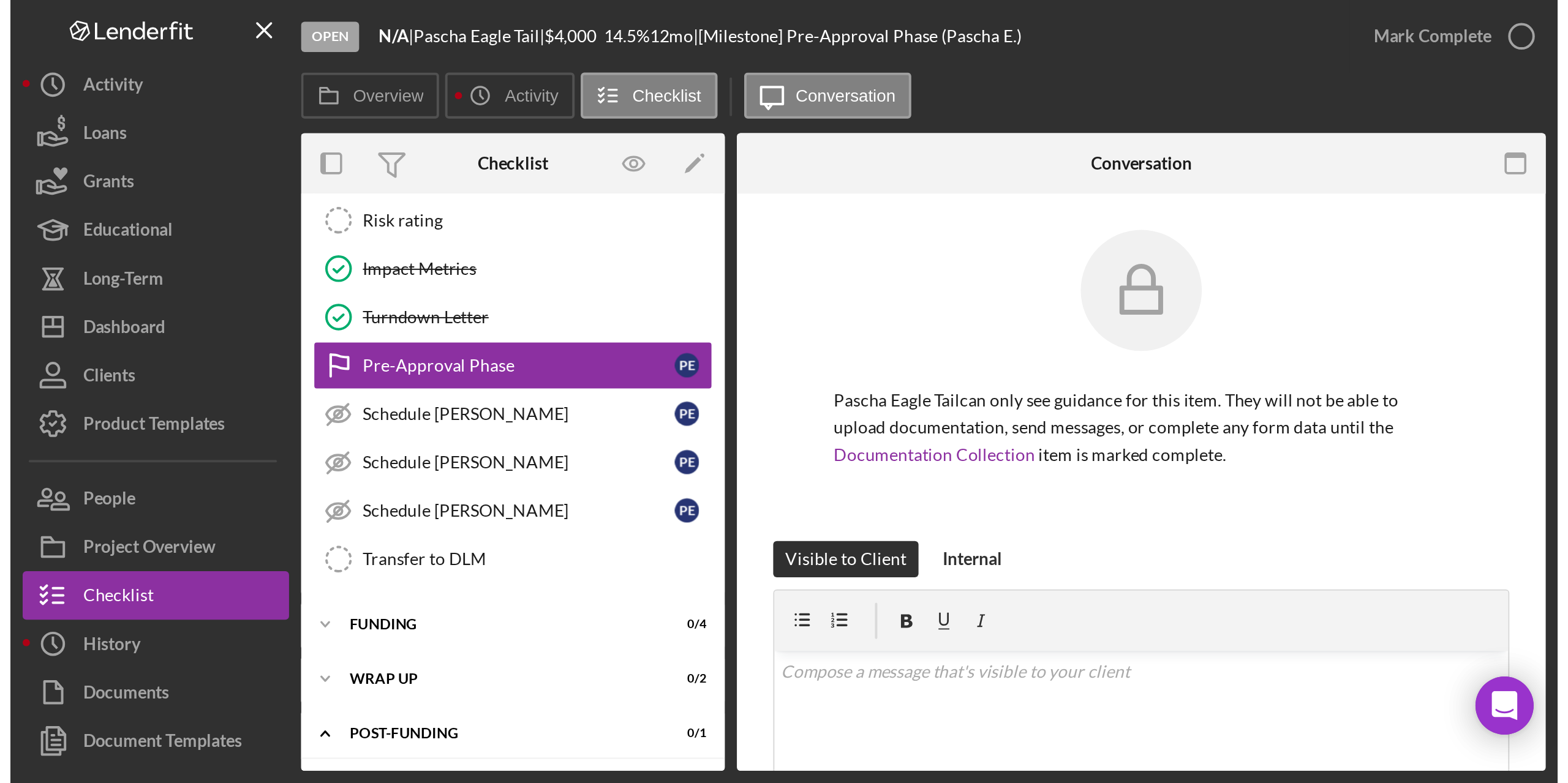
scroll to position [0, 0]
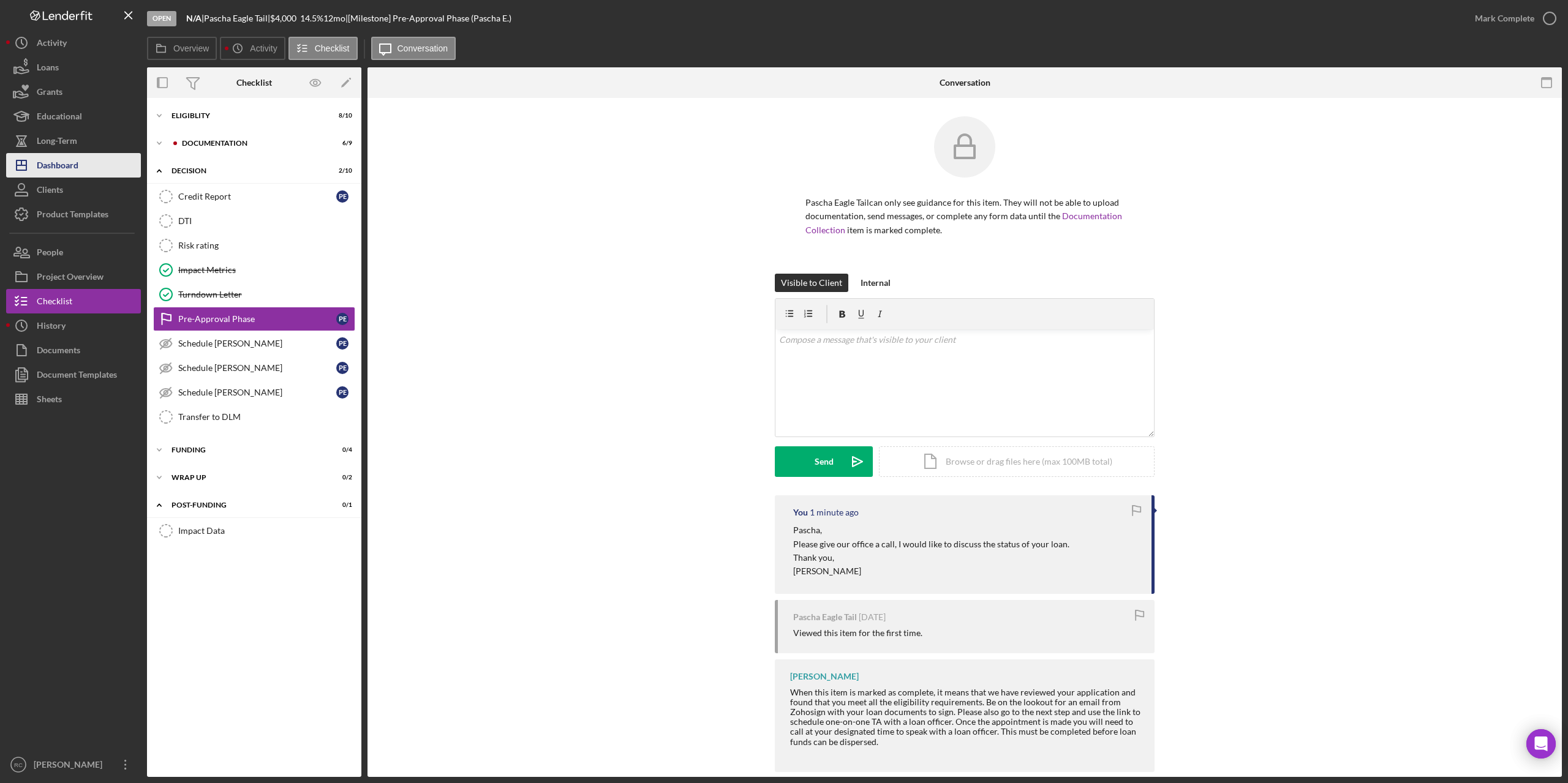
click at [63, 170] on div "Dashboard" at bounding box center [57, 167] width 41 height 28
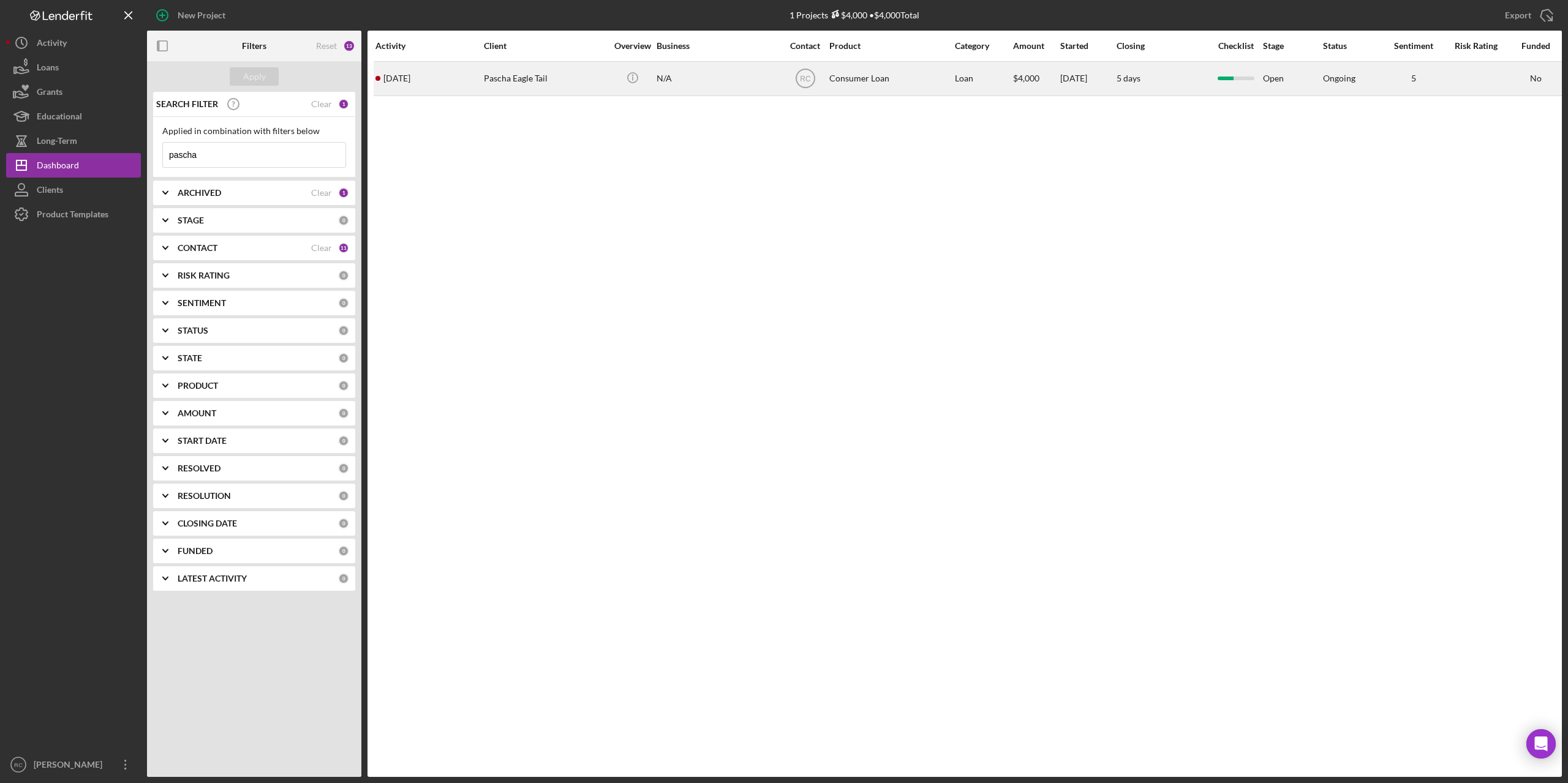
click at [515, 79] on div "Pascha Eagle Tail" at bounding box center [545, 79] width 123 height 33
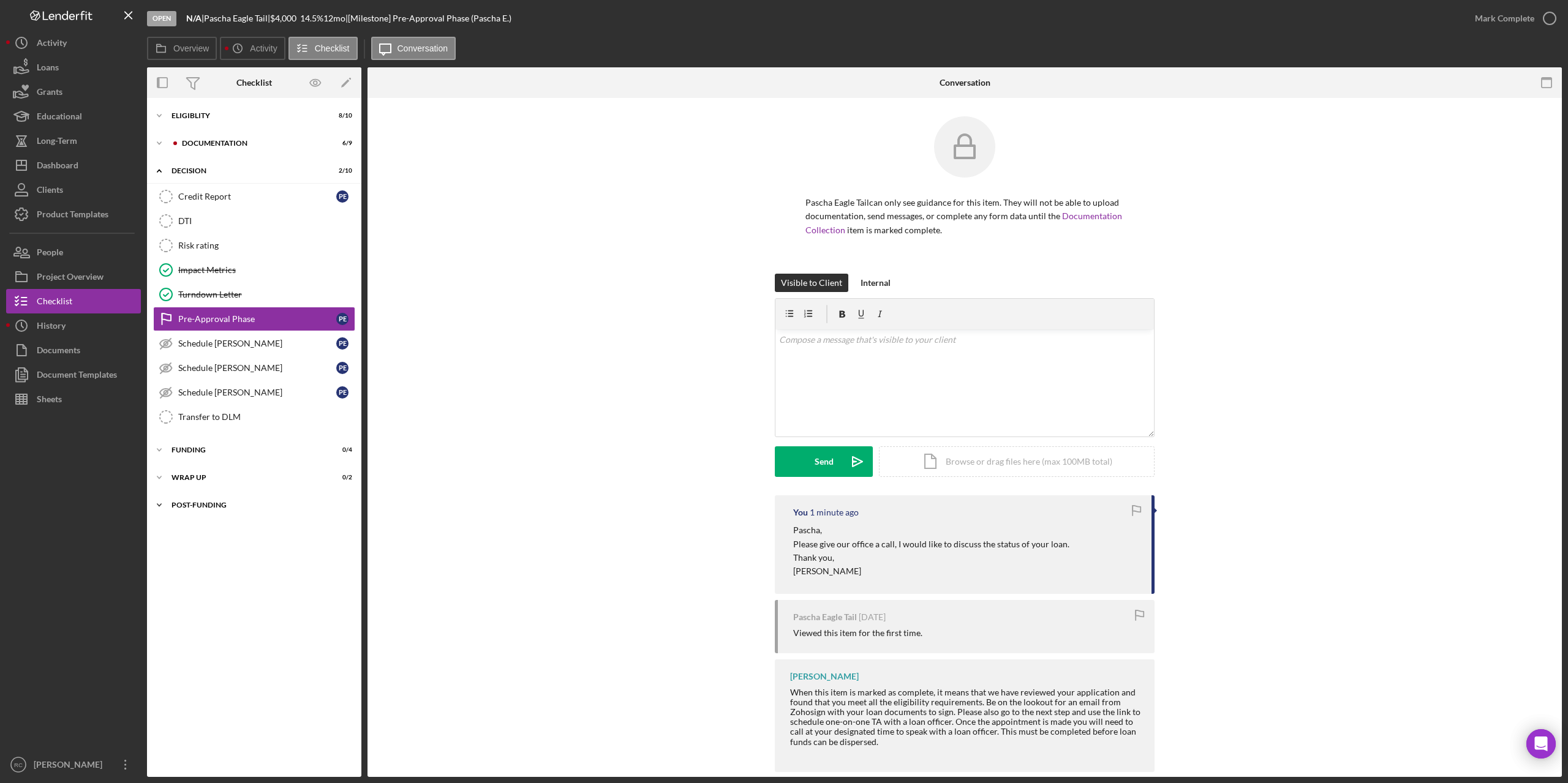
click at [200, 504] on div "Post-Funding" at bounding box center [259, 506] width 175 height 8
click at [74, 273] on div "Project Overview" at bounding box center [70, 278] width 67 height 28
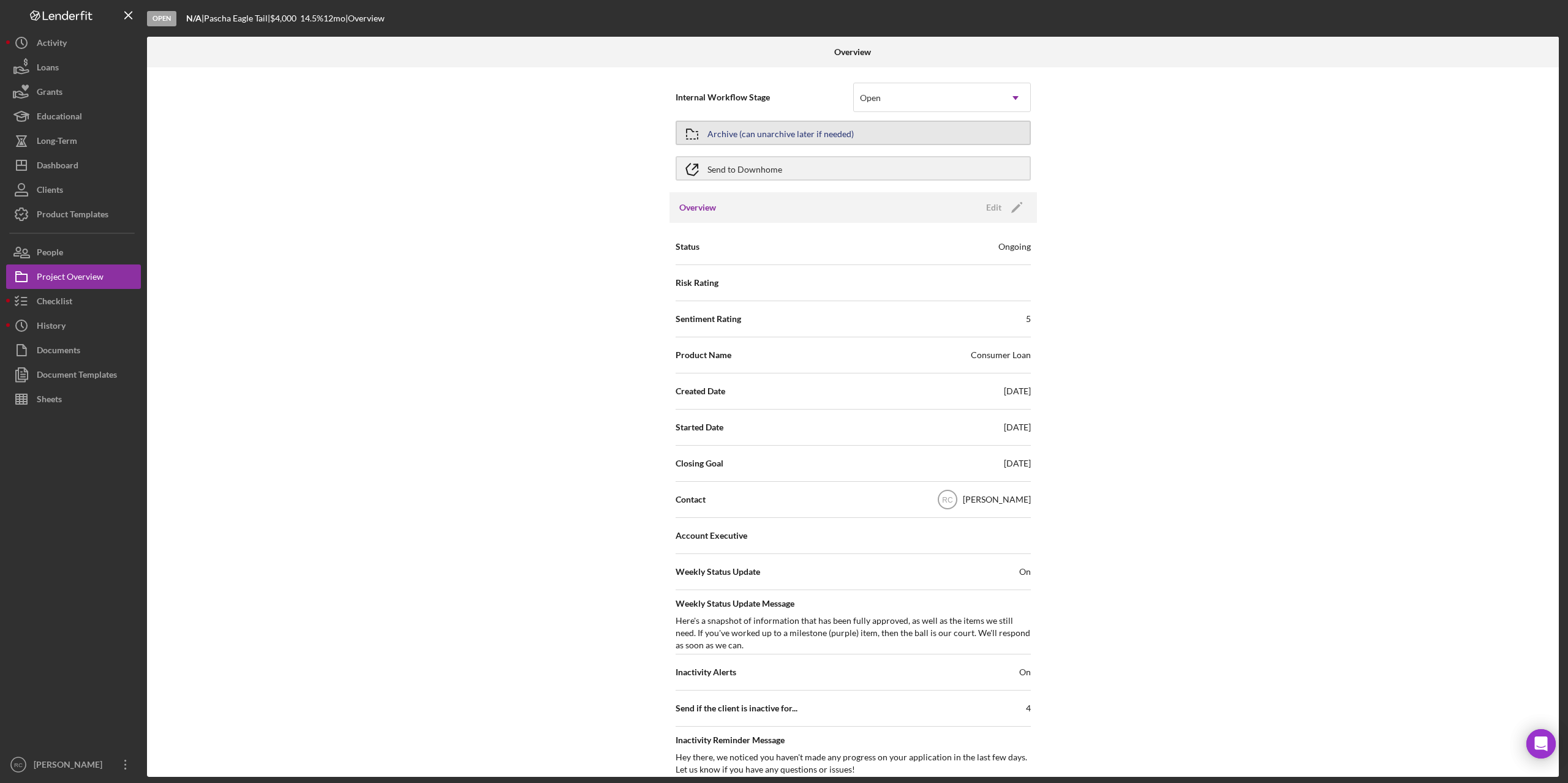
click at [856, 136] on button "Archive (can unarchive later if needed)" at bounding box center [853, 133] width 355 height 25
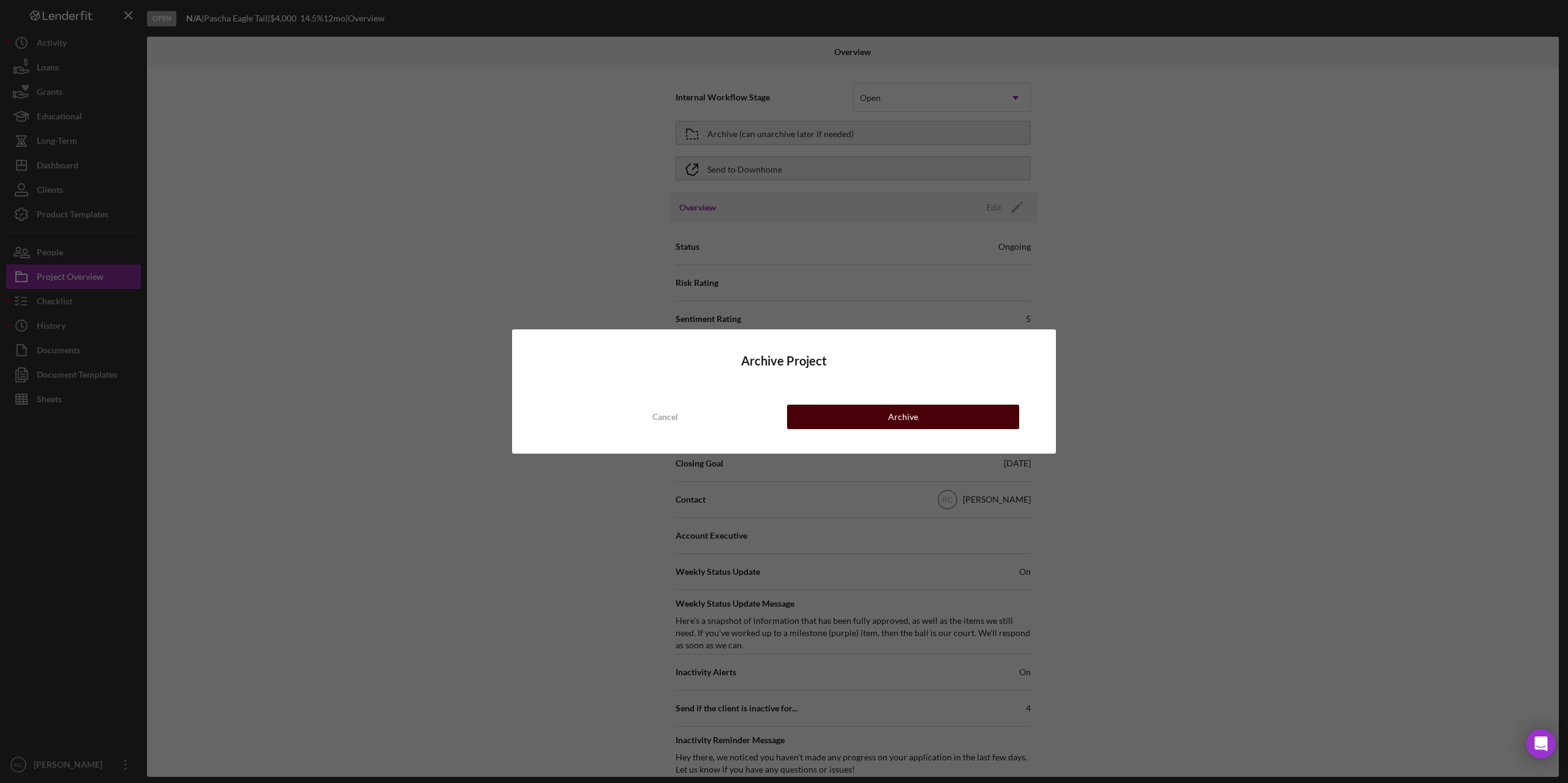
click at [877, 414] on button "Archive" at bounding box center [903, 417] width 232 height 25
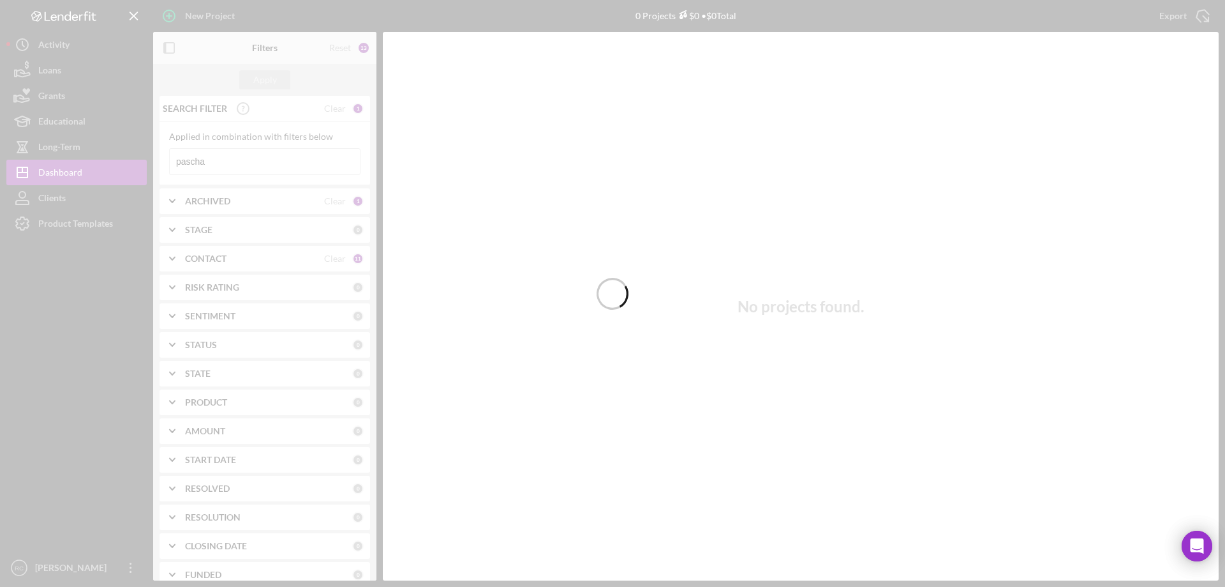
click at [260, 156] on div at bounding box center [612, 293] width 1225 height 587
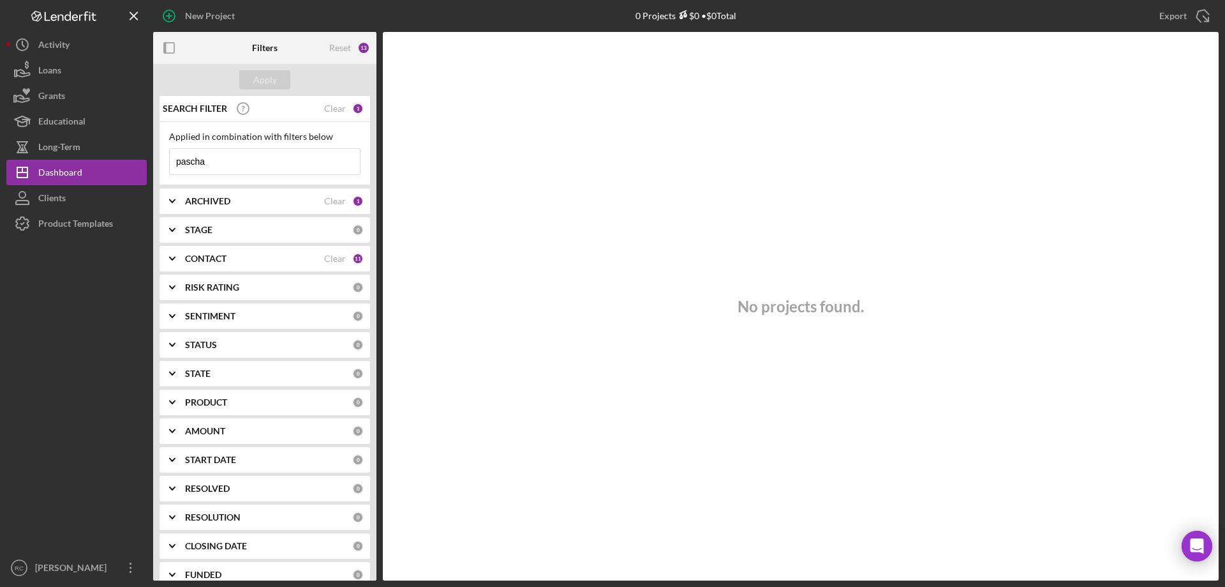
click at [241, 160] on input "pascha" at bounding box center [265, 162] width 190 height 26
type input "p"
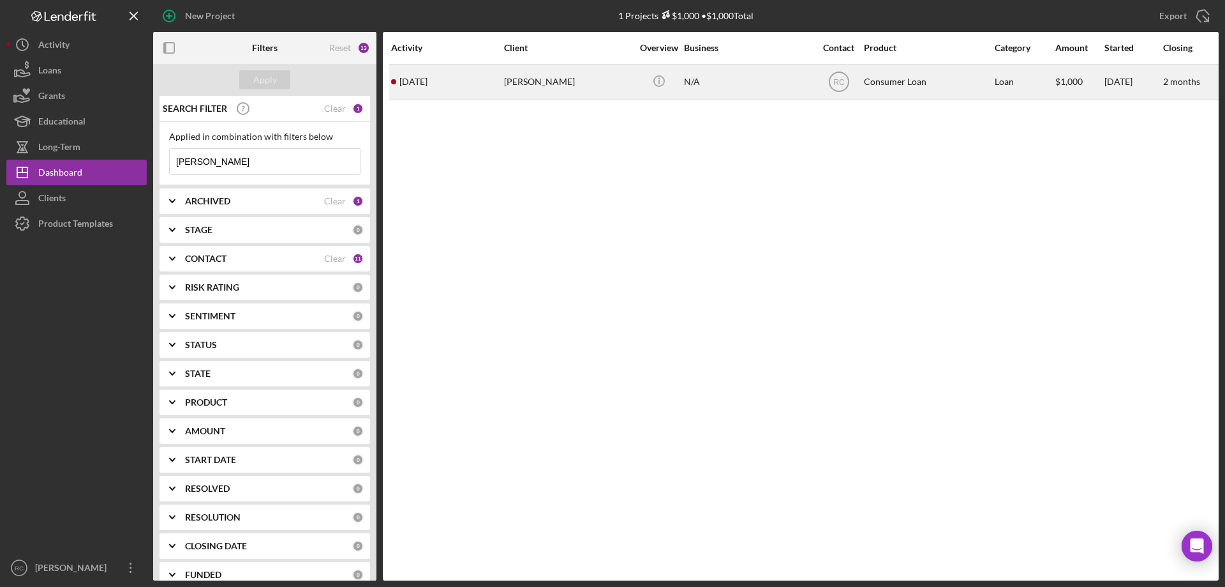
type input "[PERSON_NAME]"
click at [528, 79] on div "[PERSON_NAME]" at bounding box center [568, 82] width 128 height 34
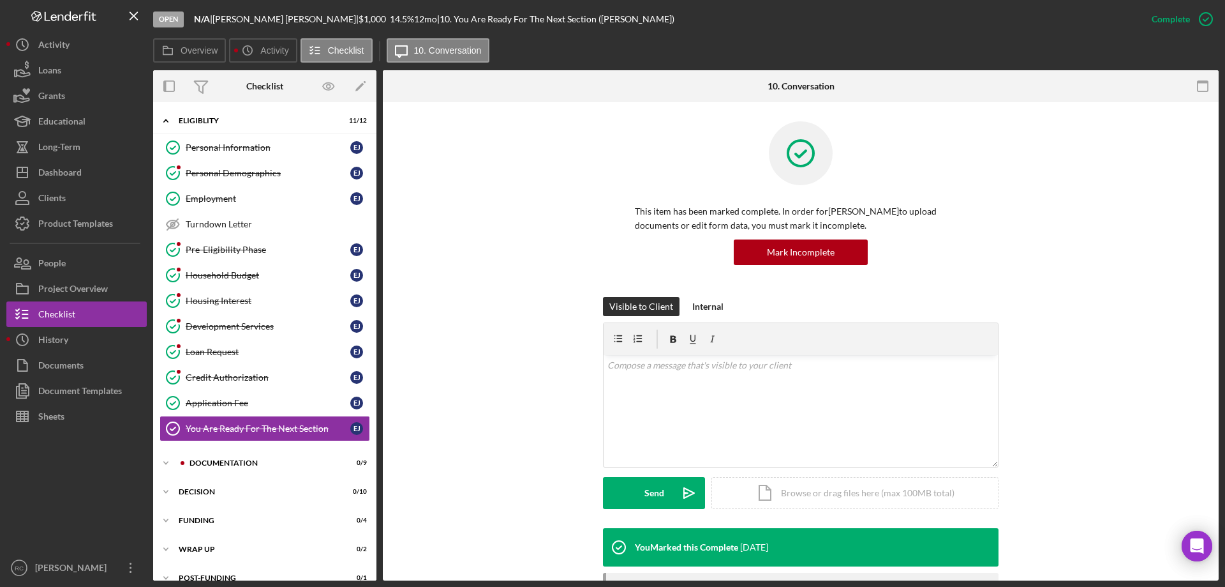
scroll to position [17, 0]
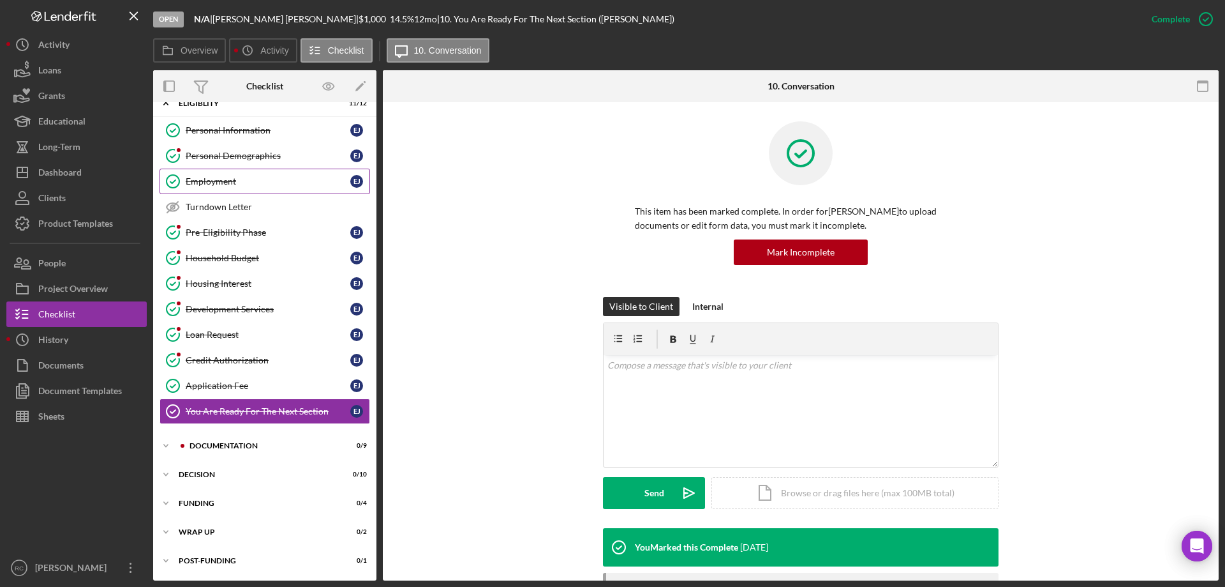
click at [240, 183] on div "Employment" at bounding box center [268, 181] width 165 height 10
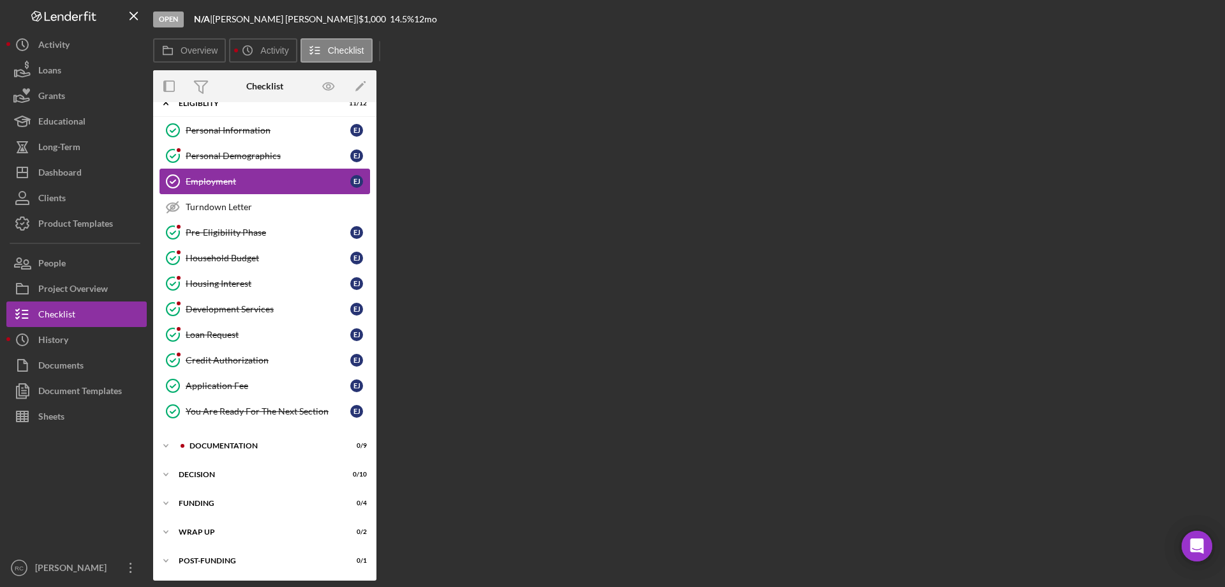
scroll to position [16, 0]
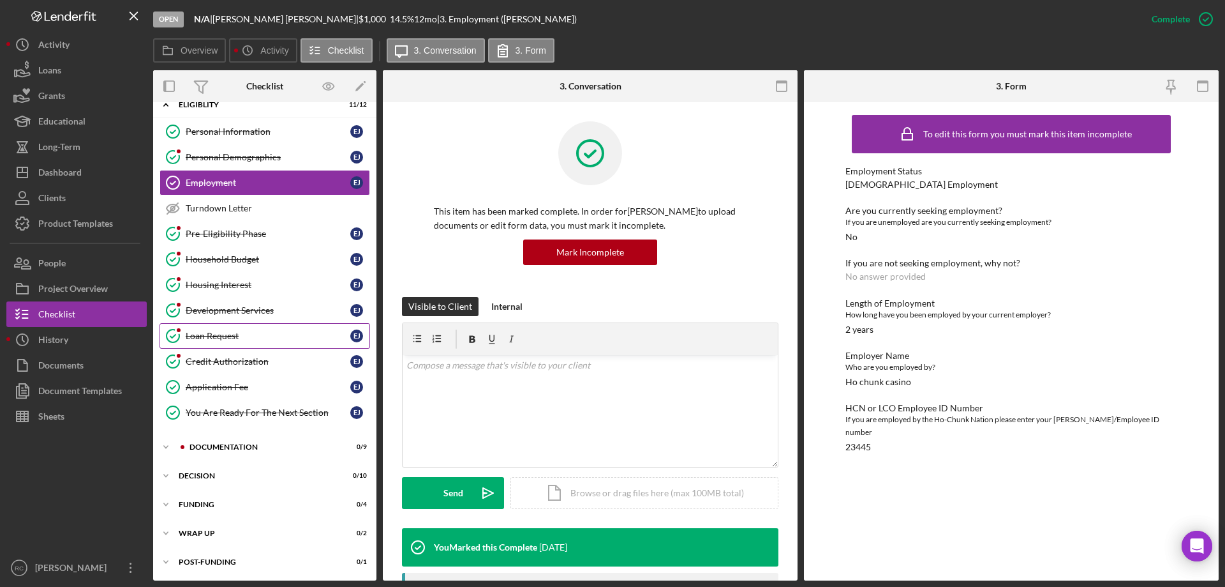
click at [277, 339] on div "Loan Request" at bounding box center [268, 336] width 165 height 10
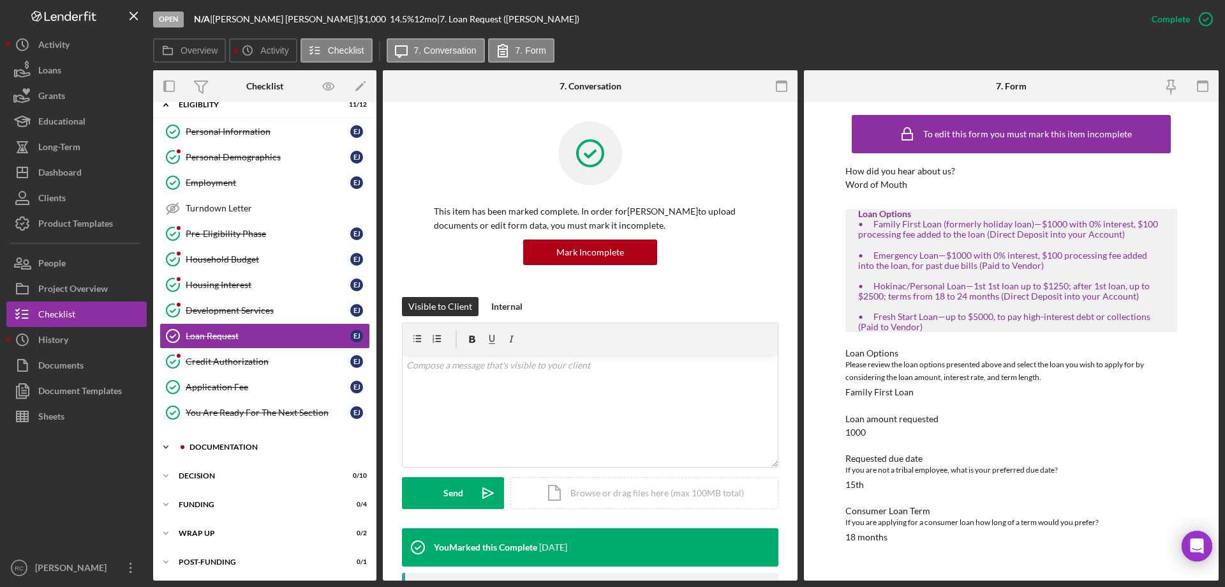
click at [251, 445] on div "Documentation" at bounding box center [275, 447] width 171 height 8
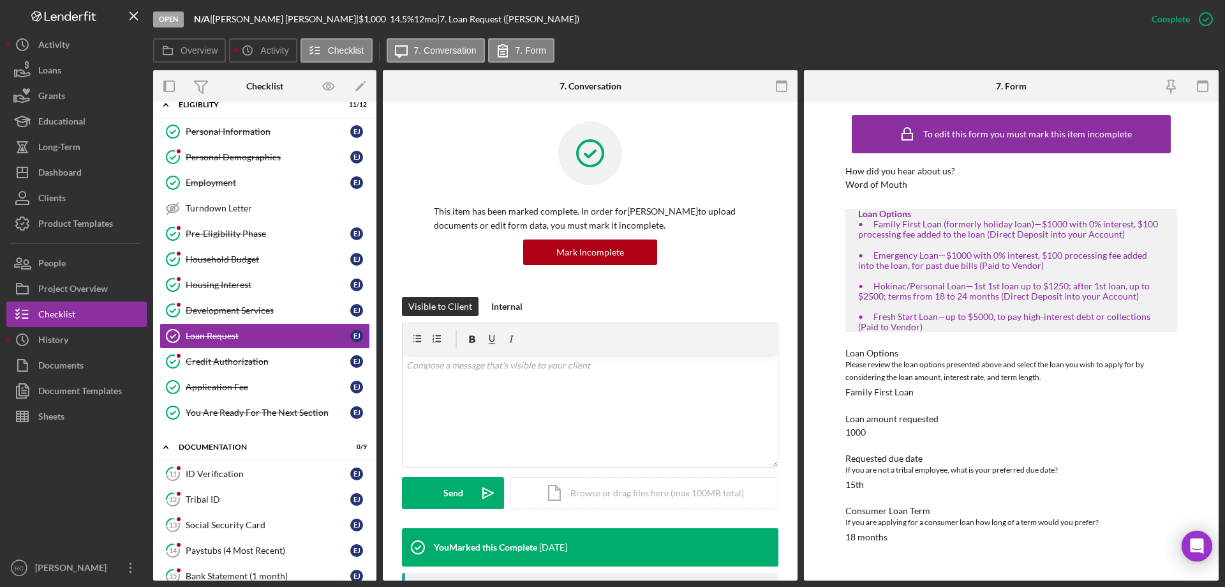
scroll to position [186, 0]
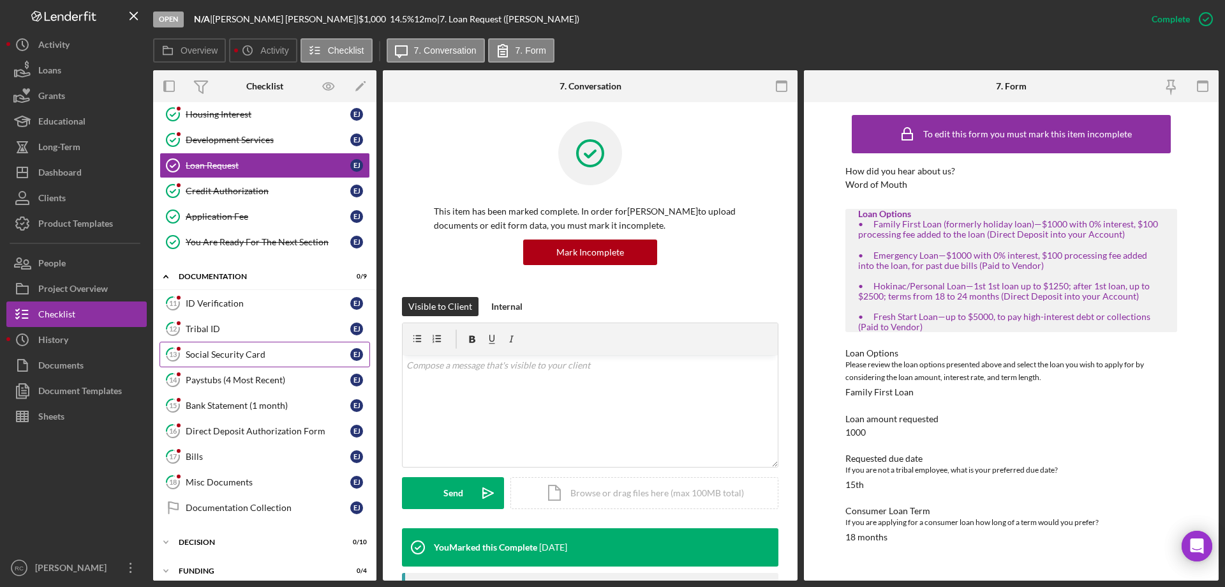
click at [246, 354] on div "Social Security Card" at bounding box center [268, 354] width 165 height 10
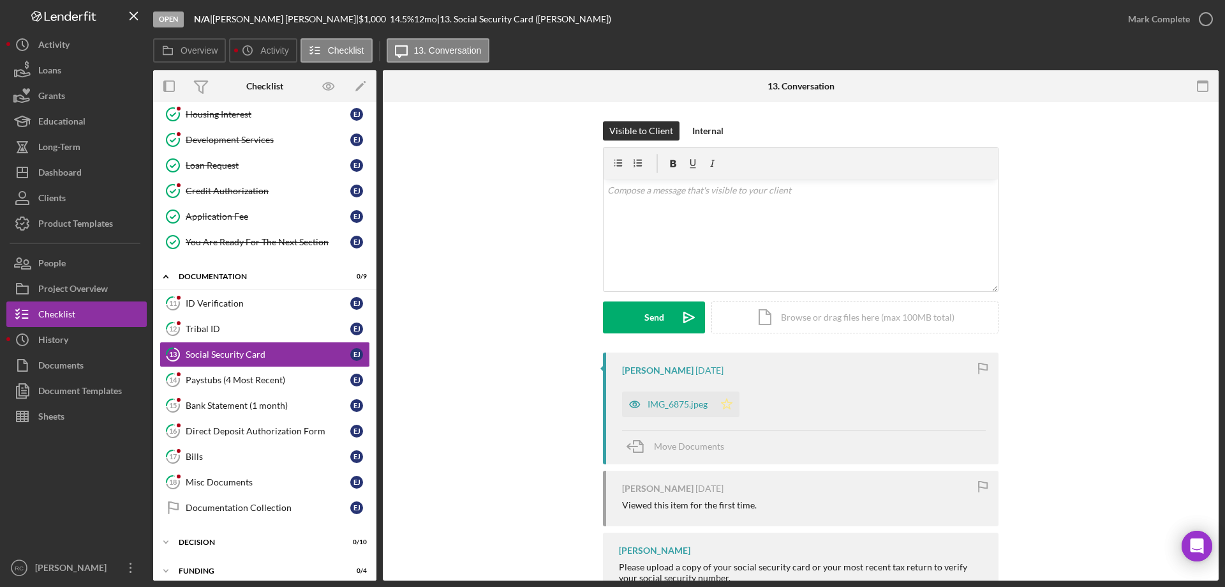
click at [724, 407] on polygon "button" at bounding box center [727, 403] width 11 height 10
click at [1206, 18] on icon "button" at bounding box center [1206, 19] width 32 height 32
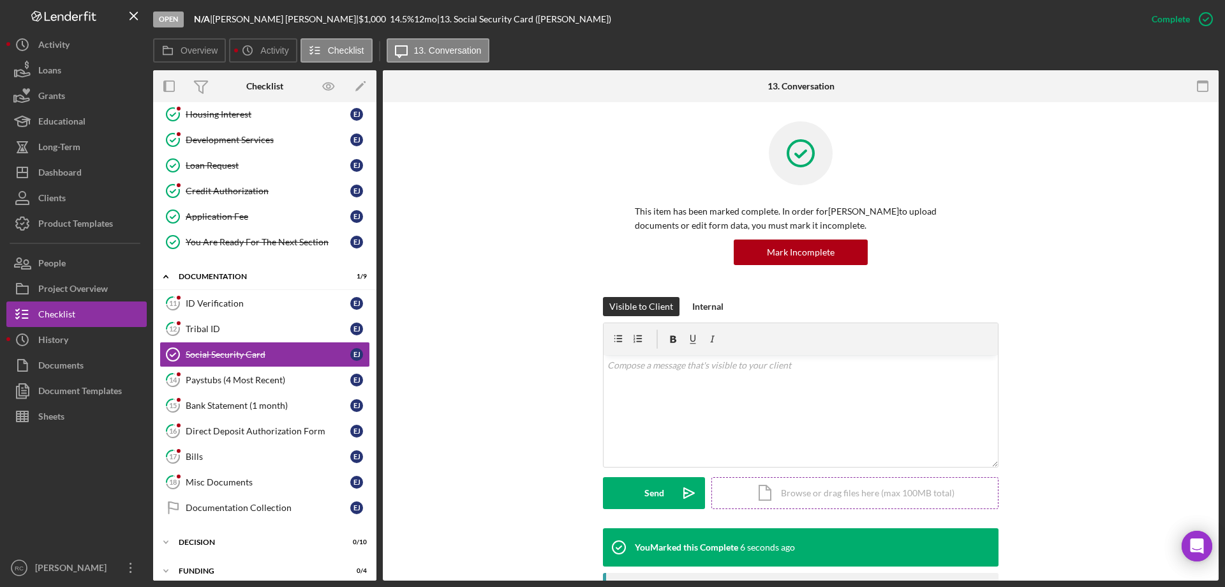
scroll to position [264, 0]
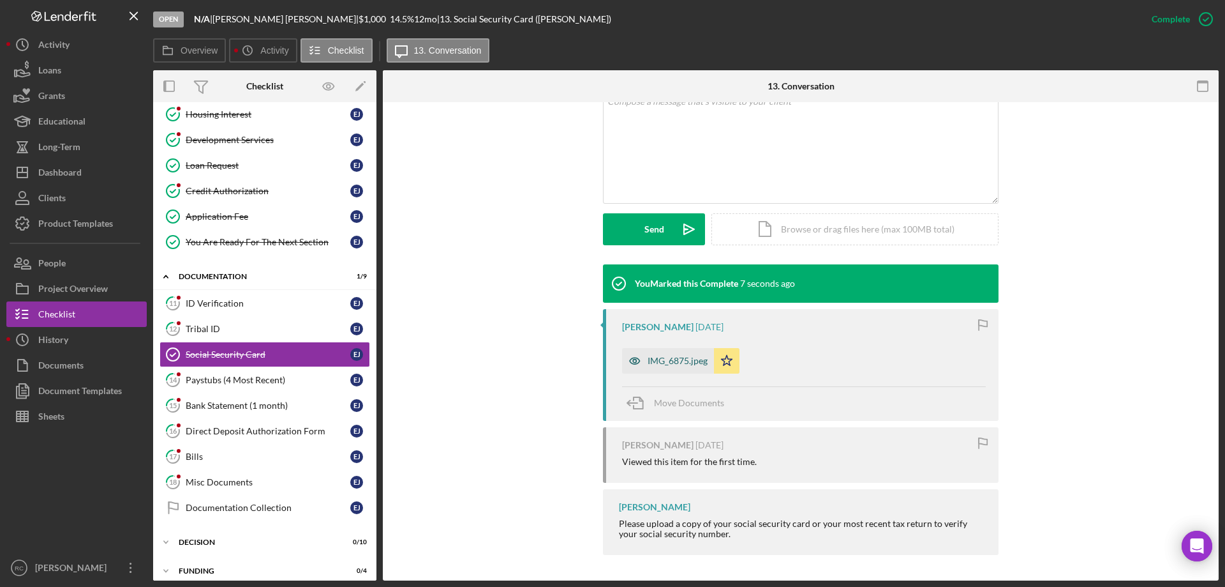
click at [682, 359] on div "IMG_6875.jpeg" at bounding box center [678, 360] width 60 height 10
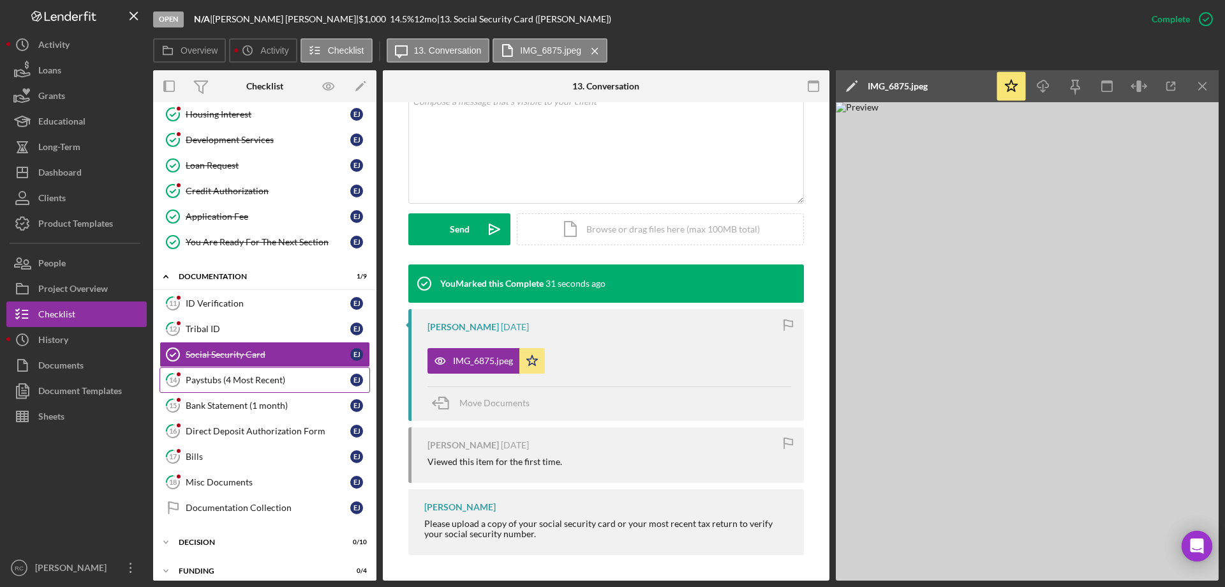
click at [272, 384] on div "Paystubs (4 Most Recent)" at bounding box center [268, 380] width 165 height 10
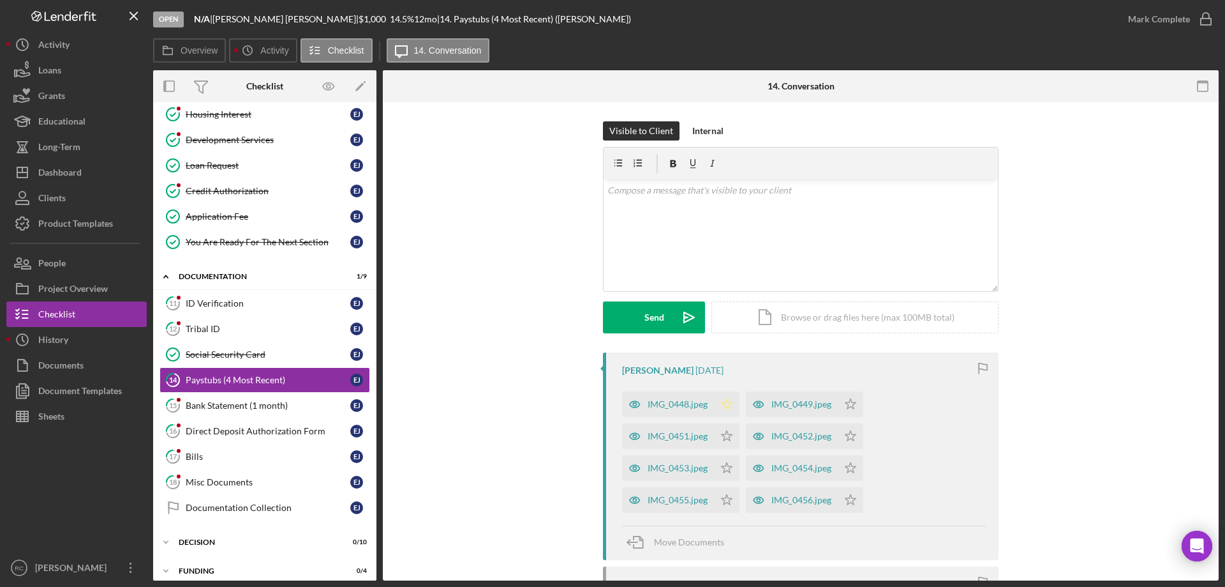
drag, startPoint x: 722, startPoint y: 405, endPoint x: 740, endPoint y: 405, distance: 17.9
click at [724, 404] on icon "Icon/Star" at bounding box center [727, 404] width 26 height 26
click at [846, 403] on polygon "button" at bounding box center [851, 403] width 11 height 10
click at [717, 431] on icon "Icon/Star" at bounding box center [727, 436] width 26 height 26
click at [848, 433] on polygon "button" at bounding box center [851, 435] width 11 height 10
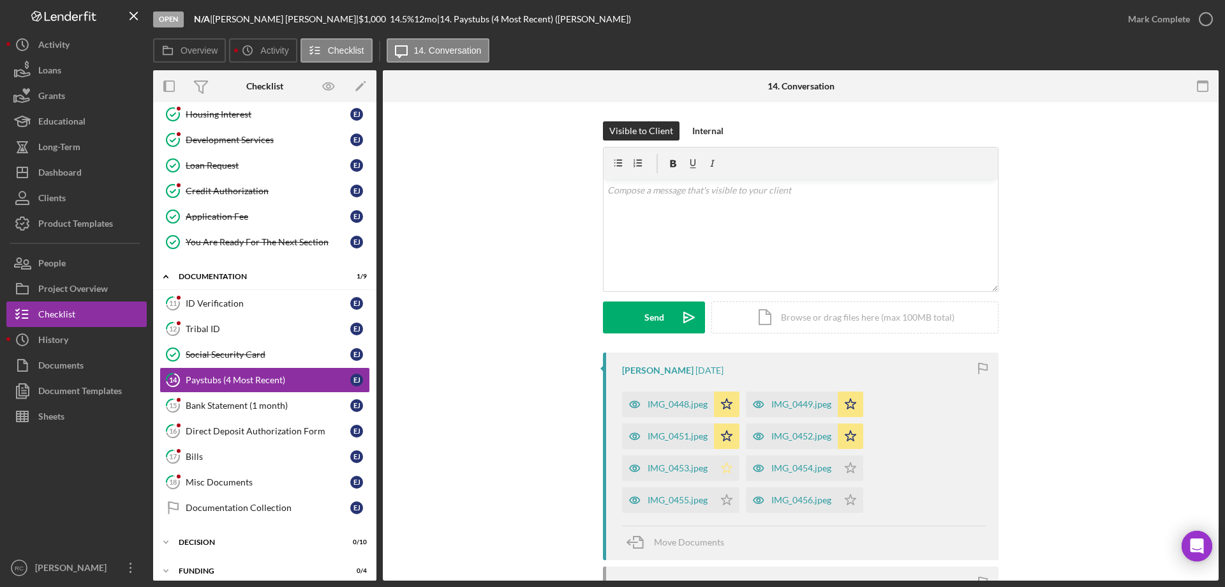
drag, startPoint x: 719, startPoint y: 468, endPoint x: 760, endPoint y: 467, distance: 41.5
click at [719, 468] on icon "Icon/Star" at bounding box center [727, 468] width 26 height 26
click at [848, 467] on icon "Icon/Star" at bounding box center [851, 468] width 26 height 26
click at [722, 467] on polygon "button" at bounding box center [727, 467] width 11 height 10
click at [722, 495] on icon "Icon/Star" at bounding box center [727, 500] width 26 height 26
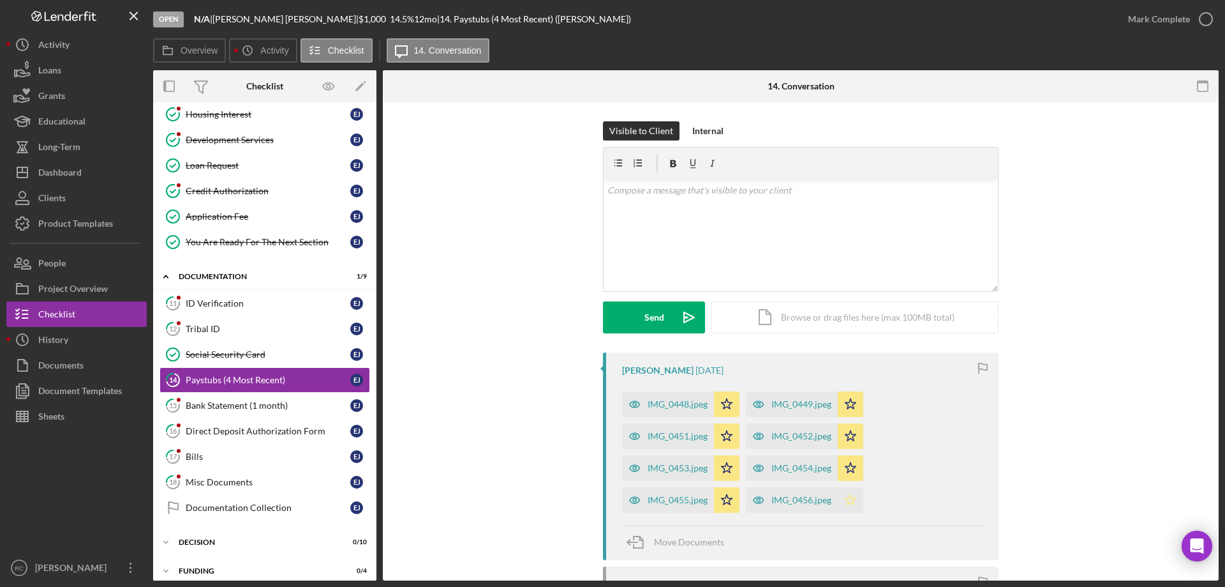
click at [847, 498] on polygon "button" at bounding box center [851, 499] width 11 height 10
click at [1209, 17] on icon "button" at bounding box center [1206, 19] width 32 height 32
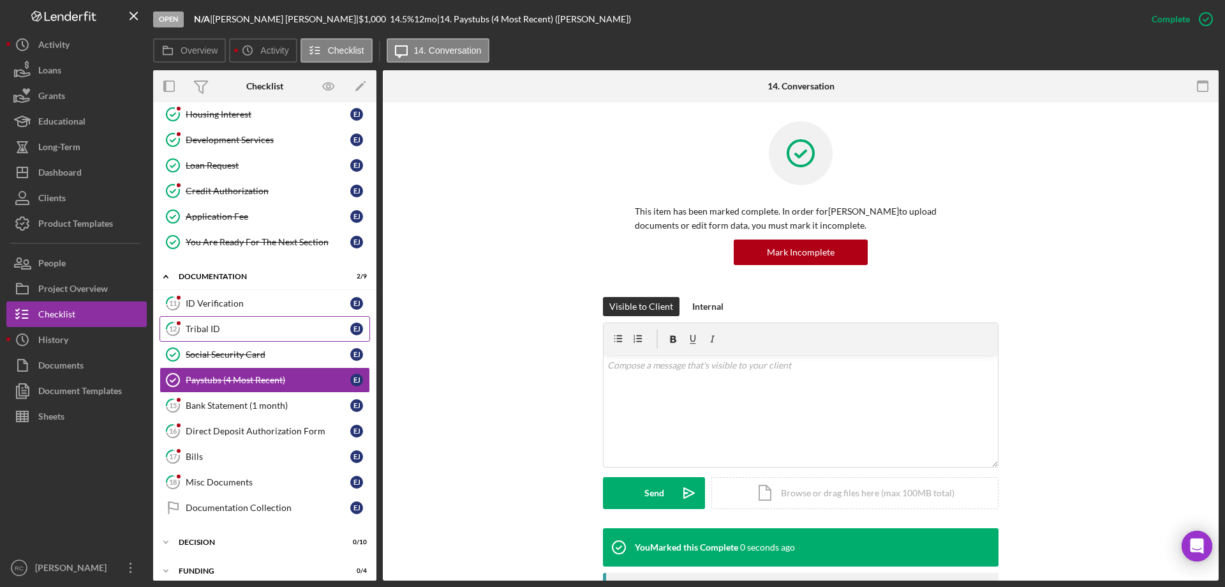
click at [275, 330] on div "Tribal ID" at bounding box center [268, 329] width 165 height 10
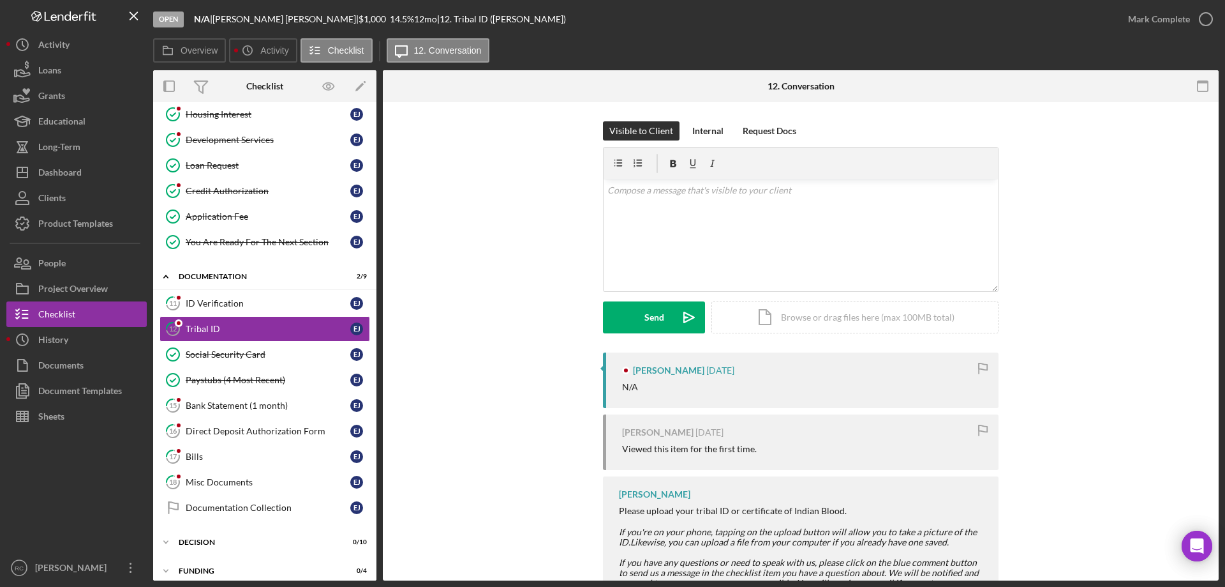
scroll to position [59, 0]
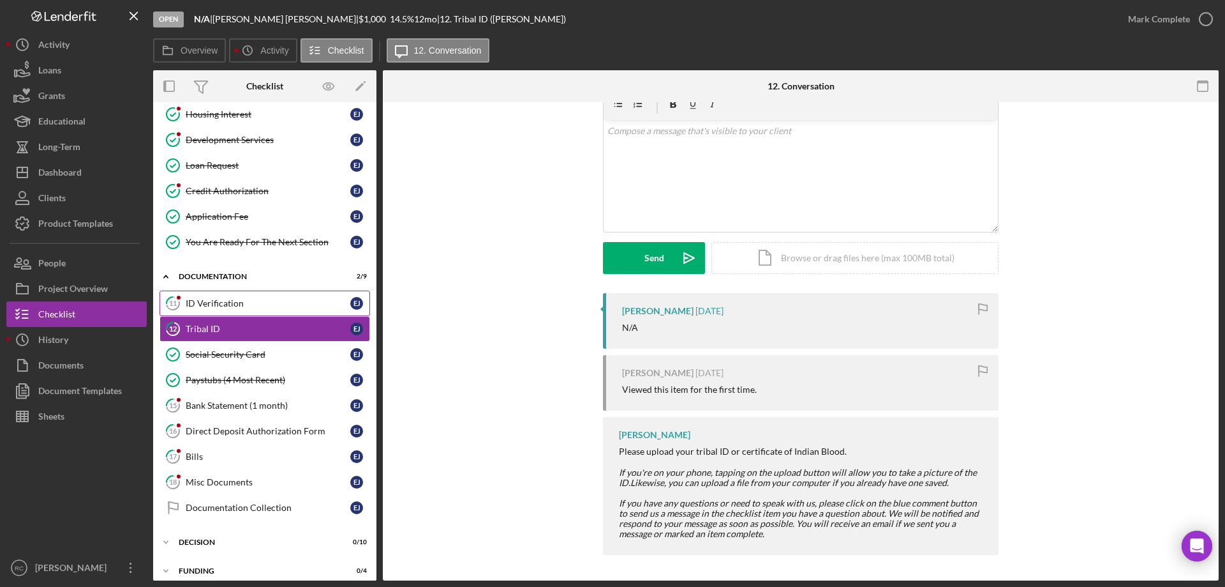
click at [235, 300] on div "ID Verification" at bounding box center [268, 303] width 165 height 10
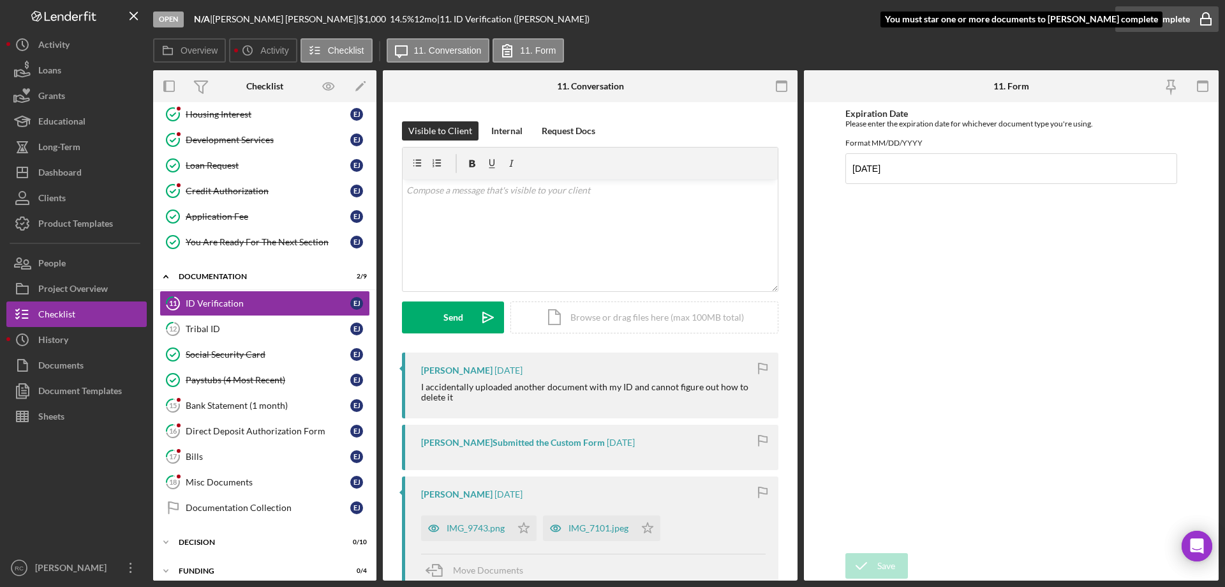
click at [1172, 17] on div "Mark Complete" at bounding box center [1159, 19] width 62 height 26
click at [276, 410] on div "Bank Statement (1 month)" at bounding box center [268, 405] width 165 height 10
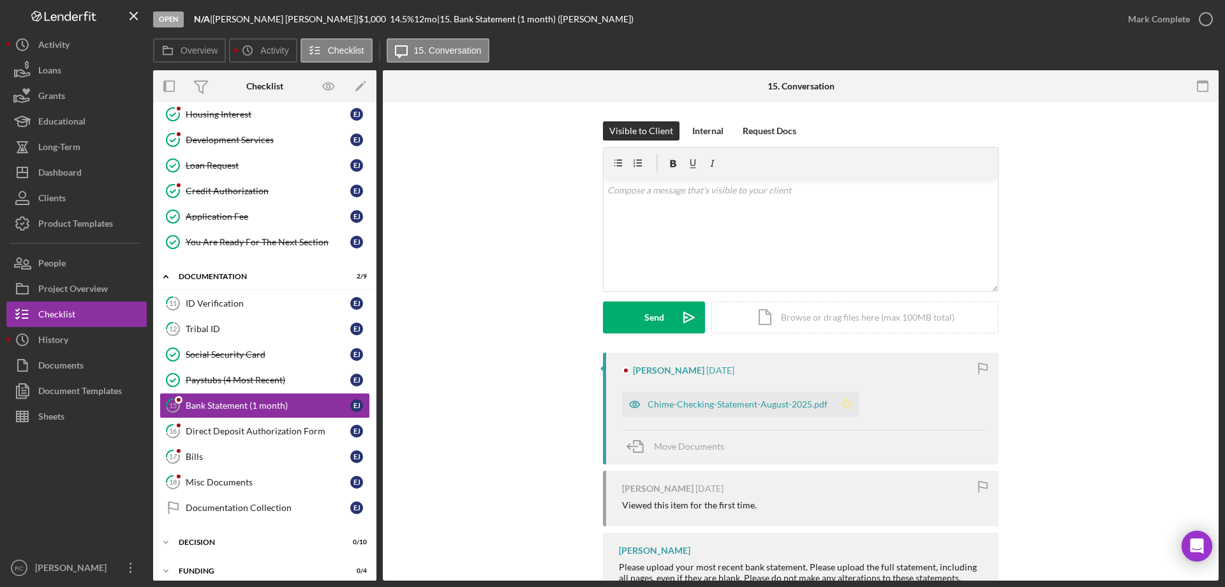
click at [842, 401] on polygon "button" at bounding box center [847, 403] width 11 height 10
click at [281, 433] on div "Direct Deposit Authorization Form" at bounding box center [268, 431] width 165 height 10
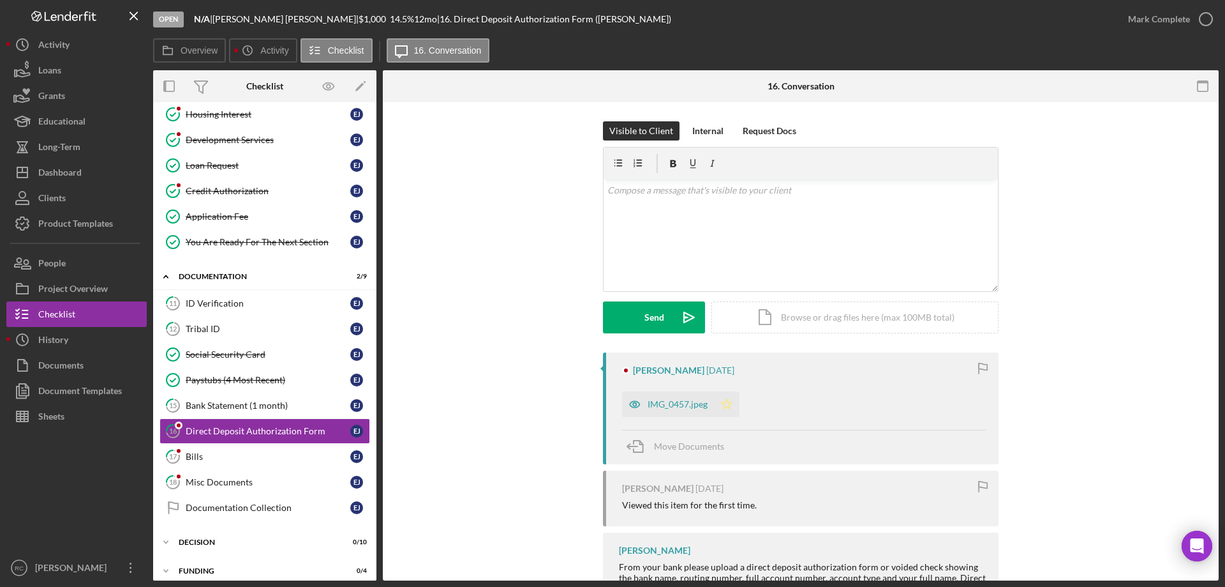
click at [724, 403] on icon "Icon/Star" at bounding box center [727, 404] width 26 height 26
click at [1211, 18] on icon "button" at bounding box center [1206, 19] width 32 height 32
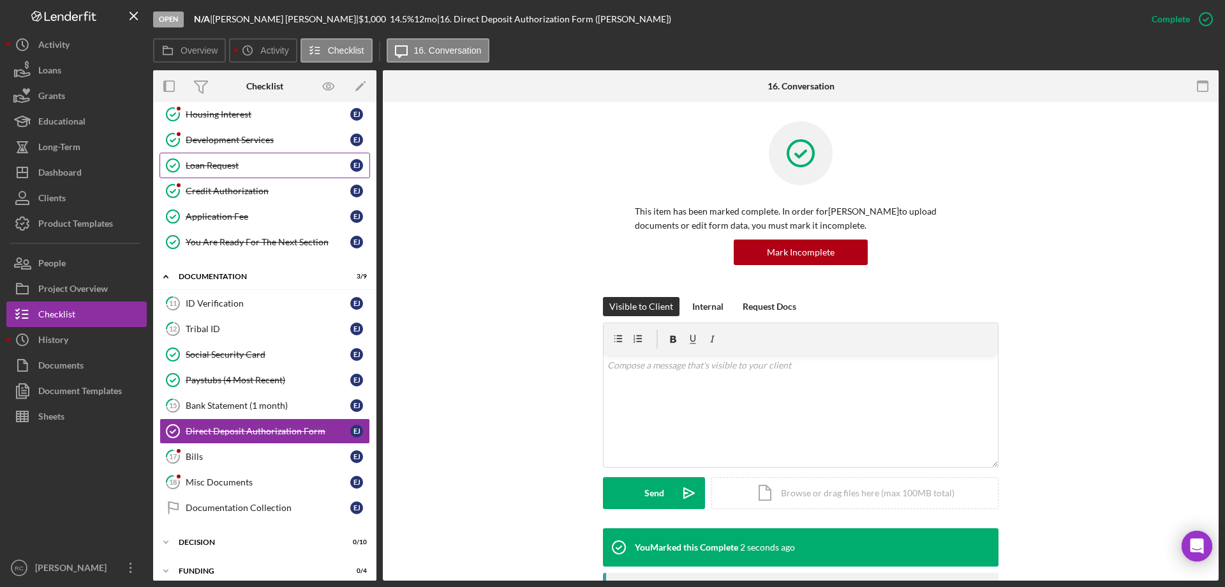
click at [226, 167] on div "Loan Request" at bounding box center [268, 165] width 165 height 10
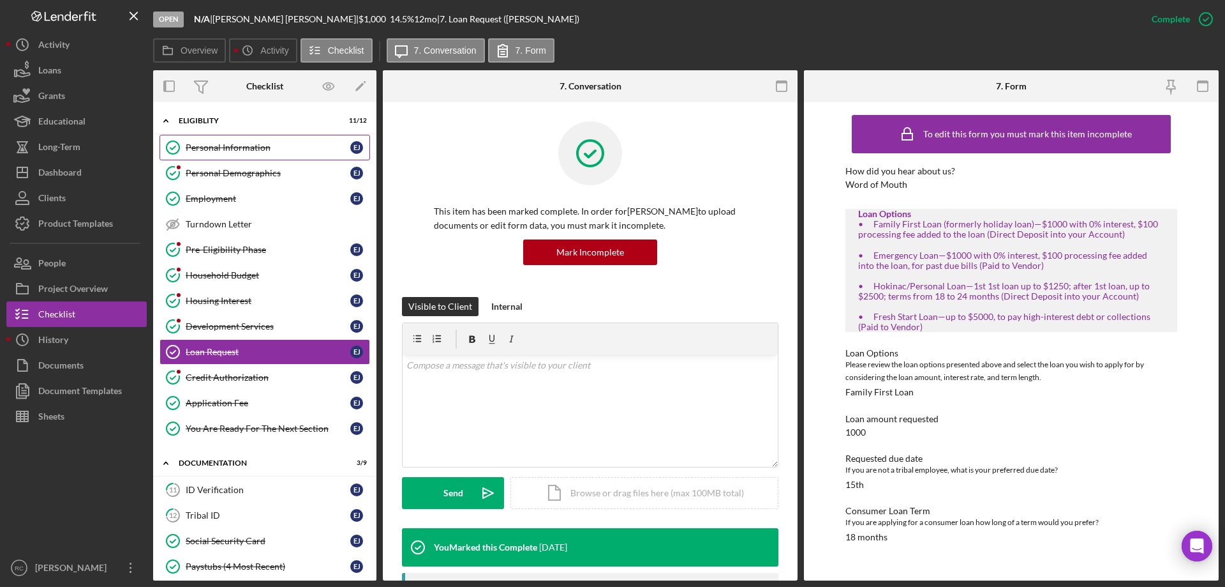
click at [253, 147] on div "Personal Information" at bounding box center [268, 147] width 165 height 10
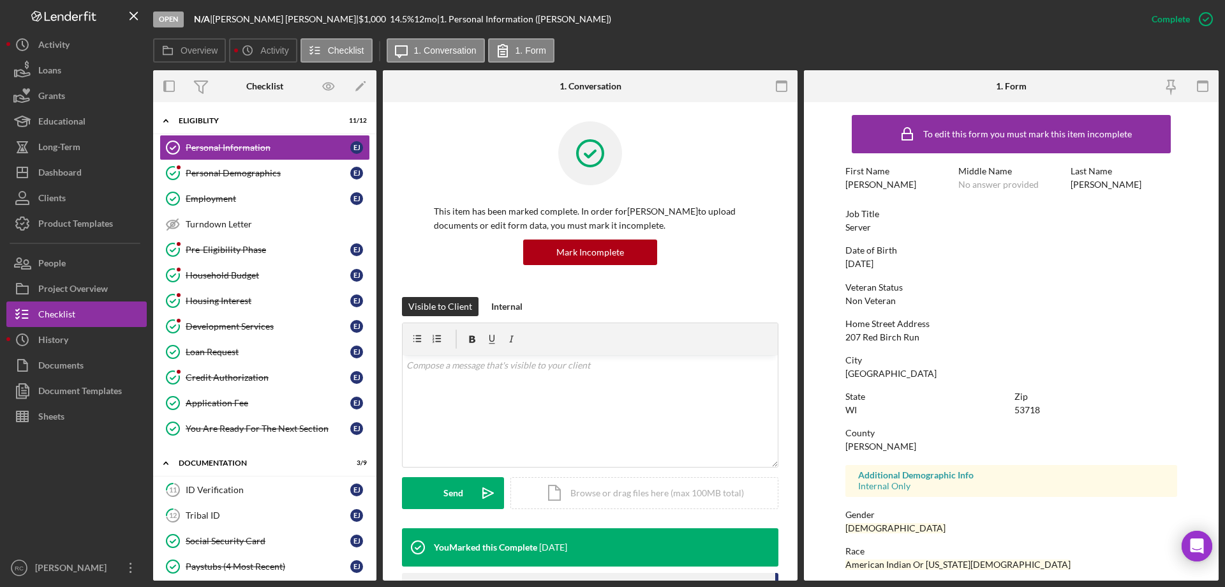
scroll to position [170, 0]
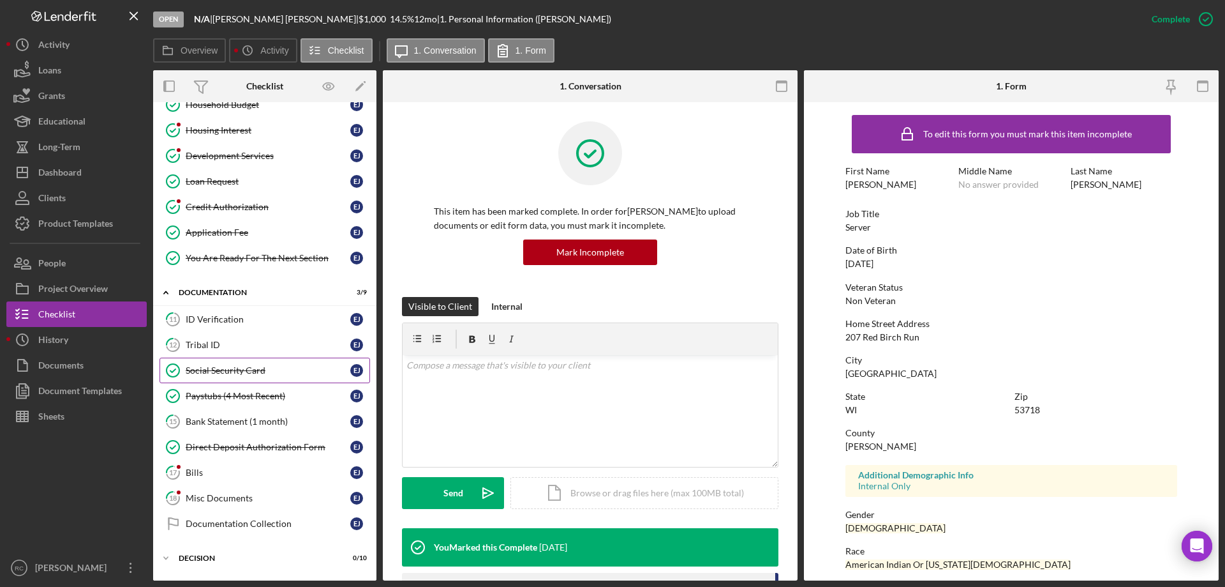
click at [253, 370] on div "Social Security Card" at bounding box center [268, 370] width 165 height 10
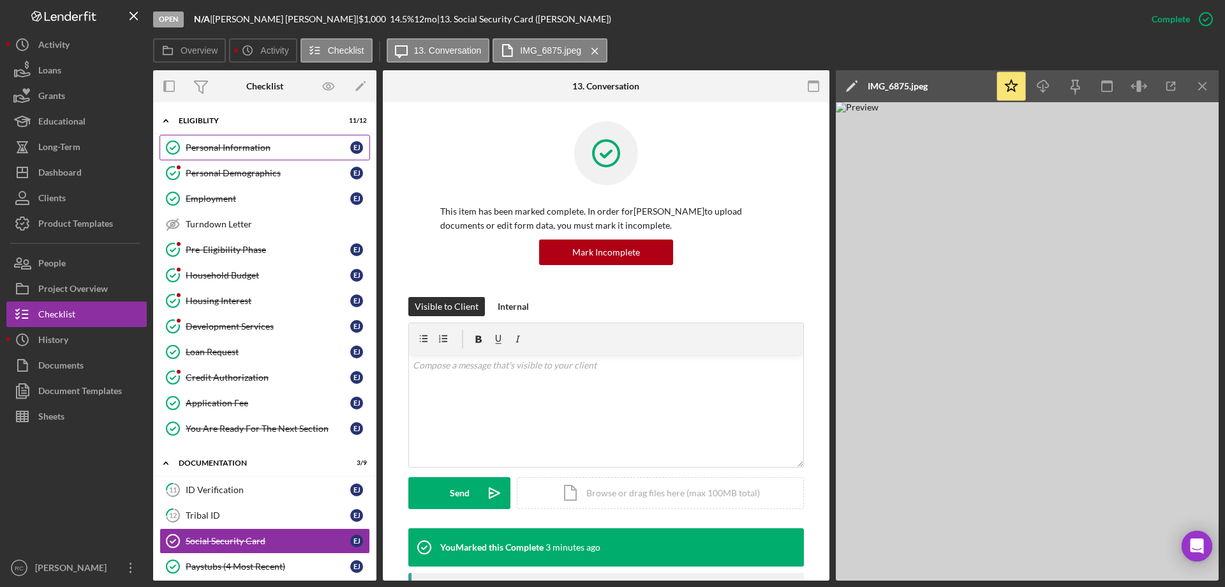
click at [250, 147] on div "Personal Information" at bounding box center [268, 147] width 165 height 10
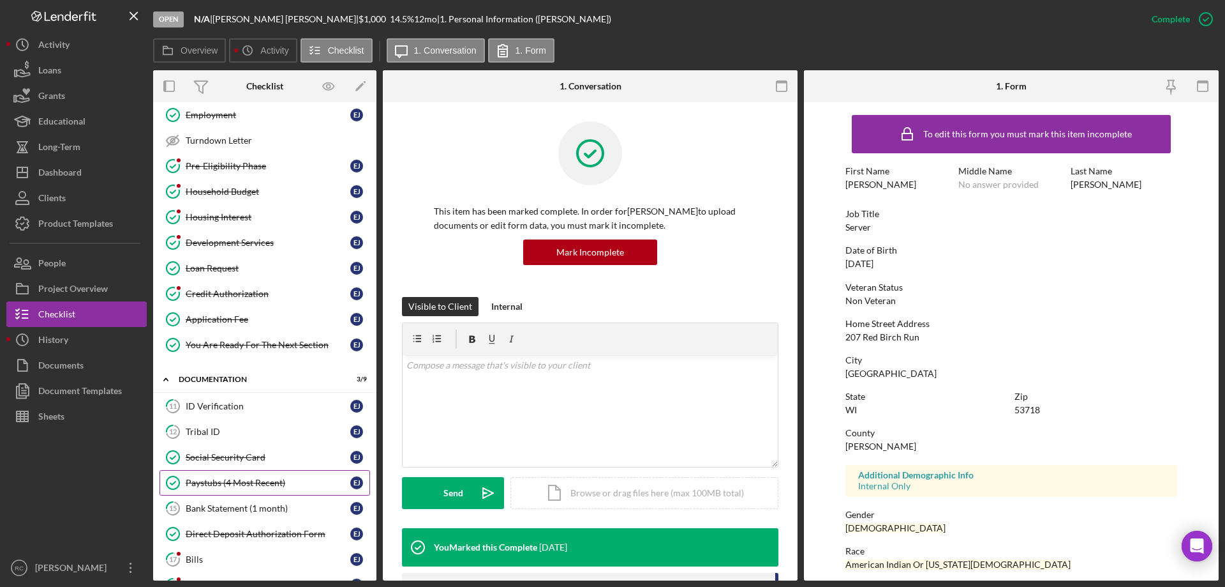
scroll to position [254, 0]
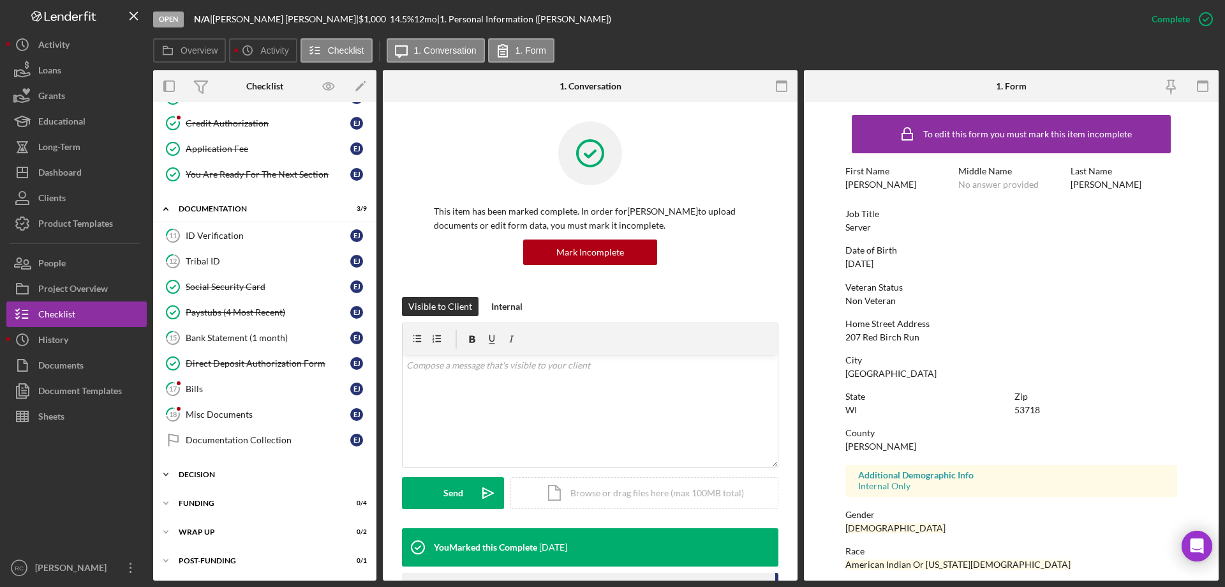
click at [207, 474] on div "Decision" at bounding box center [270, 474] width 182 height 8
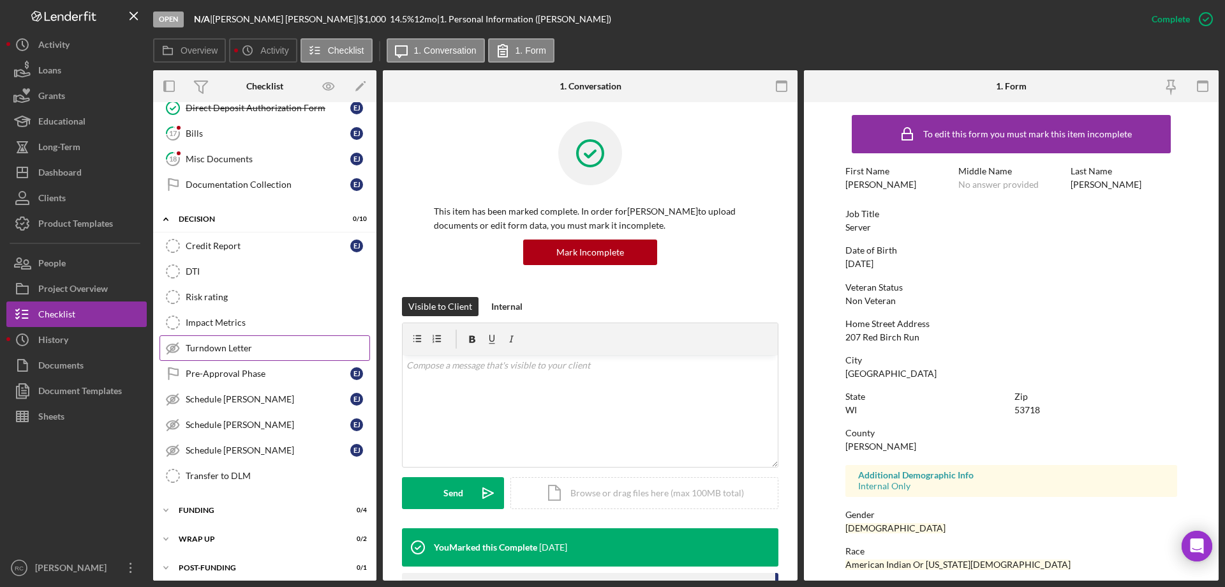
click at [240, 347] on div "Turndown Letter" at bounding box center [278, 348] width 184 height 10
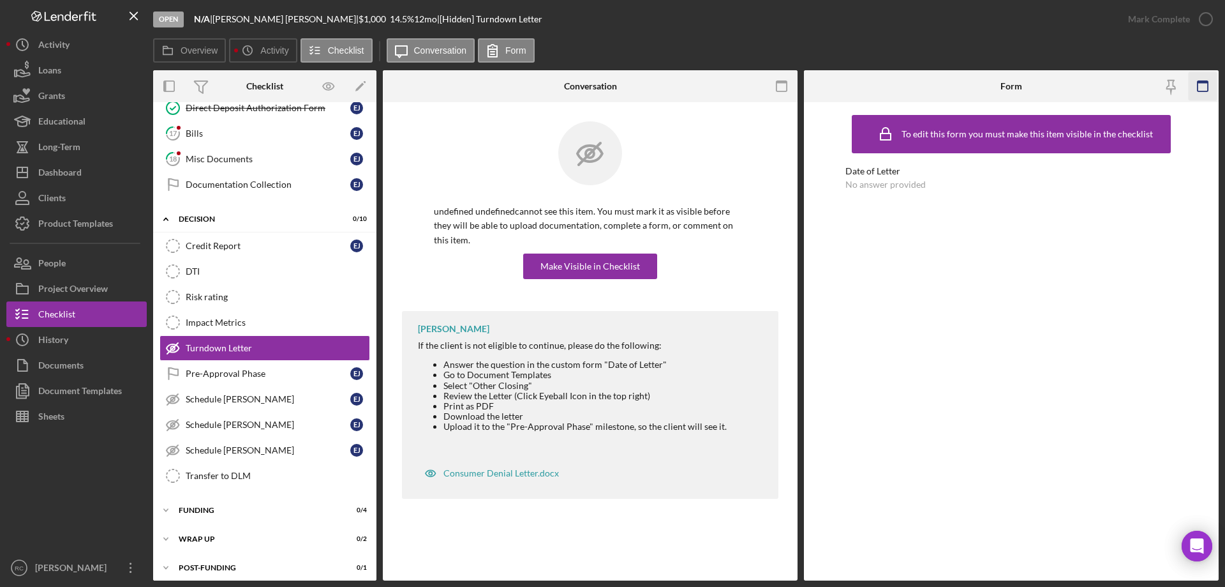
click at [1200, 86] on icon "button" at bounding box center [1203, 86] width 29 height 29
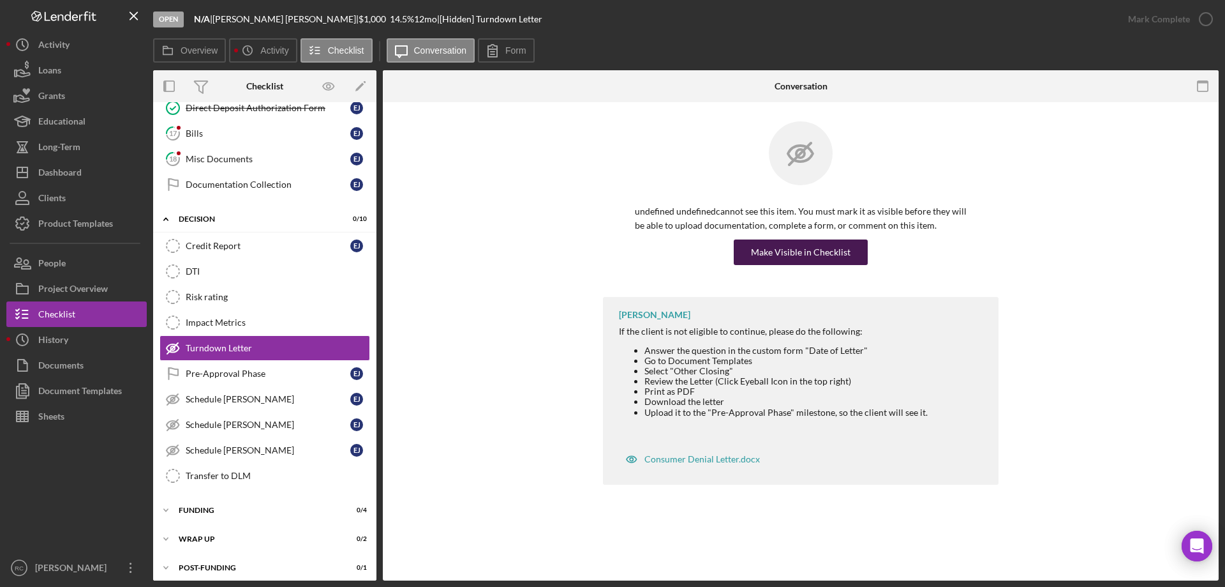
click at [801, 248] on div "Make Visible in Checklist" at bounding box center [801, 252] width 100 height 26
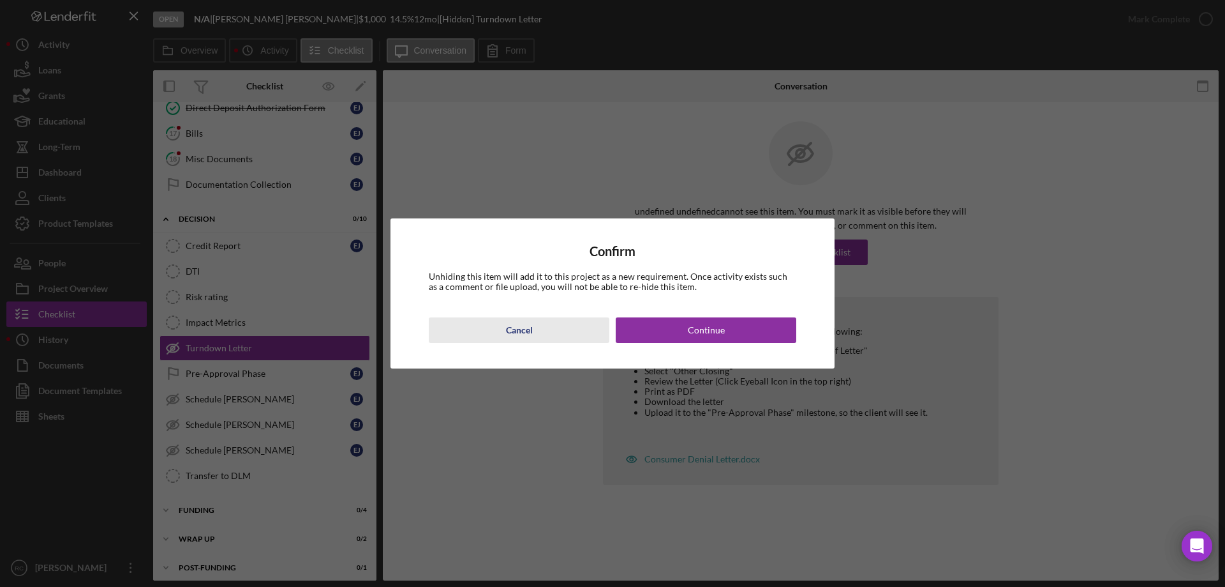
click at [518, 331] on div "Cancel" at bounding box center [519, 330] width 27 height 26
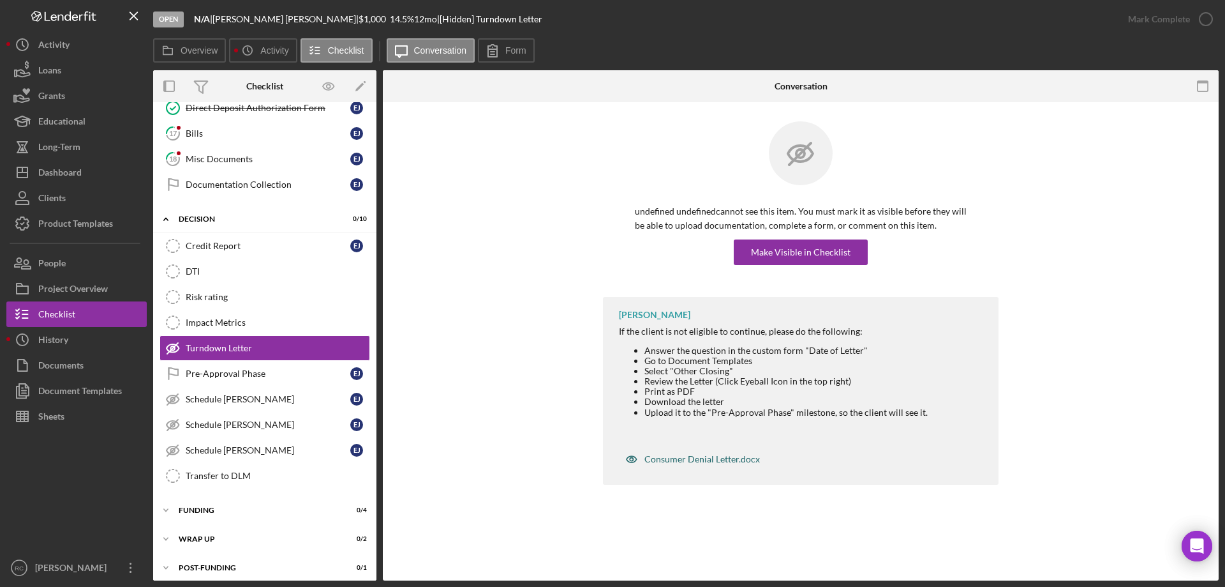
click at [631, 458] on icon "button" at bounding box center [631, 458] width 3 height 3
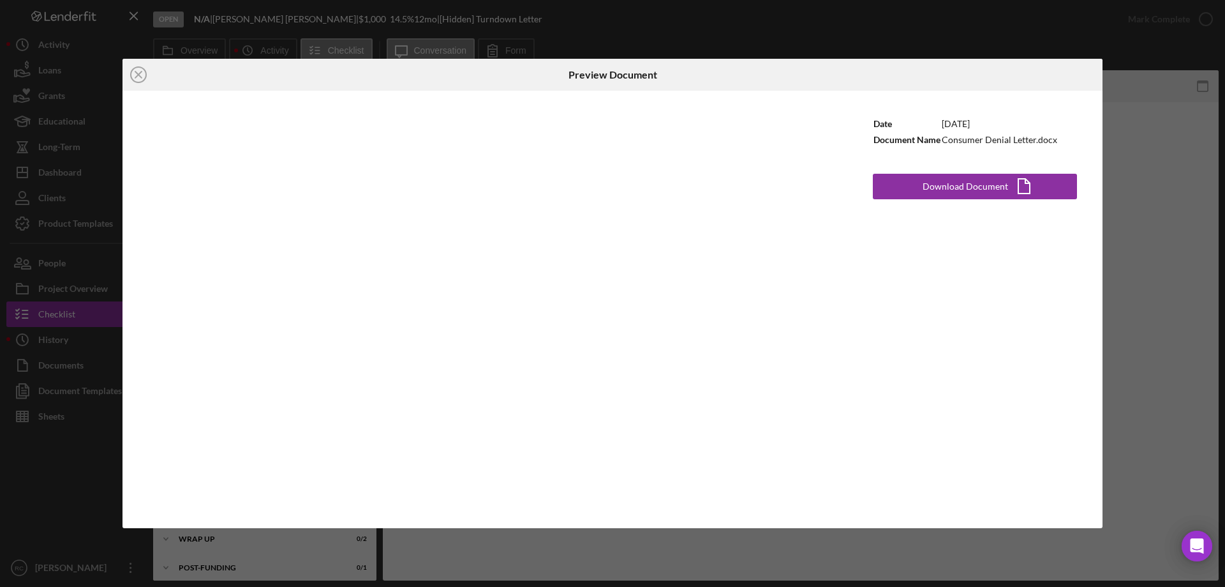
click at [1179, 209] on div "Icon/Close Preview Document Date 4/5/2024 Document Name Consumer Denial Letter.…" at bounding box center [612, 293] width 1225 height 587
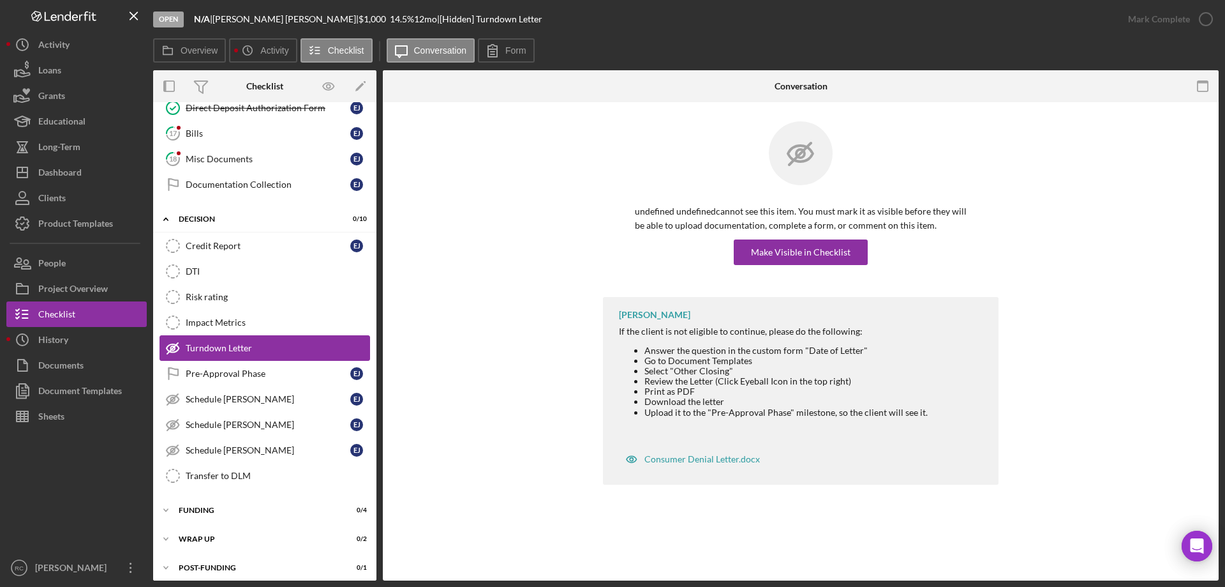
click at [246, 340] on link "Turndown Letter Turndown Letter" at bounding box center [265, 348] width 211 height 26
click at [244, 346] on div "Turndown Letter" at bounding box center [278, 348] width 184 height 10
click at [1207, 83] on rect "button" at bounding box center [1203, 82] width 10 height 3
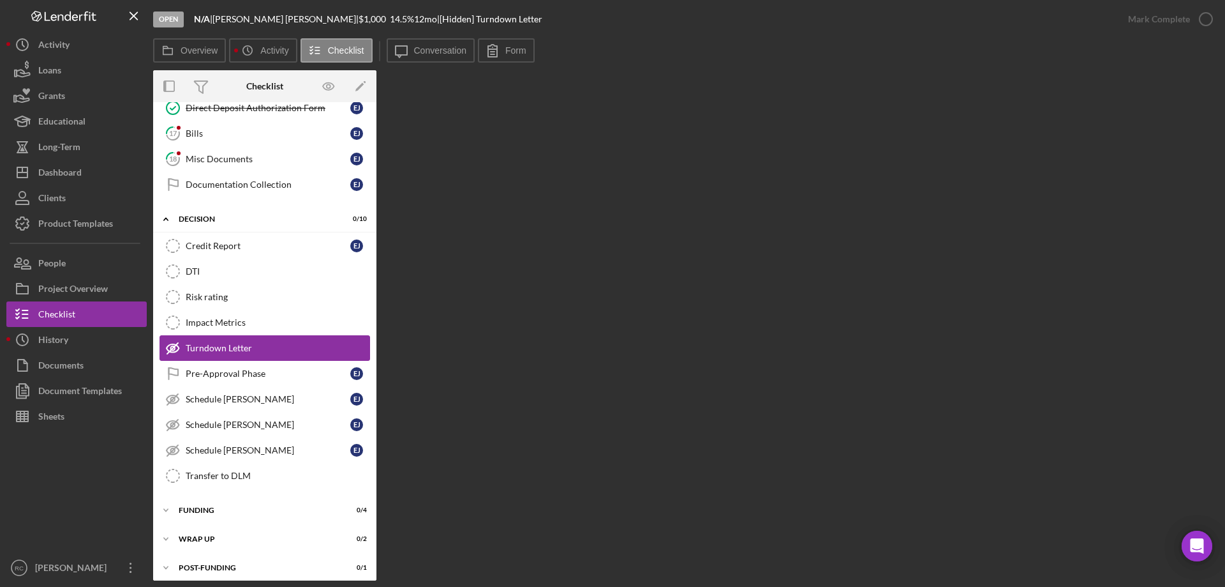
click at [248, 339] on link "Turndown Letter Turndown Letter" at bounding box center [265, 348] width 211 height 26
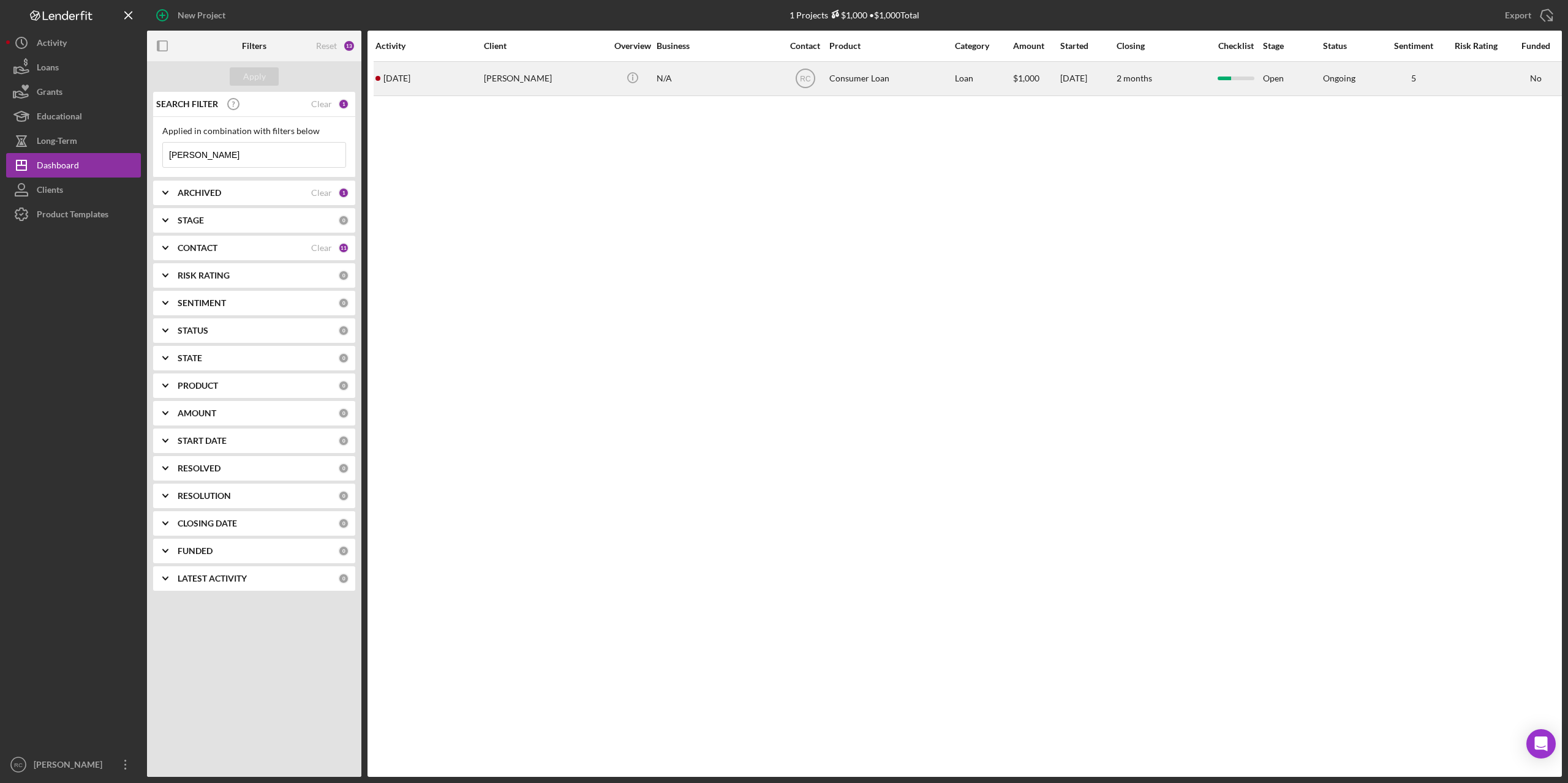
click at [509, 79] on div "[PERSON_NAME]" at bounding box center [545, 79] width 123 height 33
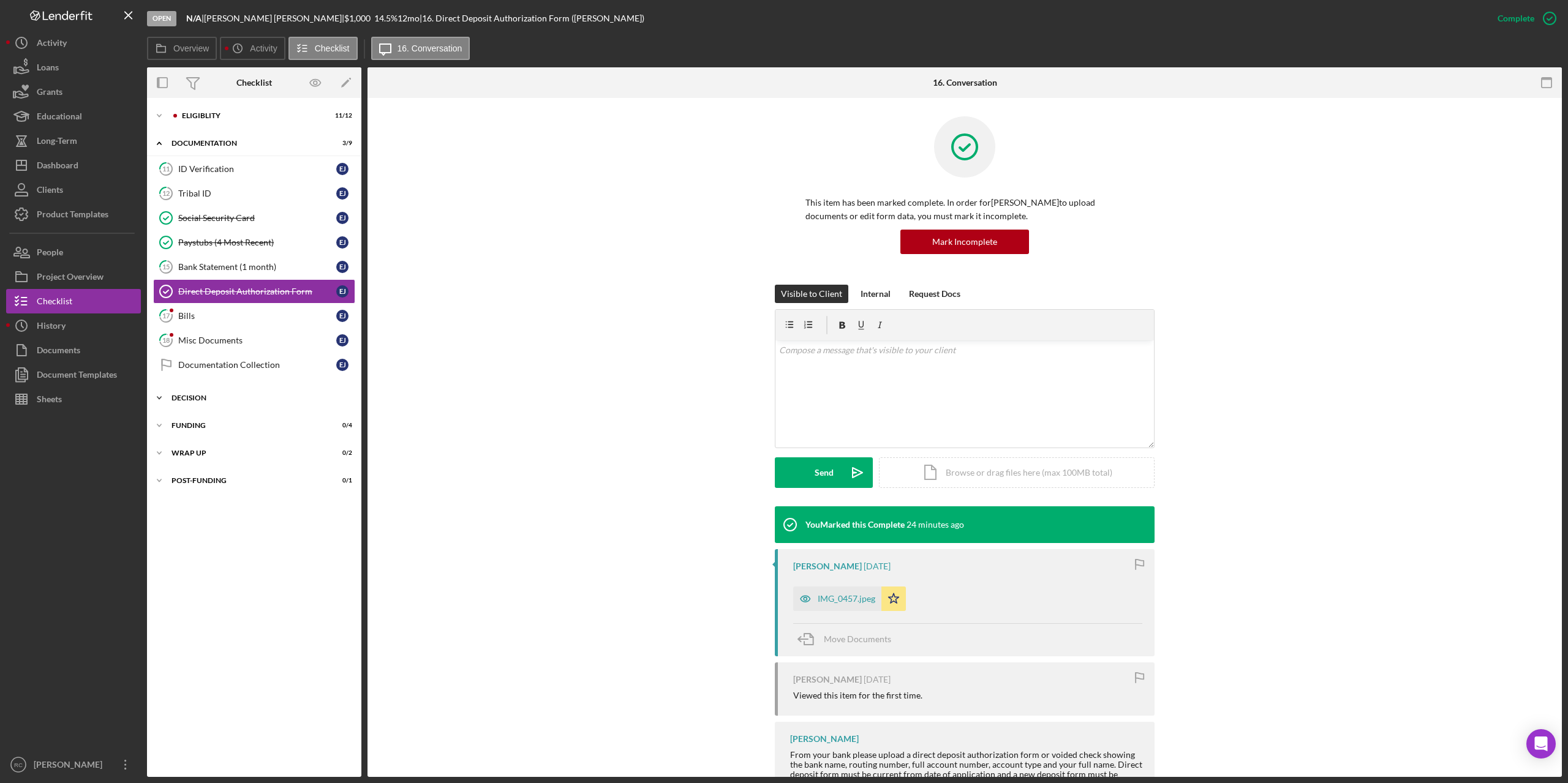
click at [187, 394] on div "Decision" at bounding box center [259, 398] width 175 height 8
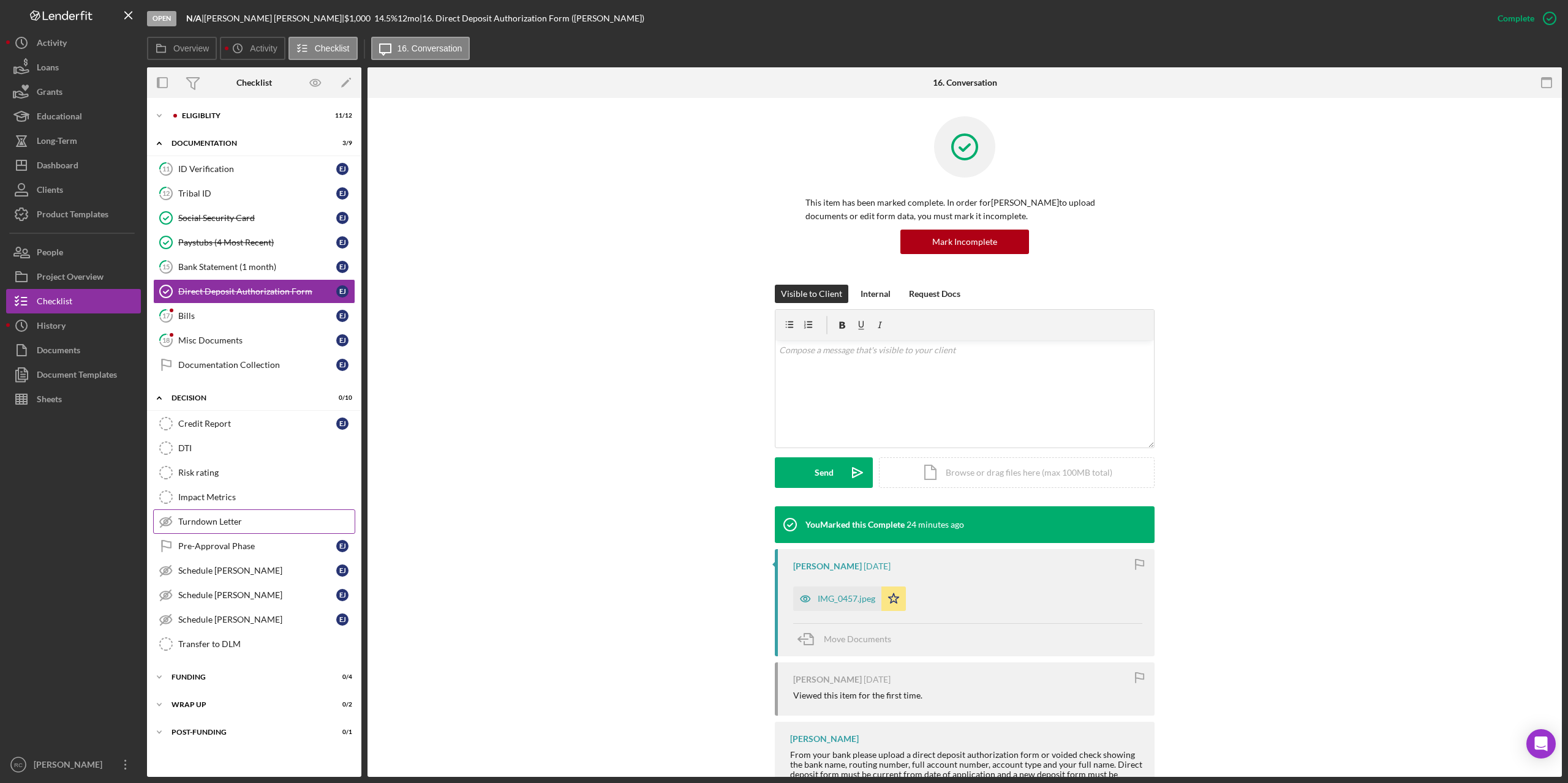
click at [216, 522] on div "Turndown Letter" at bounding box center [267, 522] width 177 height 10
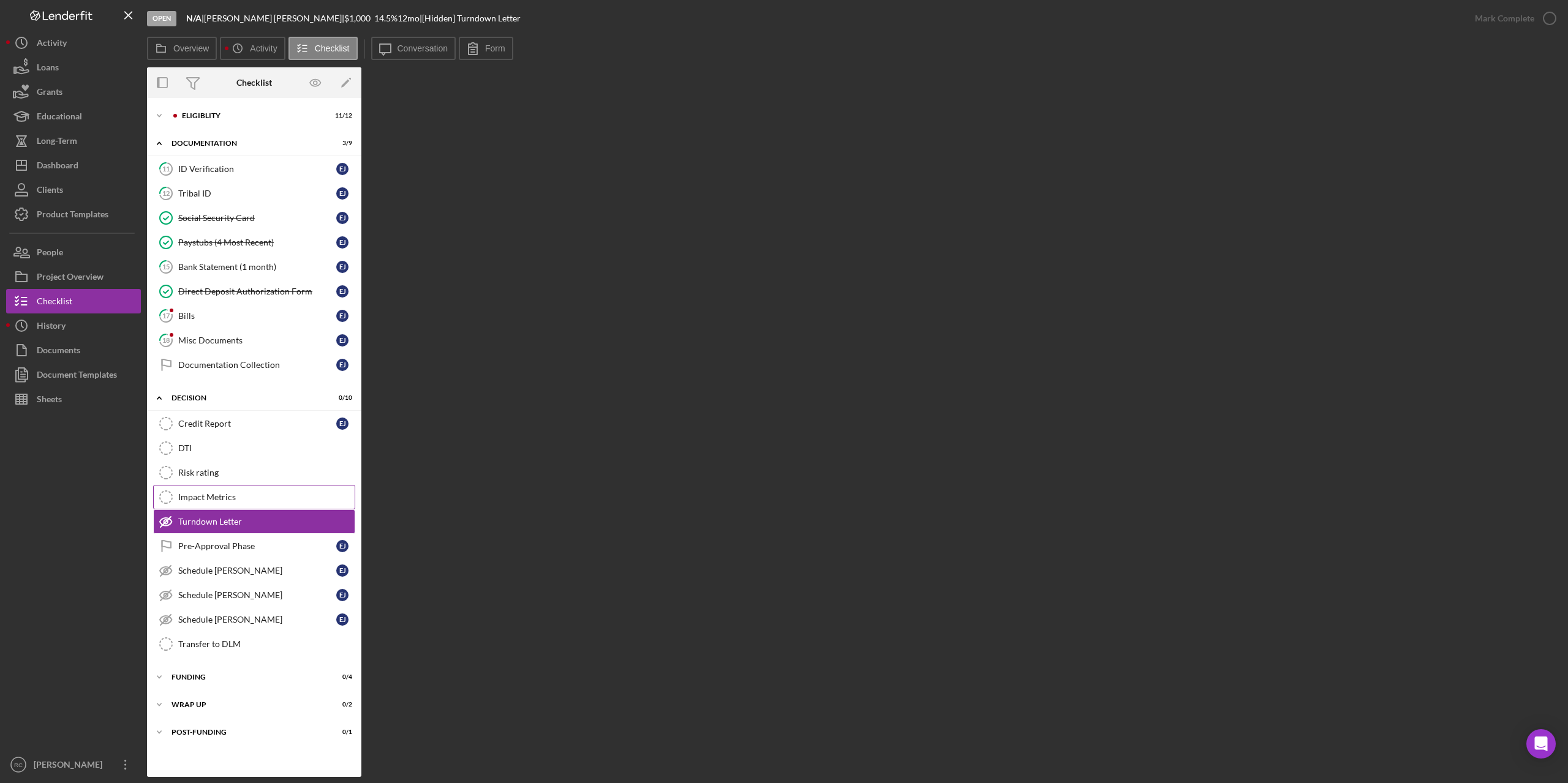
click at [199, 495] on div "Impact Metrics" at bounding box center [267, 497] width 177 height 10
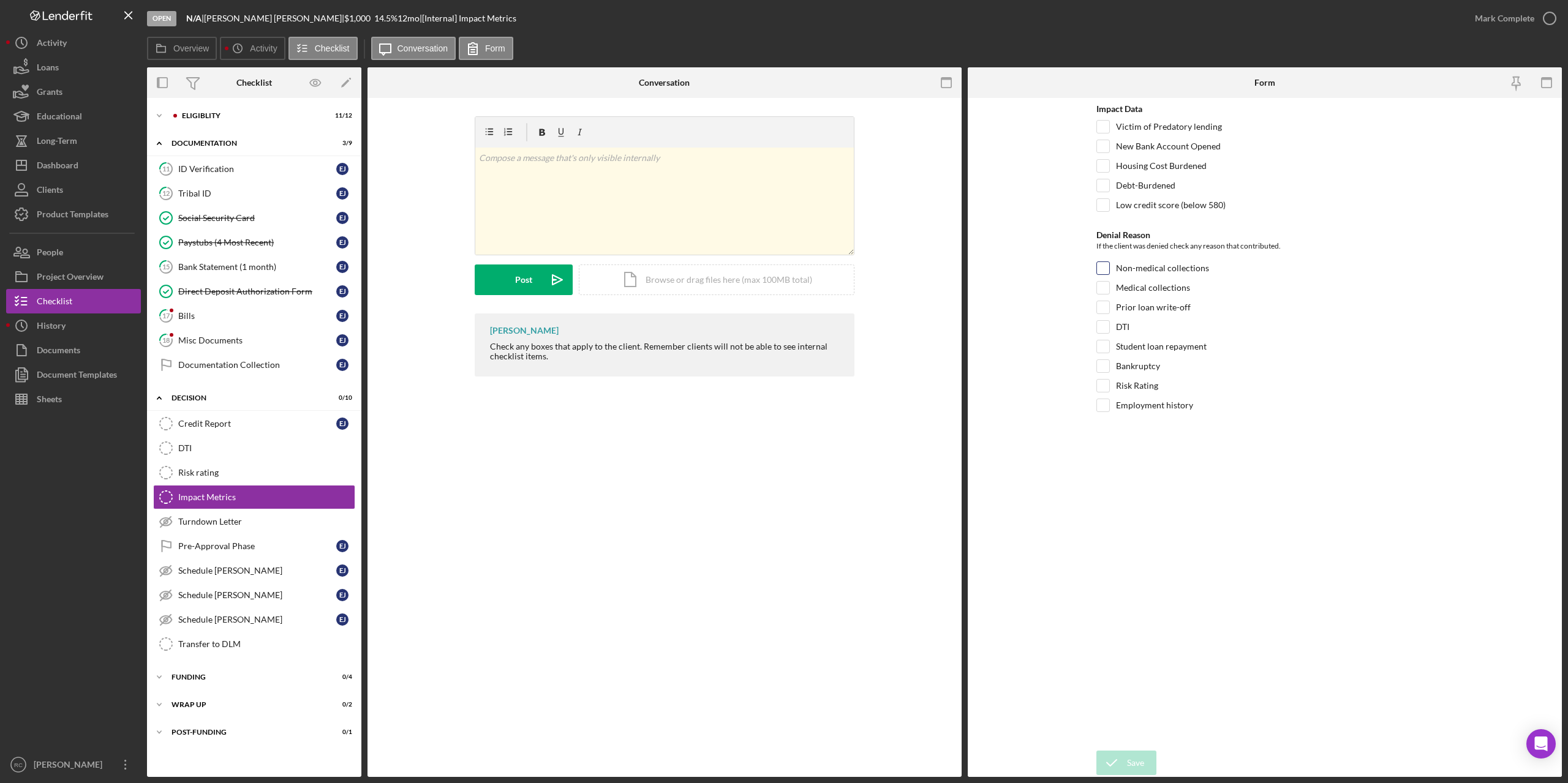
click at [1106, 265] on input "Non-medical collections" at bounding box center [1103, 268] width 12 height 12
checkbox input "true"
click at [1105, 292] on input "Medical collections" at bounding box center [1103, 288] width 12 height 12
click at [1102, 283] on input "Medical collections" at bounding box center [1103, 288] width 12 height 12
click at [1104, 285] on input "Medical collections" at bounding box center [1103, 288] width 12 height 12
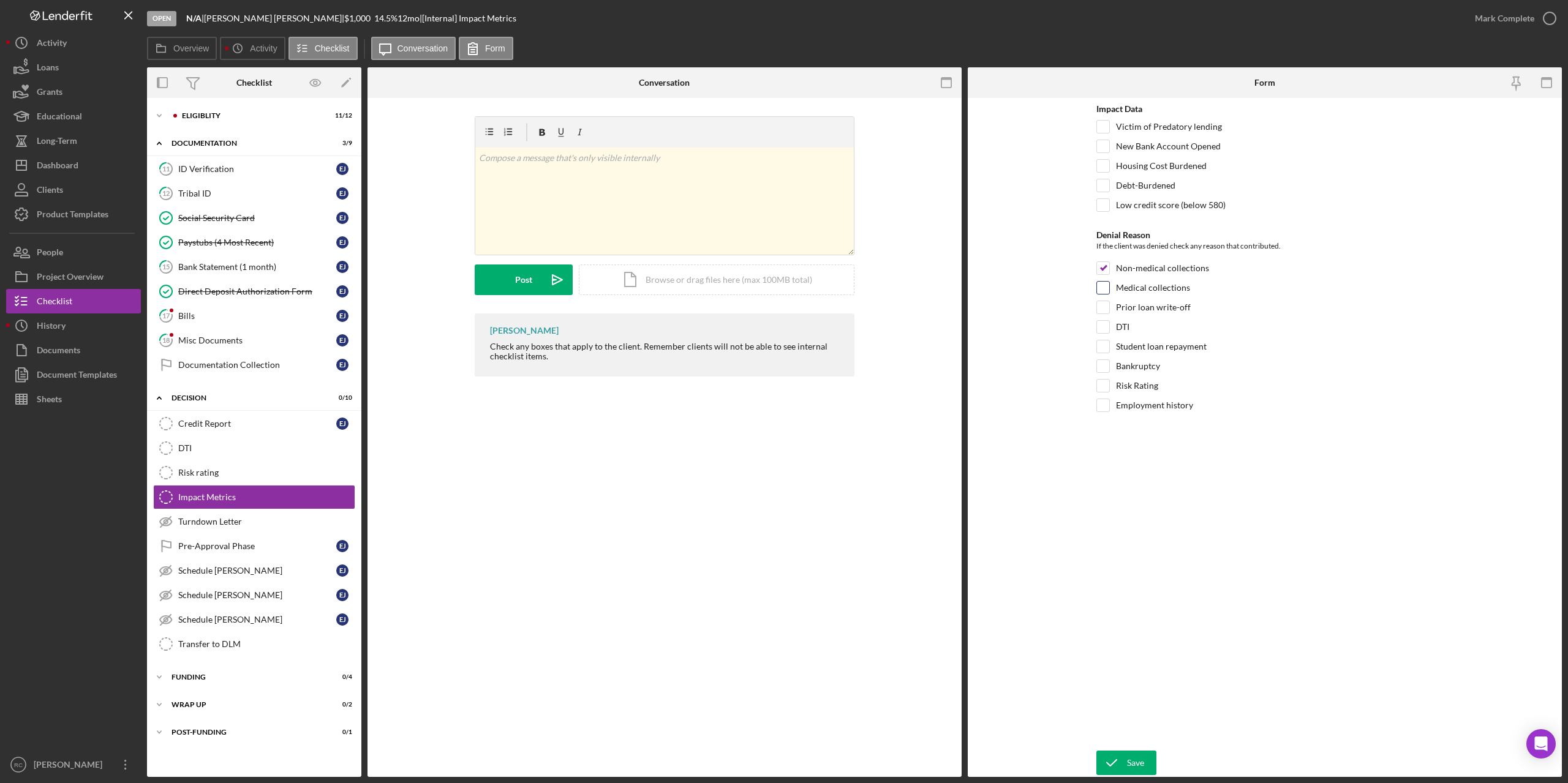
checkbox input "true"
click at [1104, 308] on input "Prior loan write-off" at bounding box center [1103, 307] width 12 height 12
checkbox input "true"
click at [1140, 760] on div "Save" at bounding box center [1135, 763] width 17 height 25
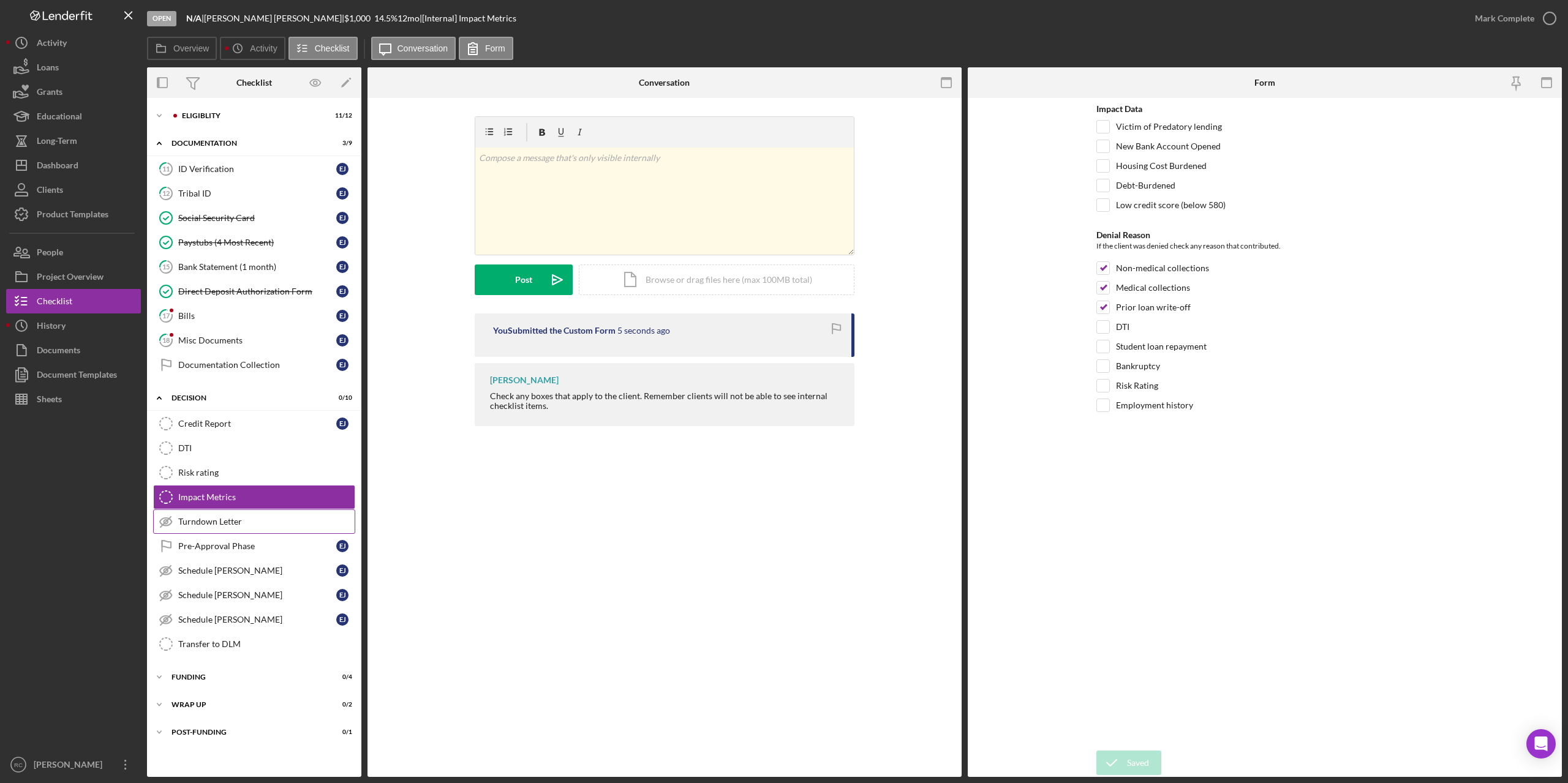
click at [211, 520] on div "Turndown Letter" at bounding box center [267, 522] width 177 height 10
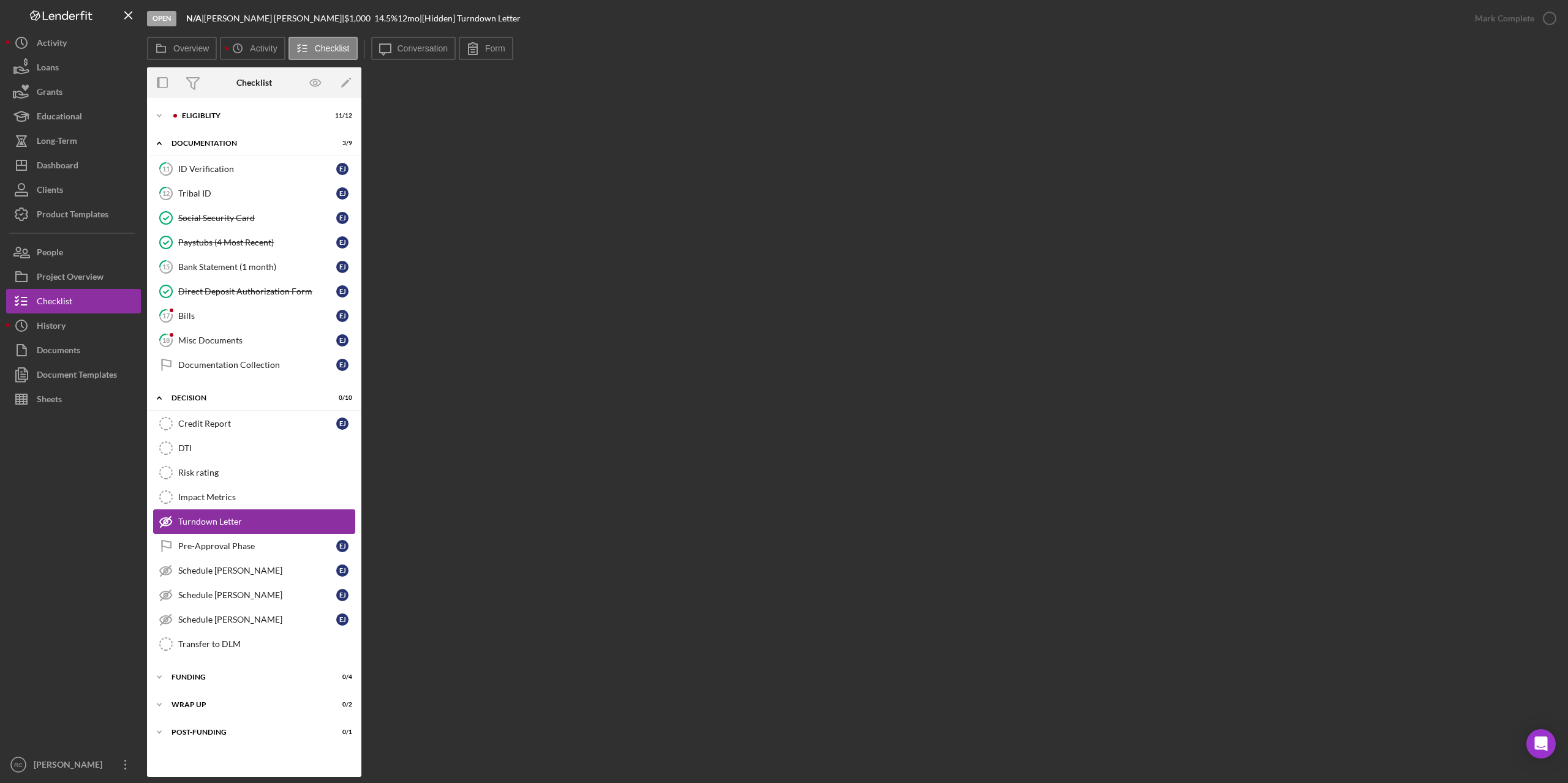
click at [218, 519] on div "Turndown Letter" at bounding box center [267, 522] width 177 height 10
click at [245, 49] on icon "Icon/History" at bounding box center [238, 49] width 25 height 25
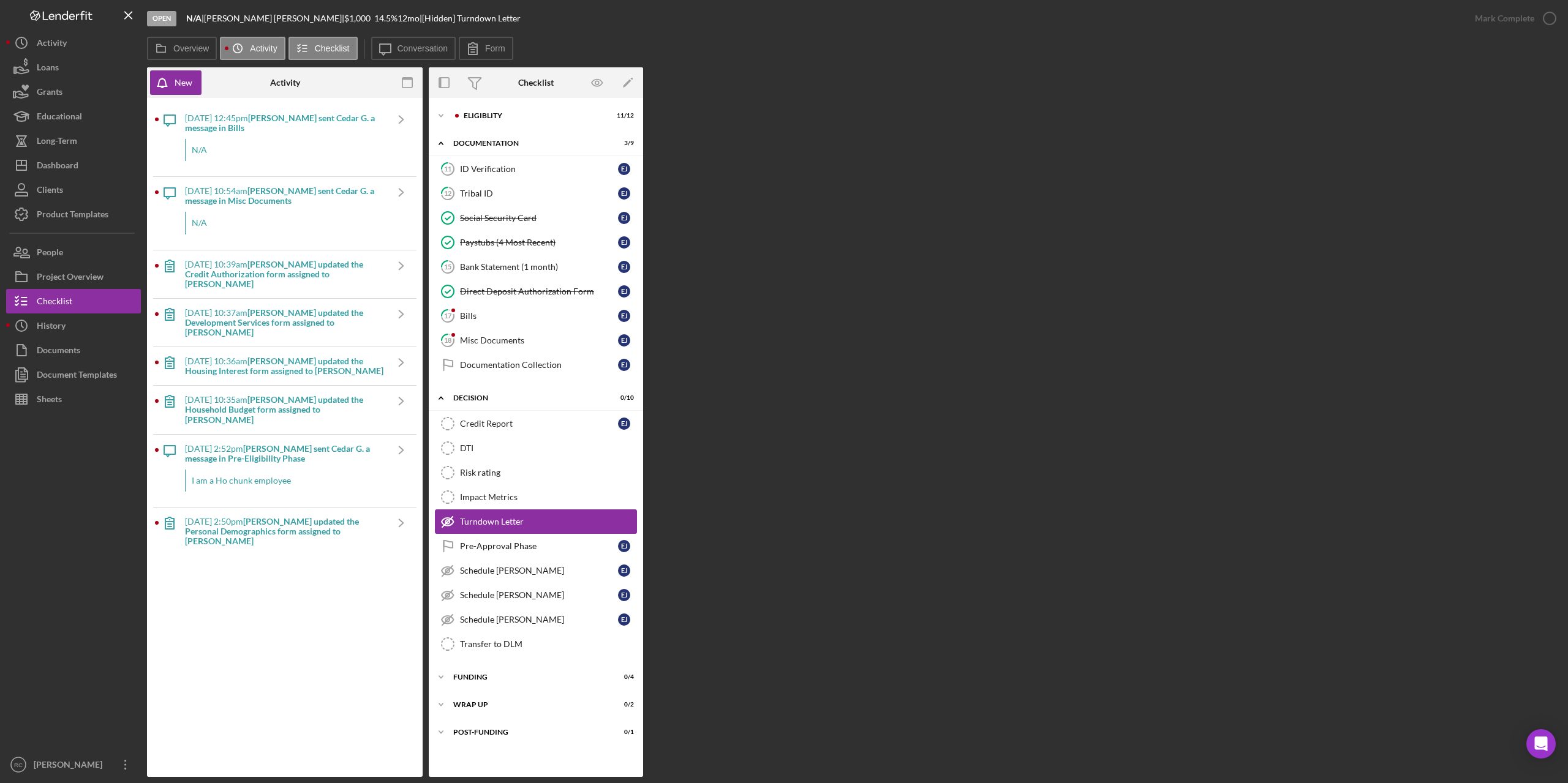
click at [481, 525] on div "Turndown Letter" at bounding box center [548, 522] width 177 height 10
click at [89, 276] on div "Project Overview" at bounding box center [70, 278] width 67 height 28
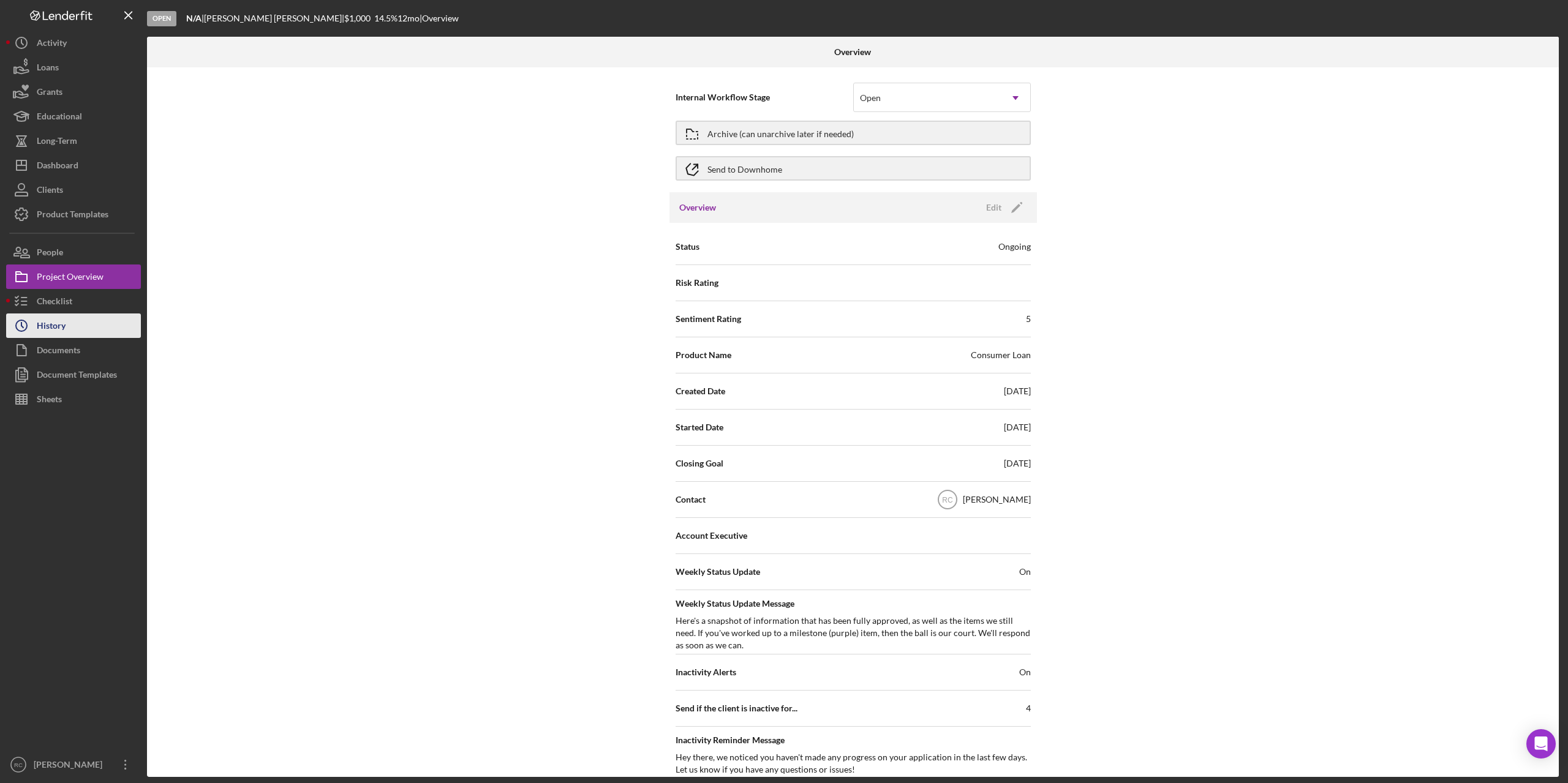
click at [56, 320] on div "History" at bounding box center [51, 327] width 29 height 28
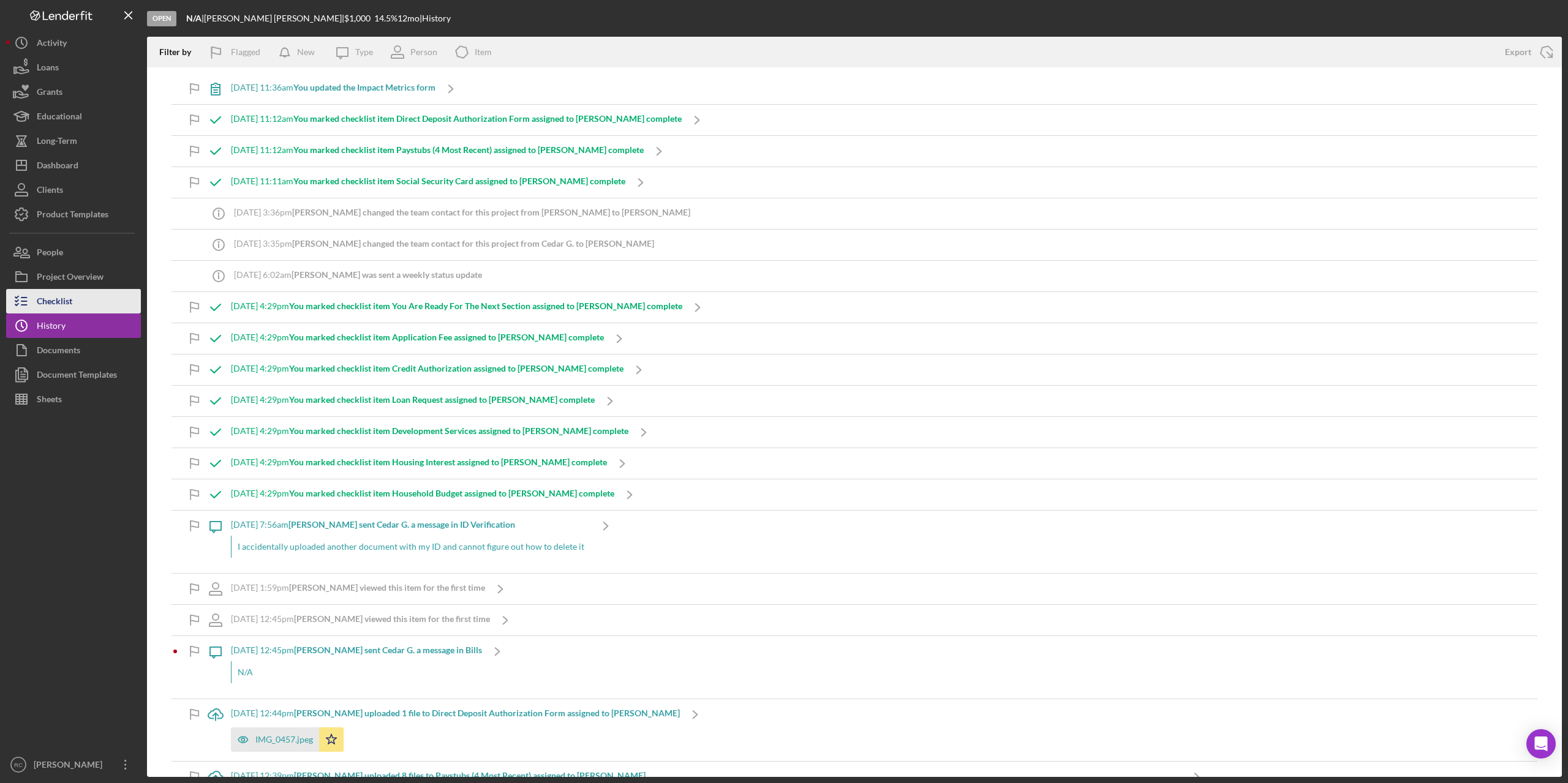
click at [59, 301] on div "Checklist" at bounding box center [54, 302] width 36 height 28
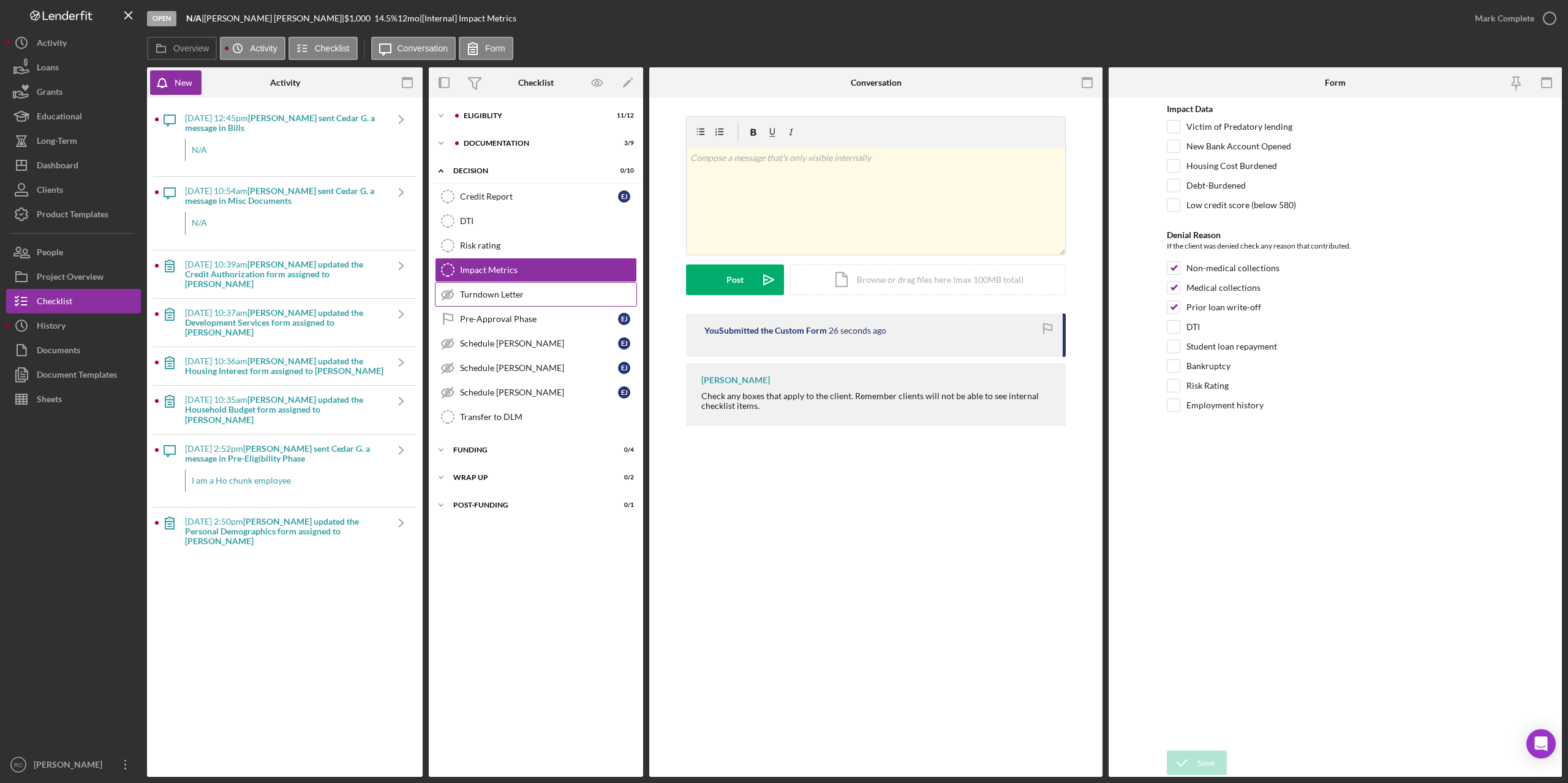
click at [500, 292] on div "Turndown Letter" at bounding box center [548, 295] width 177 height 10
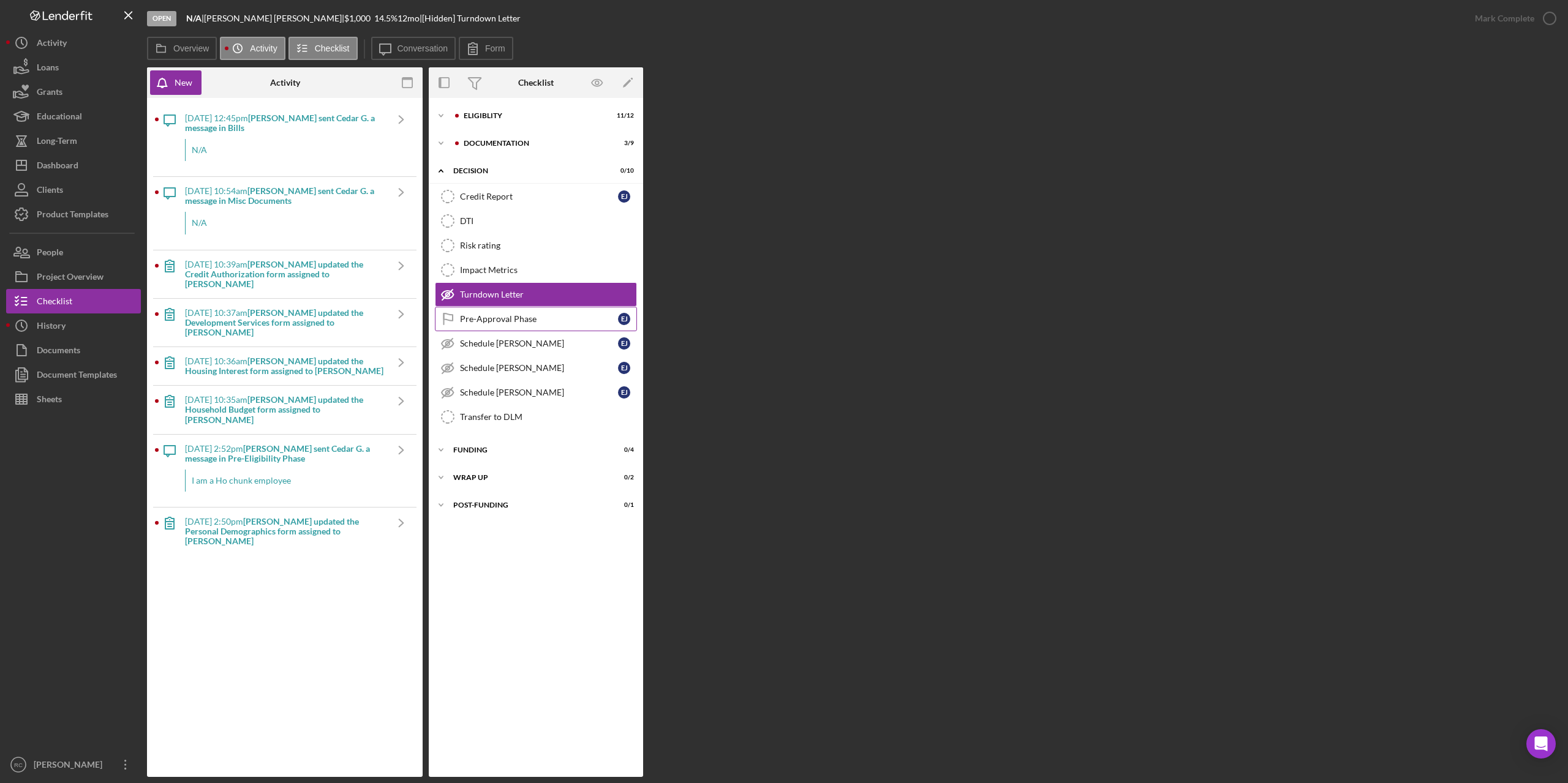
click at [507, 321] on div "Pre-Approval Phase" at bounding box center [538, 319] width 158 height 10
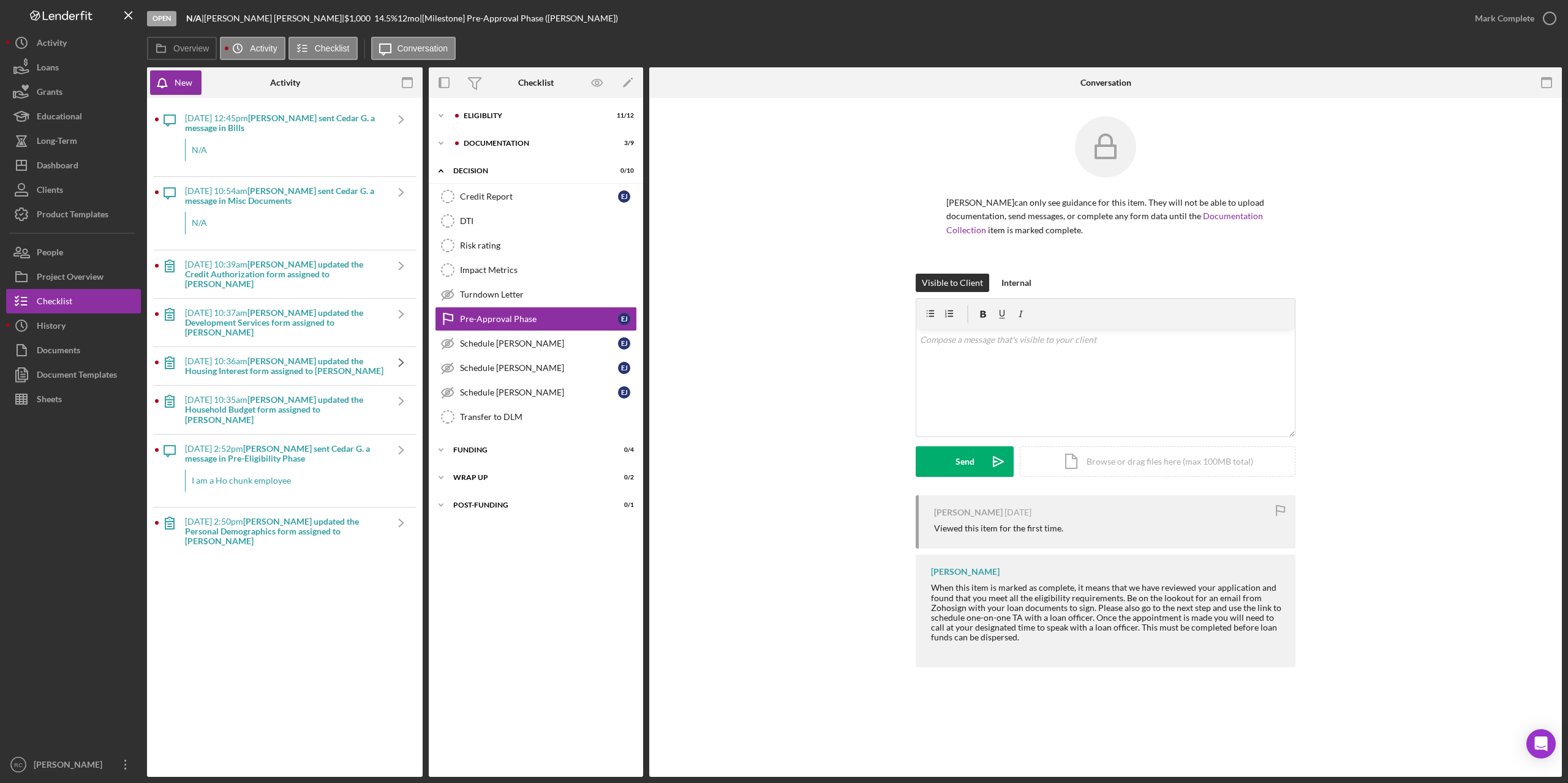
drag, startPoint x: 507, startPoint y: 296, endPoint x: 387, endPoint y: 328, distance: 124.2
click at [508, 295] on div "Turndown Letter" at bounding box center [548, 295] width 177 height 10
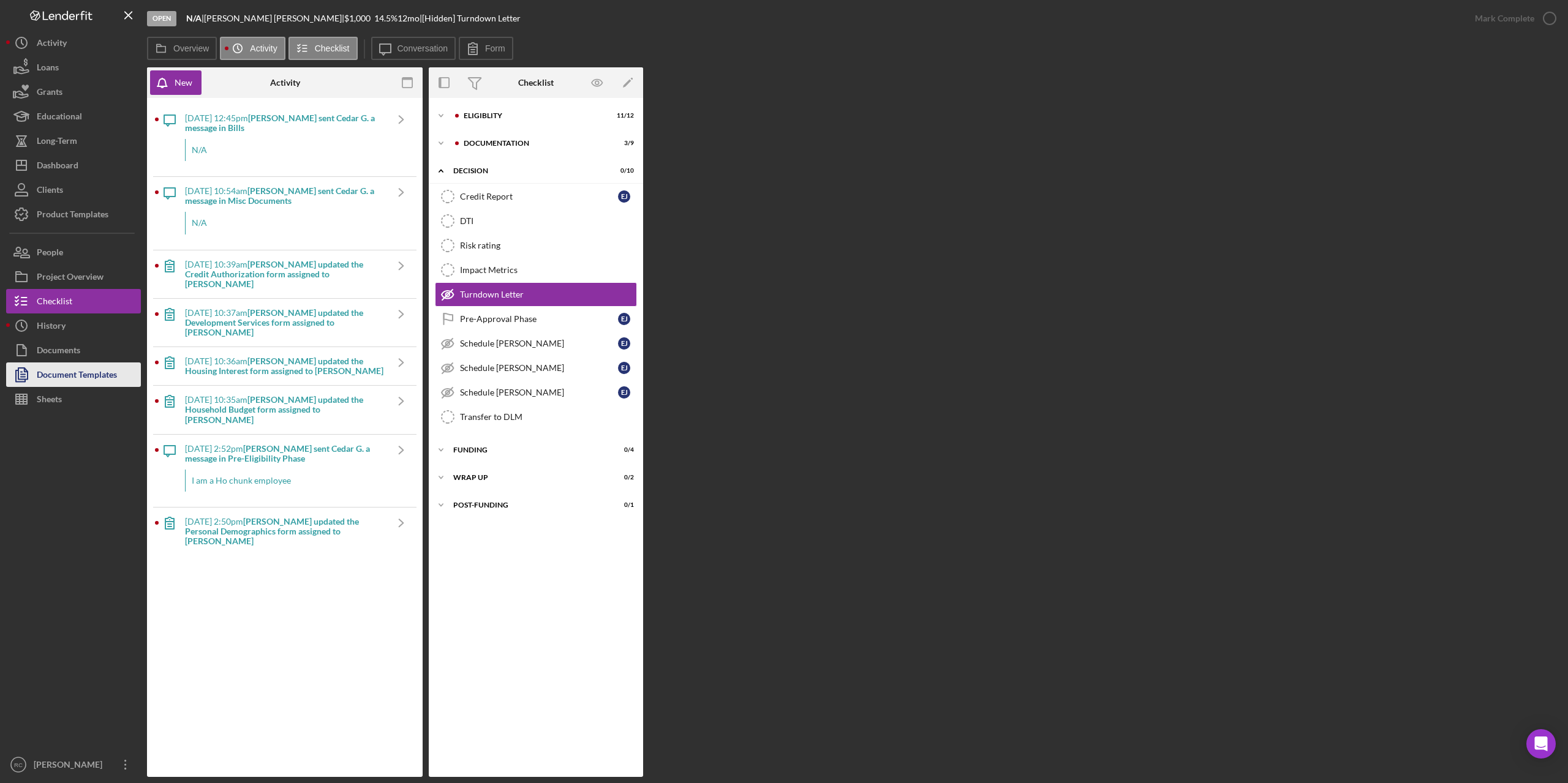
click at [96, 378] on div "Document Templates" at bounding box center [77, 376] width 81 height 28
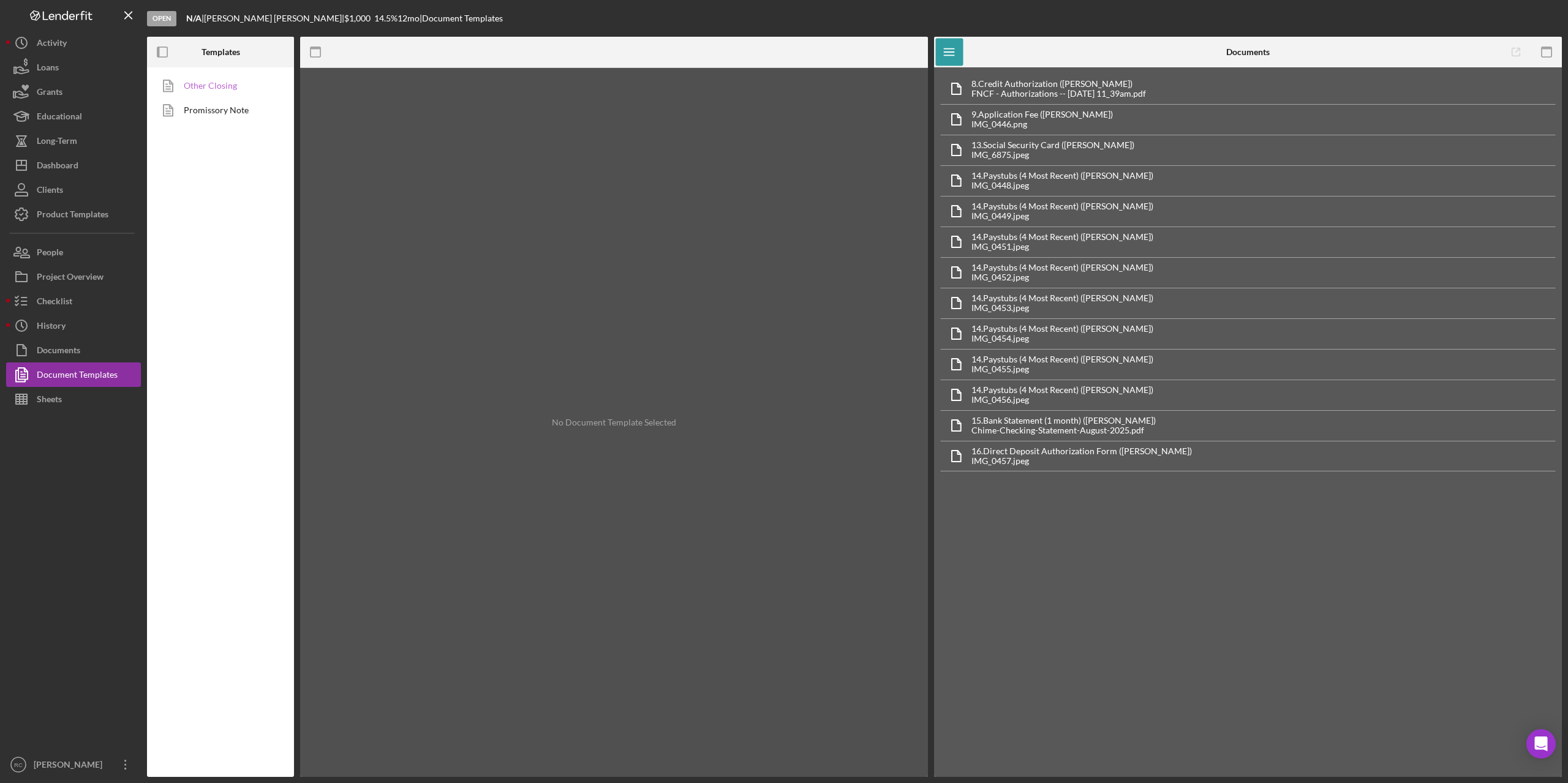
click at [225, 85] on link "Other Closing" at bounding box center [218, 86] width 129 height 25
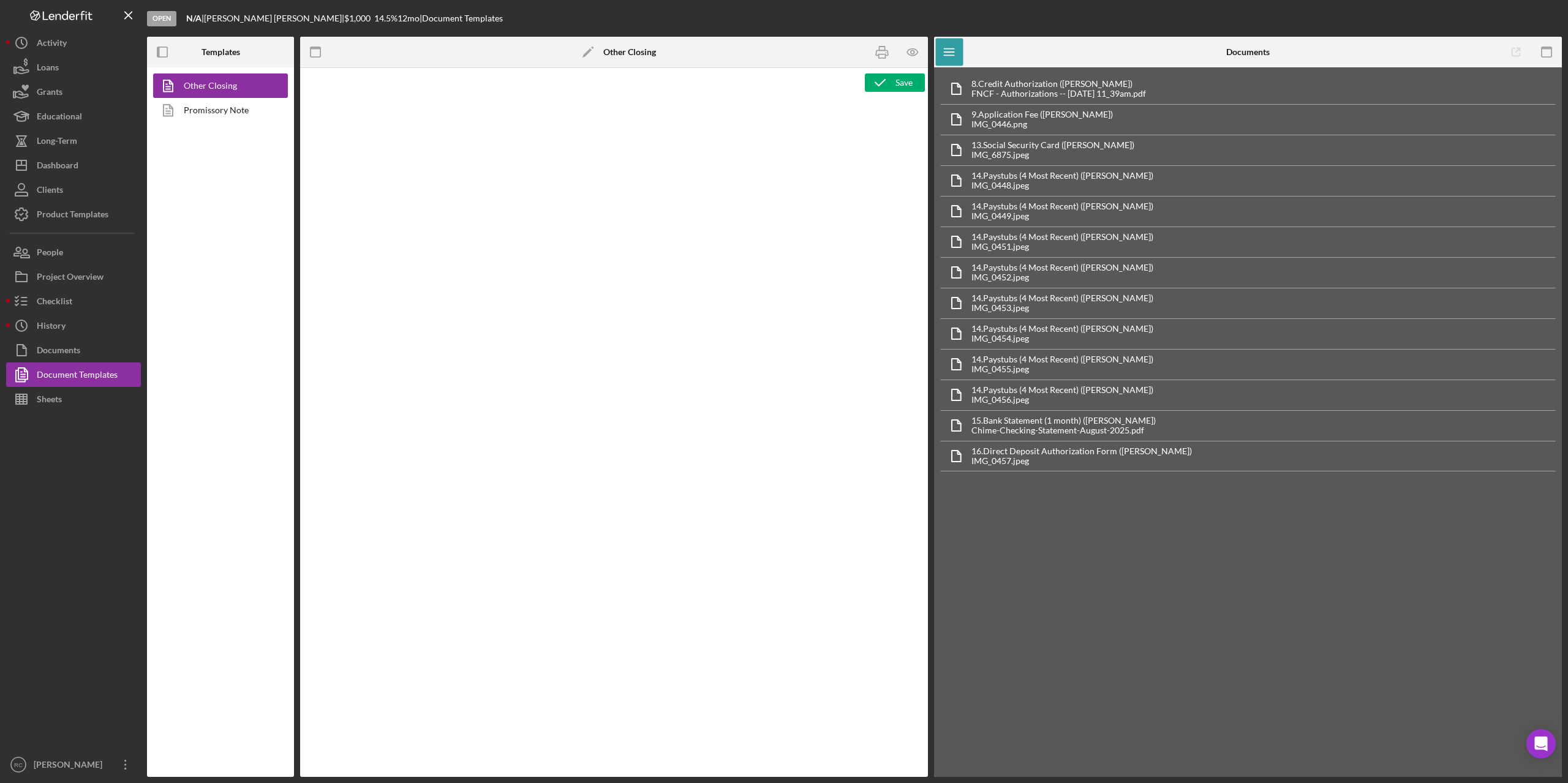
type textarea "<p style="margin-top: 0pt; margin-bottom: 0pt;">&nbsp;</p> <p style="margin-top…"
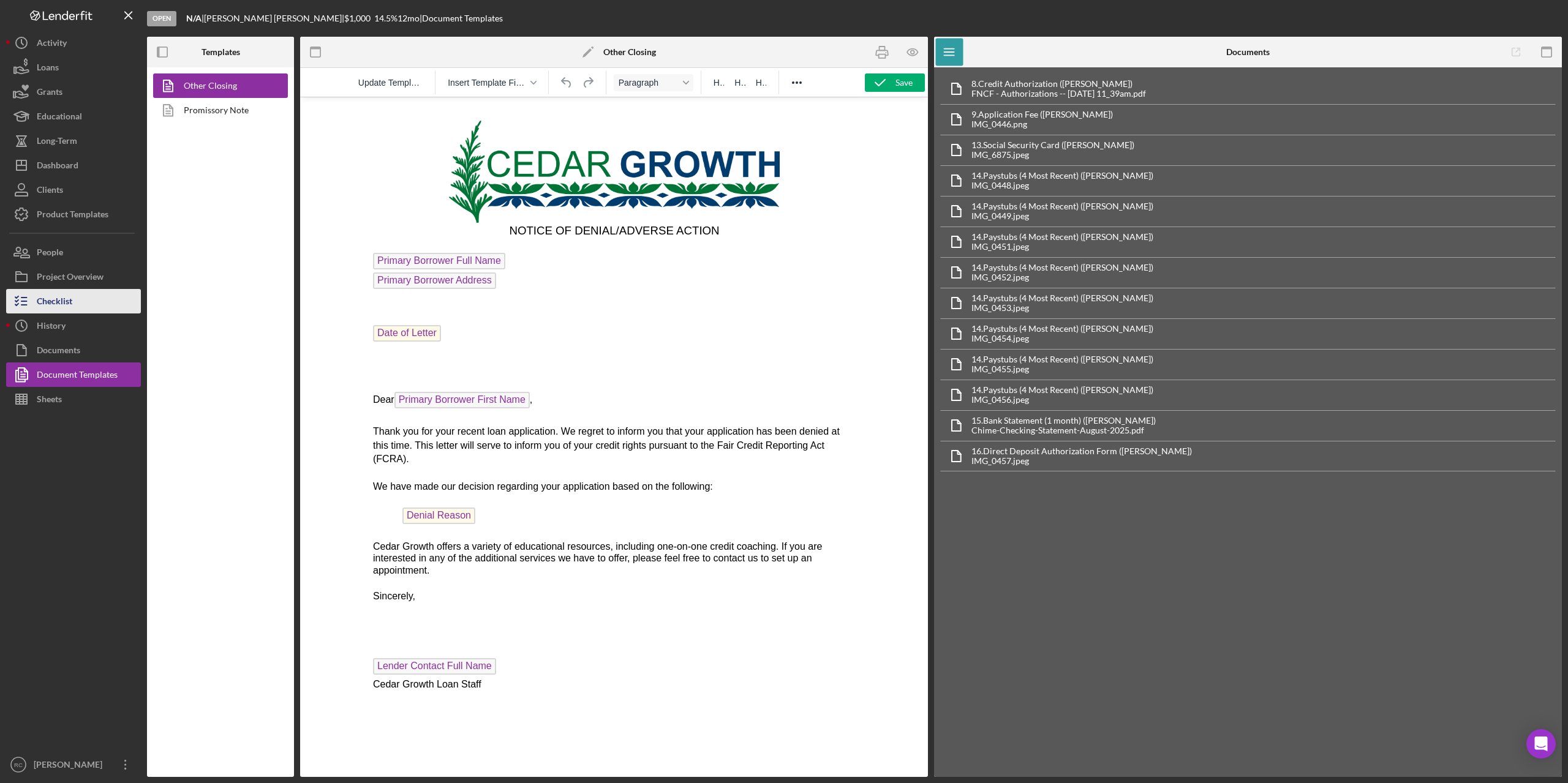
click at [64, 298] on div "Checklist" at bounding box center [54, 302] width 36 height 28
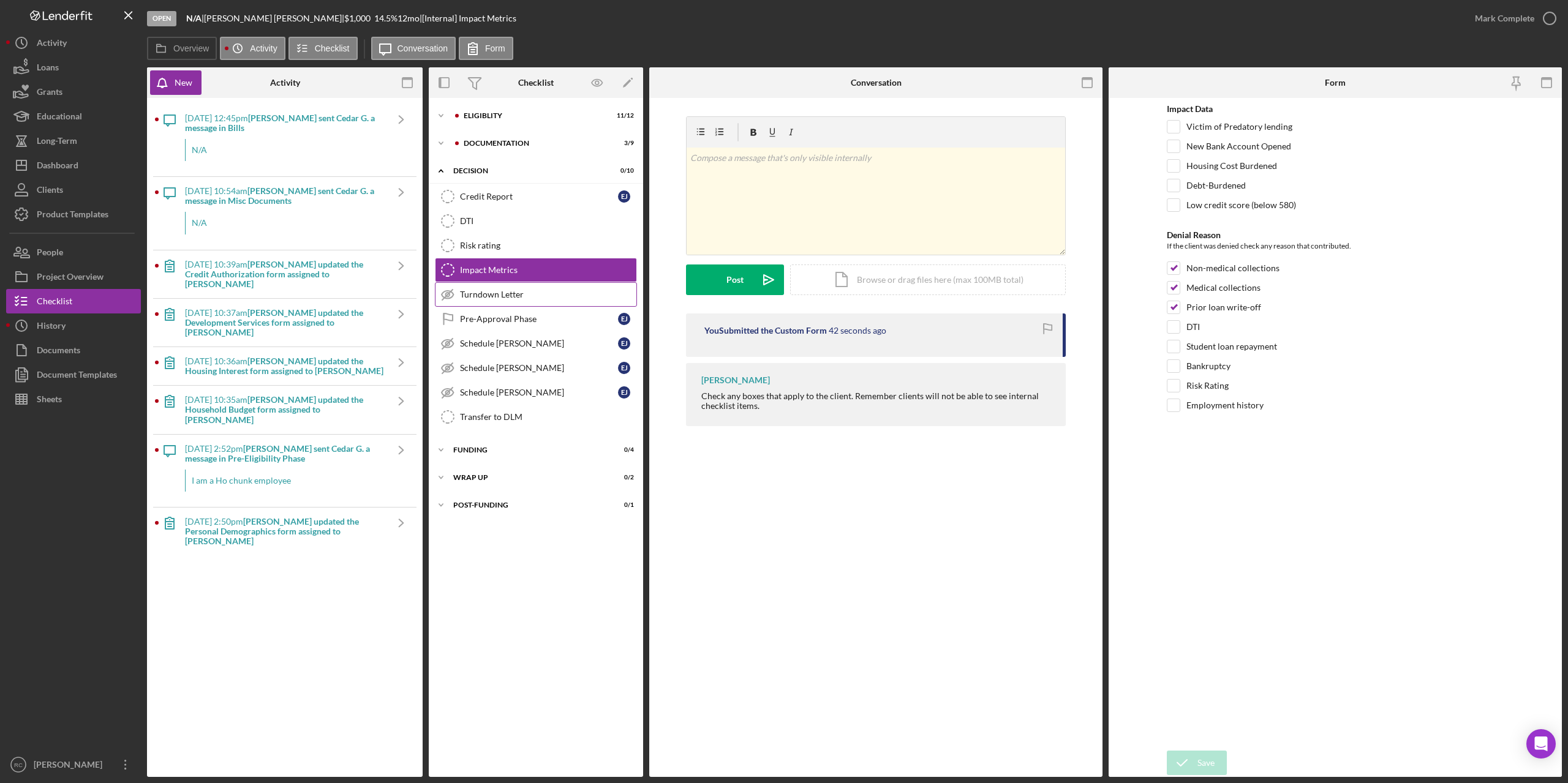
click at [496, 292] on div "Turndown Letter" at bounding box center [548, 295] width 177 height 10
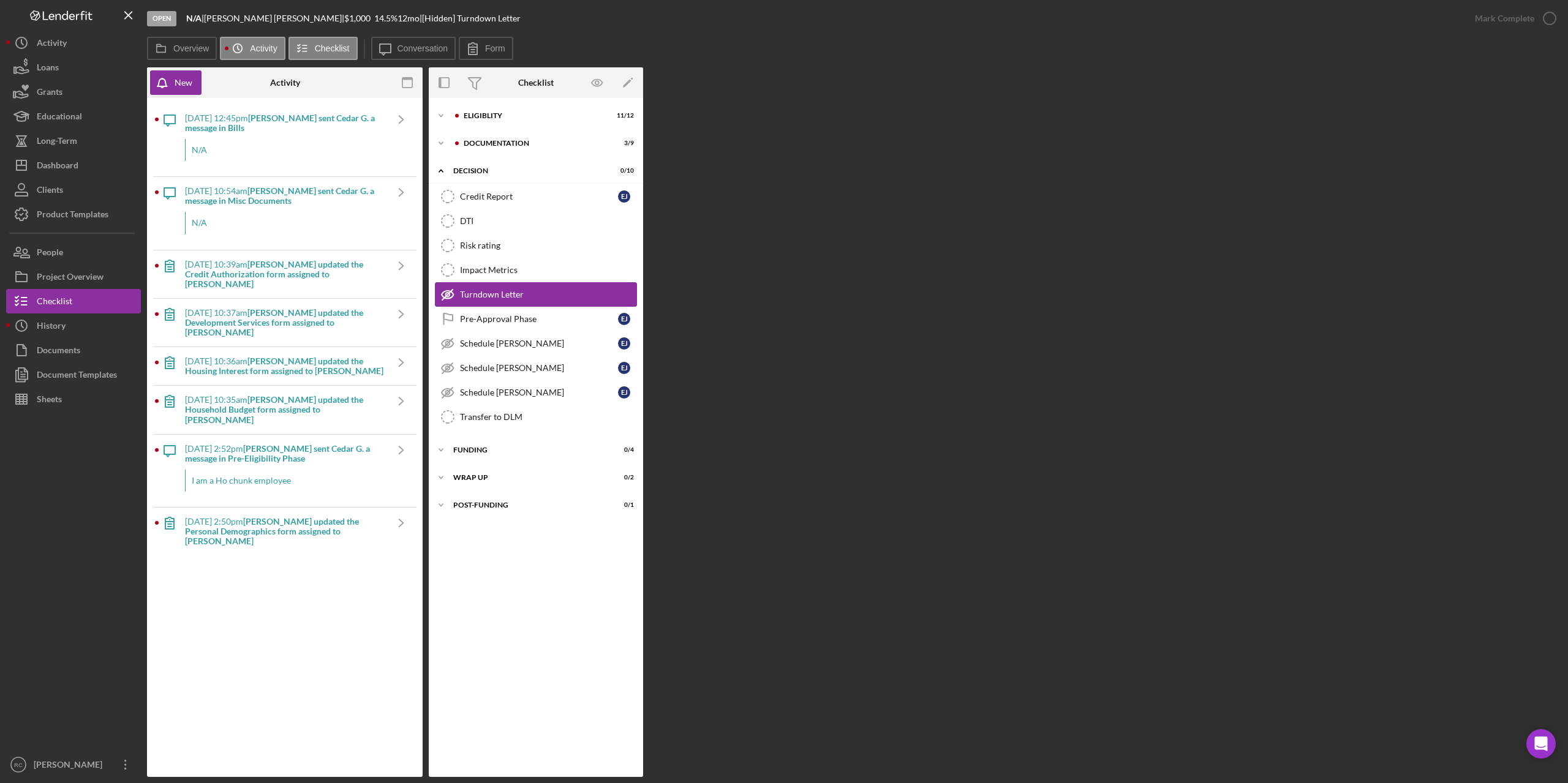
click at [449, 296] on icon at bounding box center [447, 295] width 4 height 4
click at [498, 272] on div "Impact Metrics" at bounding box center [548, 270] width 177 height 10
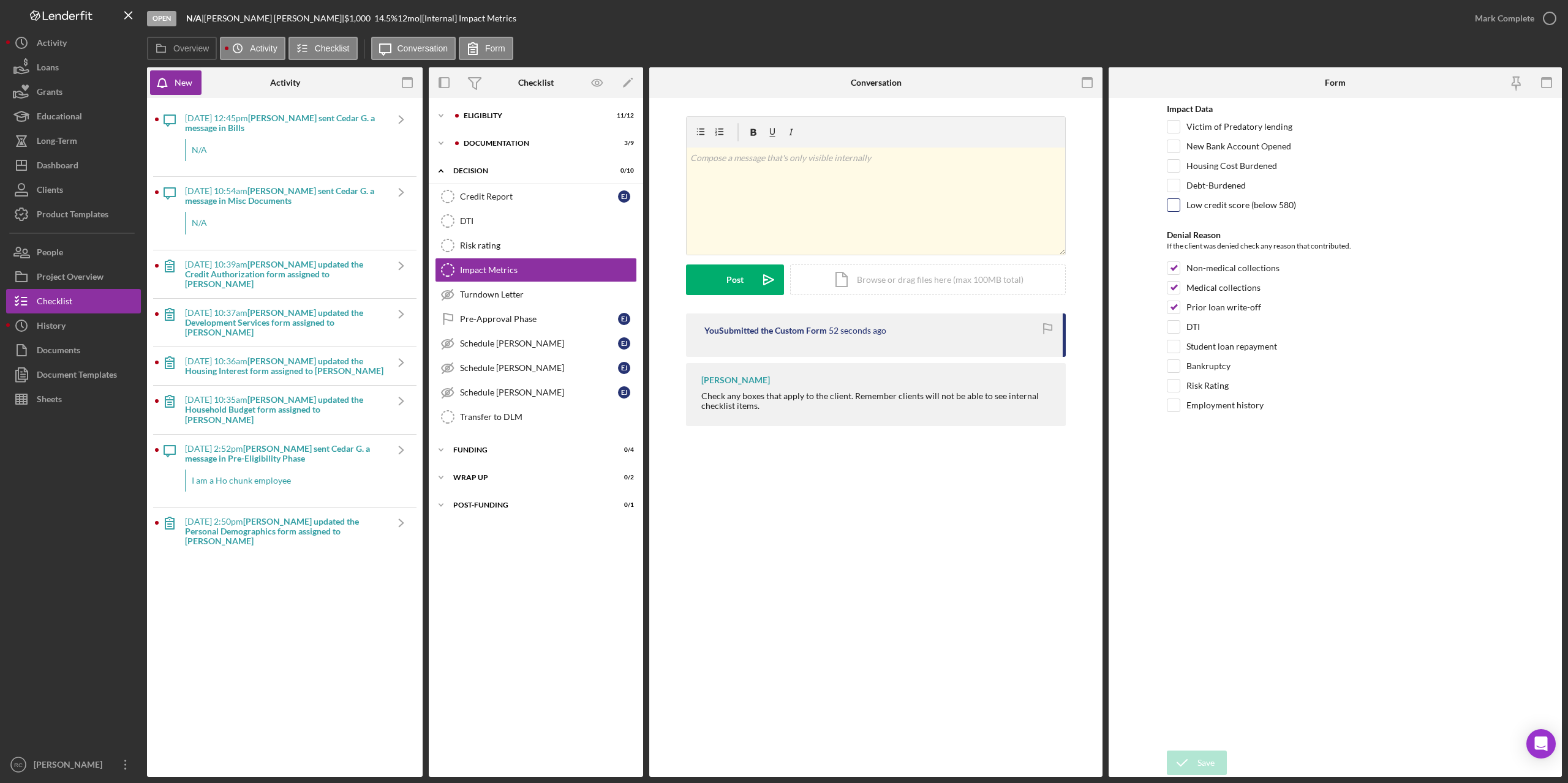
click at [1176, 203] on input "Low credit score (below 580)" at bounding box center [1173, 204] width 12 height 12
checkbox input "true"
click at [1214, 759] on div "Save" at bounding box center [1206, 763] width 17 height 25
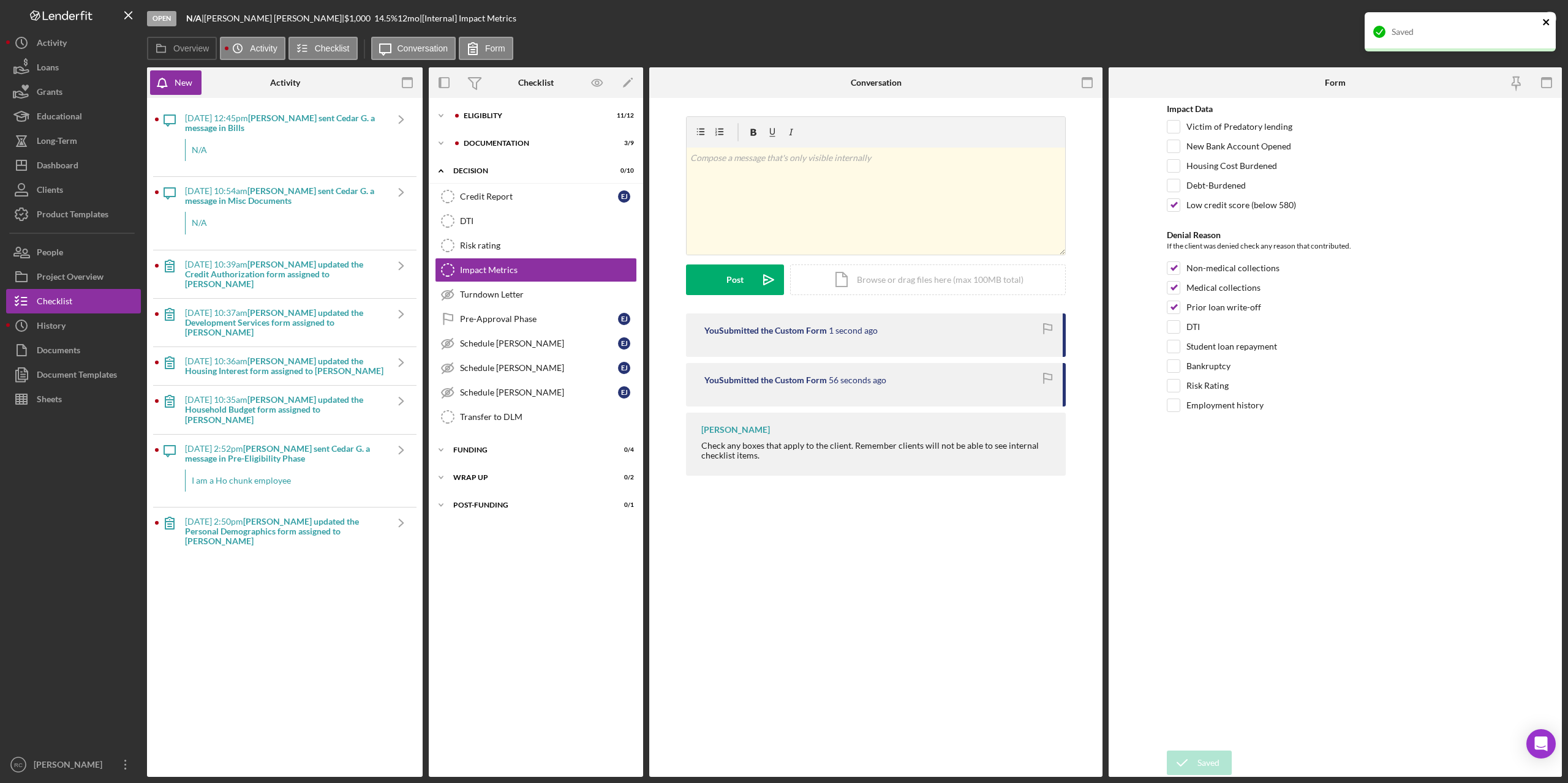
click at [1552, 18] on div "Saved" at bounding box center [1460, 36] width 196 height 54
click at [1551, 18] on icon "button" at bounding box center [1550, 18] width 31 height 31
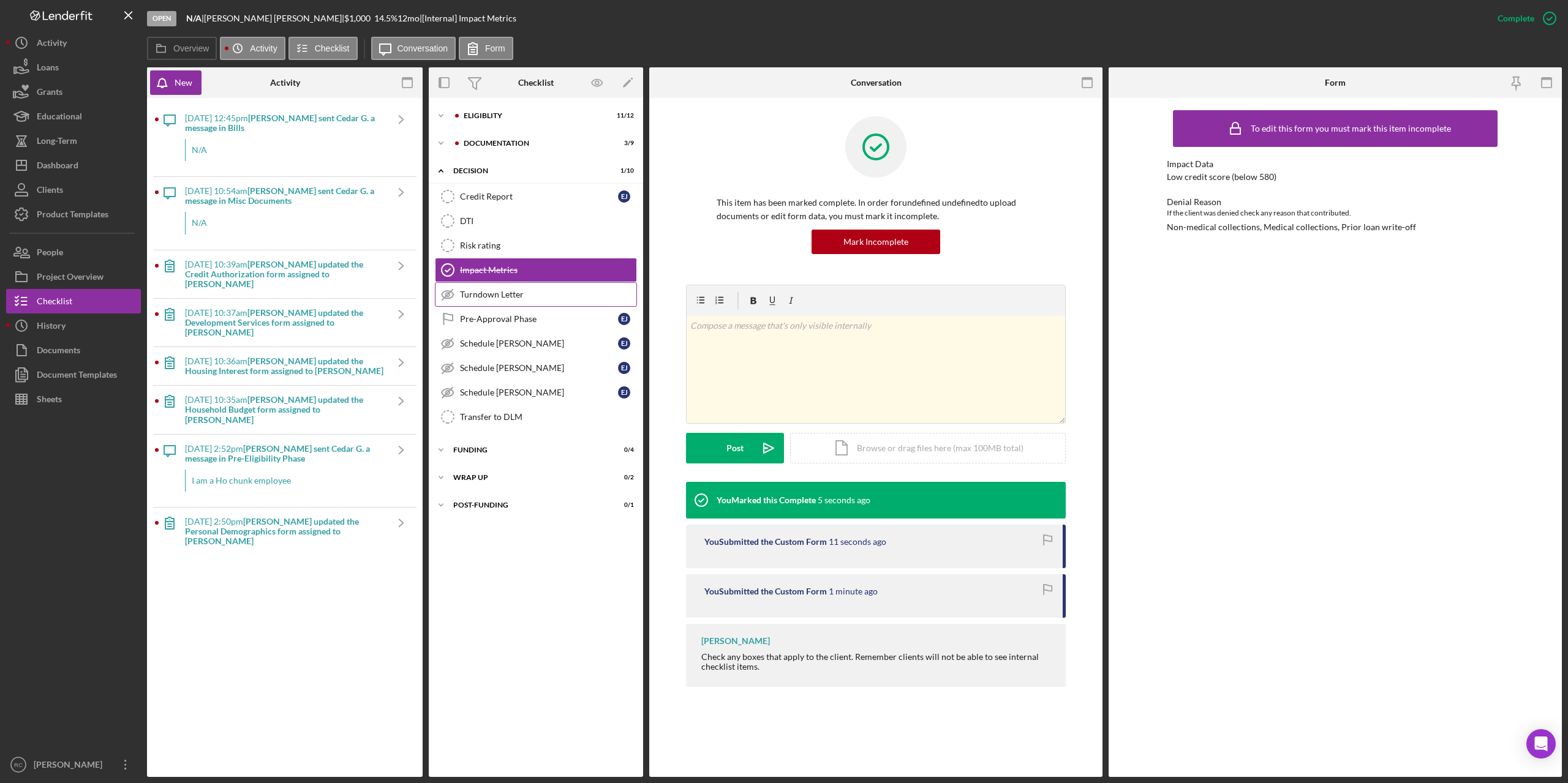
click at [510, 297] on div "Turndown Letter" at bounding box center [548, 295] width 177 height 10
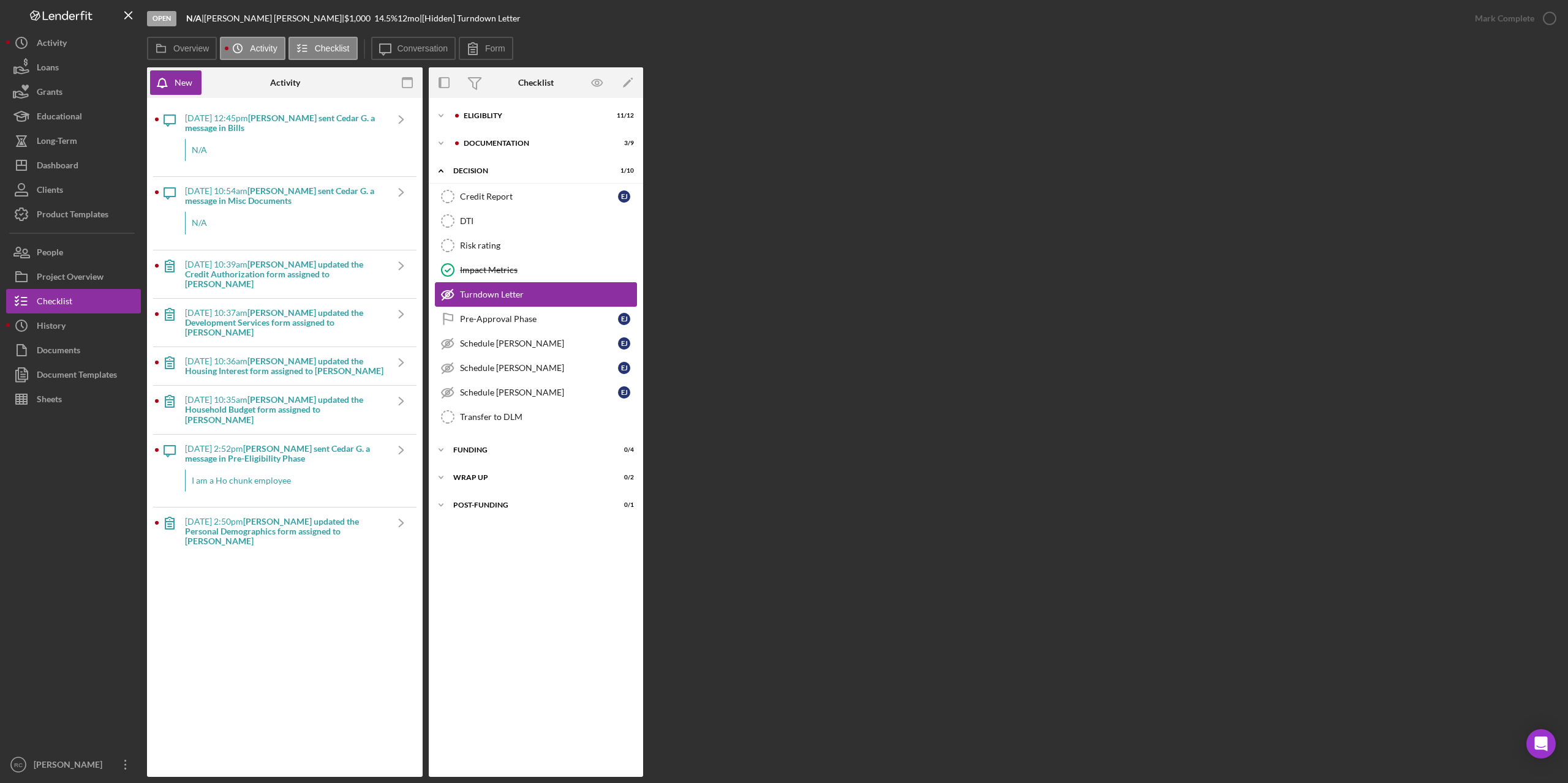
click at [446, 291] on icon at bounding box center [447, 295] width 12 height 8
click at [463, 246] on div "Risk rating" at bounding box center [548, 246] width 177 height 10
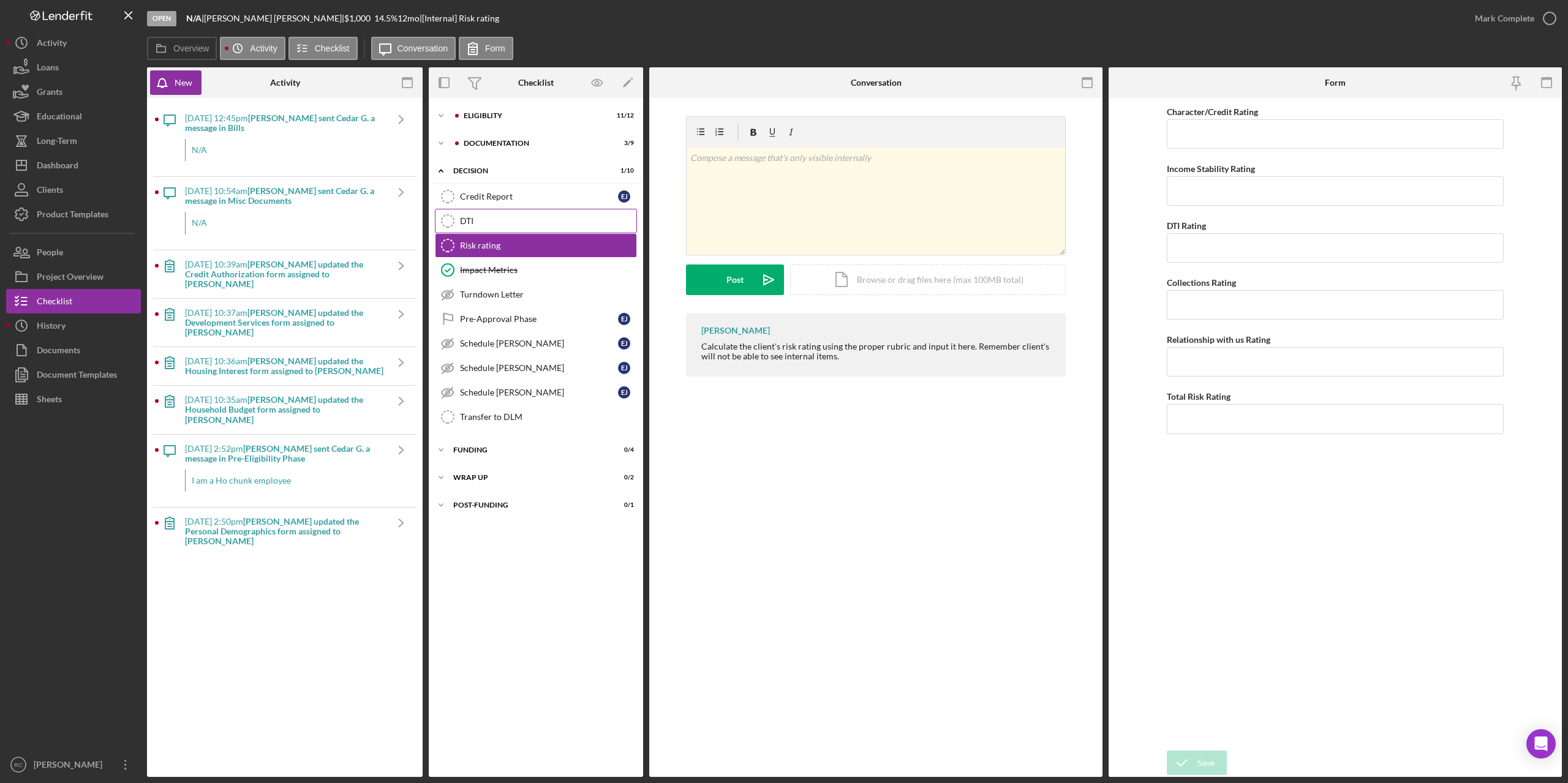
click at [478, 215] on link "DTI DTI" at bounding box center [535, 222] width 202 height 25
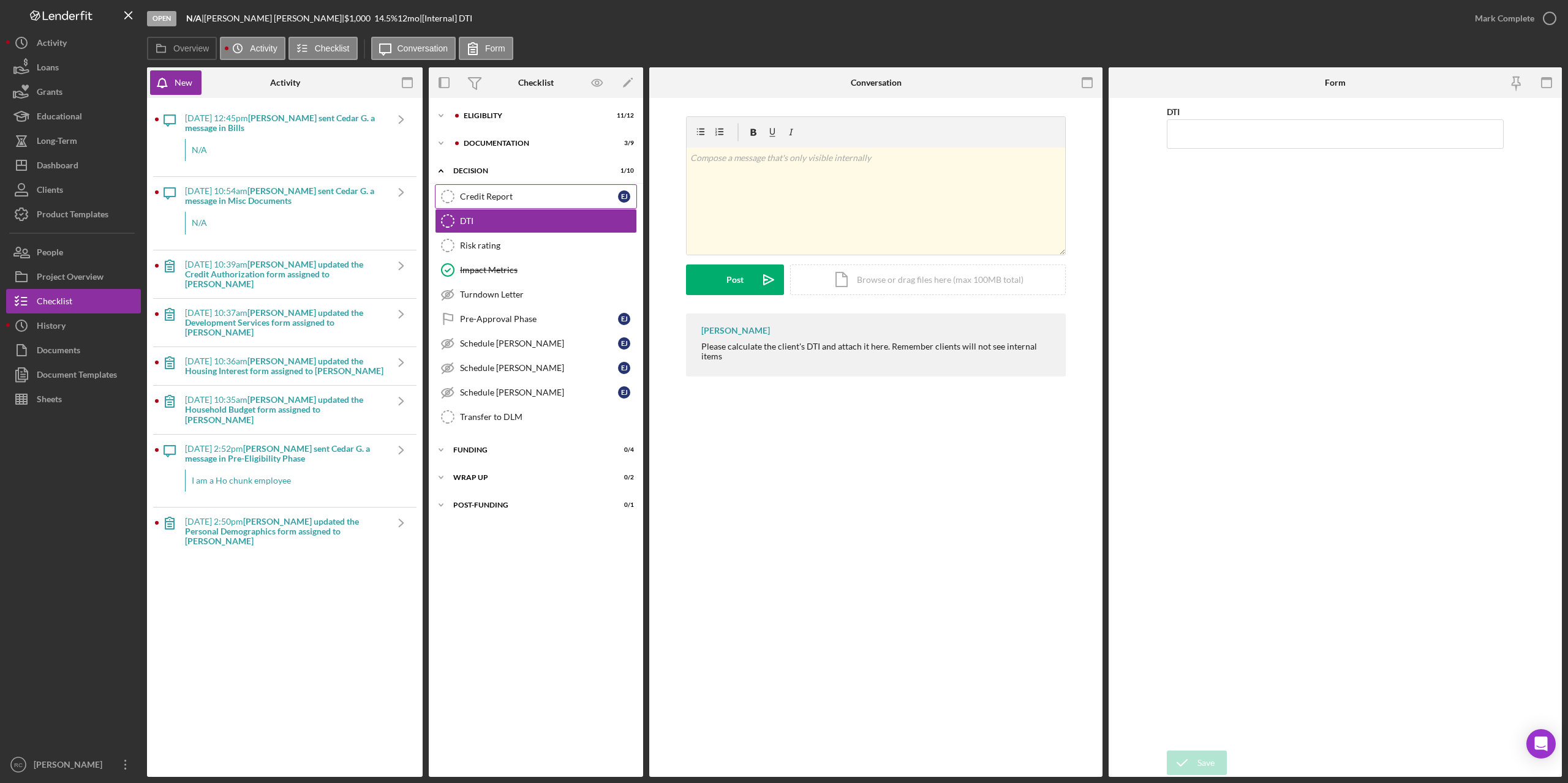
click at [476, 192] on div "Credit Report" at bounding box center [538, 197] width 158 height 10
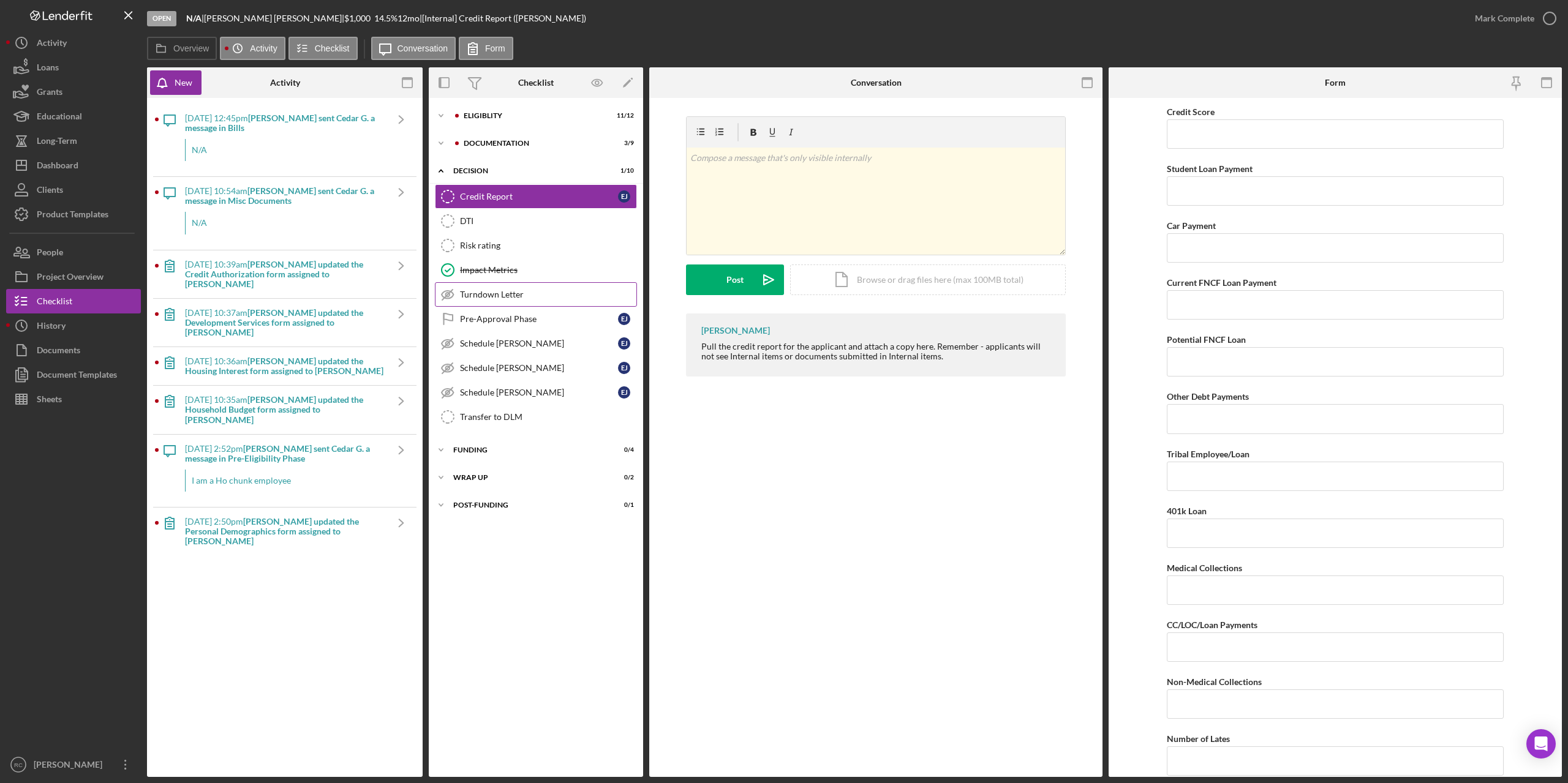
click at [497, 297] on div "Turndown Letter" at bounding box center [548, 295] width 177 height 10
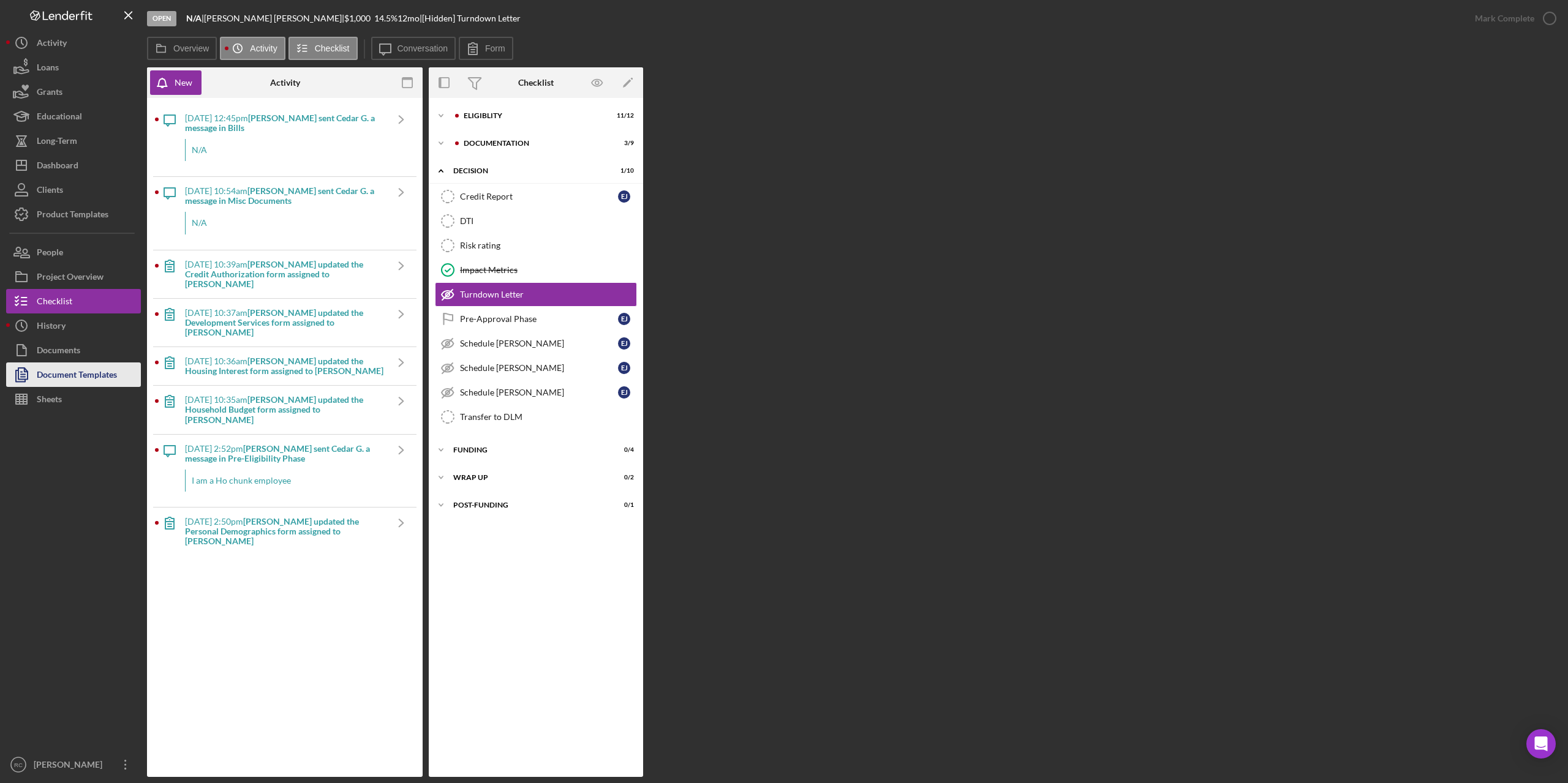
click at [106, 373] on div "Document Templates" at bounding box center [77, 376] width 81 height 28
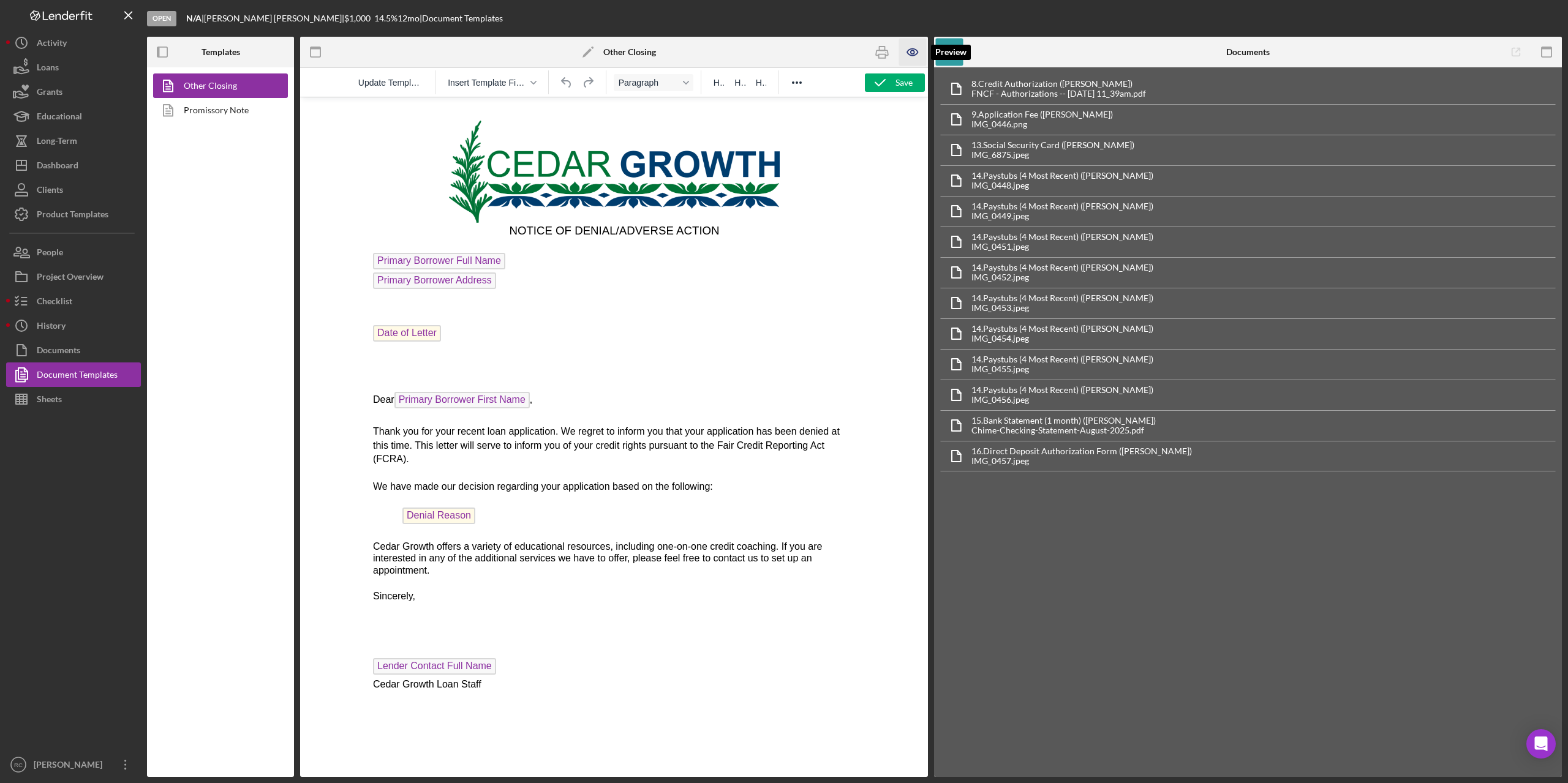
click at [916, 50] on icon "button" at bounding box center [912, 52] width 11 height 7
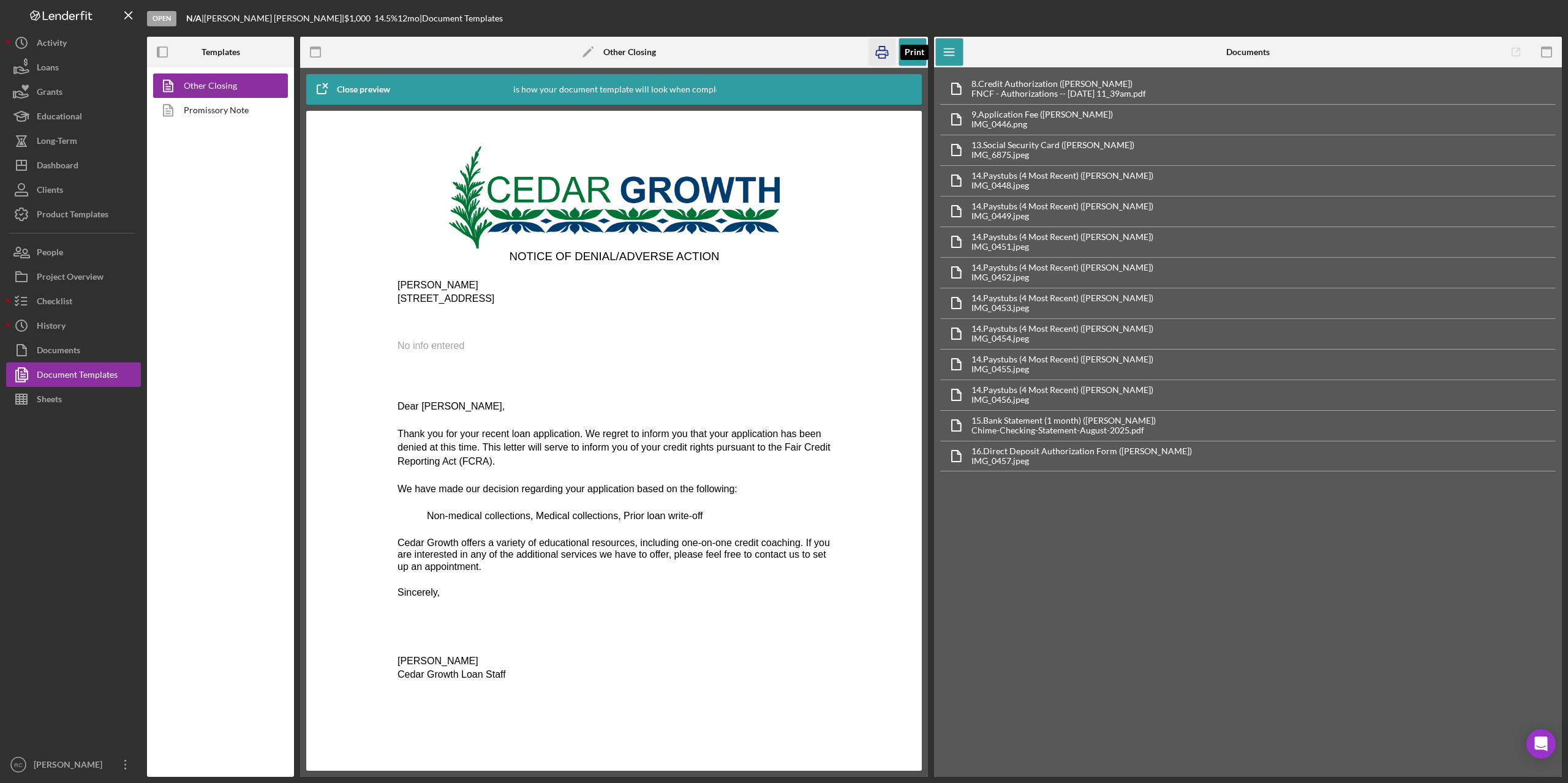
click at [884, 50] on icon "button" at bounding box center [882, 52] width 12 height 5
click at [87, 275] on div "Project Overview" at bounding box center [70, 278] width 67 height 28
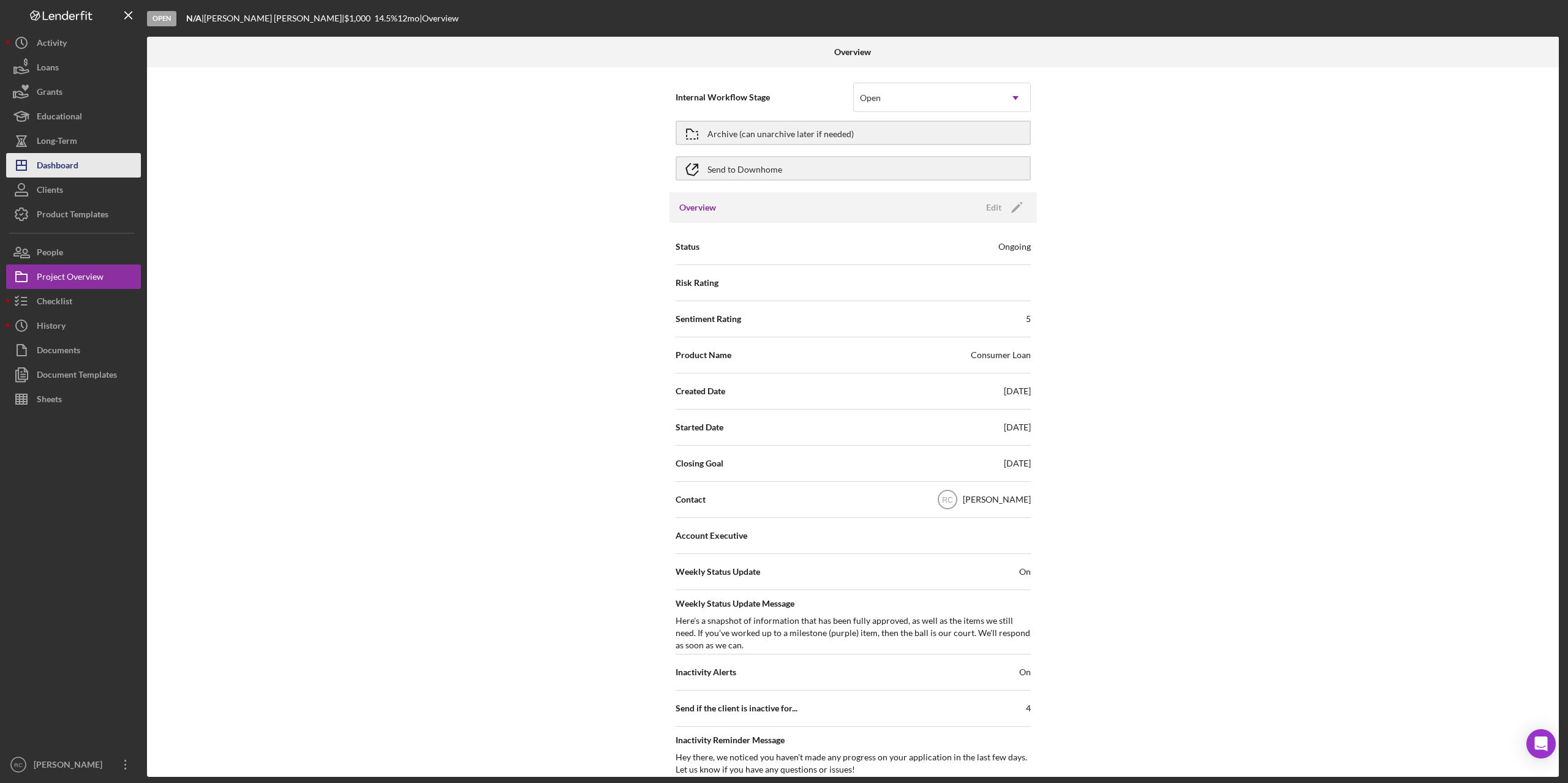
click at [66, 165] on div "Dashboard" at bounding box center [57, 167] width 41 height 28
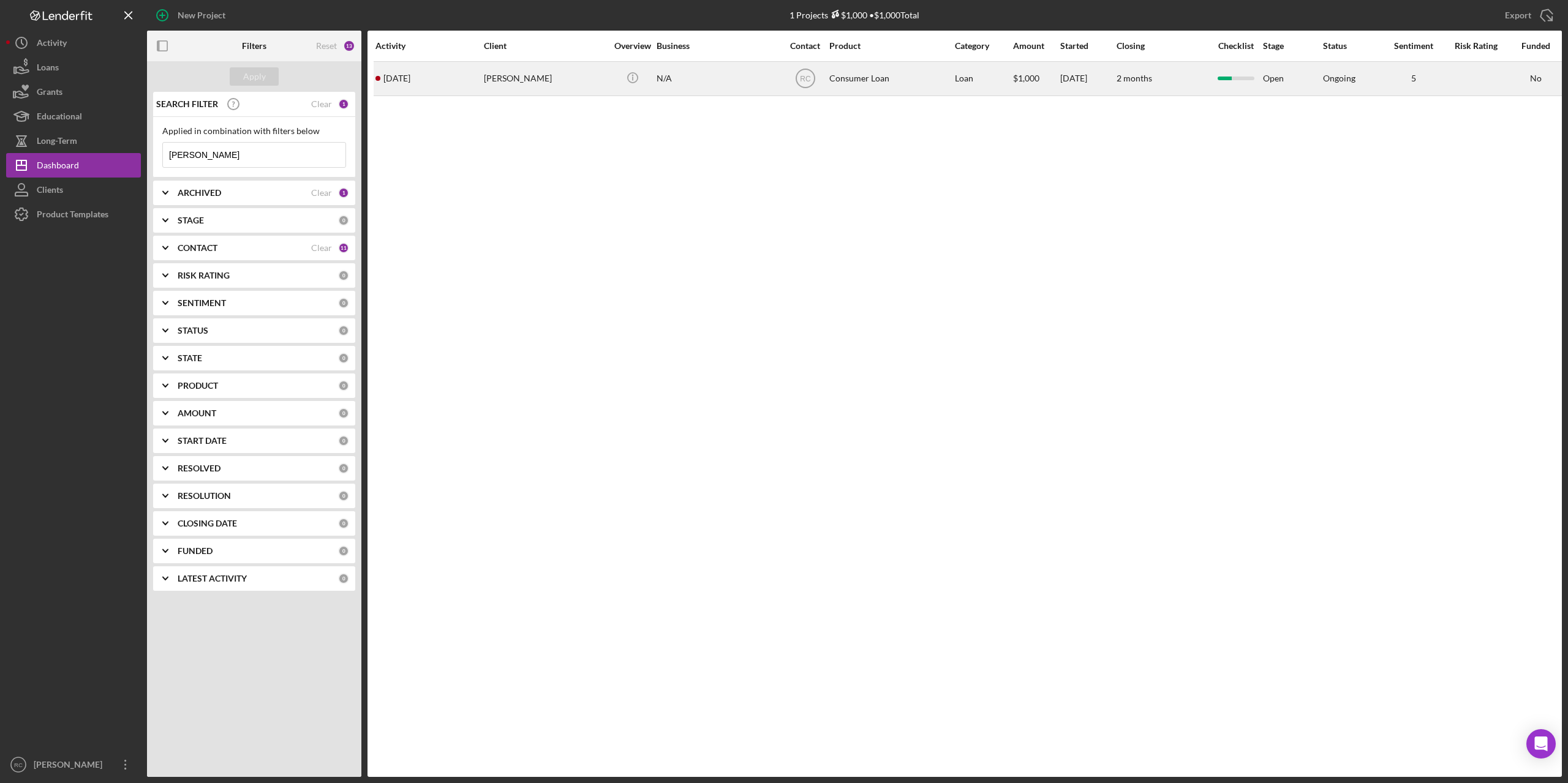
click at [517, 77] on div "Emily Johns" at bounding box center [545, 79] width 123 height 33
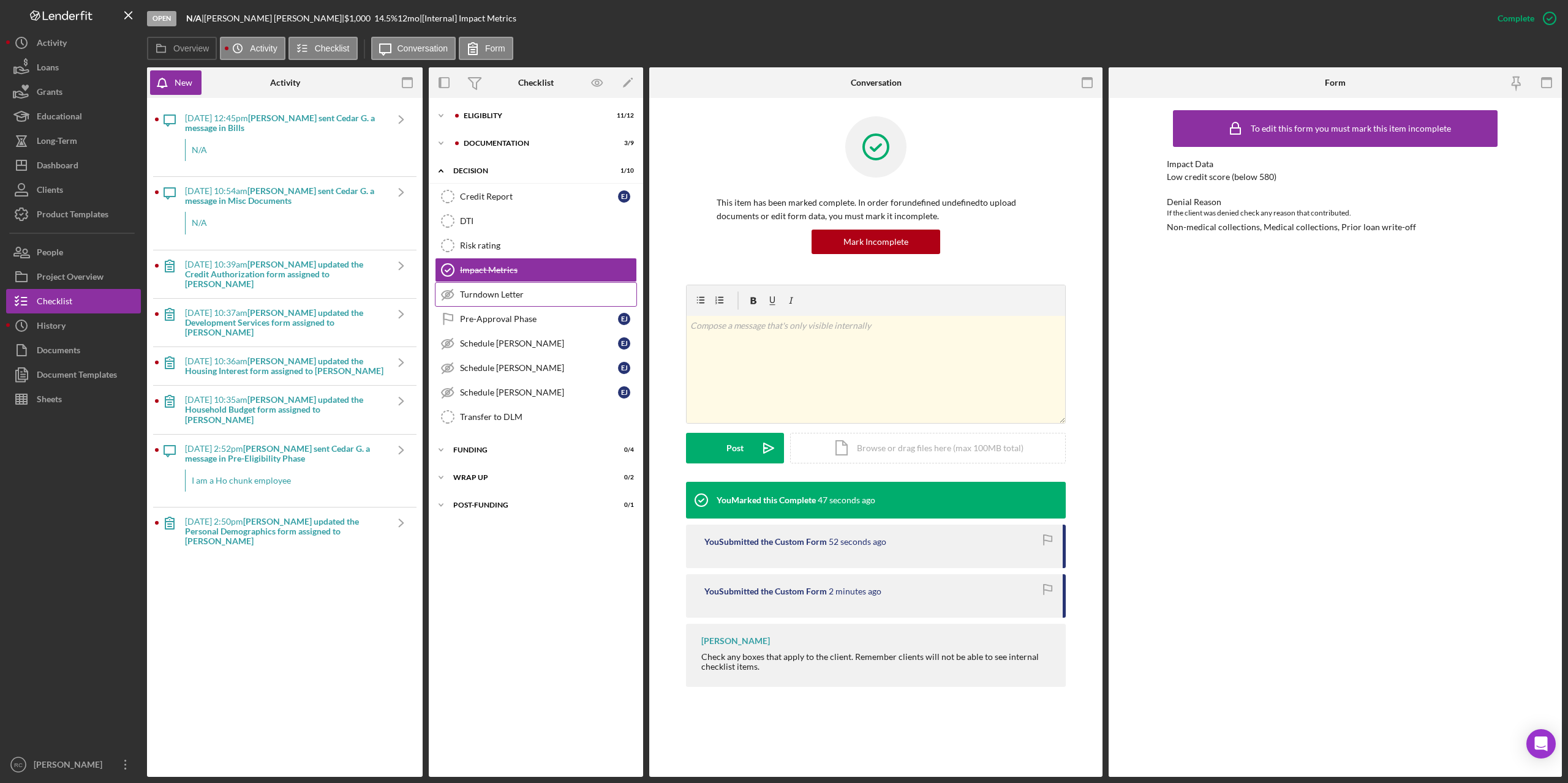
click at [510, 291] on div "Turndown Letter" at bounding box center [548, 295] width 177 height 10
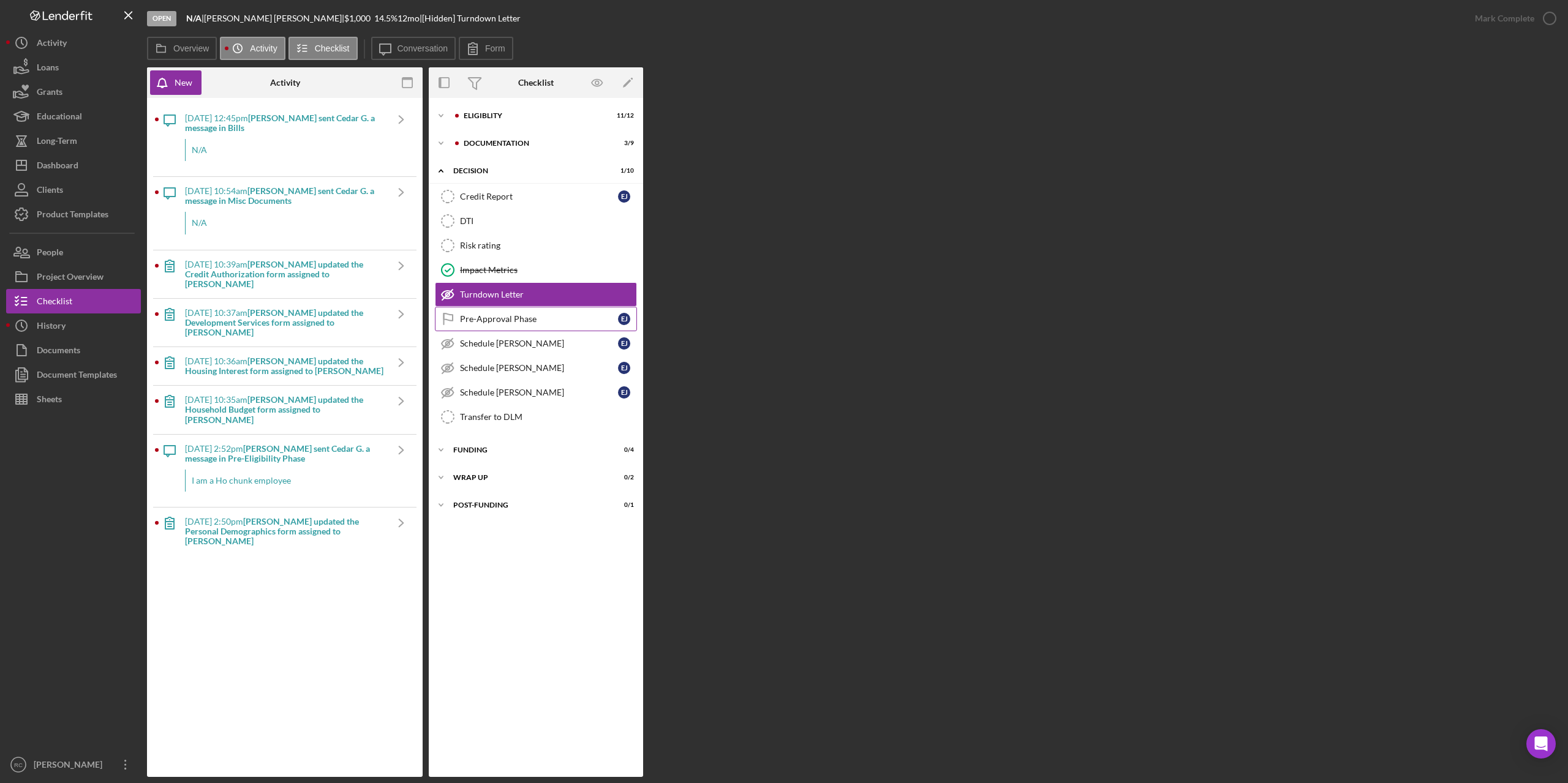
click at [507, 314] on div "Pre-Approval Phase" at bounding box center [538, 319] width 158 height 10
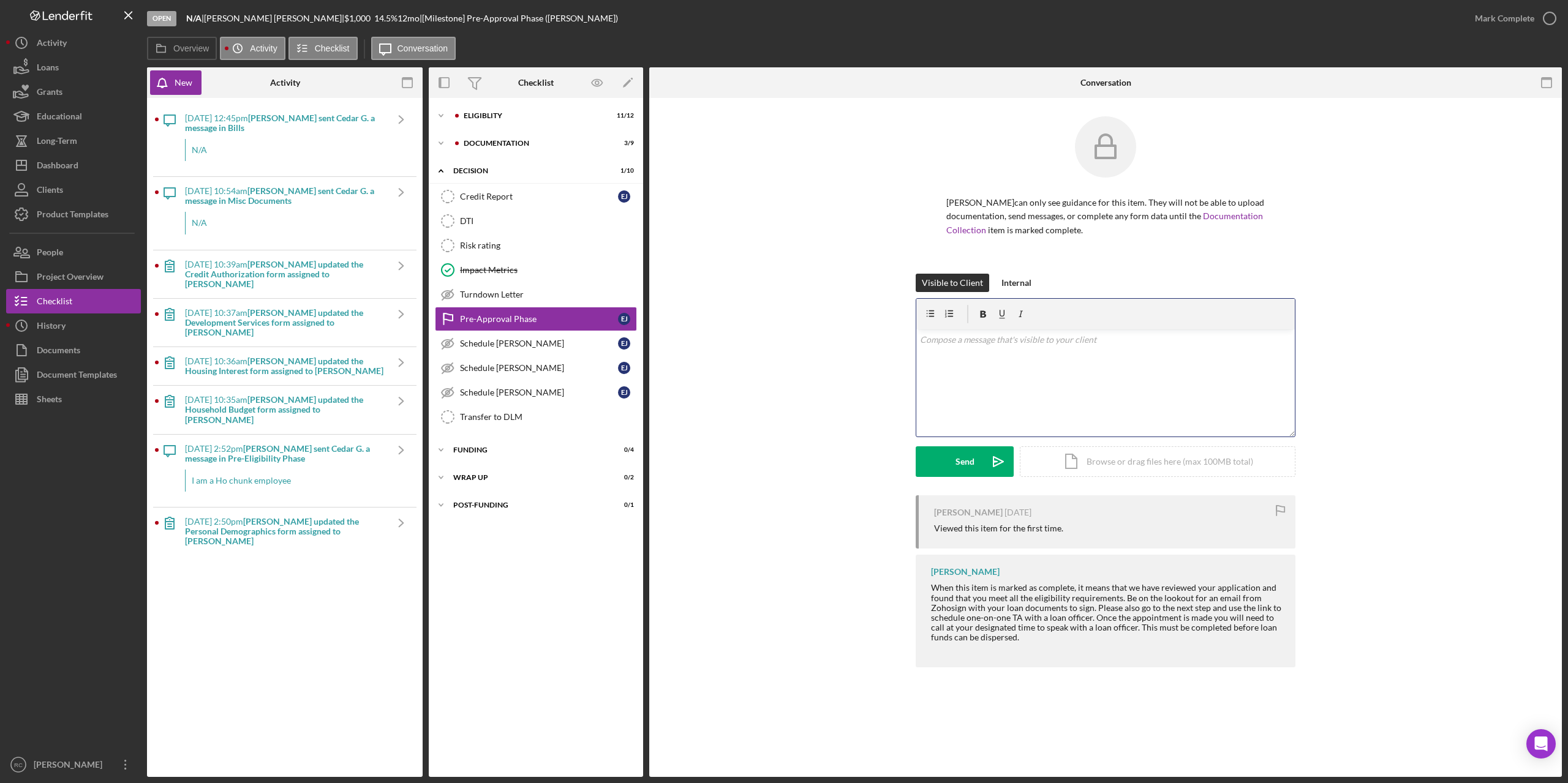
click at [970, 341] on p at bounding box center [1105, 340] width 371 height 13
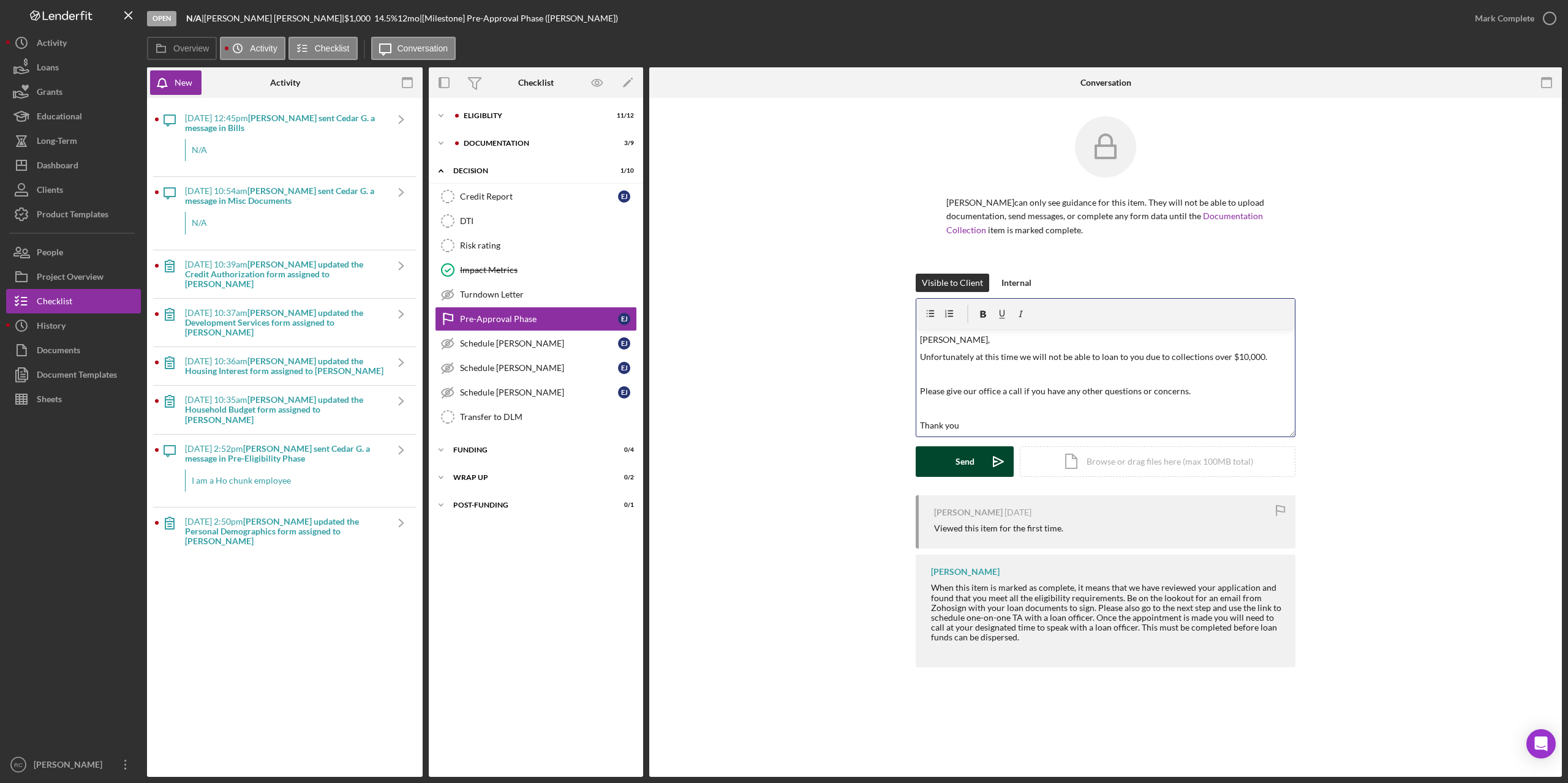
click at [965, 464] on div "Send" at bounding box center [965, 462] width 19 height 31
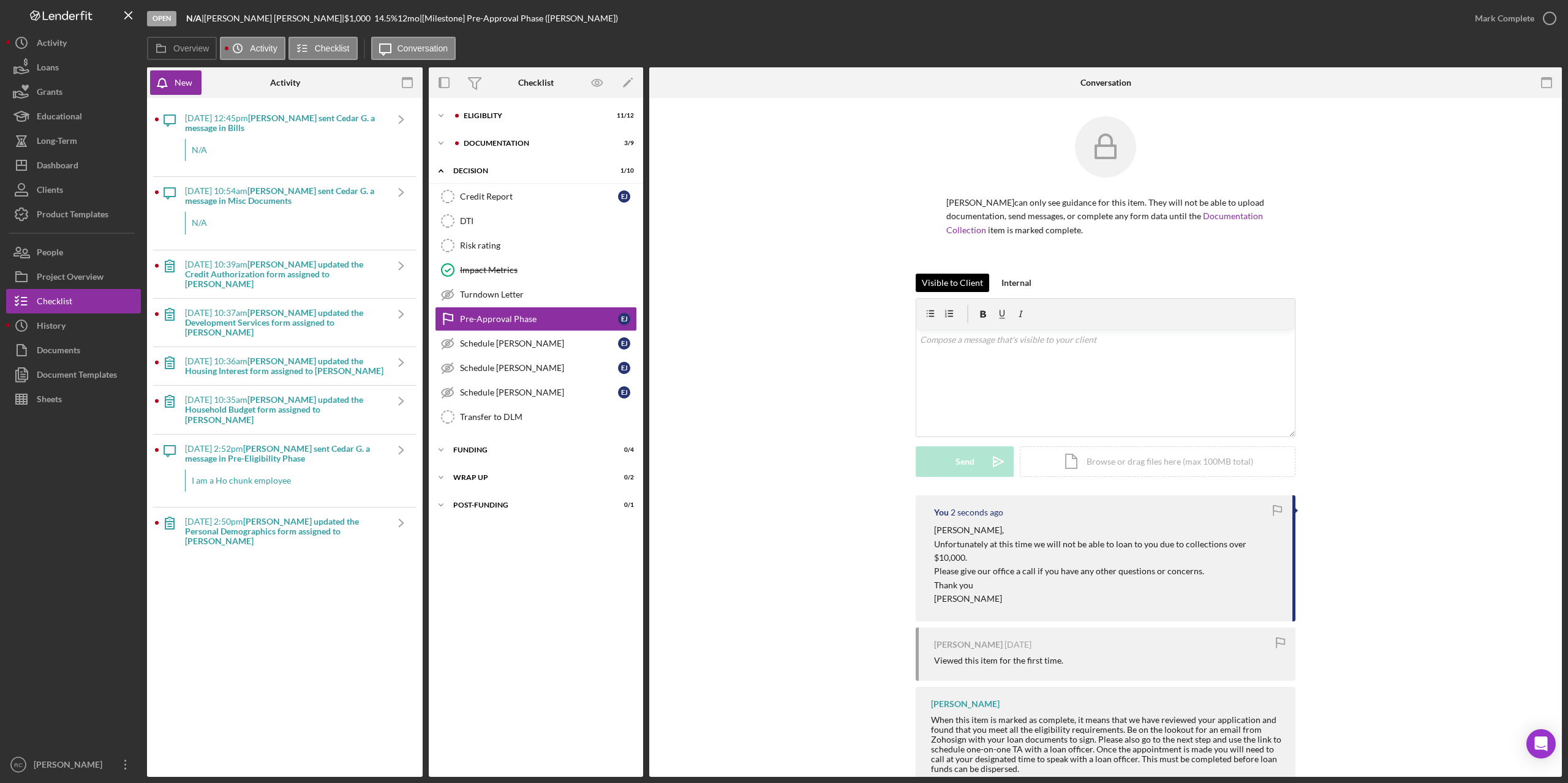
click at [961, 283] on div "Visible to Client" at bounding box center [952, 282] width 61 height 18
click at [1020, 284] on div "Internal" at bounding box center [1015, 282] width 30 height 18
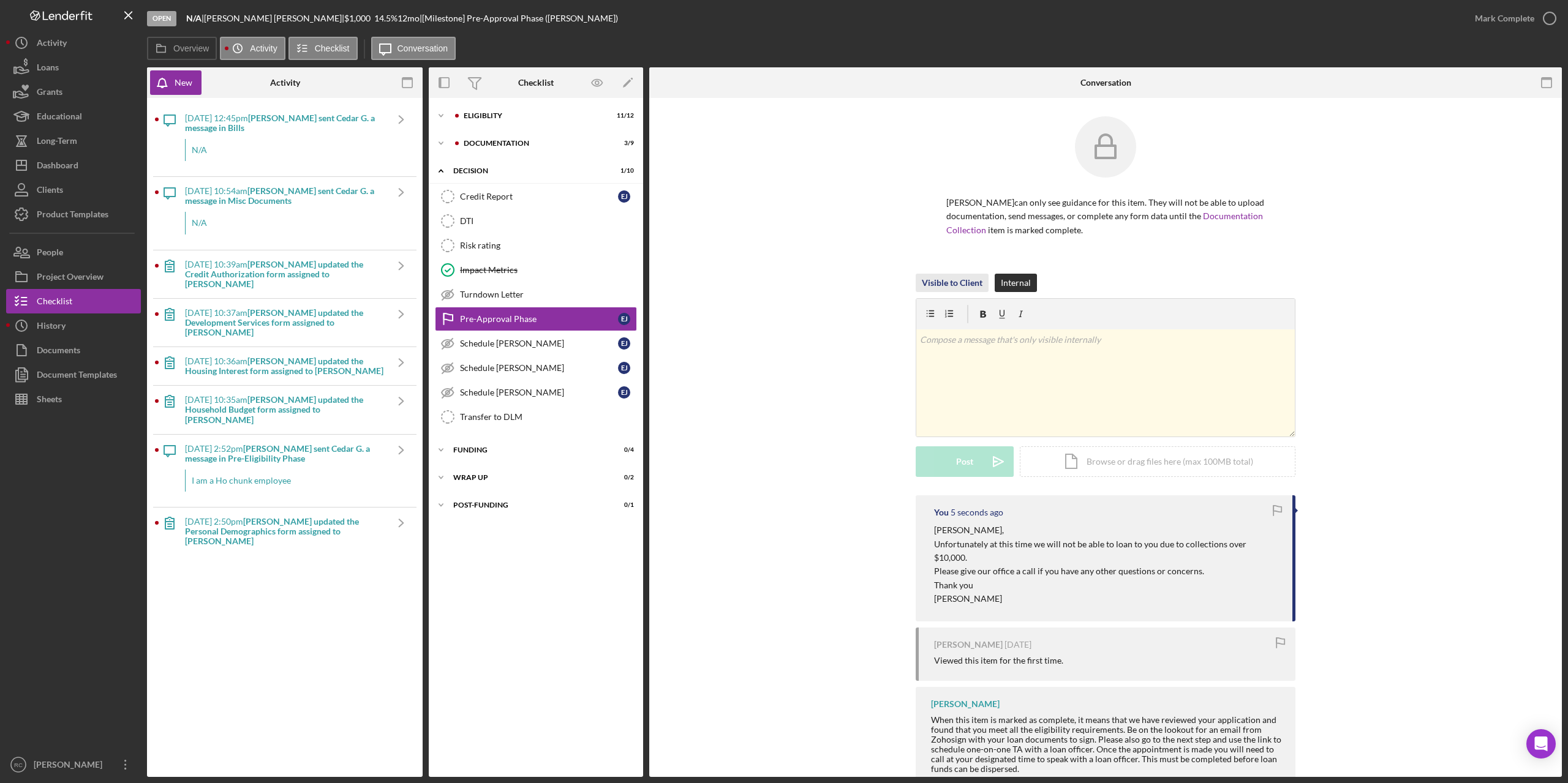
click at [962, 280] on div "Visible to Client" at bounding box center [951, 282] width 60 height 18
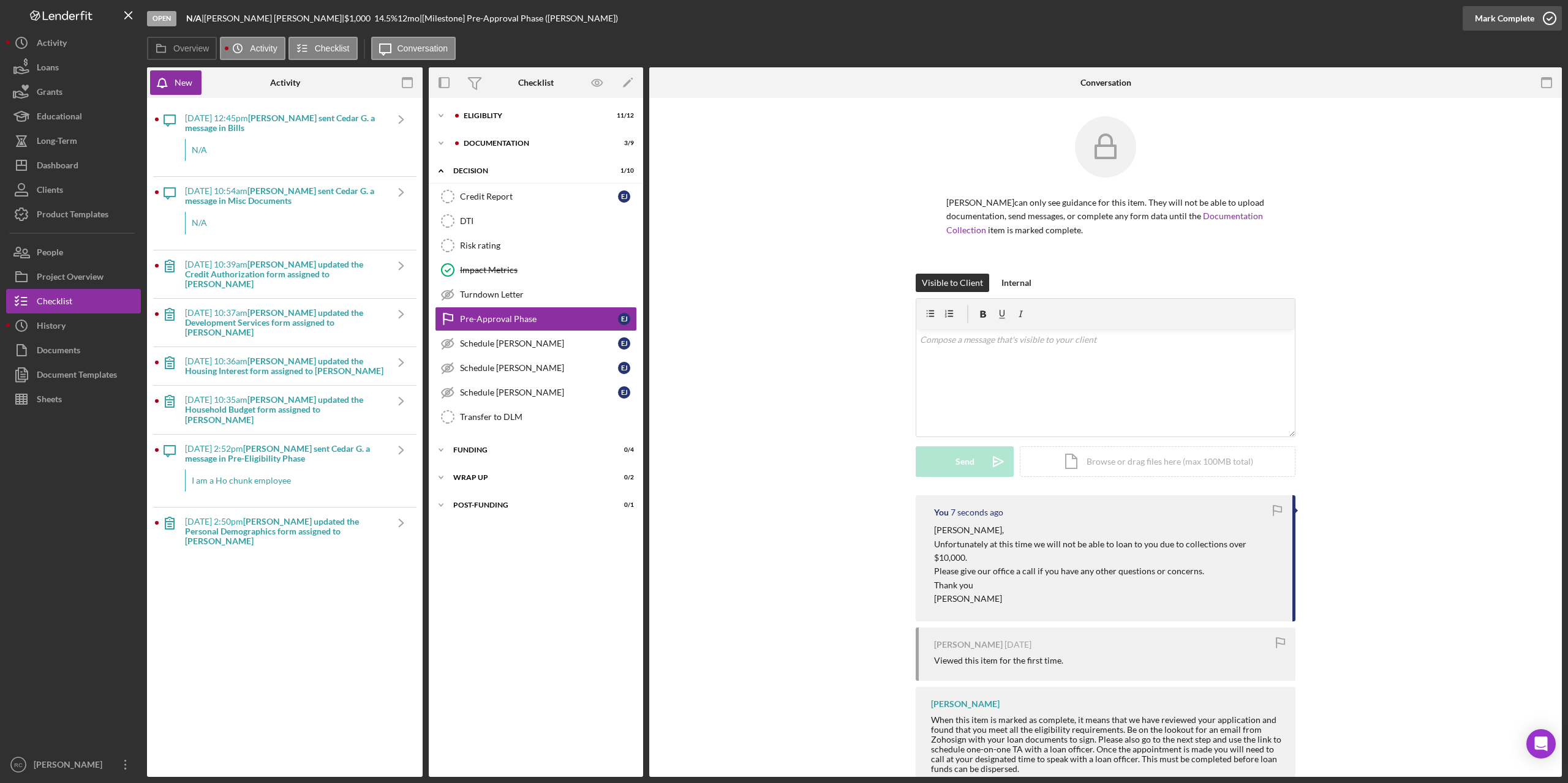
click at [1552, 13] on circle "button" at bounding box center [1549, 18] width 12 height 12
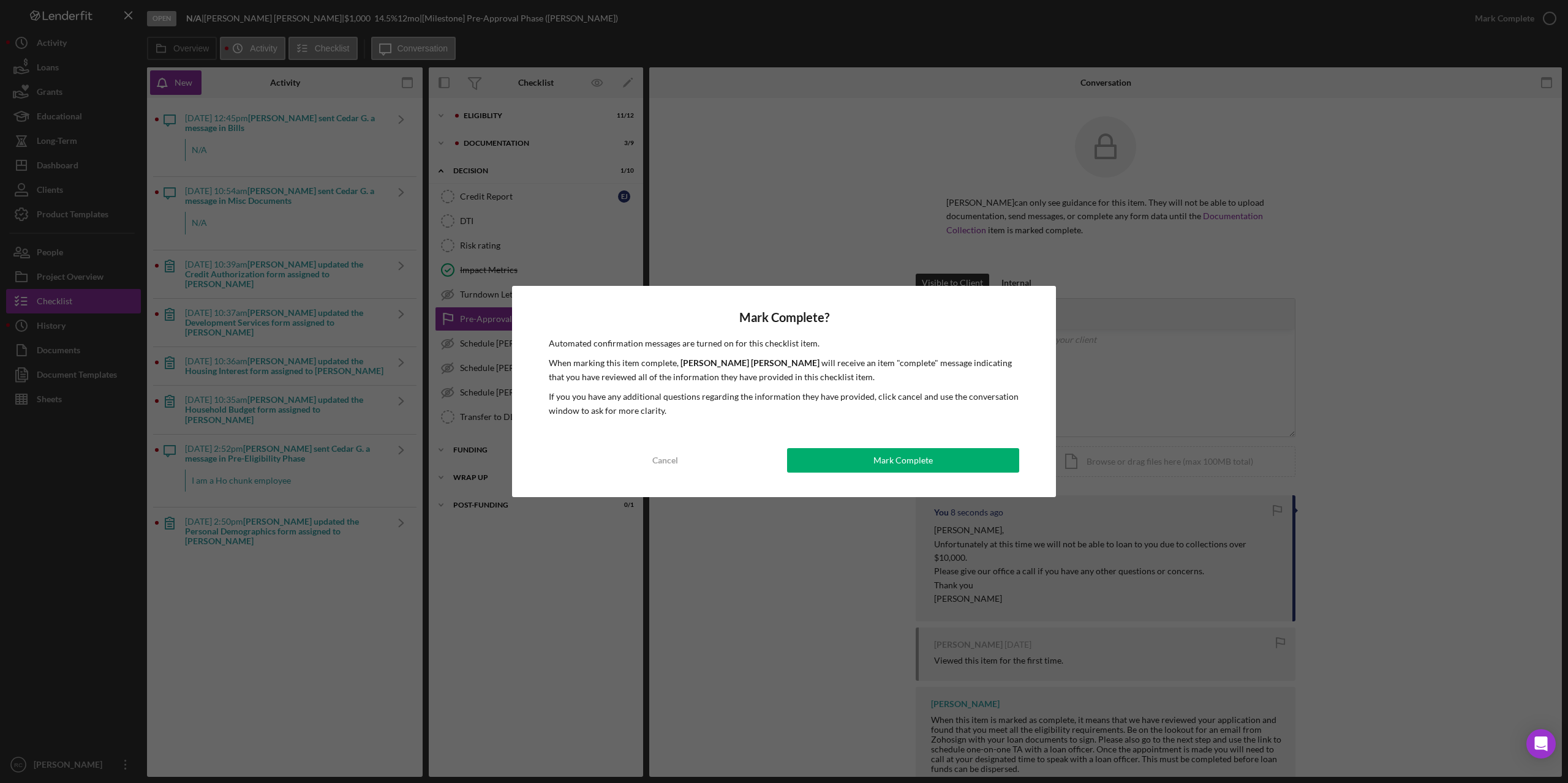
drag, startPoint x: 954, startPoint y: 463, endPoint x: 786, endPoint y: 414, distance: 175.0
click at [954, 463] on button "Mark Complete" at bounding box center [903, 461] width 232 height 25
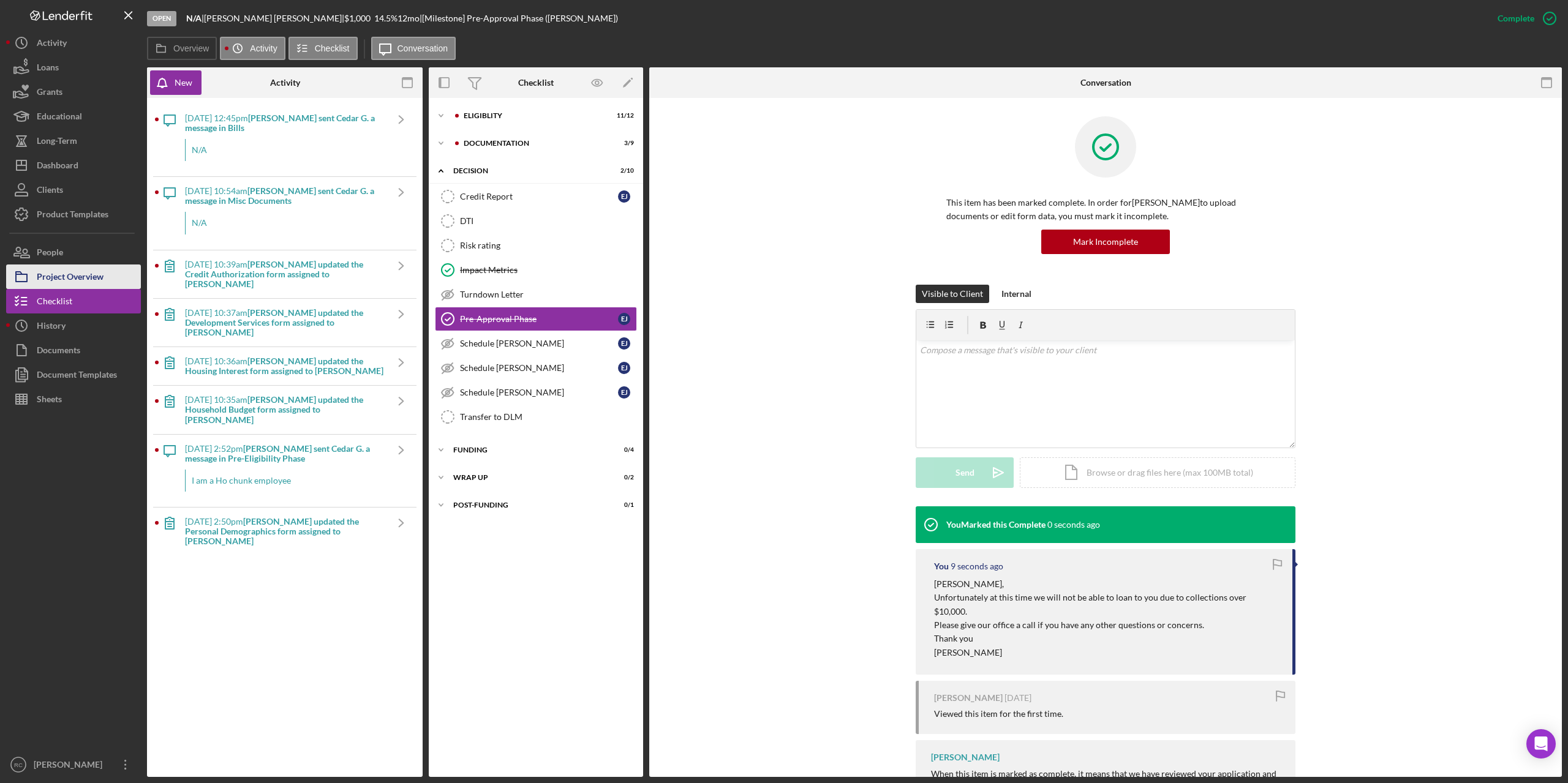
click at [49, 275] on div "Project Overview" at bounding box center [70, 278] width 67 height 28
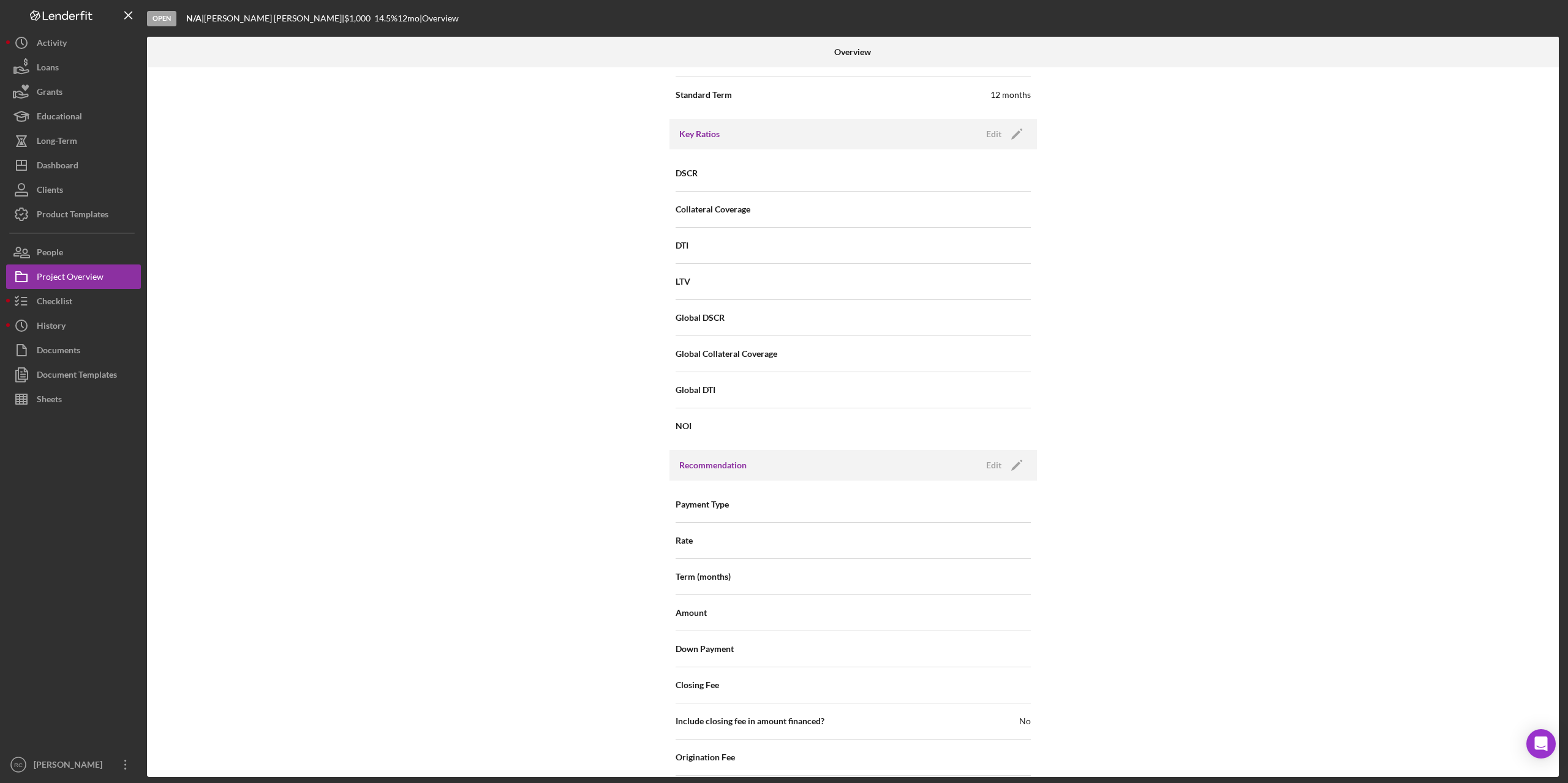
scroll to position [1122, 0]
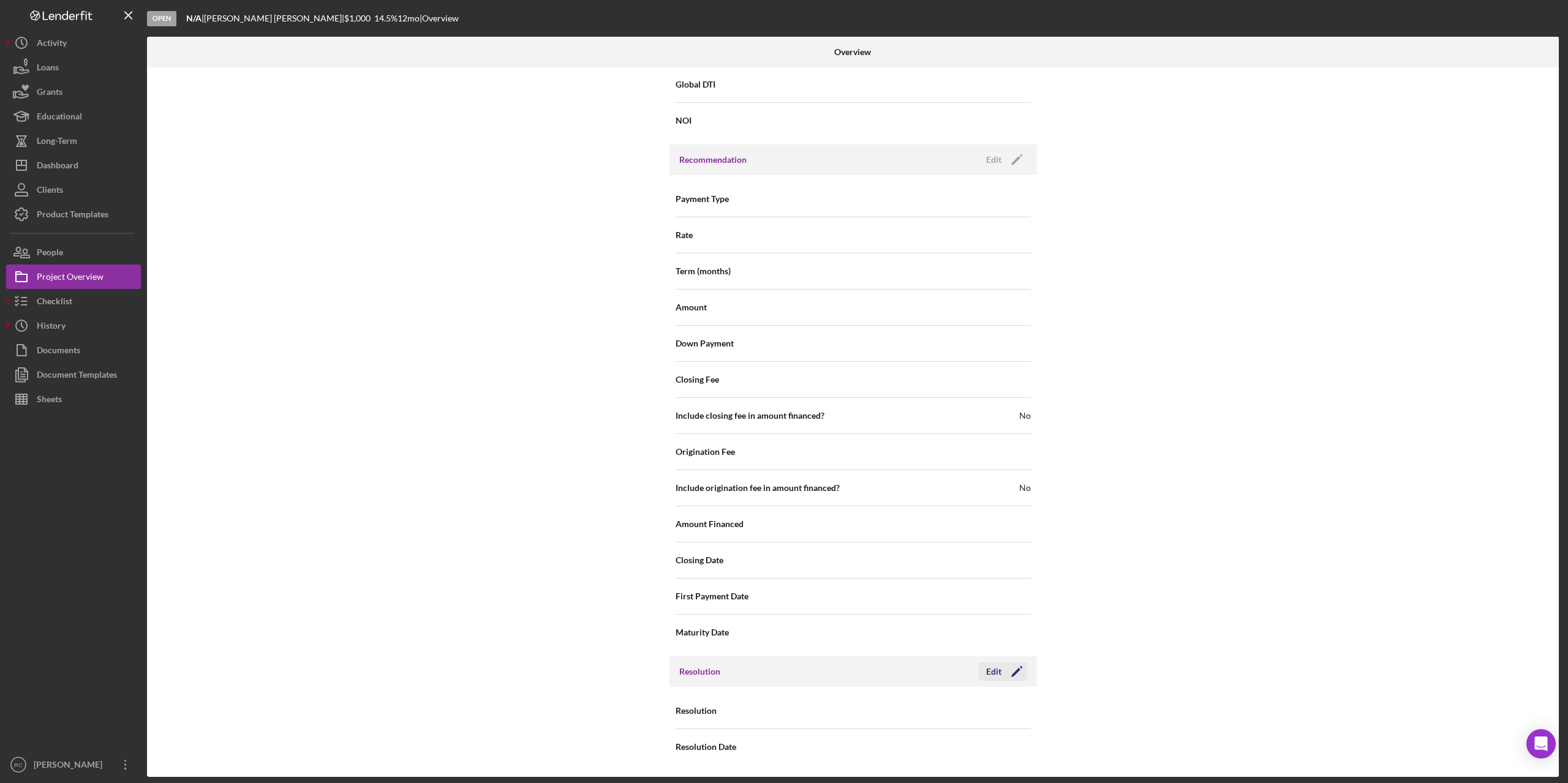
click at [1011, 670] on icon "Icon/Edit" at bounding box center [1016, 672] width 31 height 31
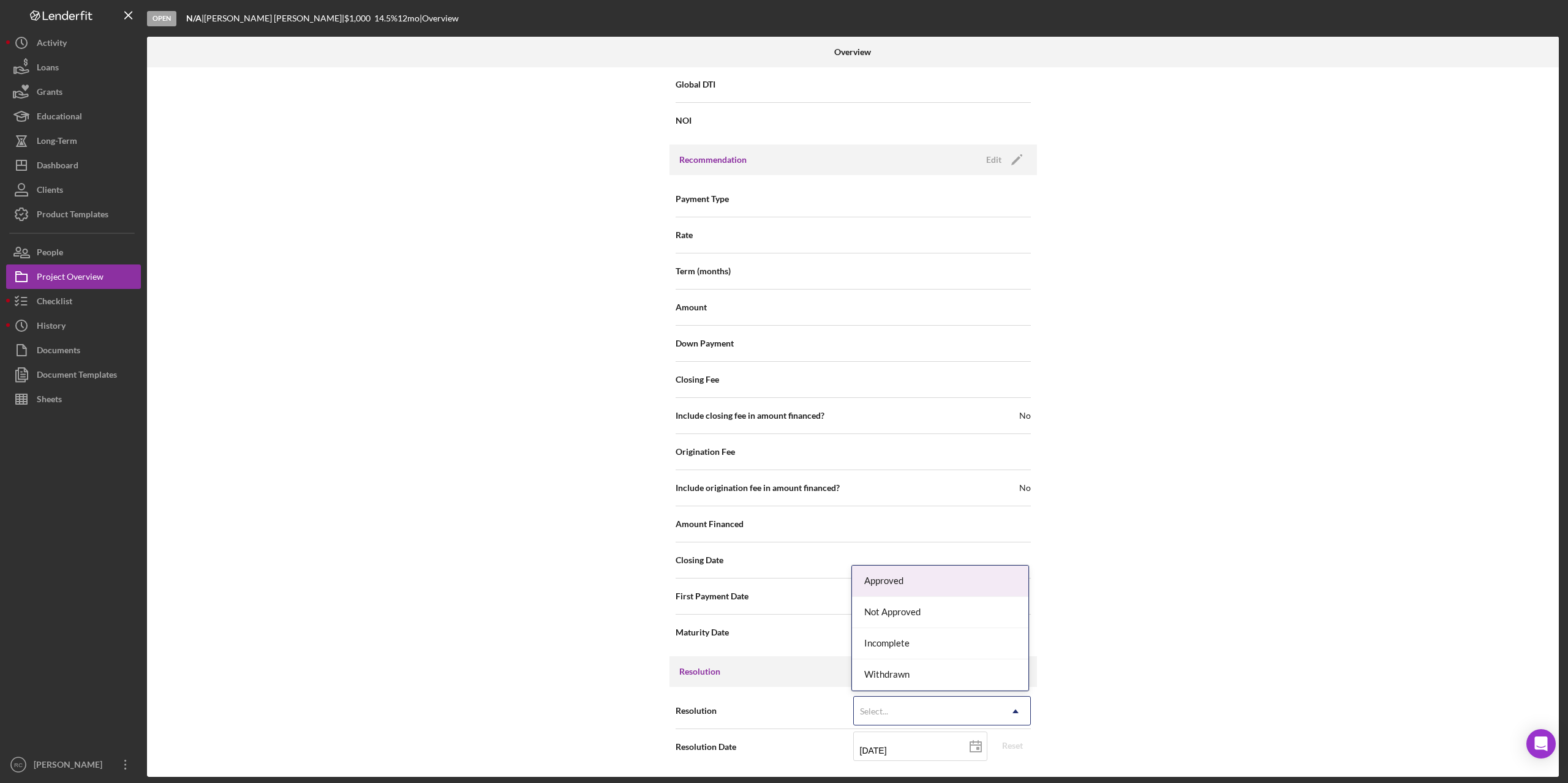
click at [941, 704] on div "Select..." at bounding box center [927, 711] width 147 height 28
click at [907, 672] on div "Withdrawn" at bounding box center [940, 675] width 177 height 32
click at [907, 672] on button "Cancel" at bounding box center [934, 672] width 61 height 18
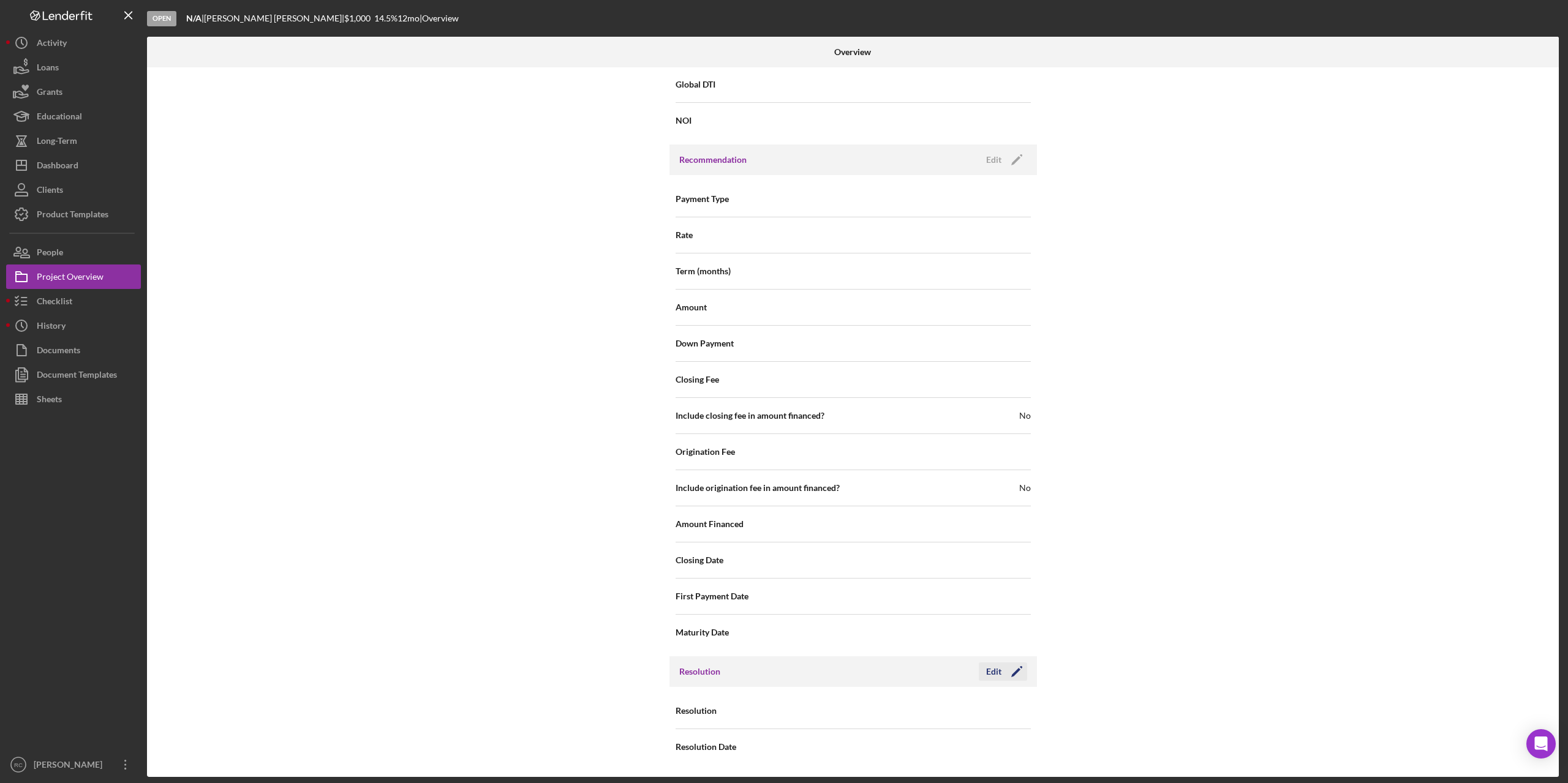
click at [1008, 671] on icon "Icon/Edit" at bounding box center [1016, 672] width 31 height 31
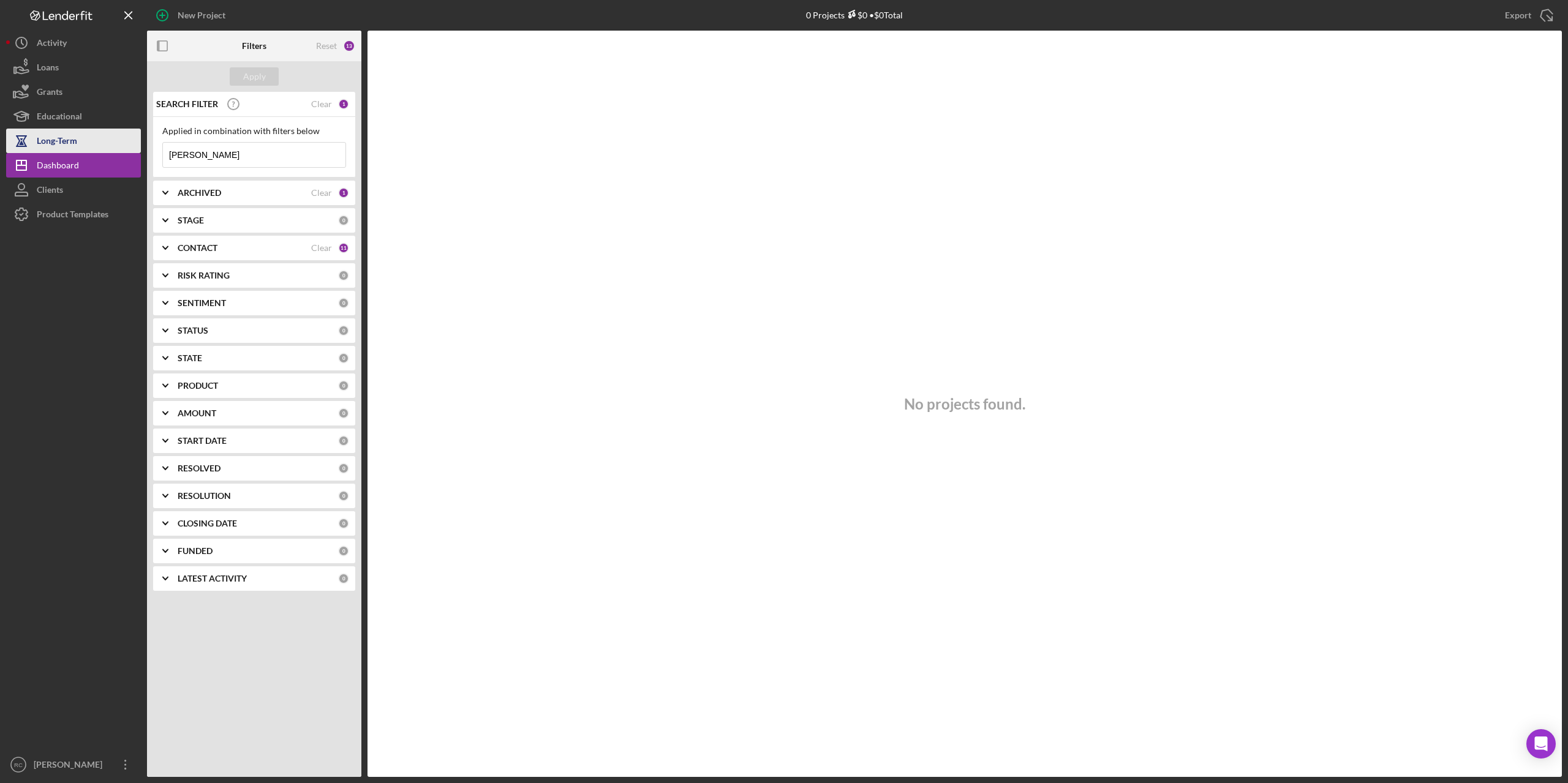
drag, startPoint x: 209, startPoint y: 149, endPoint x: 79, endPoint y: 152, distance: 130.0
click at [79, 152] on div "New Project 0 Projects $0 • $0 Total [PERSON_NAME] Export Icon/Export Filters R…" at bounding box center [783, 389] width 1556 height 777
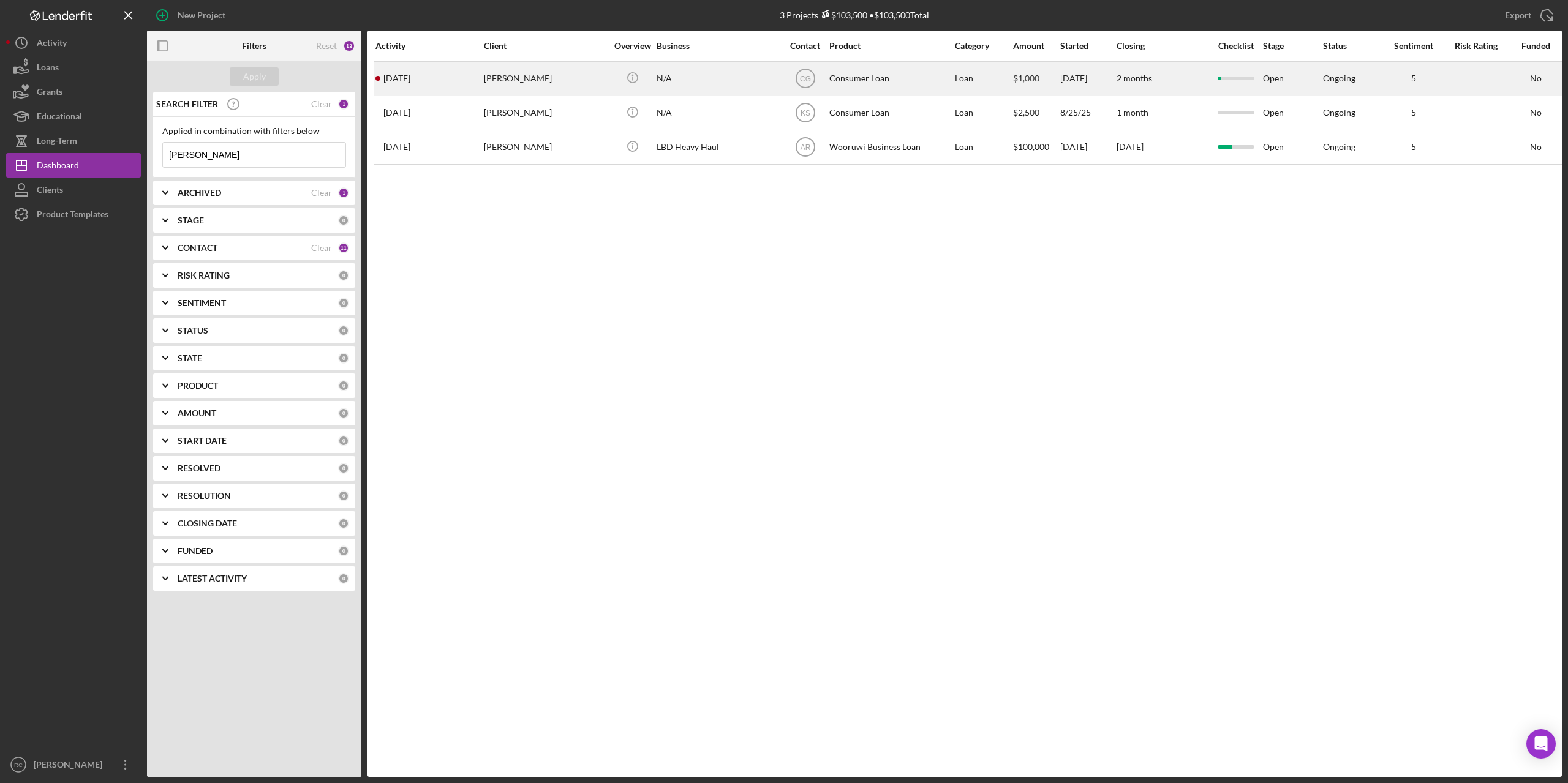
type input "[PERSON_NAME]"
click at [519, 74] on div "[PERSON_NAME]" at bounding box center [545, 79] width 123 height 33
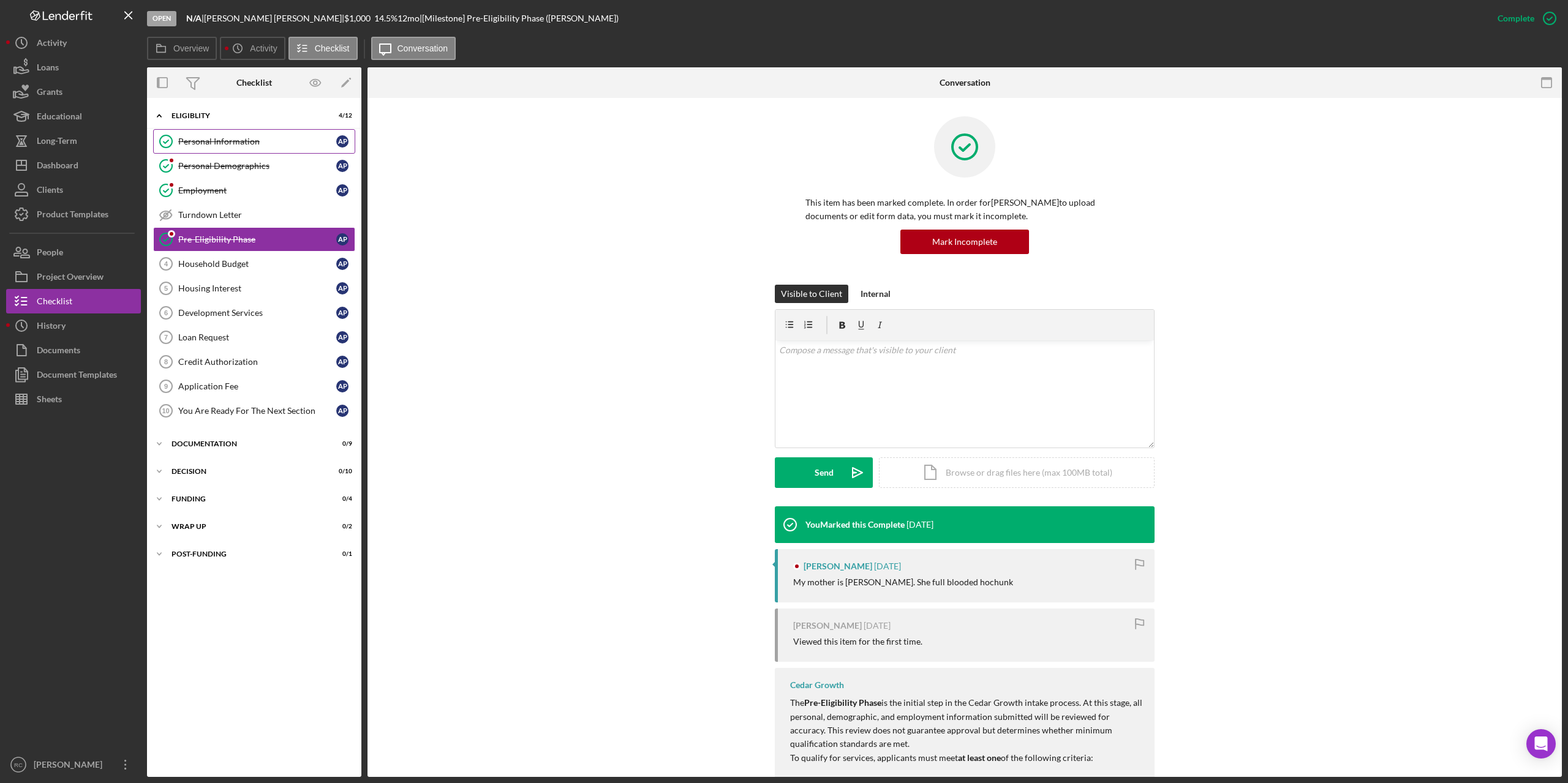
click at [223, 142] on div "Personal Information" at bounding box center [257, 141] width 158 height 10
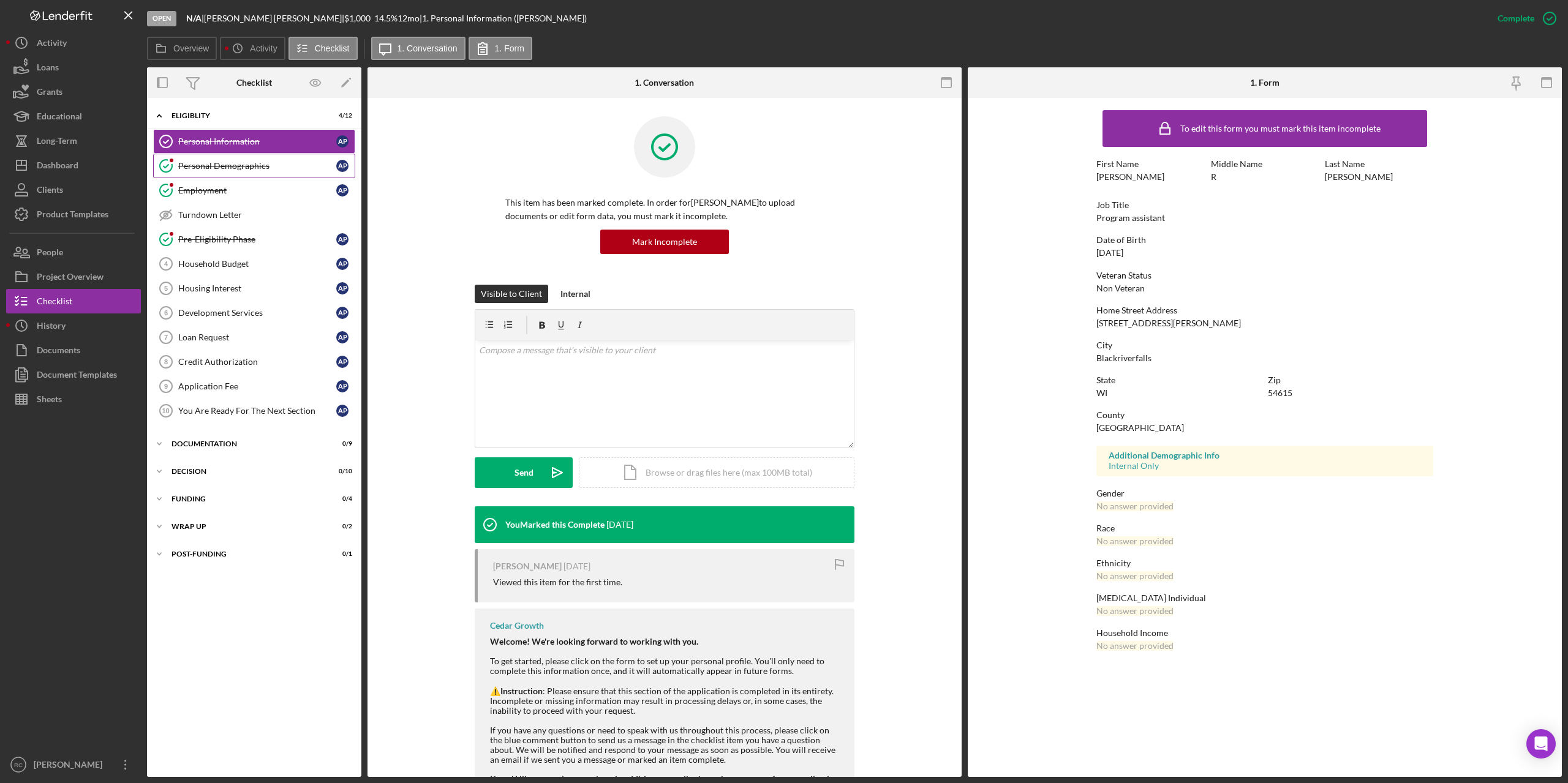
click at [226, 169] on div "Personal Demographics" at bounding box center [257, 166] width 158 height 10
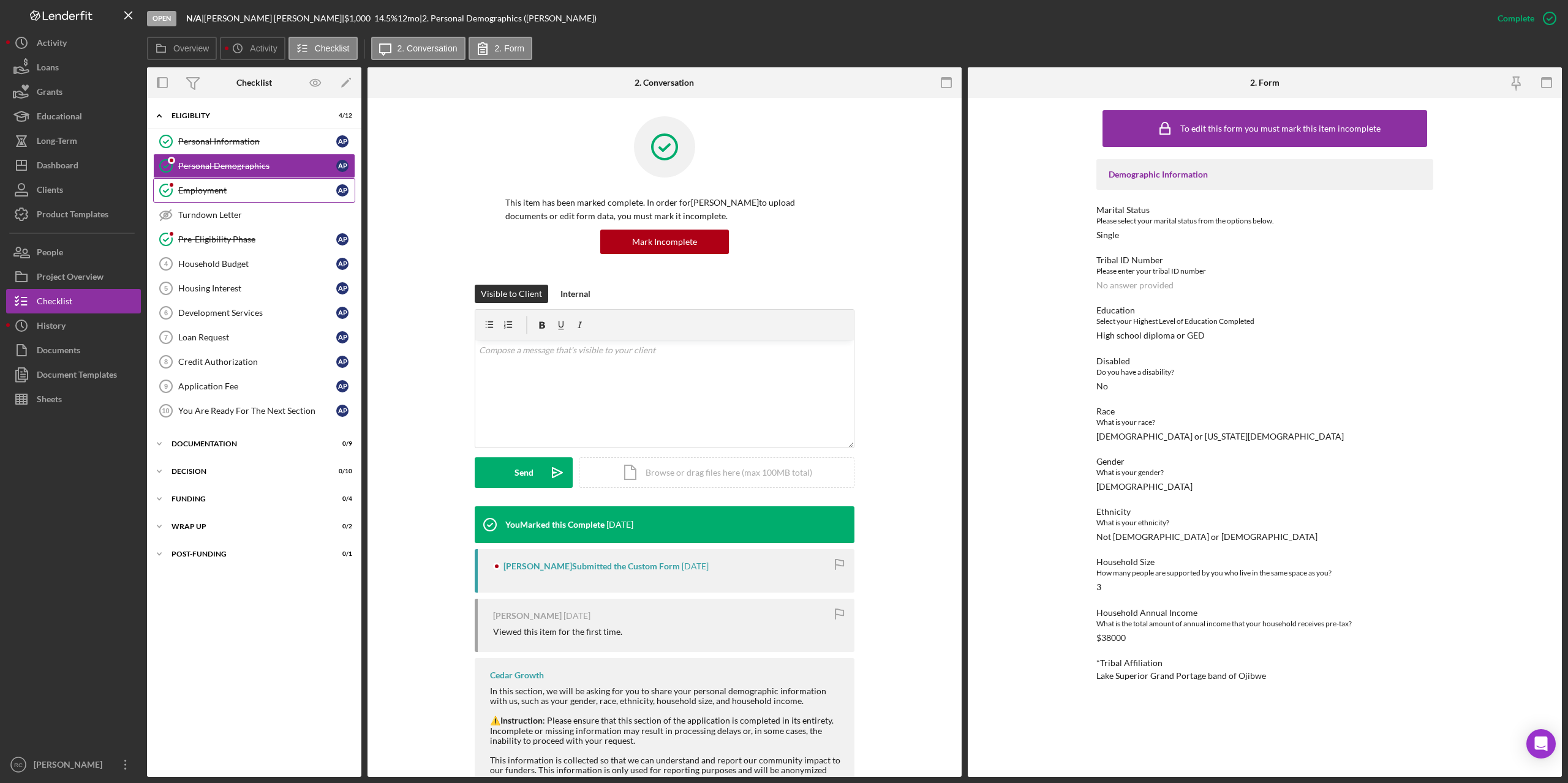
click at [219, 189] on div "Employment" at bounding box center [257, 190] width 158 height 10
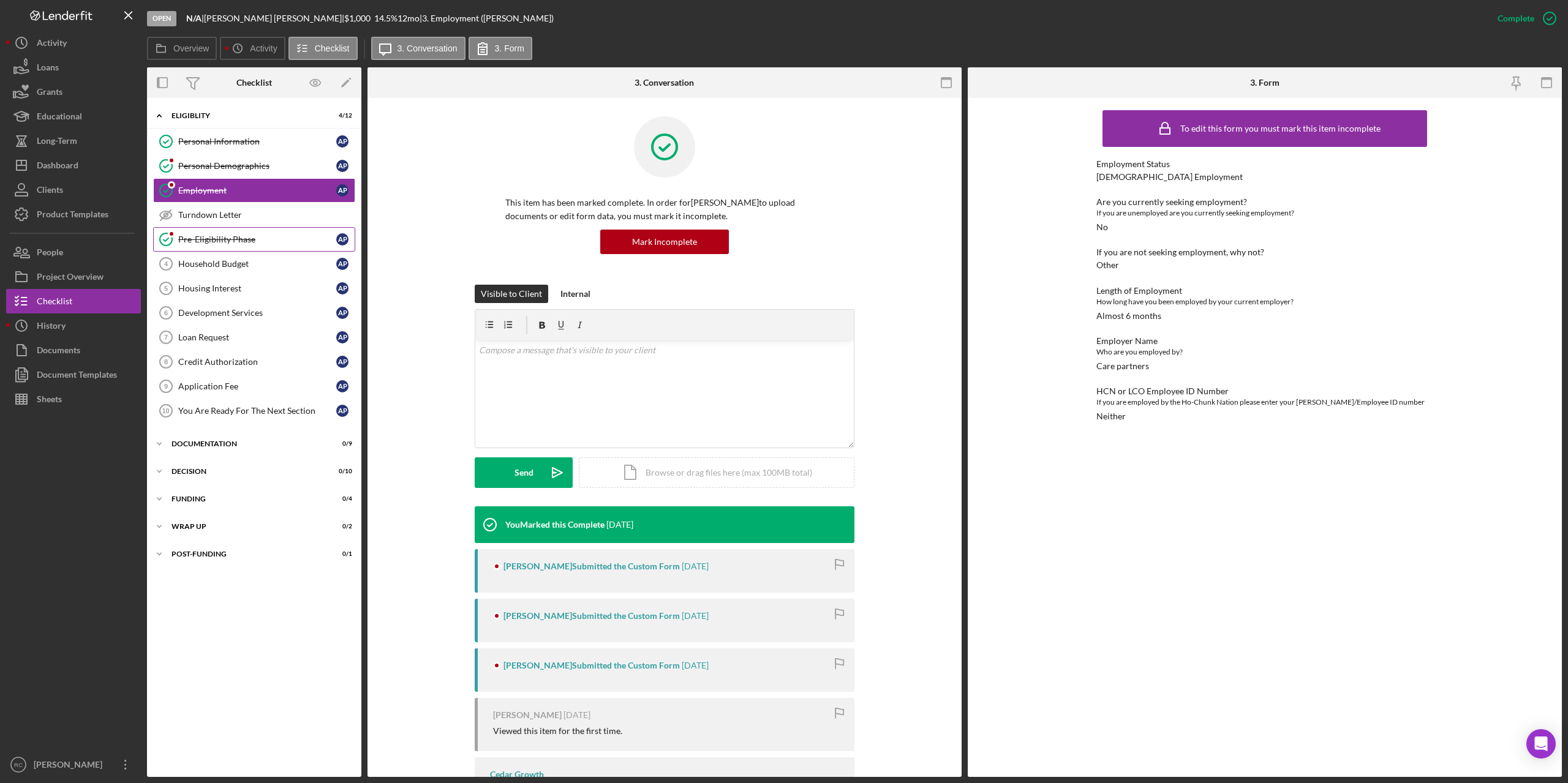
click at [212, 238] on div "Pre-Eligibility Phase" at bounding box center [257, 239] width 158 height 10
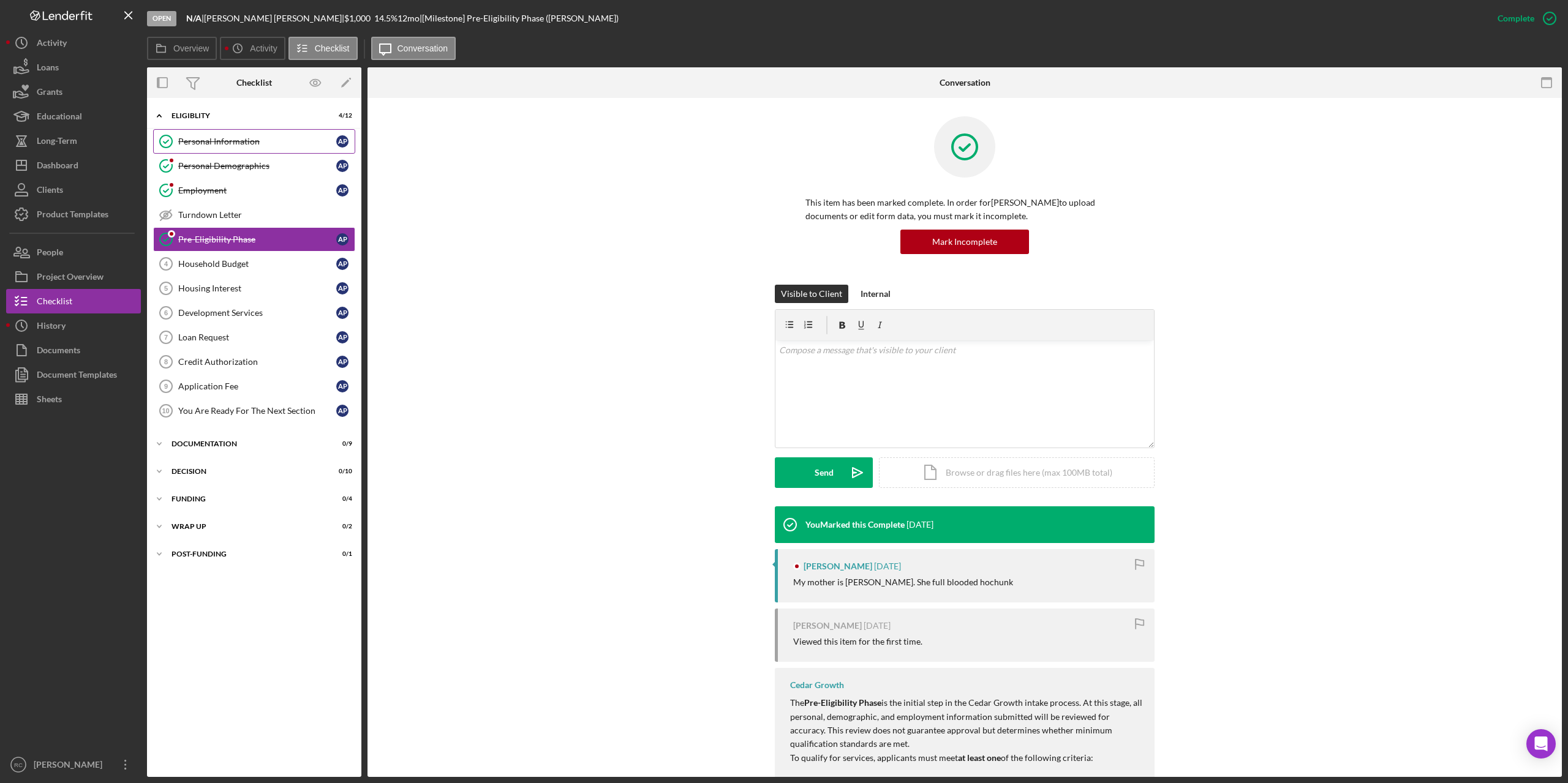
click at [234, 142] on div "Personal Information" at bounding box center [257, 141] width 158 height 10
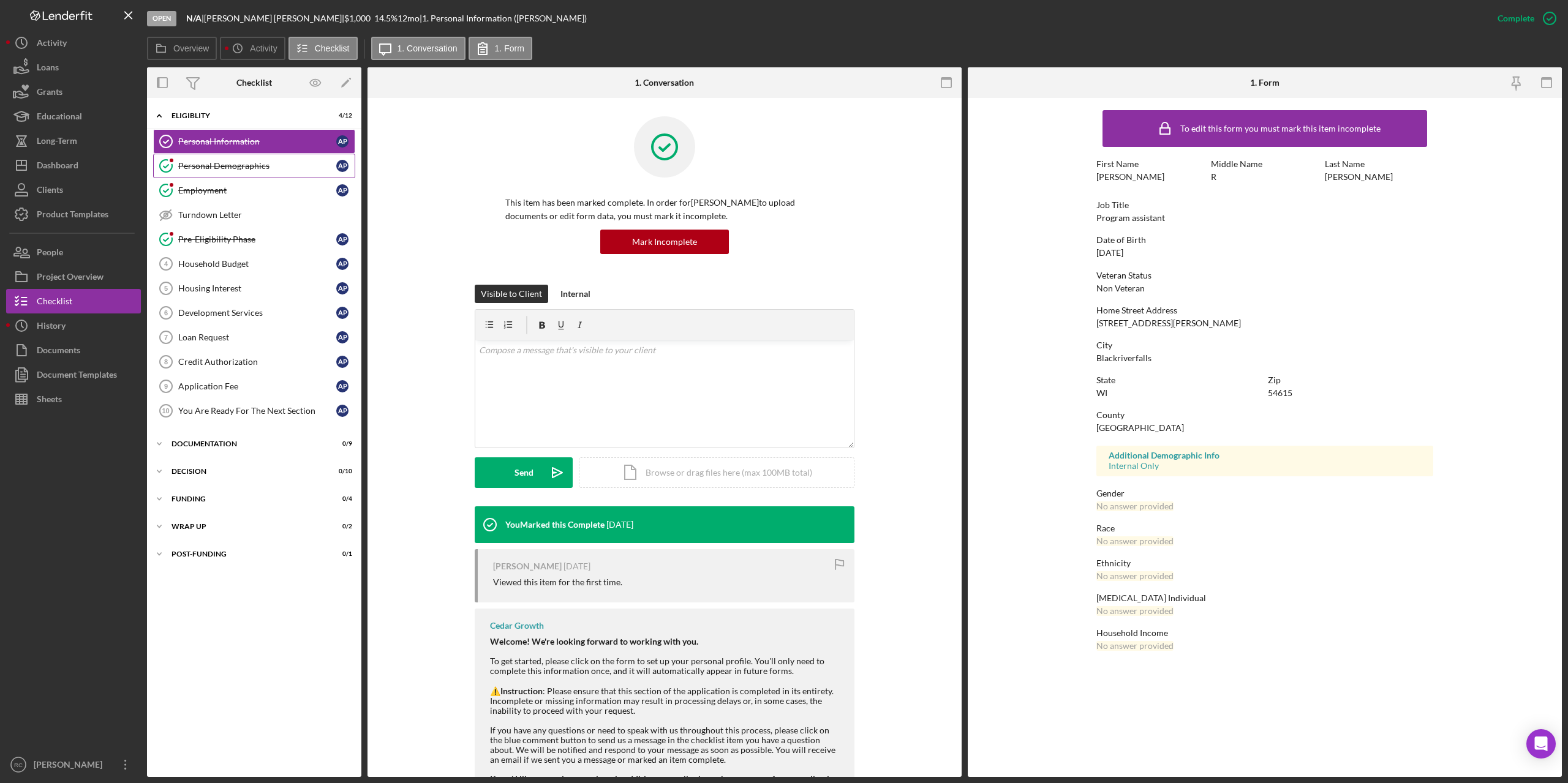
click at [234, 166] on div "Personal Demographics" at bounding box center [257, 166] width 158 height 10
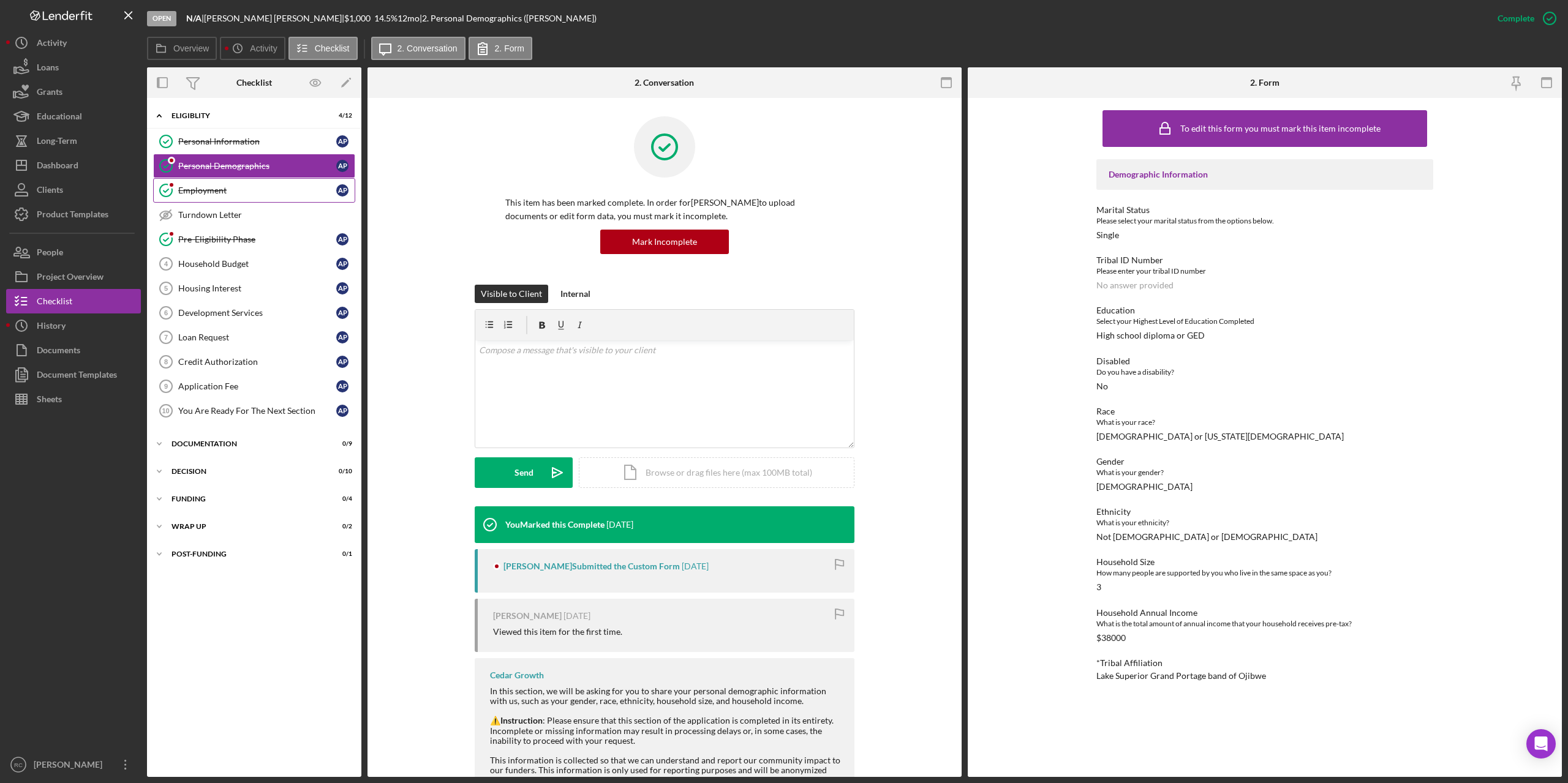
click at [219, 189] on div "Employment" at bounding box center [257, 190] width 158 height 10
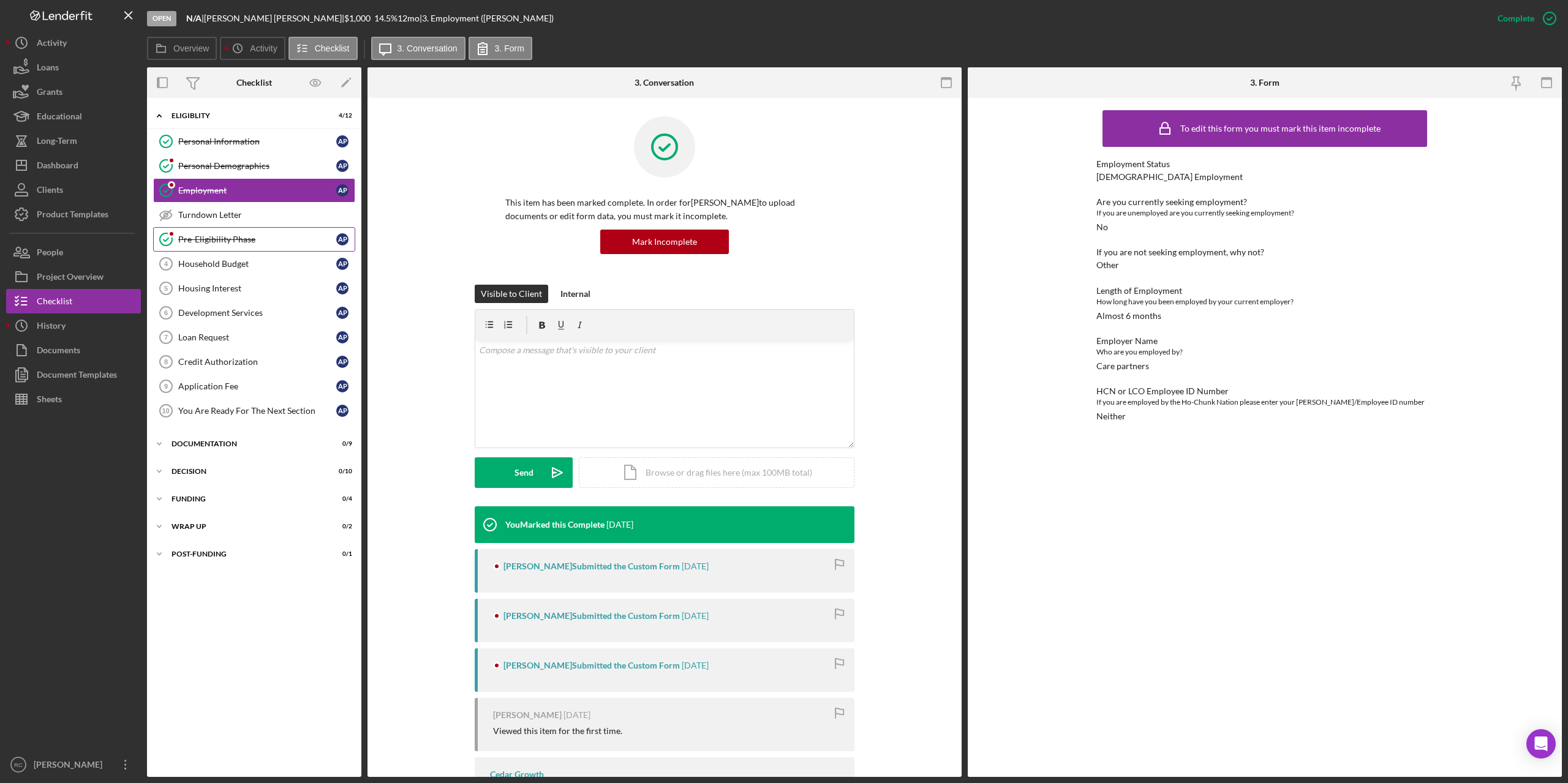
click at [236, 236] on div "Pre-Eligibility Phase" at bounding box center [257, 239] width 158 height 10
